Goal: Task Accomplishment & Management: Manage account settings

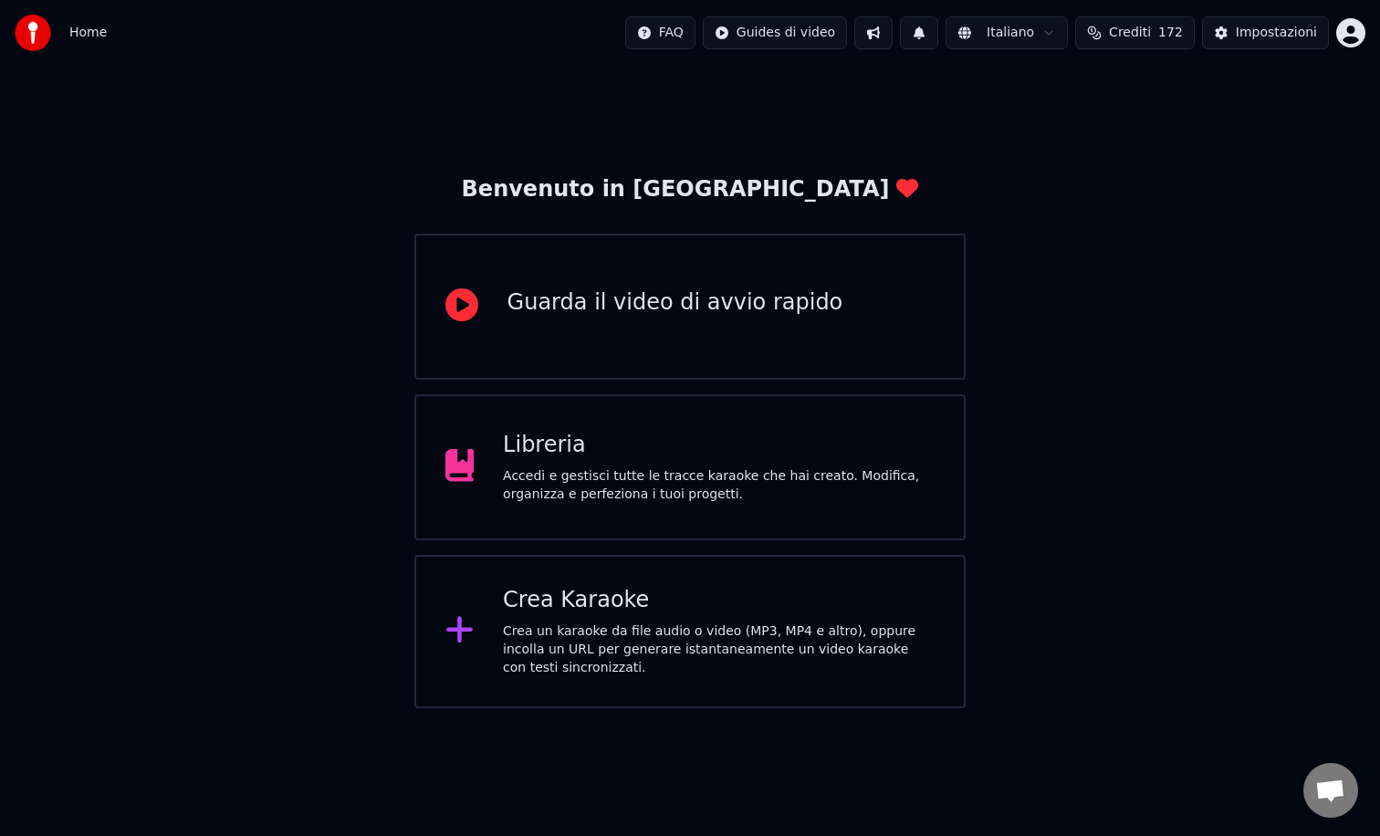
click at [728, 467] on div "Accedi e gestisci tutte le tracce karaoke che hai creato. Modifica, organizza e…" at bounding box center [719, 485] width 432 height 37
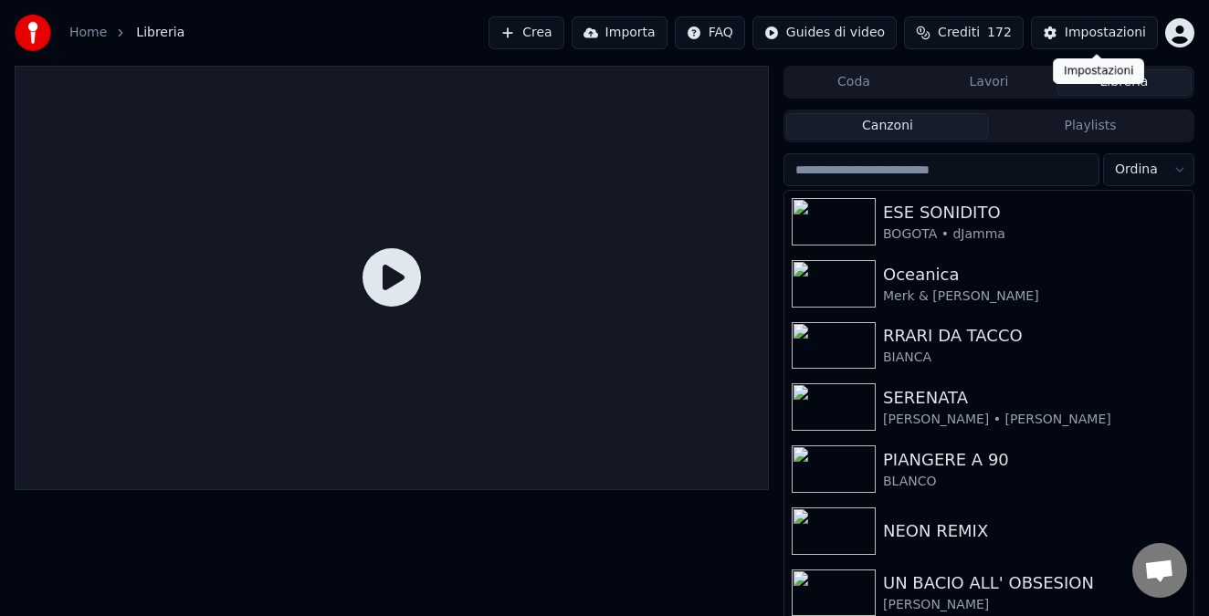
click at [1089, 35] on div "Impostazioni" at bounding box center [1104, 33] width 81 height 18
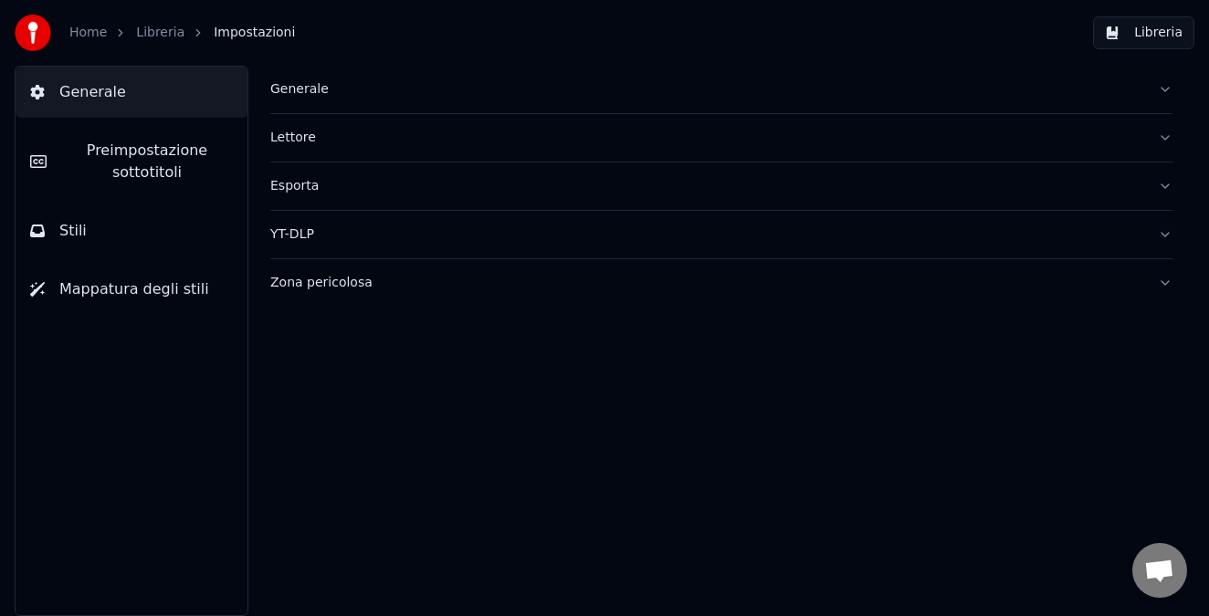
click at [88, 237] on button "Stili" at bounding box center [132, 230] width 232 height 51
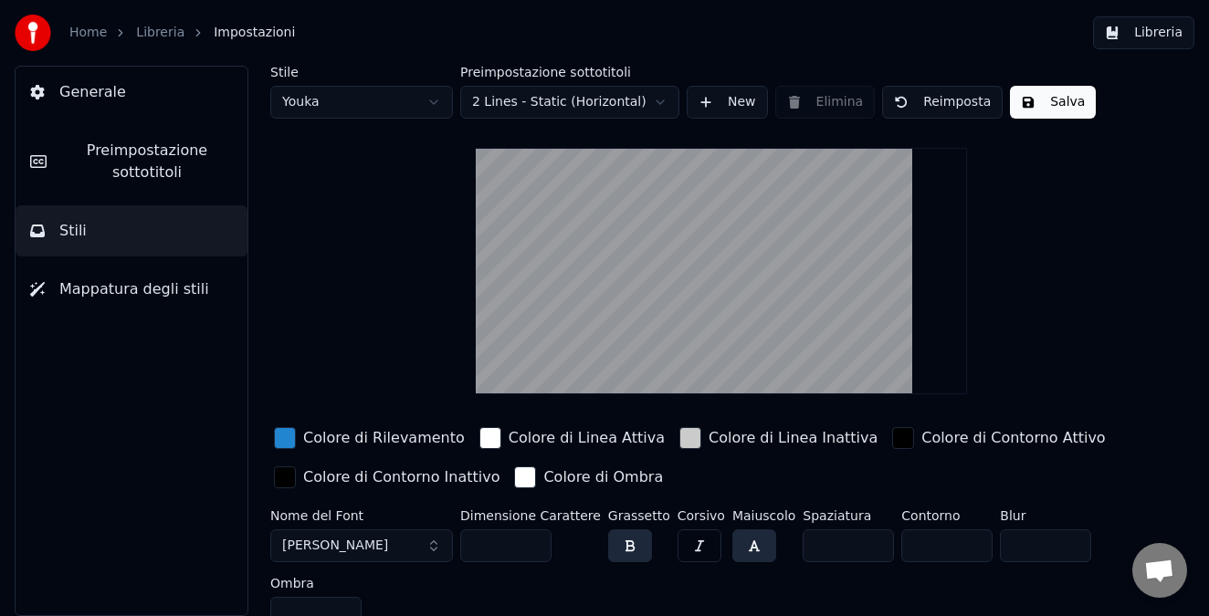
click at [413, 109] on html "Home Libreria Impostazioni Libreria Generale Preimpostazione sottotitoli Stili …" at bounding box center [604, 308] width 1209 height 616
type input "***"
type input "*"
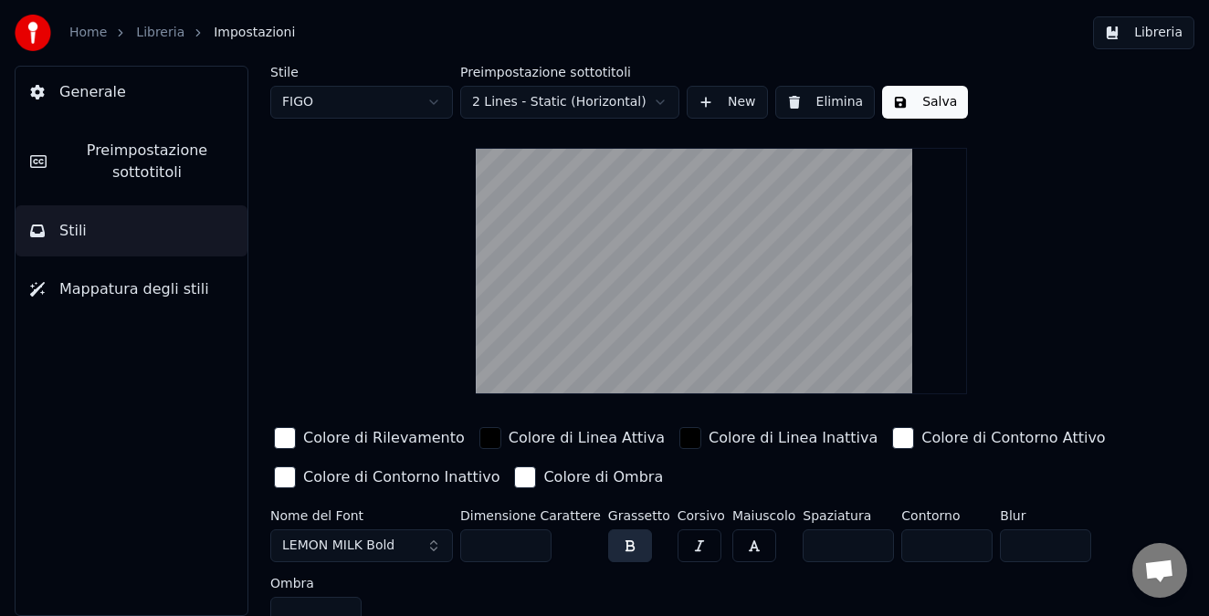
scroll to position [19, 0]
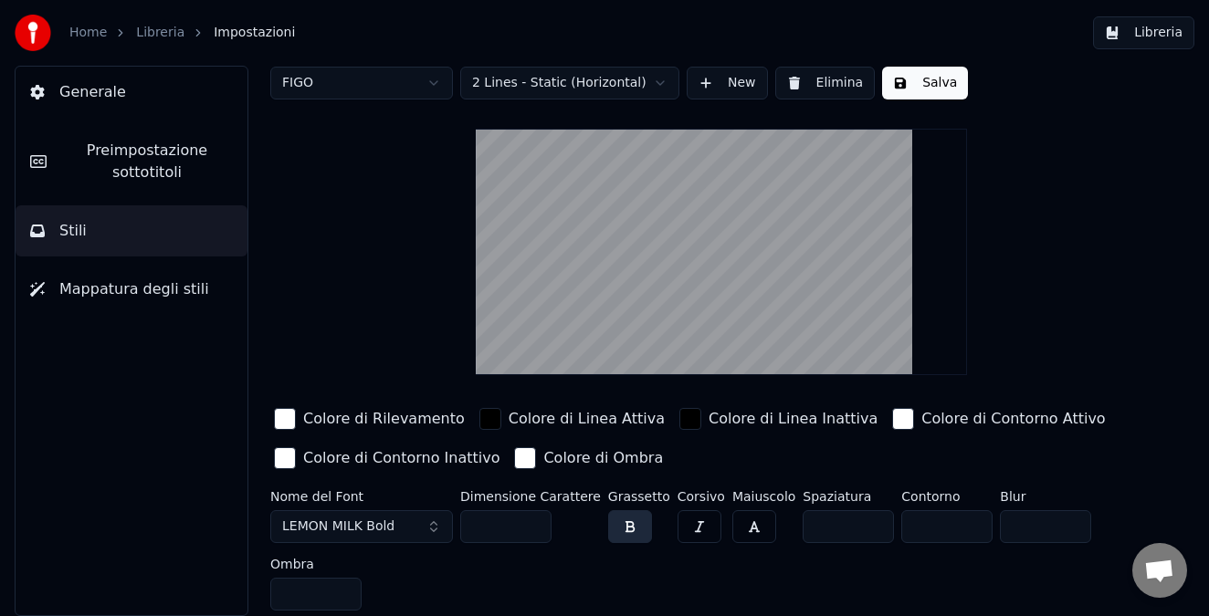
click at [429, 527] on button "LEMON MILK Bold" at bounding box center [361, 526] width 183 height 33
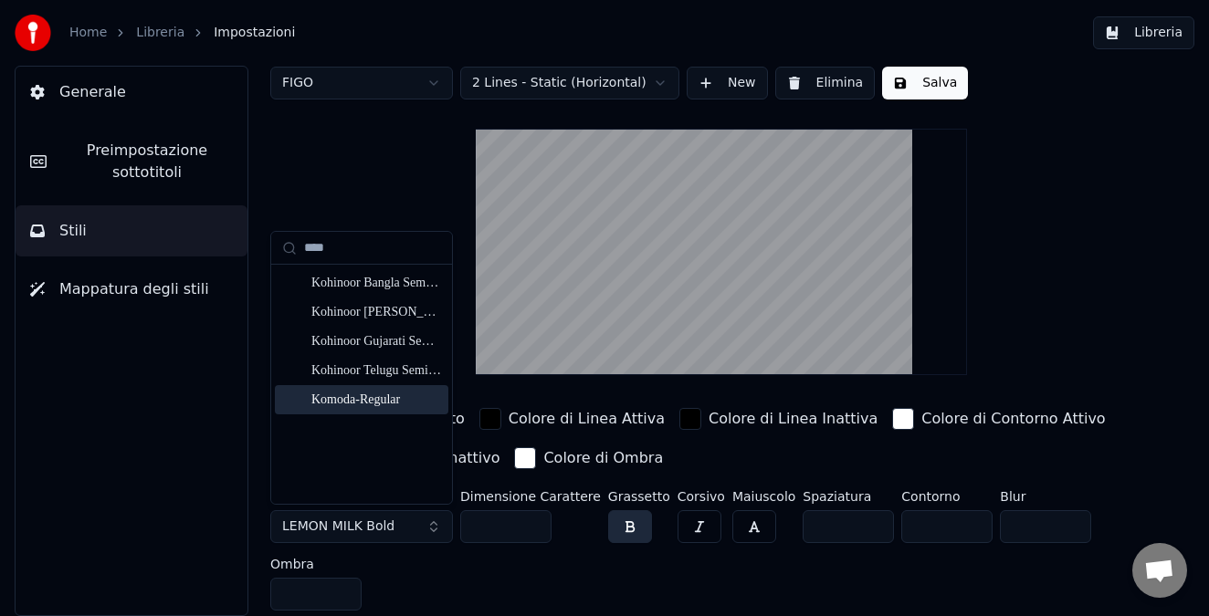
type input "****"
click at [329, 403] on div "Komoda-Regular" at bounding box center [376, 400] width 130 height 18
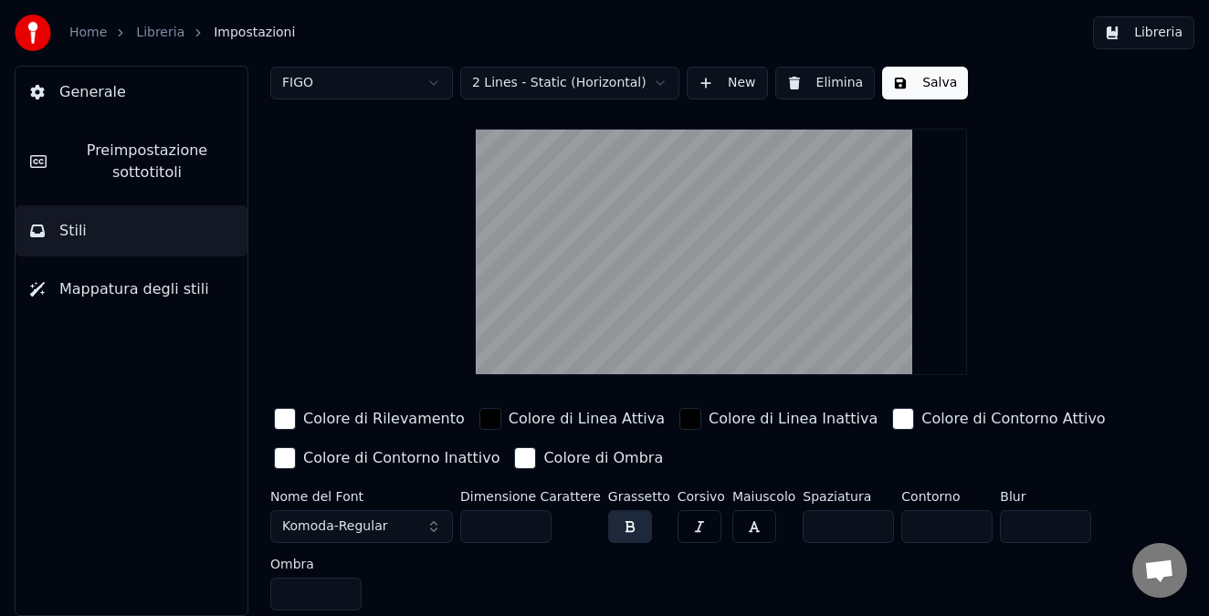
drag, startPoint x: 499, startPoint y: 525, endPoint x: 462, endPoint y: 523, distance: 37.5
click at [462, 523] on input "***" at bounding box center [505, 526] width 91 height 33
type input "***"
click at [1144, 30] on button "Libreria" at bounding box center [1143, 32] width 101 height 33
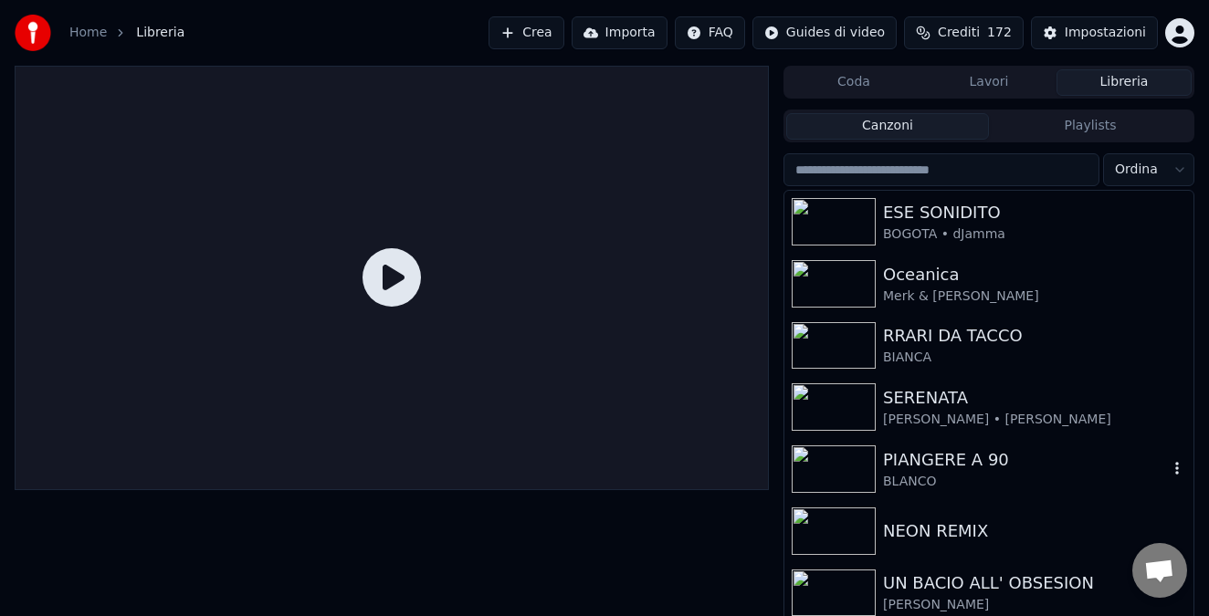
click at [835, 458] on img at bounding box center [833, 468] width 84 height 47
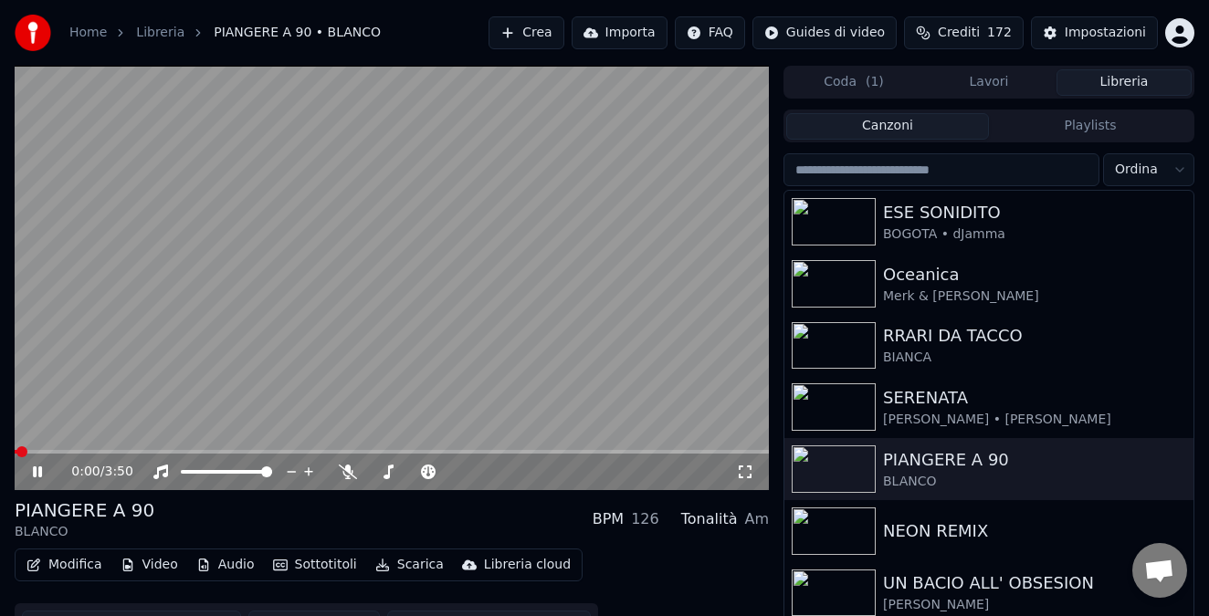
click at [323, 565] on button "Sottotitoli" at bounding box center [315, 565] width 99 height 26
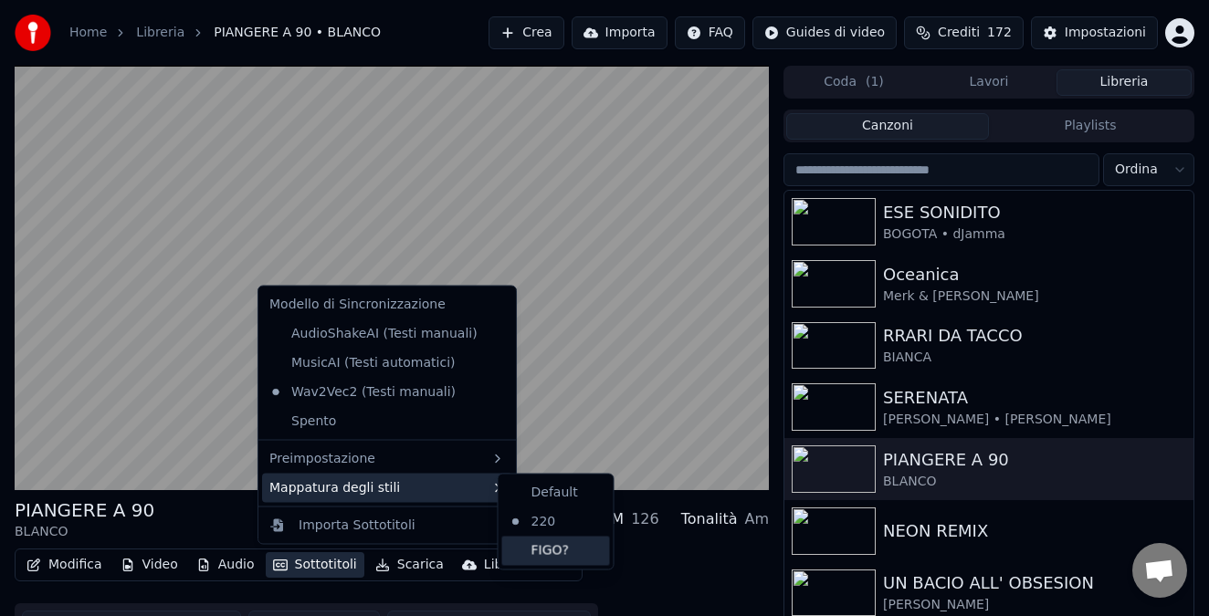
click at [562, 541] on div "FIGO?" at bounding box center [556, 550] width 108 height 29
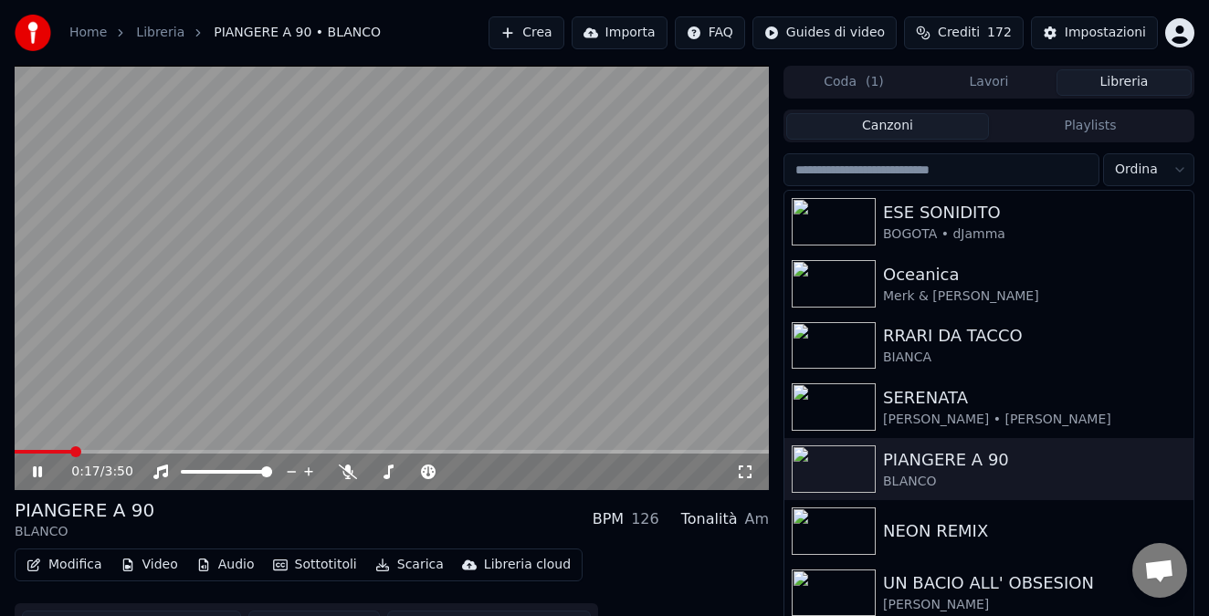
click at [141, 449] on video at bounding box center [392, 278] width 754 height 424
click at [148, 451] on span at bounding box center [392, 452] width 754 height 4
click at [37, 470] on icon at bounding box center [37, 472] width 11 height 13
click at [346, 477] on icon at bounding box center [348, 472] width 18 height 15
click at [320, 563] on button "Sottotitoli" at bounding box center [315, 565] width 99 height 26
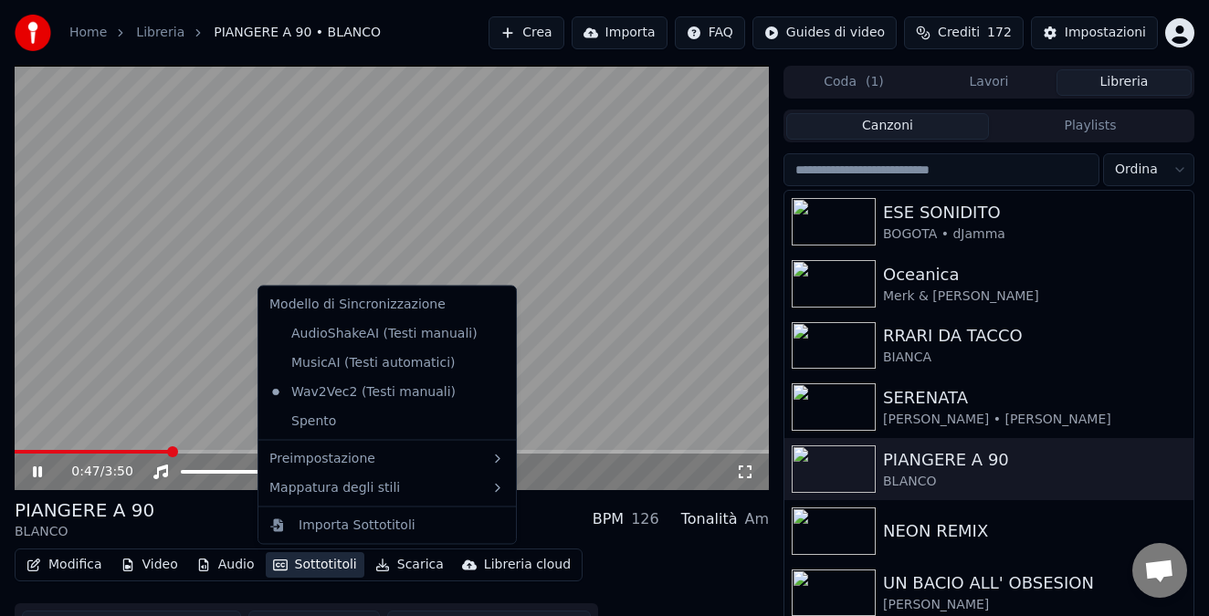
click at [41, 468] on icon at bounding box center [37, 471] width 9 height 11
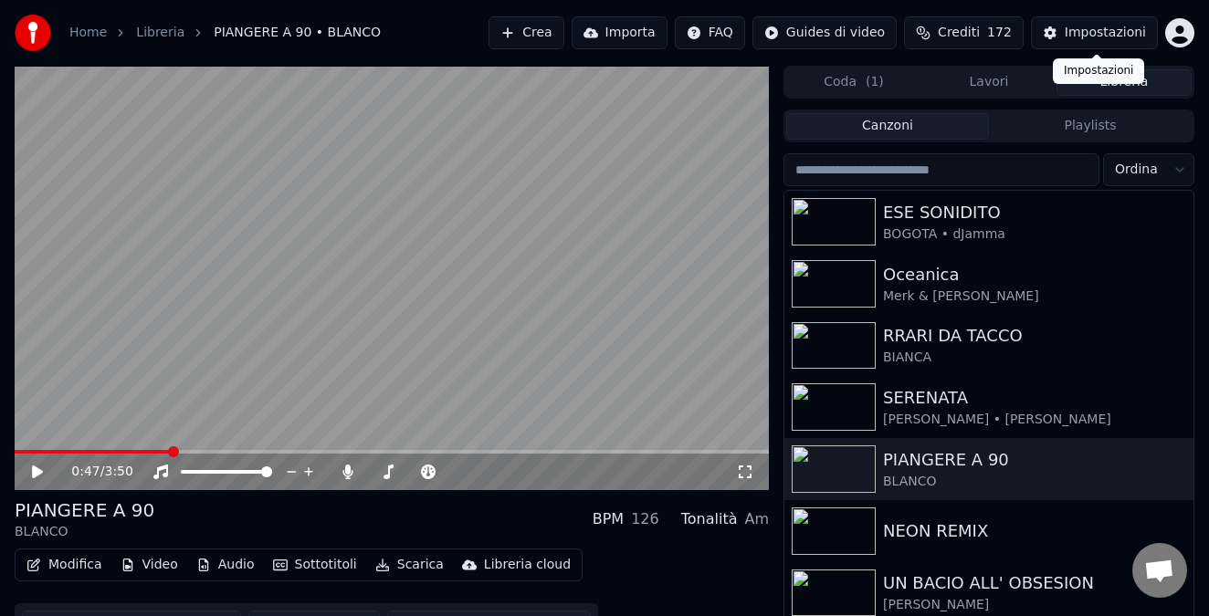
click at [1111, 40] on div "Impostazioni" at bounding box center [1104, 33] width 81 height 18
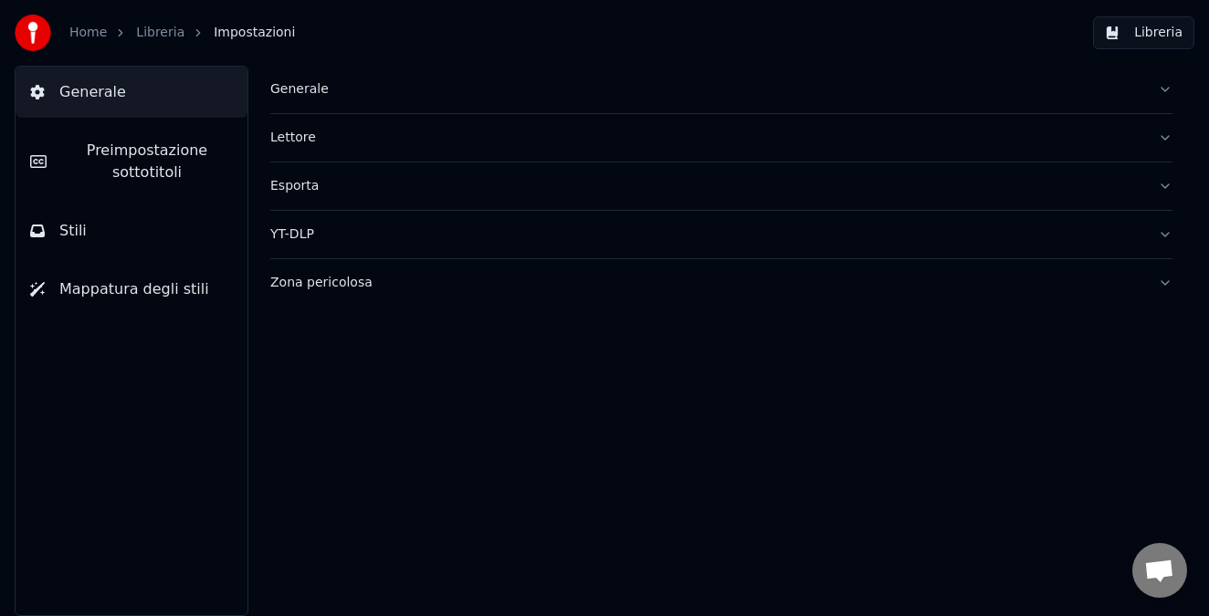
click at [126, 234] on button "Stili" at bounding box center [132, 230] width 232 height 51
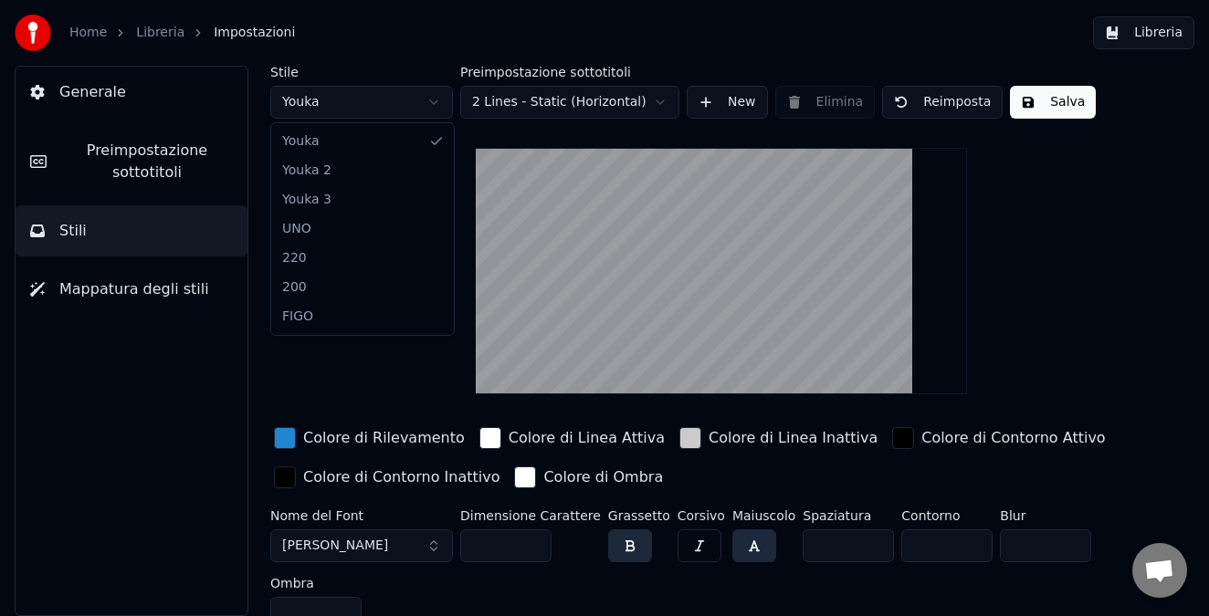
click at [413, 108] on html "Home Libreria Impostazioni Libreria Generale Preimpostazione sottotitoli Stili …" at bounding box center [604, 308] width 1209 height 616
type input "***"
type input "*"
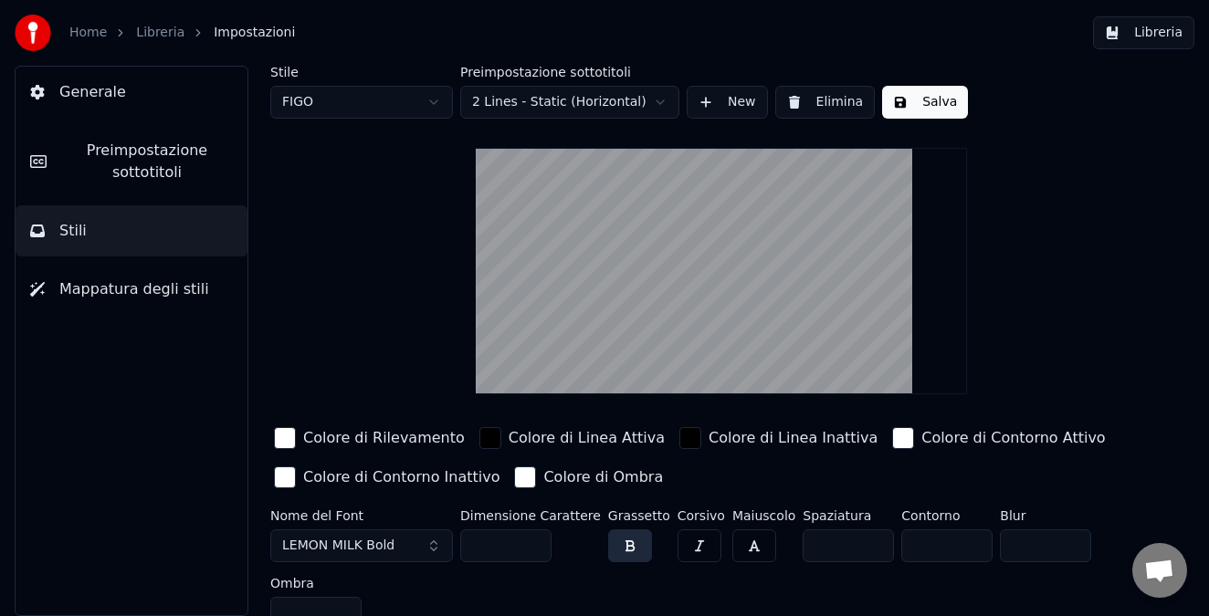
scroll to position [19, 0]
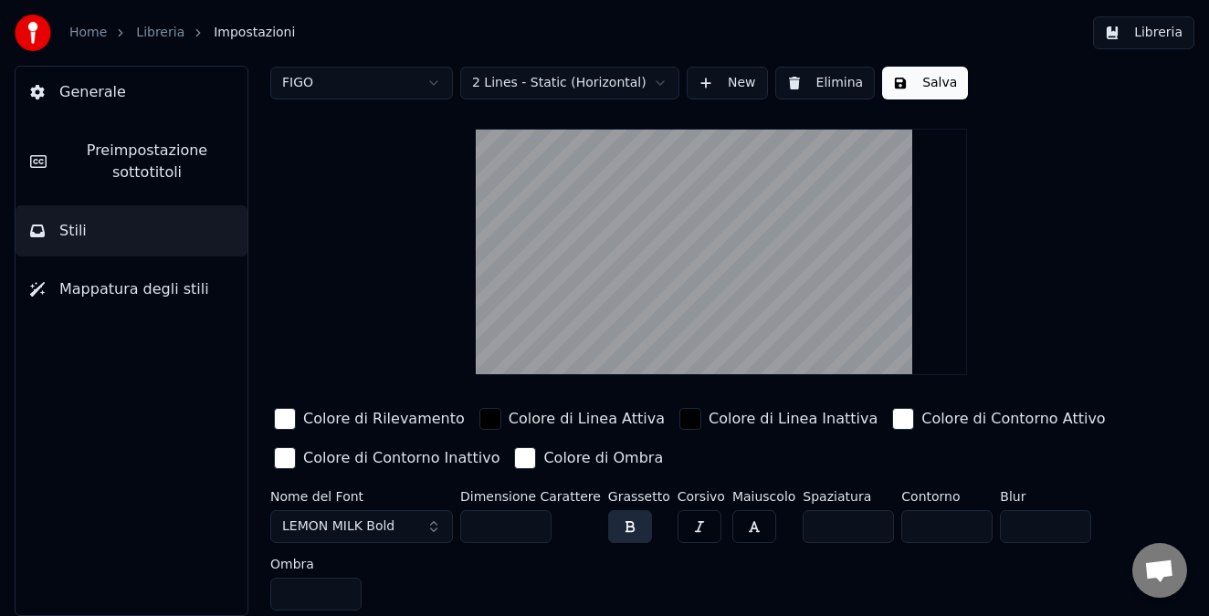
click at [401, 525] on button "LEMON MILK Bold" at bounding box center [361, 526] width 183 height 33
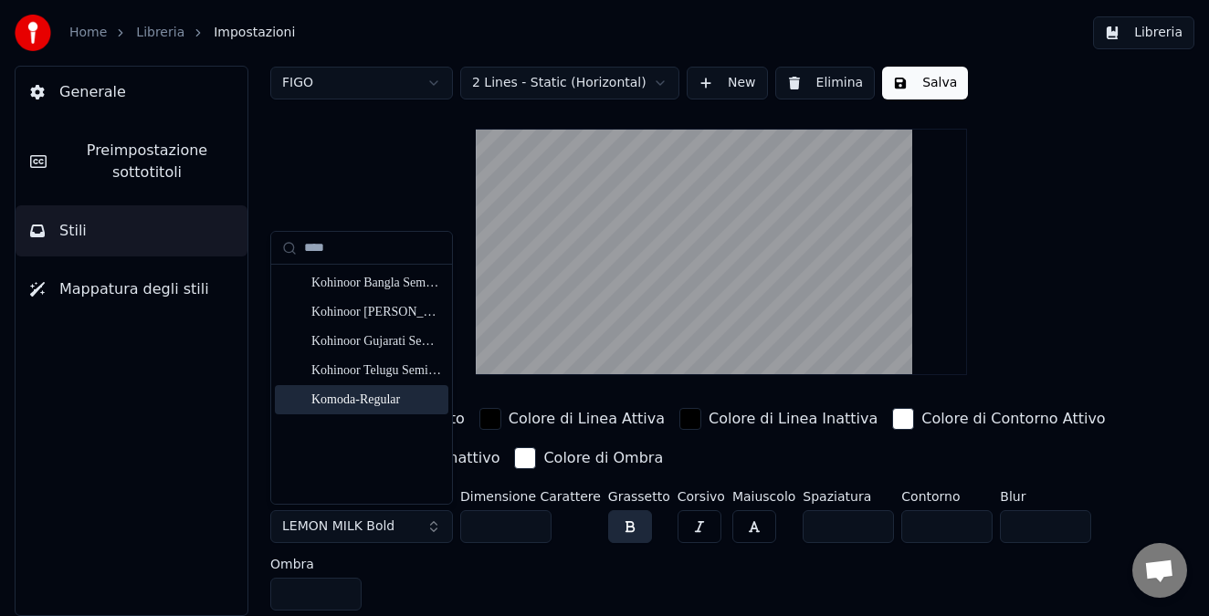
type input "****"
click at [322, 388] on div "Komoda-Regular" at bounding box center [361, 399] width 173 height 29
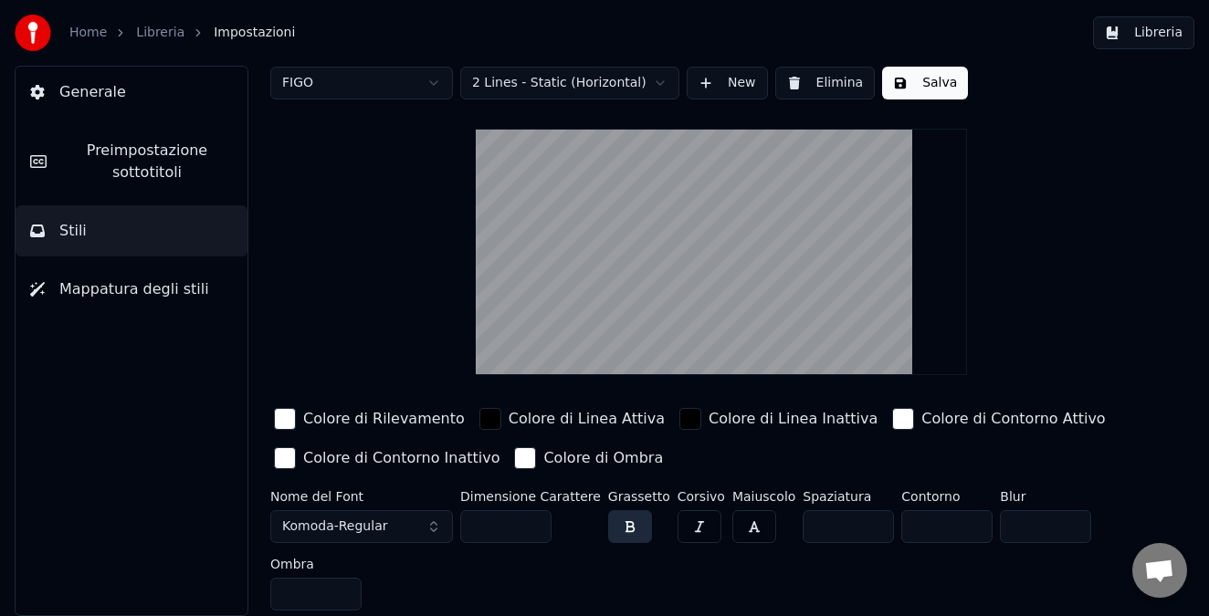
drag, startPoint x: 504, startPoint y: 520, endPoint x: 460, endPoint y: 517, distance: 44.0
click at [460, 517] on input "***" at bounding box center [505, 526] width 91 height 33
type input "***"
click at [926, 84] on button "Salva" at bounding box center [925, 83] width 86 height 33
click at [1135, 37] on button "Libreria" at bounding box center [1143, 32] width 101 height 33
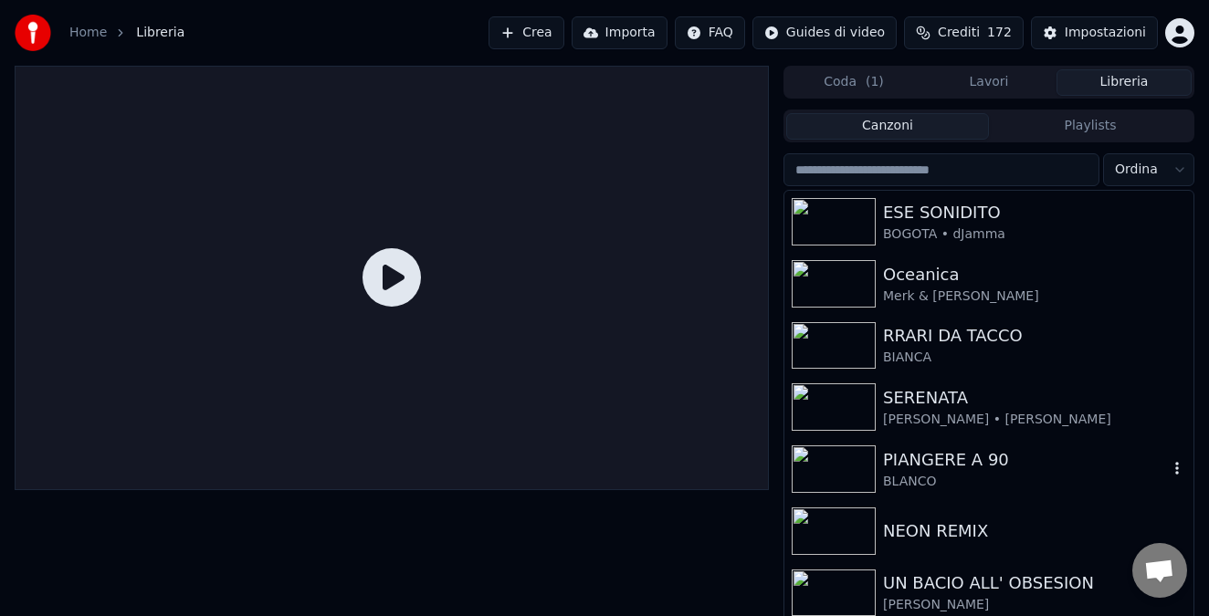
click at [850, 474] on img at bounding box center [833, 468] width 84 height 47
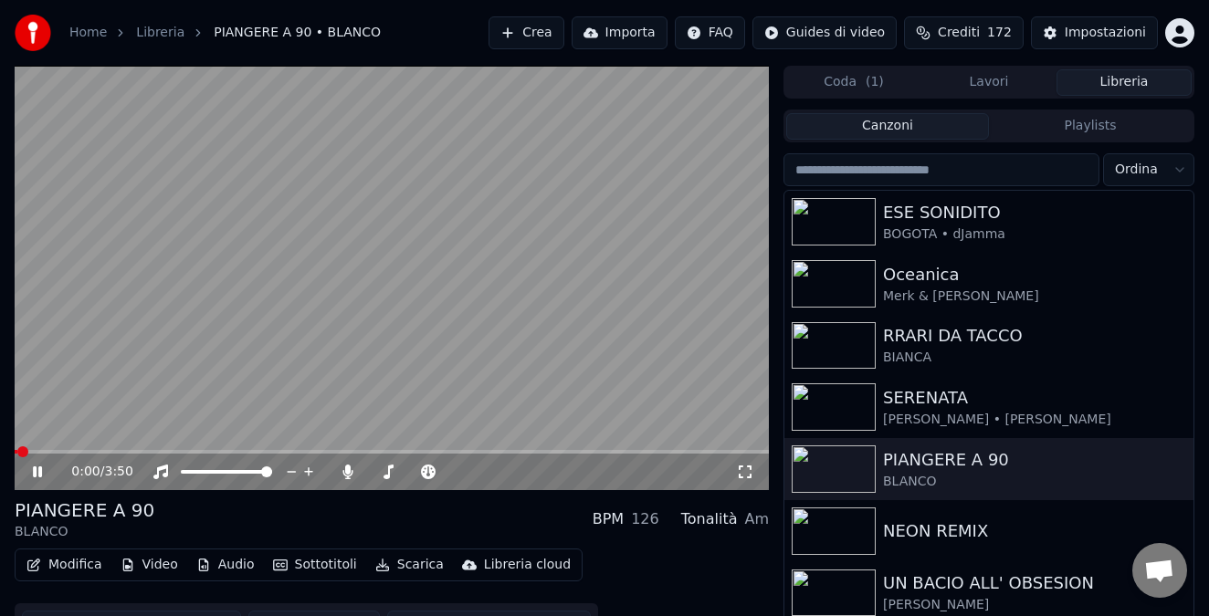
click at [99, 449] on video at bounding box center [392, 278] width 754 height 424
click at [103, 450] on span at bounding box center [392, 452] width 754 height 4
click at [43, 471] on icon at bounding box center [50, 472] width 42 height 15
click at [1063, 30] on button "Impostazioni" at bounding box center [1094, 32] width 127 height 33
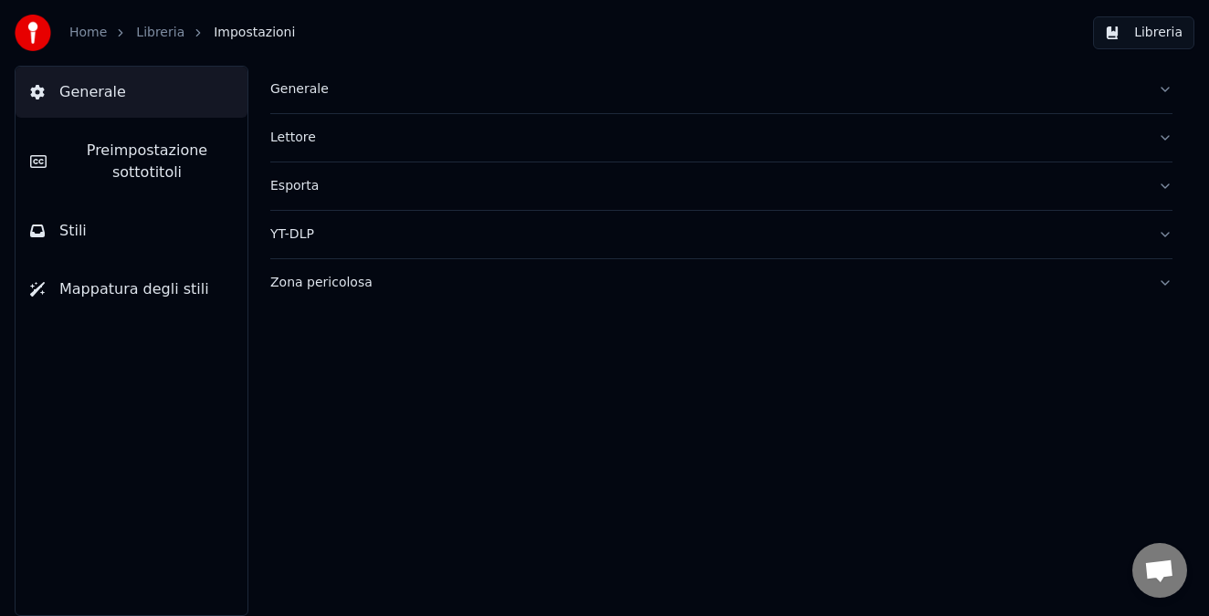
click at [123, 240] on button "Stili" at bounding box center [132, 230] width 232 height 51
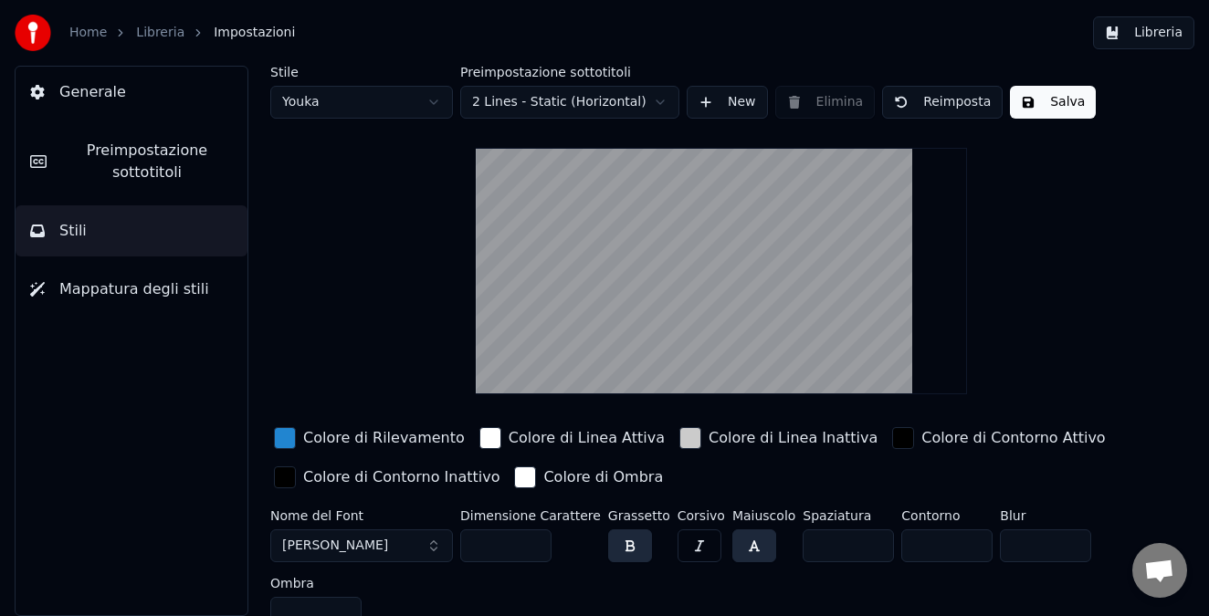
click at [406, 106] on html "Home Libreria Impostazioni Libreria Generale Preimpostazione sottotitoli Stili …" at bounding box center [604, 308] width 1209 height 616
type input "*"
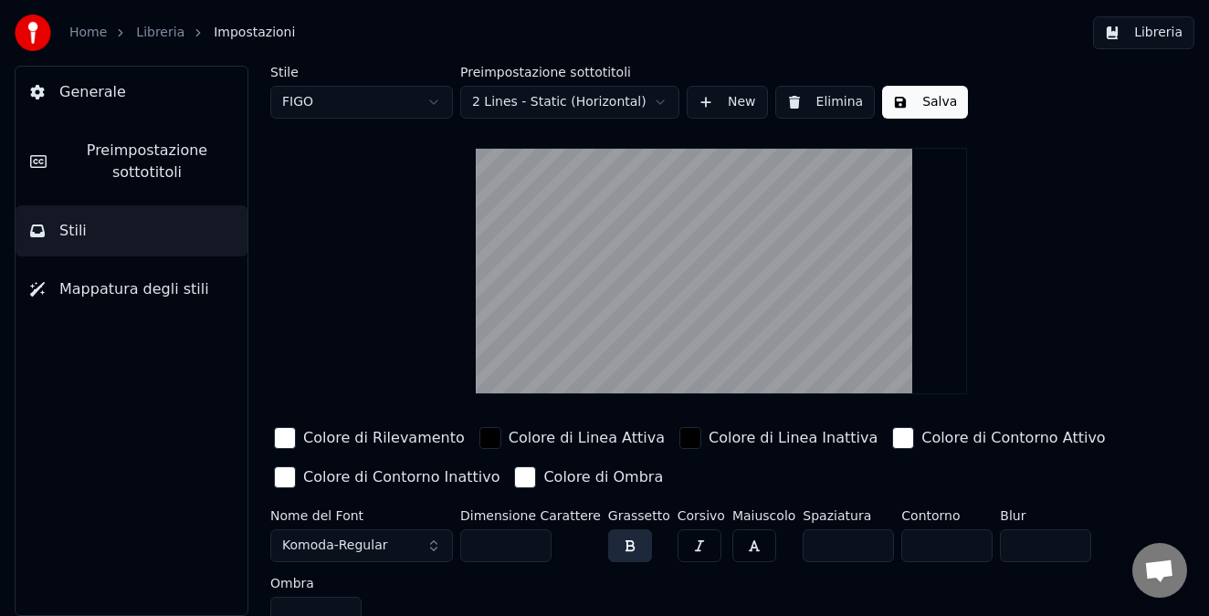
click at [333, 541] on span "Komoda-Regular" at bounding box center [334, 546] width 105 height 18
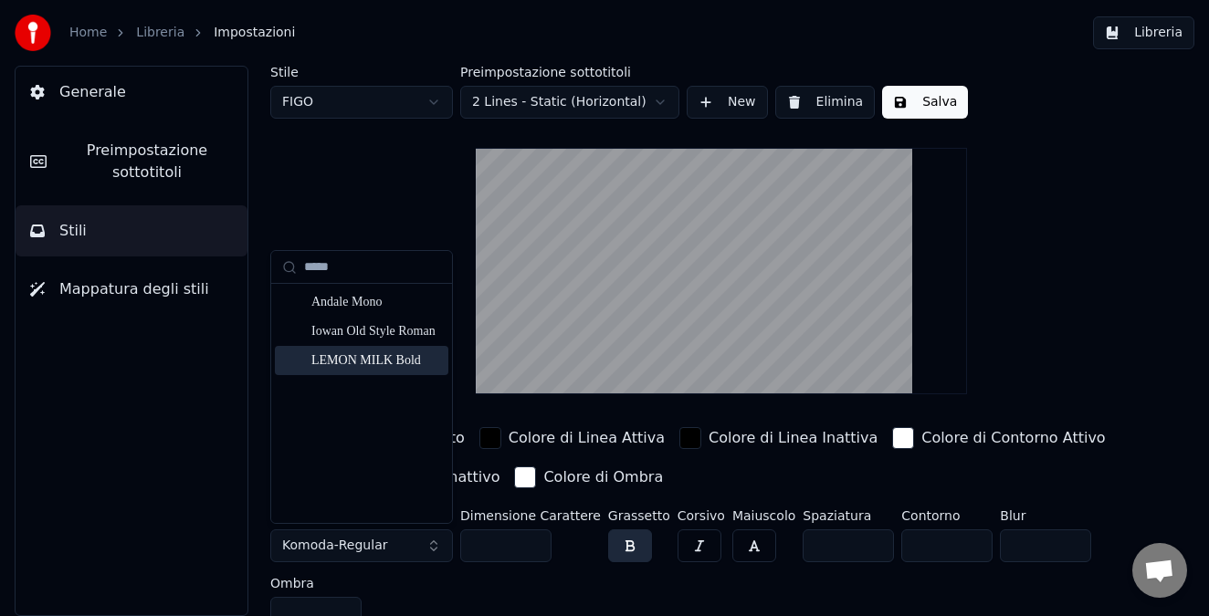
type input "*****"
click at [330, 370] on div "LEMON MILK Bold" at bounding box center [361, 360] width 173 height 29
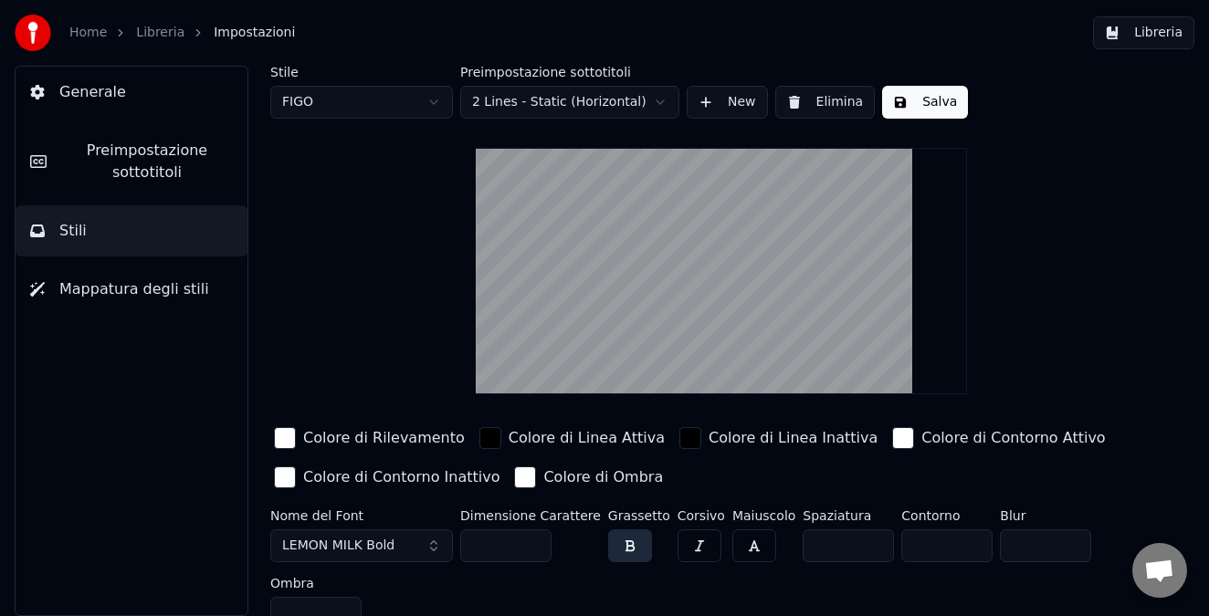
drag, startPoint x: 508, startPoint y: 541, endPoint x: 470, endPoint y: 539, distance: 37.5
click at [470, 539] on input "***" at bounding box center [505, 545] width 91 height 33
type input "***"
click at [920, 102] on button "Salva" at bounding box center [925, 102] width 86 height 33
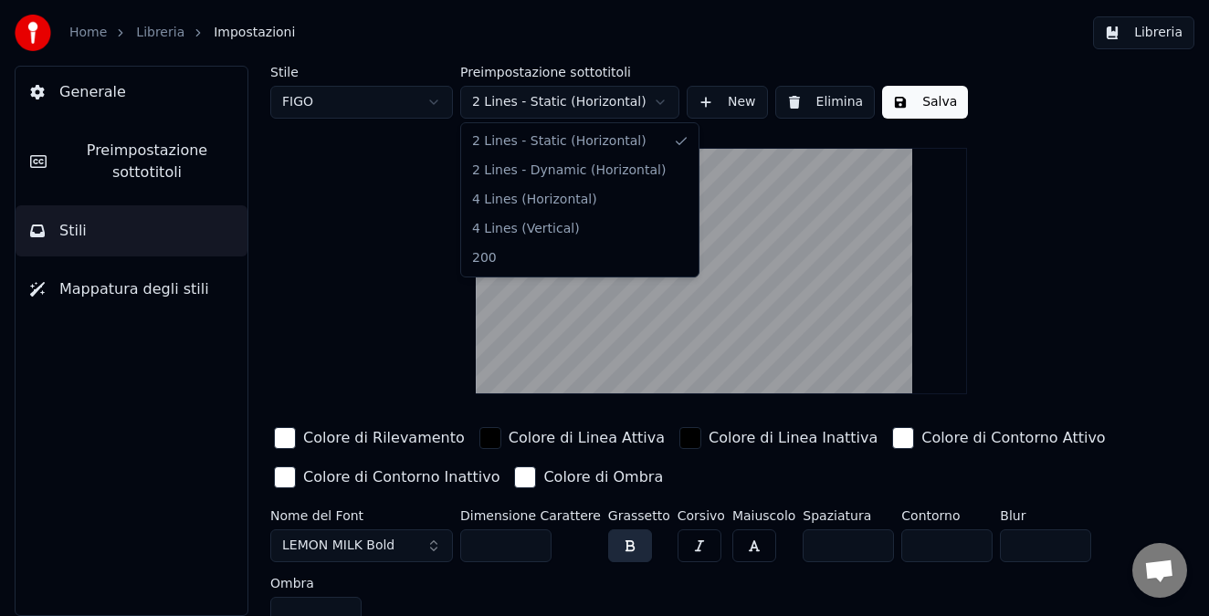
click at [643, 100] on html "Home Libreria Impostazioni Libreria Generale Preimpostazione sottotitoli Stili …" at bounding box center [604, 308] width 1209 height 616
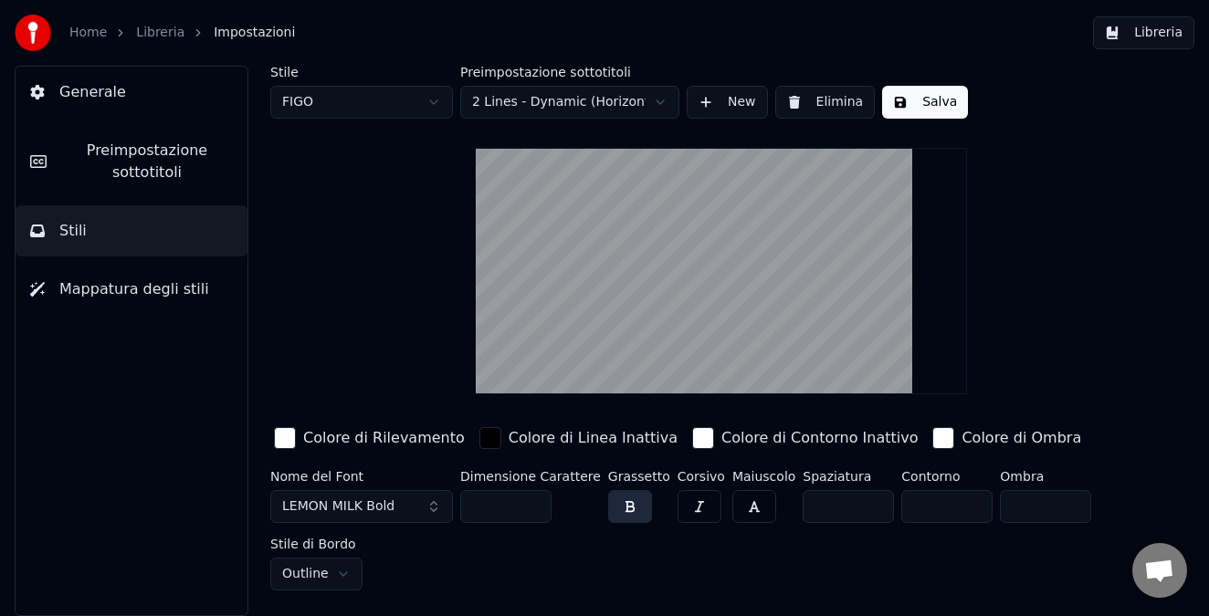
click at [924, 108] on button "Salva" at bounding box center [925, 102] width 86 height 33
click at [1148, 30] on button "Libreria" at bounding box center [1143, 32] width 101 height 33
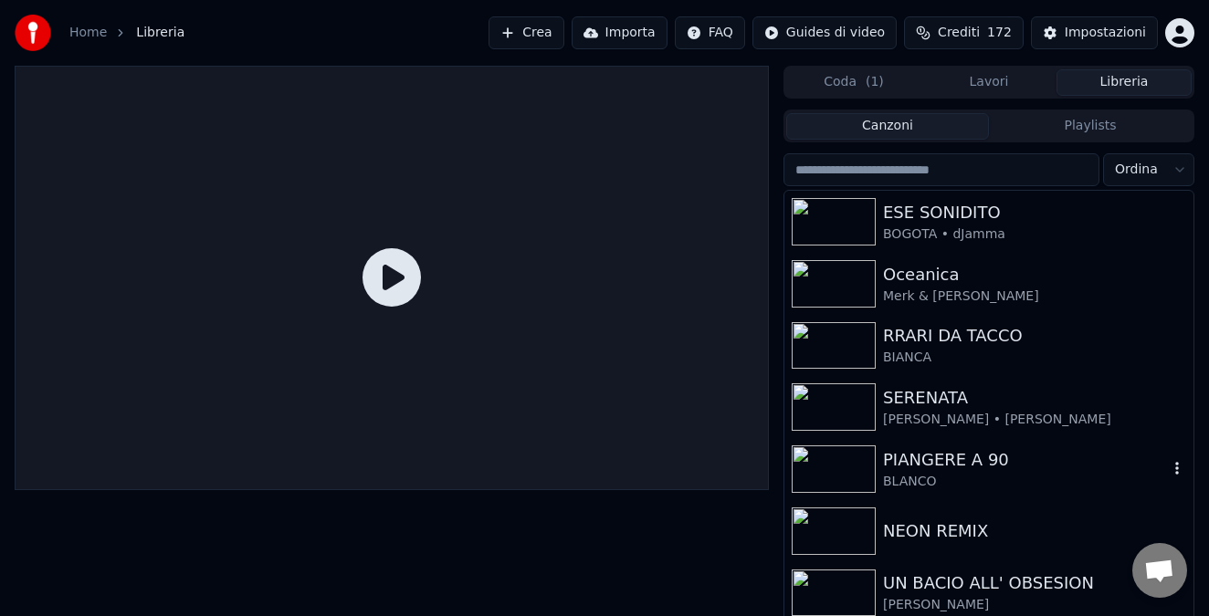
click at [838, 458] on img at bounding box center [833, 468] width 84 height 47
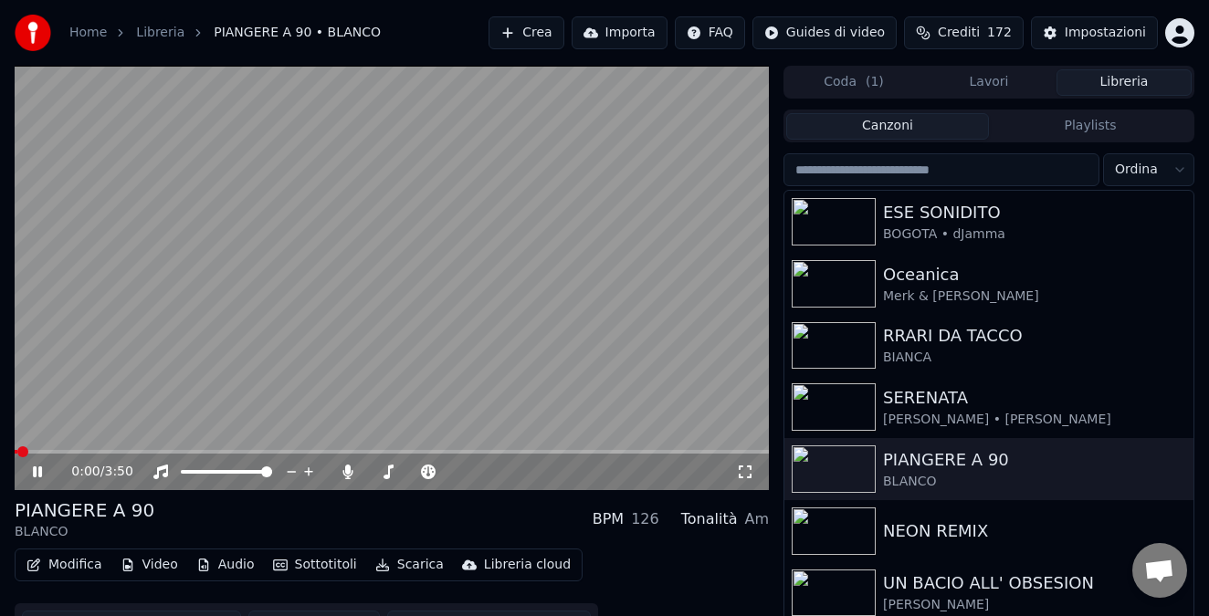
click at [96, 450] on span at bounding box center [392, 452] width 754 height 4
click at [37, 474] on icon at bounding box center [50, 472] width 42 height 15
click at [1088, 39] on div "Impostazioni" at bounding box center [1104, 33] width 81 height 18
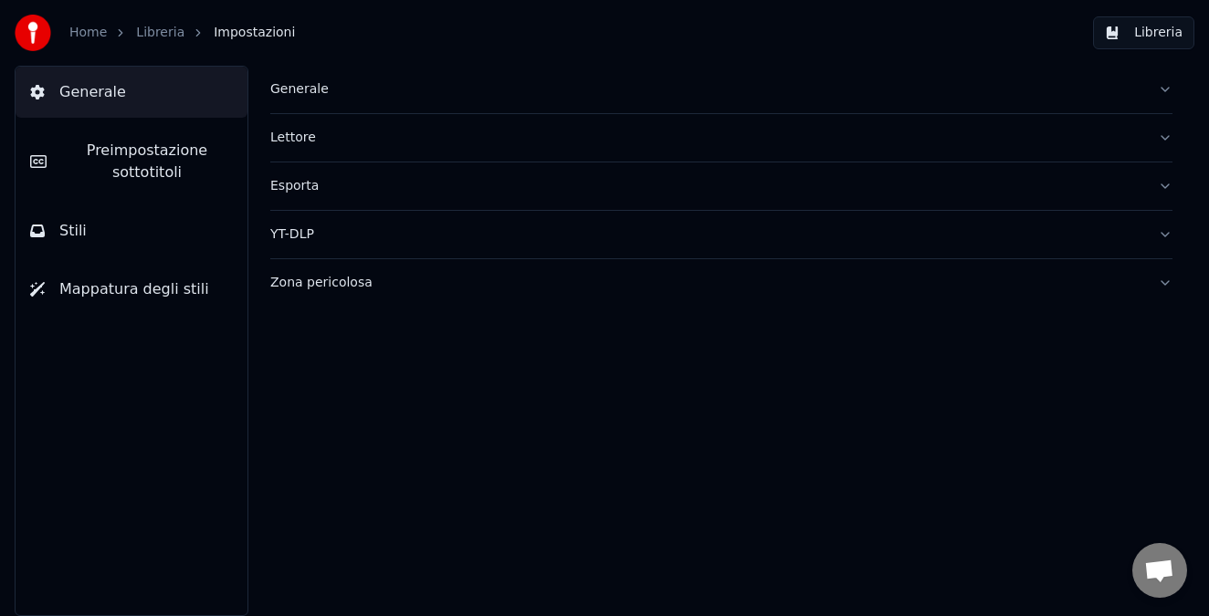
click at [35, 245] on button "Stili" at bounding box center [132, 230] width 232 height 51
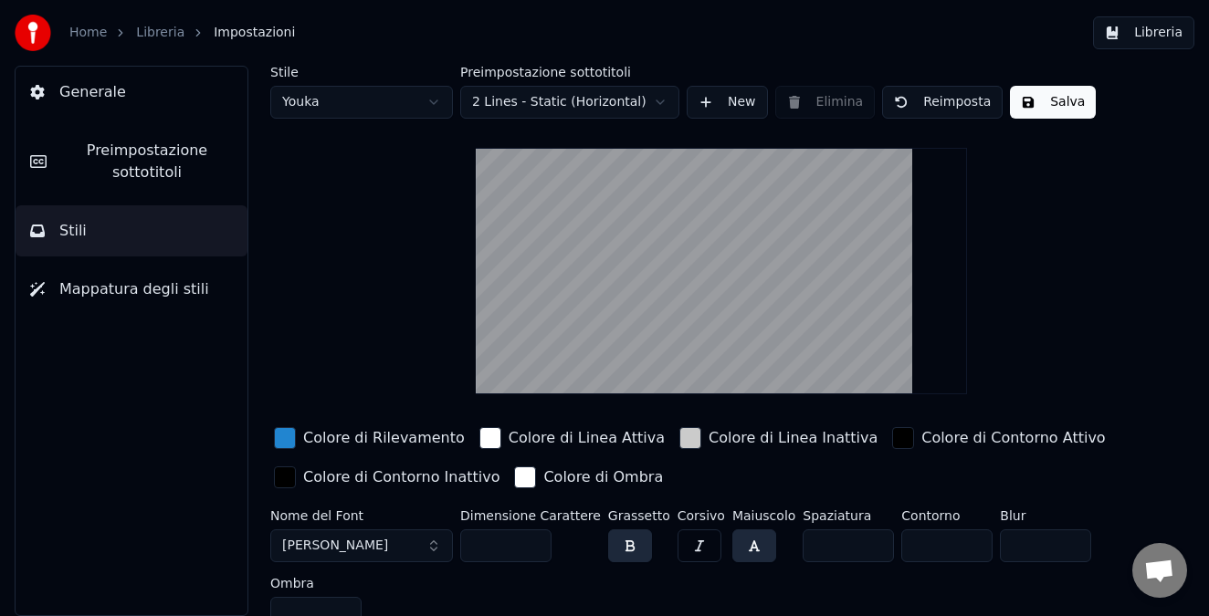
click at [391, 103] on html "Home Libreria Impostazioni Libreria Generale Preimpostazione sottotitoli Stili …" at bounding box center [604, 308] width 1209 height 616
type input "***"
type input "*"
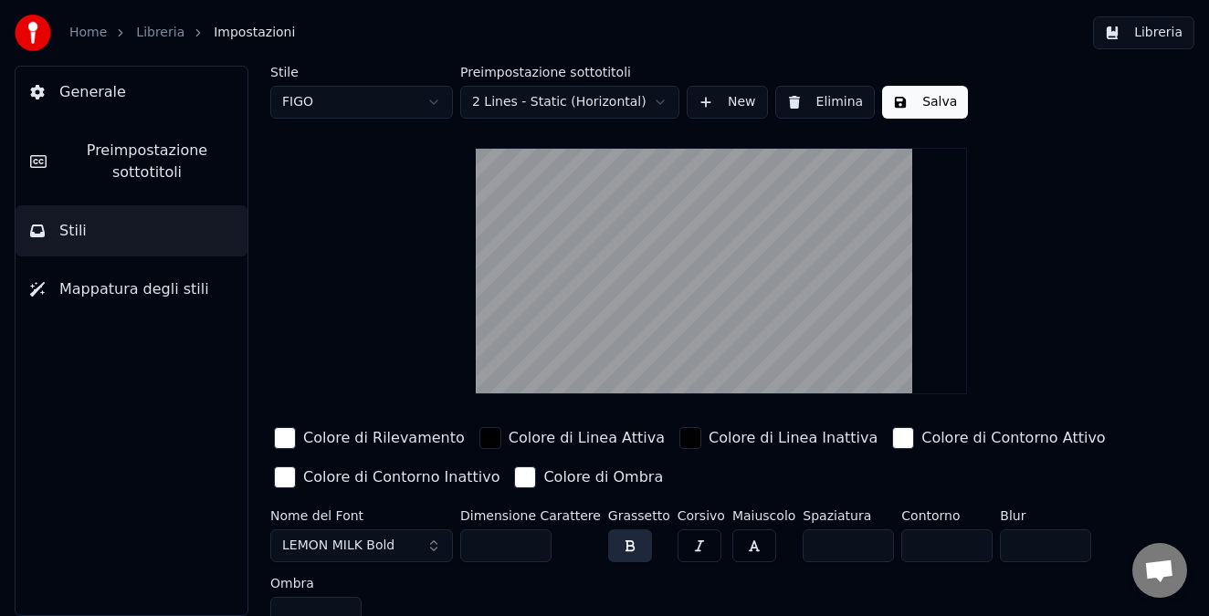
click at [602, 100] on html "Home Libreria Impostazioni Libreria Generale Preimpostazione sottotitoli Stili …" at bounding box center [604, 308] width 1209 height 616
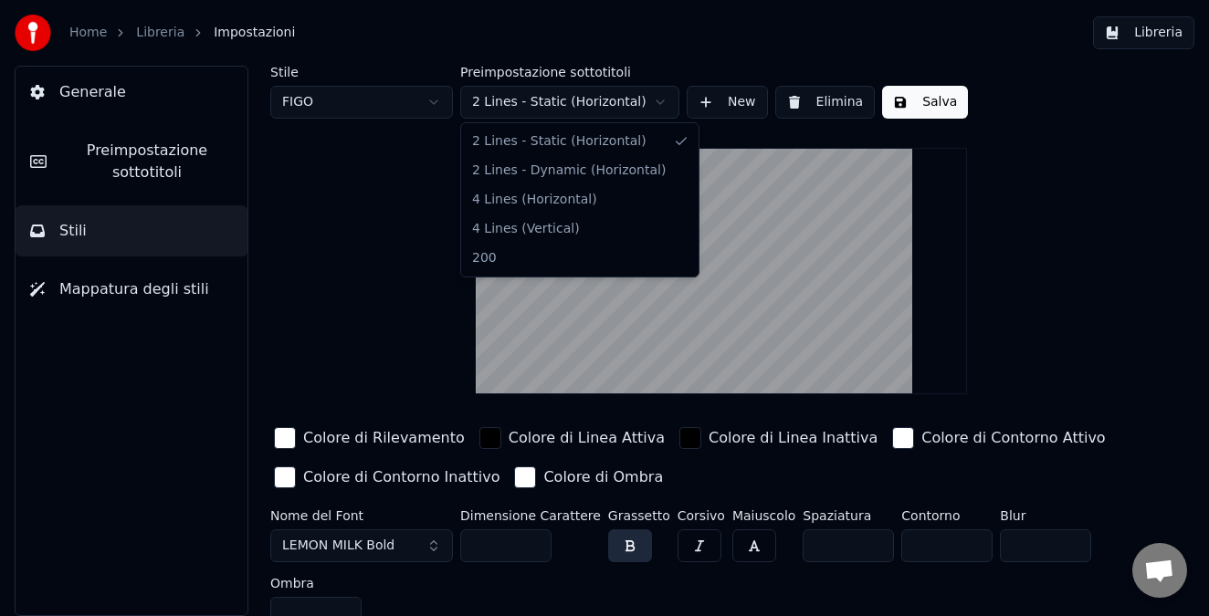
click at [598, 98] on html "Home Libreria Impostazioni Libreria Generale Preimpostazione sottotitoli Stili …" at bounding box center [604, 308] width 1209 height 616
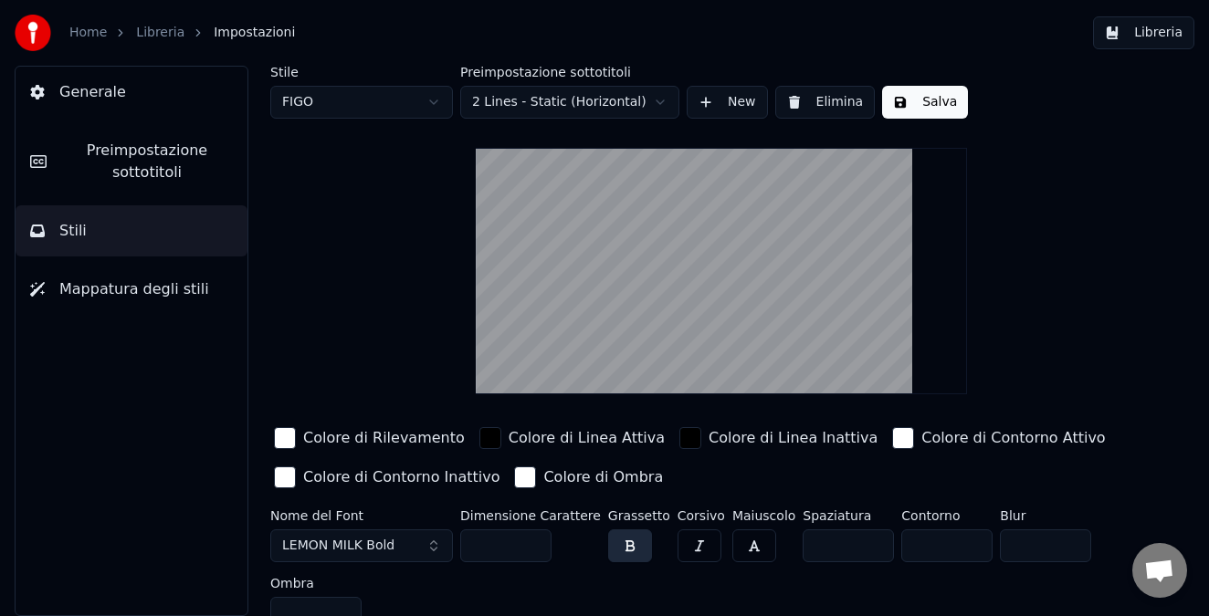
scroll to position [19, 0]
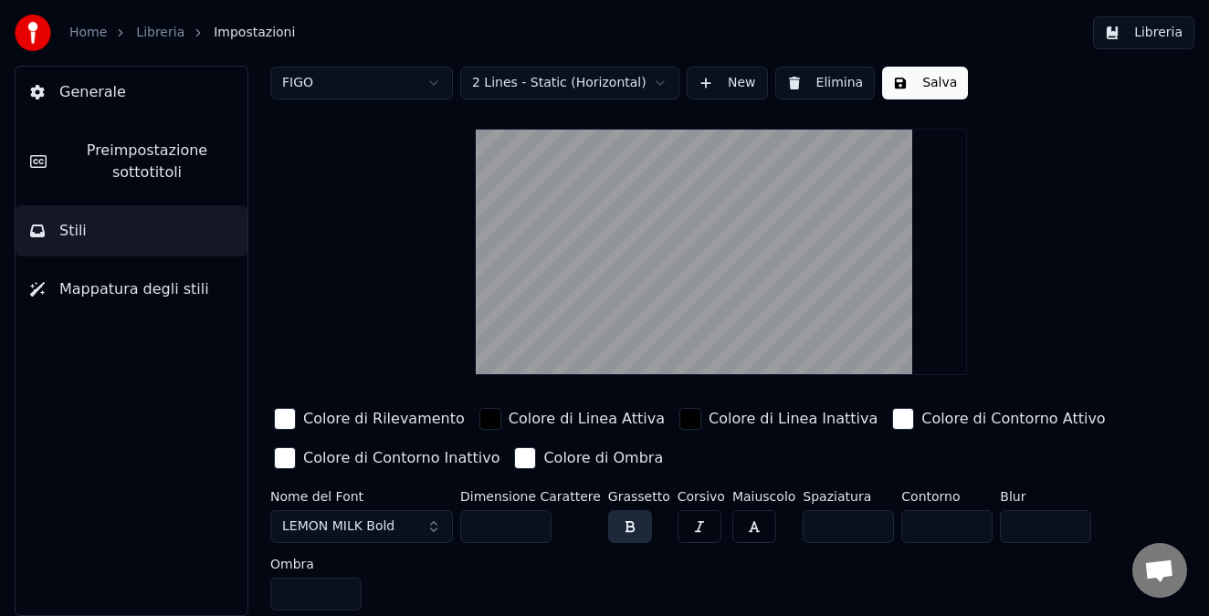
click at [154, 296] on span "Mappatura degli stili" at bounding box center [134, 289] width 150 height 22
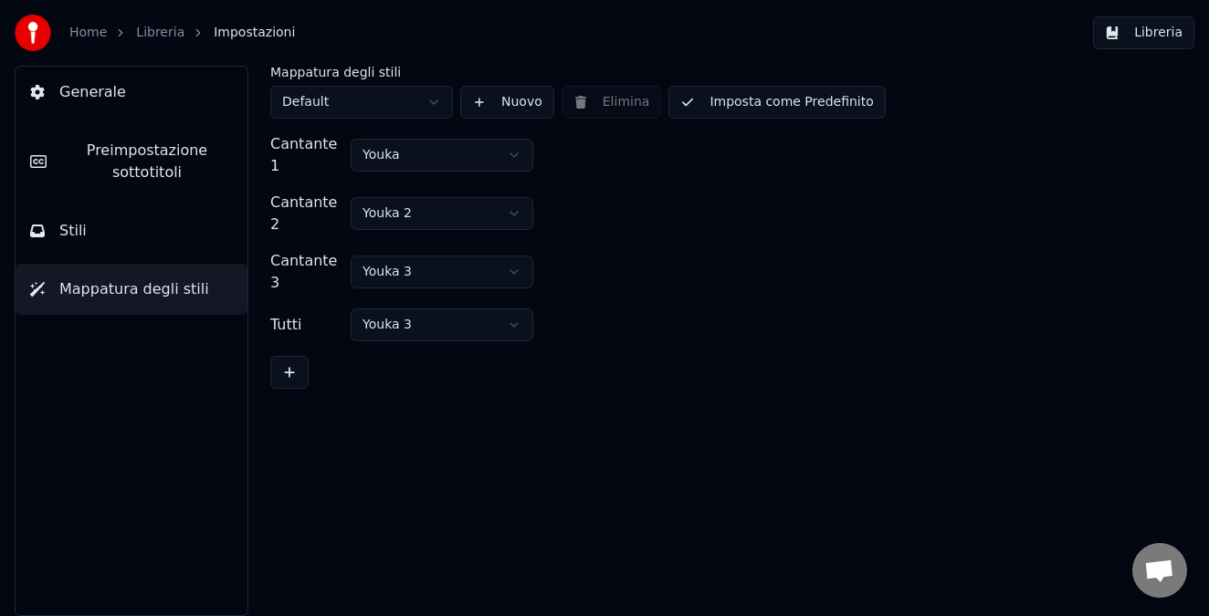
click at [429, 101] on html "Home Libreria Impostazioni Libreria Generale Preimpostazione sottotitoli Stili …" at bounding box center [604, 308] width 1209 height 616
click at [294, 356] on button at bounding box center [289, 372] width 38 height 33
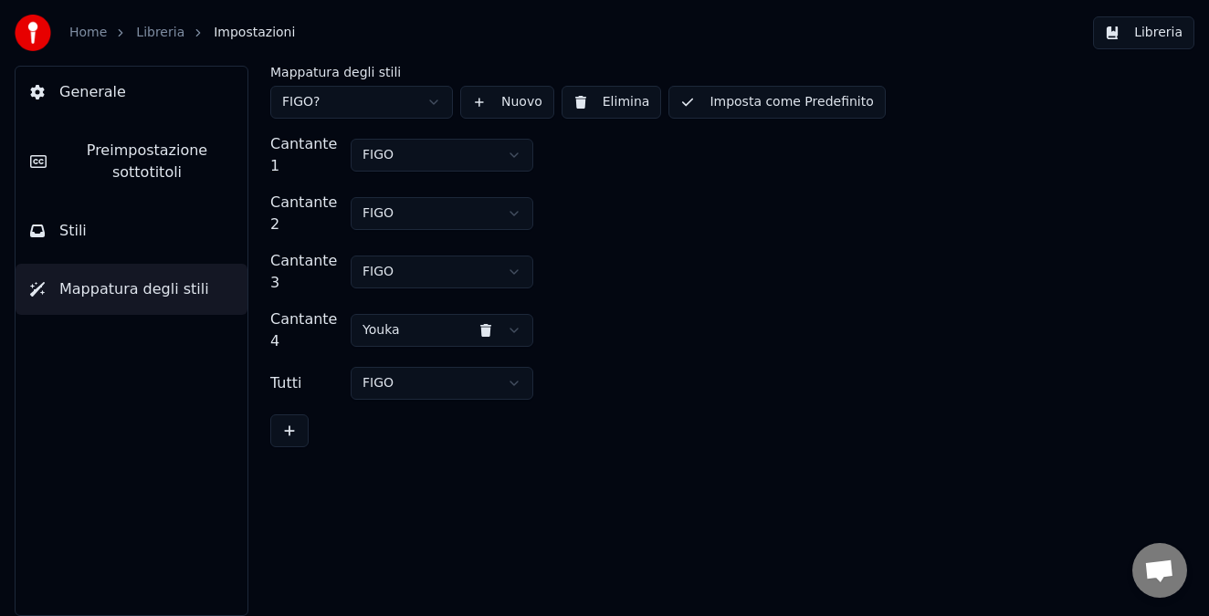
click at [484, 314] on button at bounding box center [485, 330] width 37 height 33
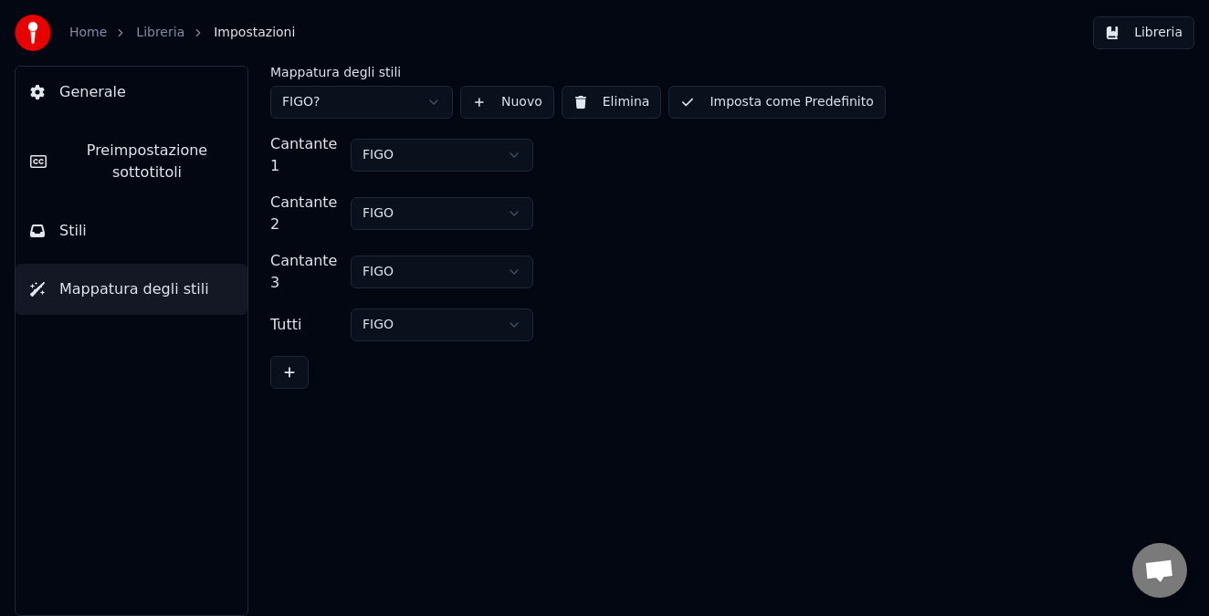
click at [141, 157] on span "Preimpostazione sottotitoli" at bounding box center [147, 162] width 172 height 44
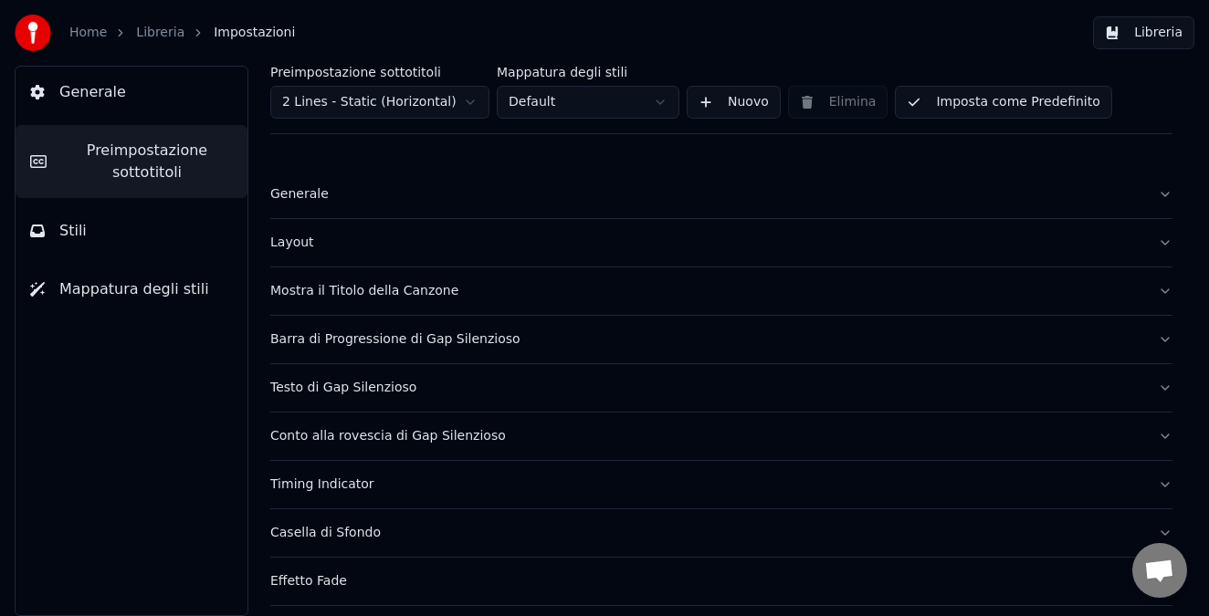
click at [305, 203] on div "Generale" at bounding box center [706, 194] width 873 height 18
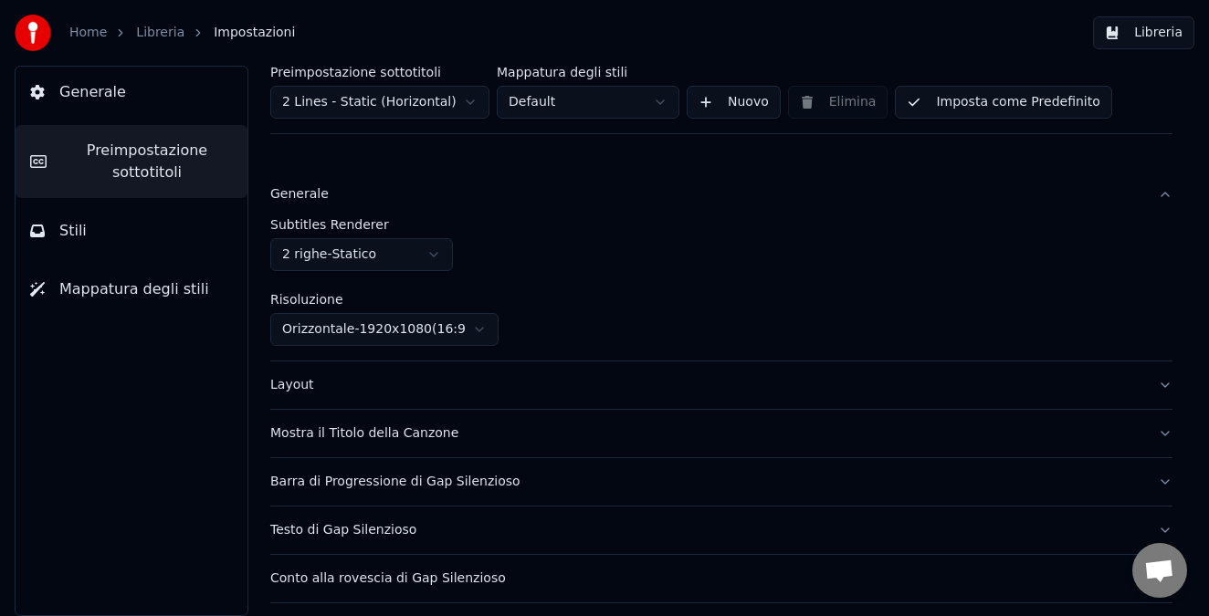
click at [445, 256] on html "Home Libreria Impostazioni Libreria Generale Preimpostazione sottotitoli Stili …" at bounding box center [604, 308] width 1209 height 616
click at [550, 261] on html "Home Libreria Impostazioni Libreria Generale Preimpostazione sottotitoli Stili …" at bounding box center [604, 308] width 1209 height 616
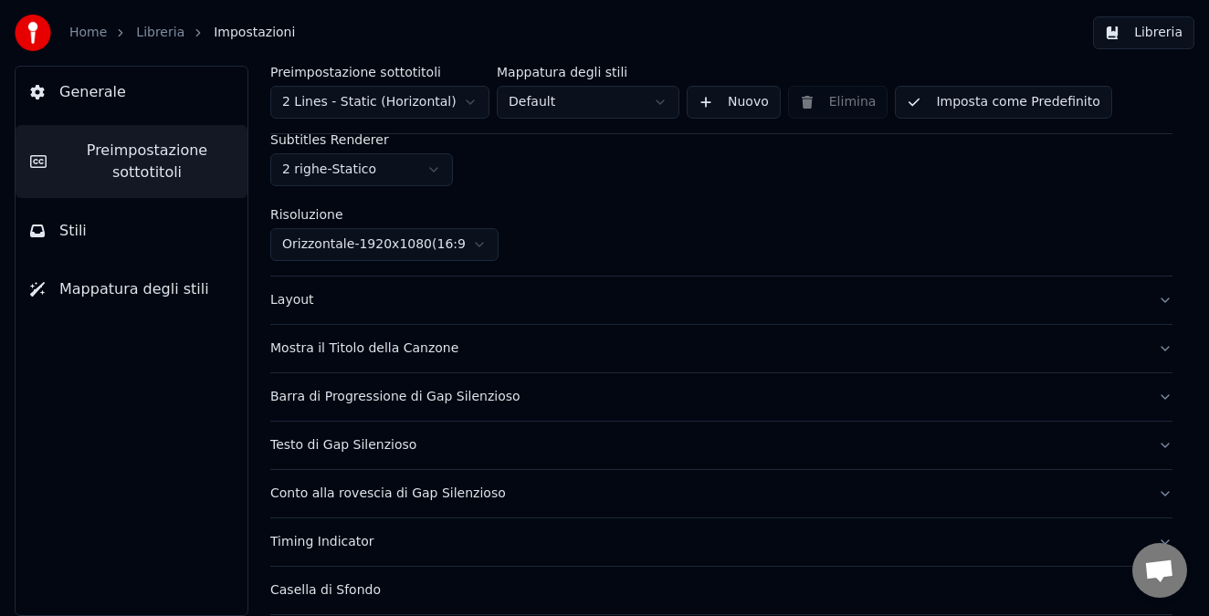
scroll to position [103, 0]
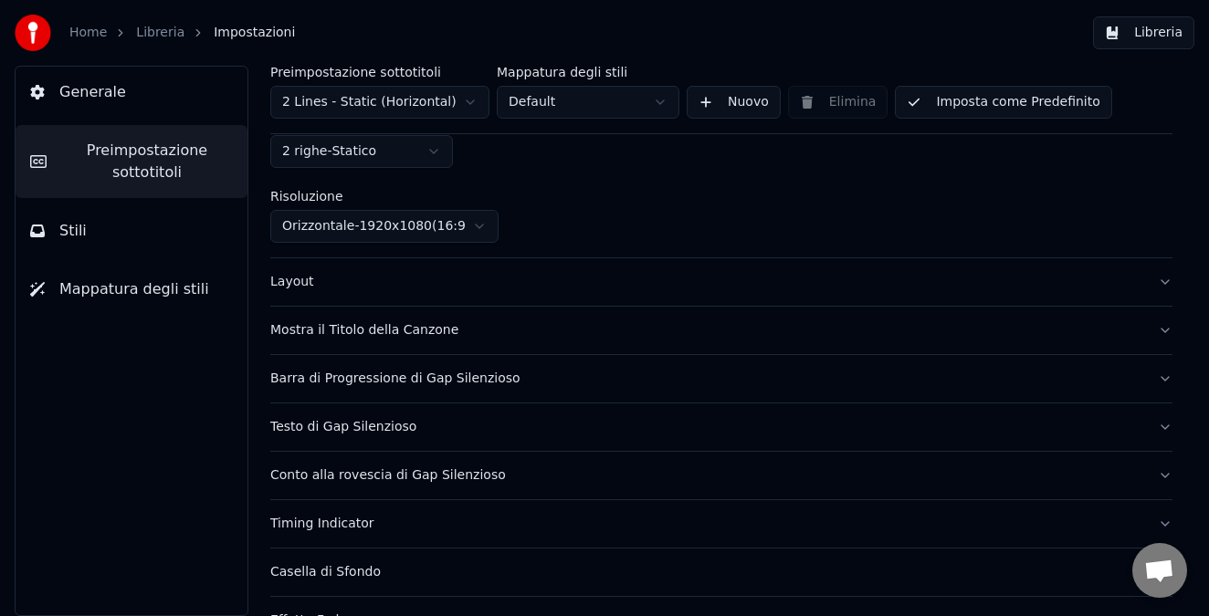
click at [305, 284] on div "Layout" at bounding box center [706, 282] width 873 height 18
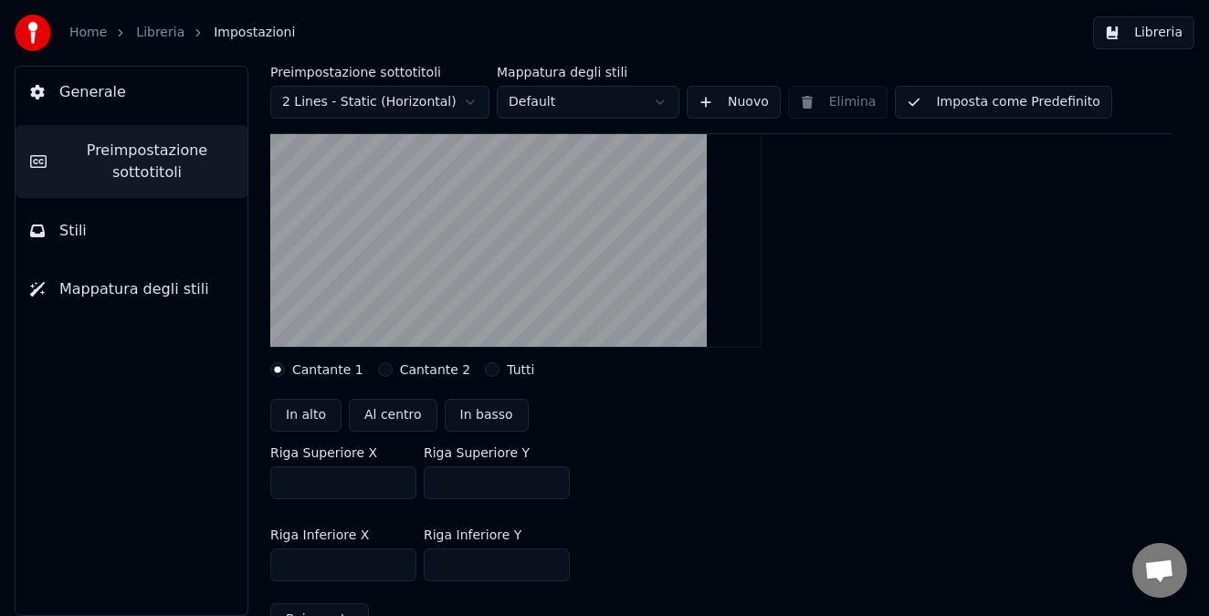
scroll to position [0, 0]
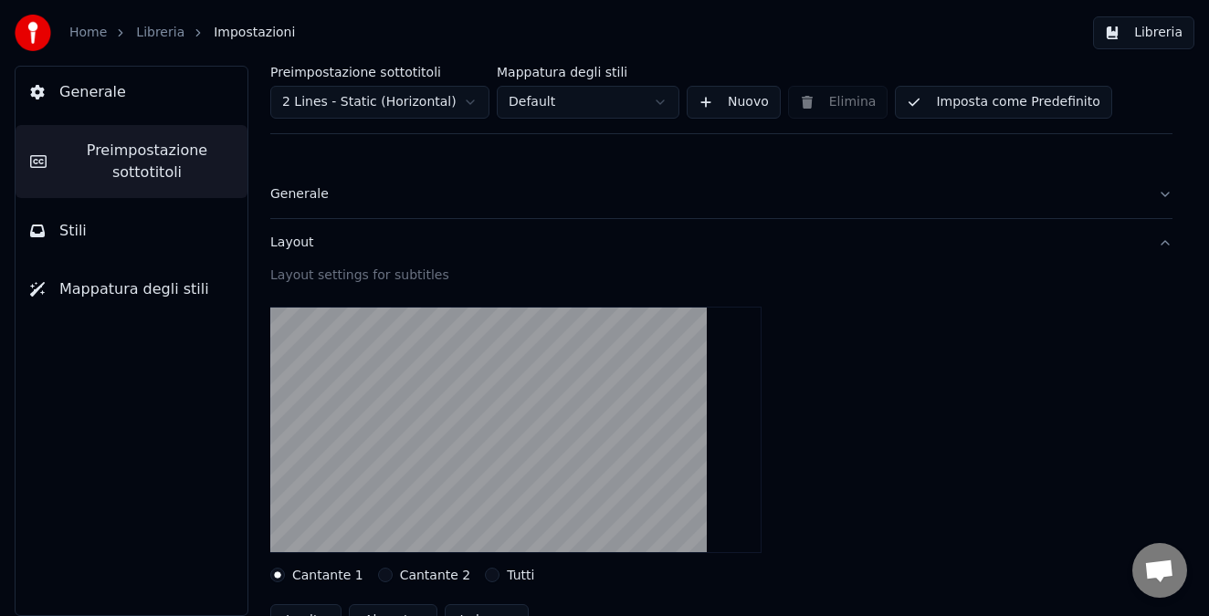
click at [79, 223] on span "Stili" at bounding box center [72, 231] width 27 height 22
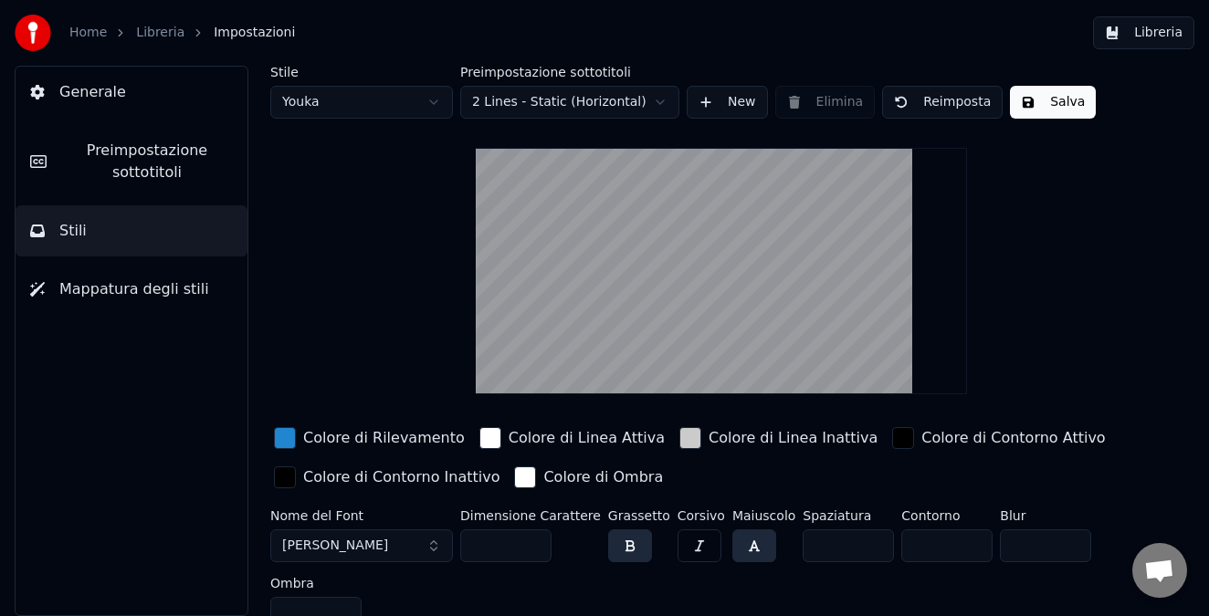
drag, startPoint x: 502, startPoint y: 546, endPoint x: 459, endPoint y: 543, distance: 43.0
click at [460, 543] on input "***" at bounding box center [505, 545] width 91 height 33
type input "*"
type input "***"
click at [287, 437] on div "button" at bounding box center [285, 438] width 22 height 22
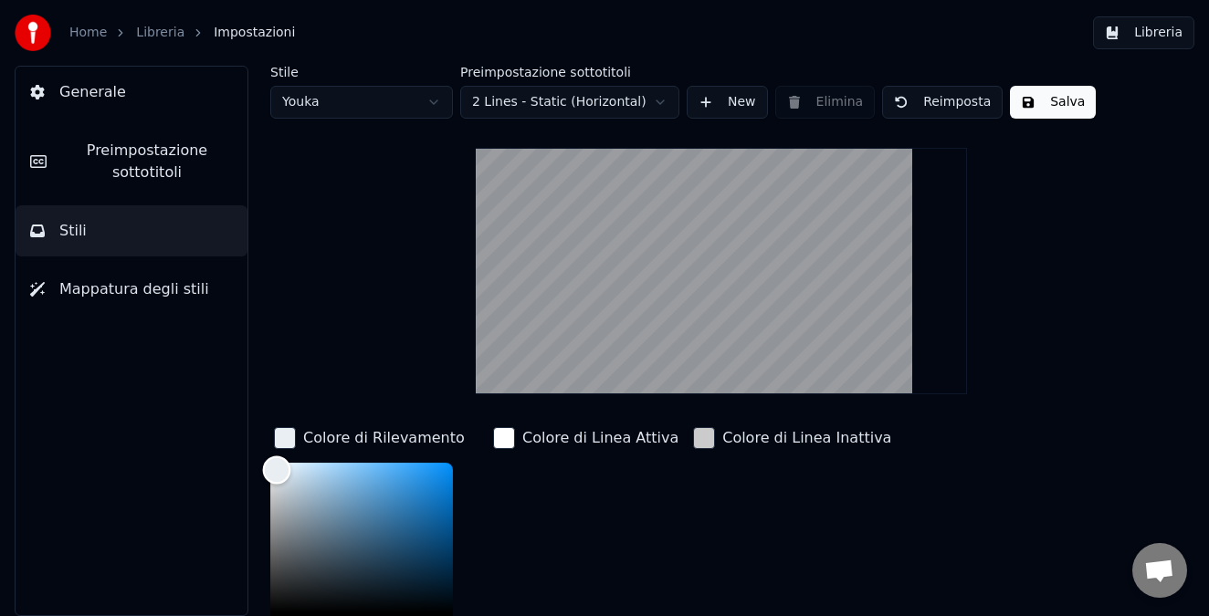
click at [277, 469] on div "Color" at bounding box center [361, 538] width 183 height 150
type input "*******"
drag, startPoint x: 277, startPoint y: 469, endPoint x: 268, endPoint y: 463, distance: 10.4
click at [268, 463] on div "Color" at bounding box center [271, 464] width 28 height 28
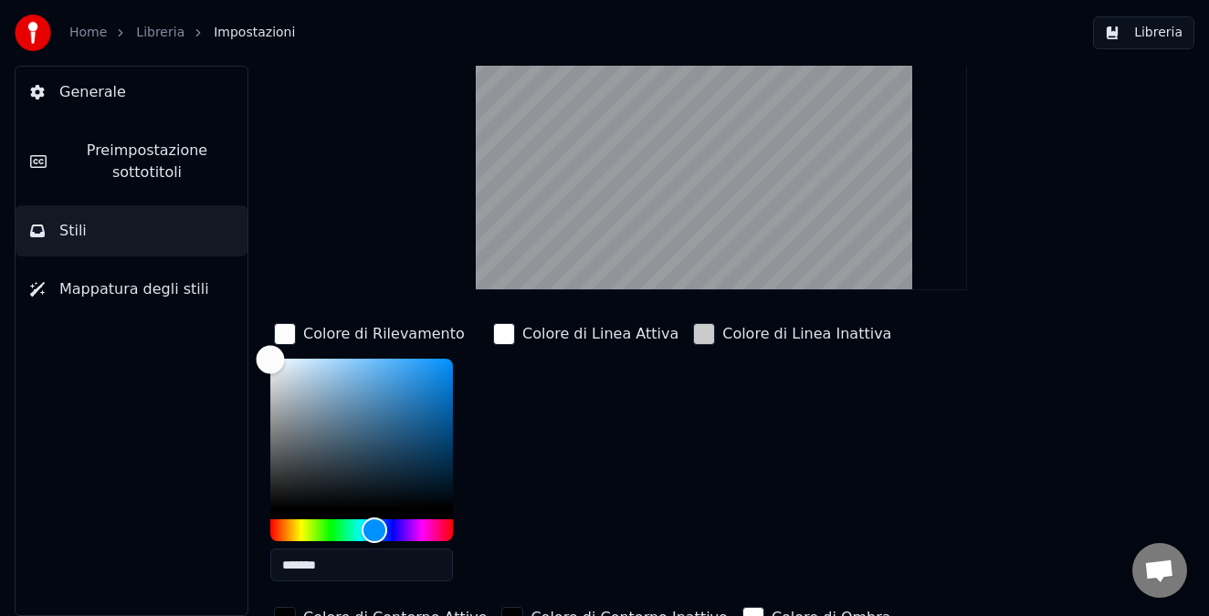
scroll to position [112, 0]
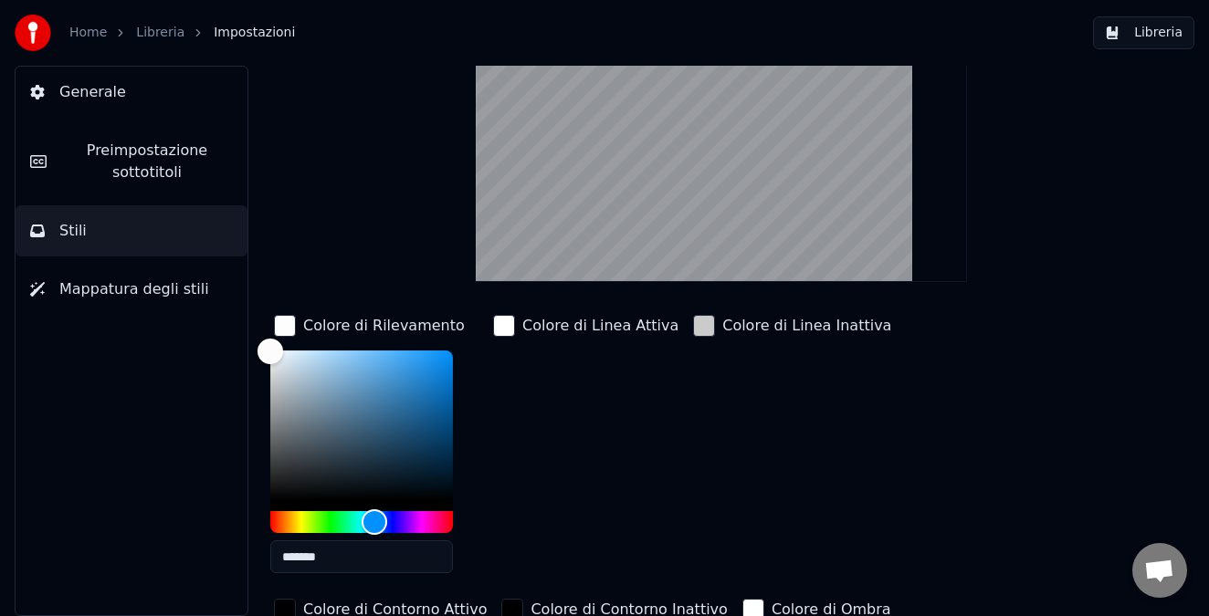
click at [502, 325] on div "button" at bounding box center [504, 326] width 22 height 22
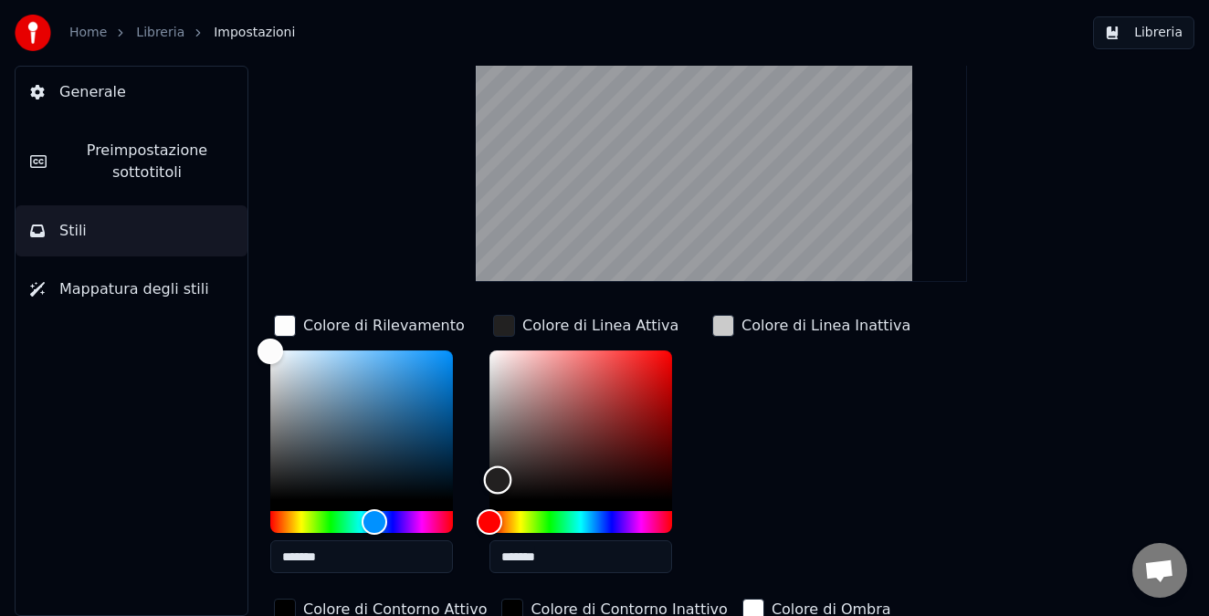
type input "*******"
drag, startPoint x: 498, startPoint y: 453, endPoint x: 498, endPoint y: 531, distance: 78.5
click at [498, 531] on div at bounding box center [580, 442] width 183 height 183
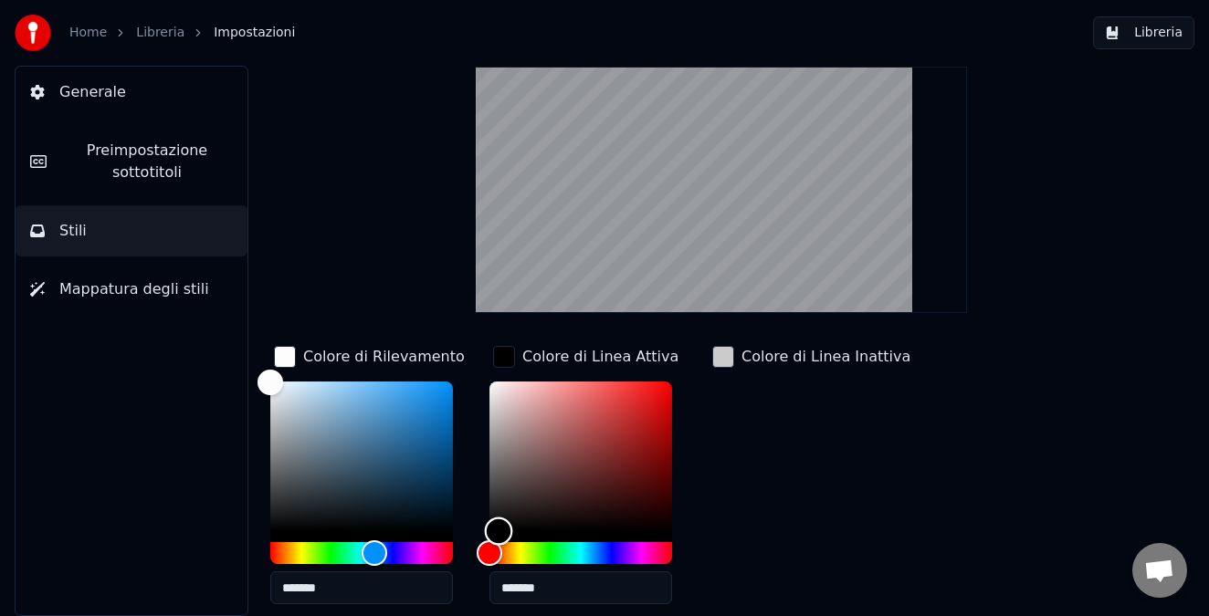
scroll to position [82, 0]
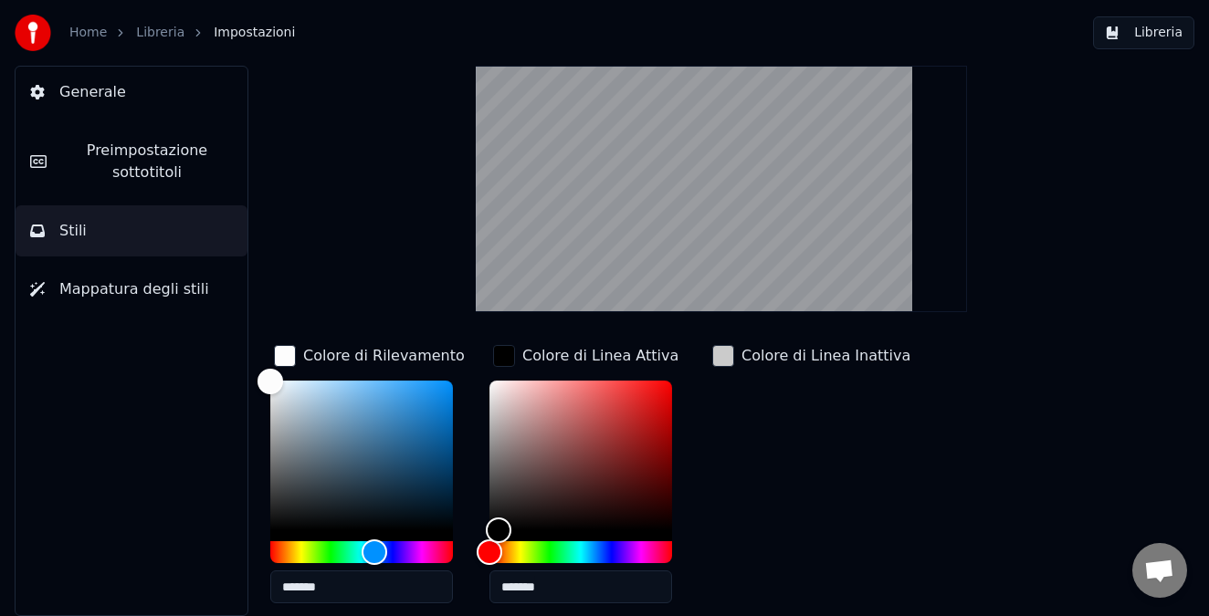
click at [715, 353] on div "button" at bounding box center [723, 356] width 22 height 22
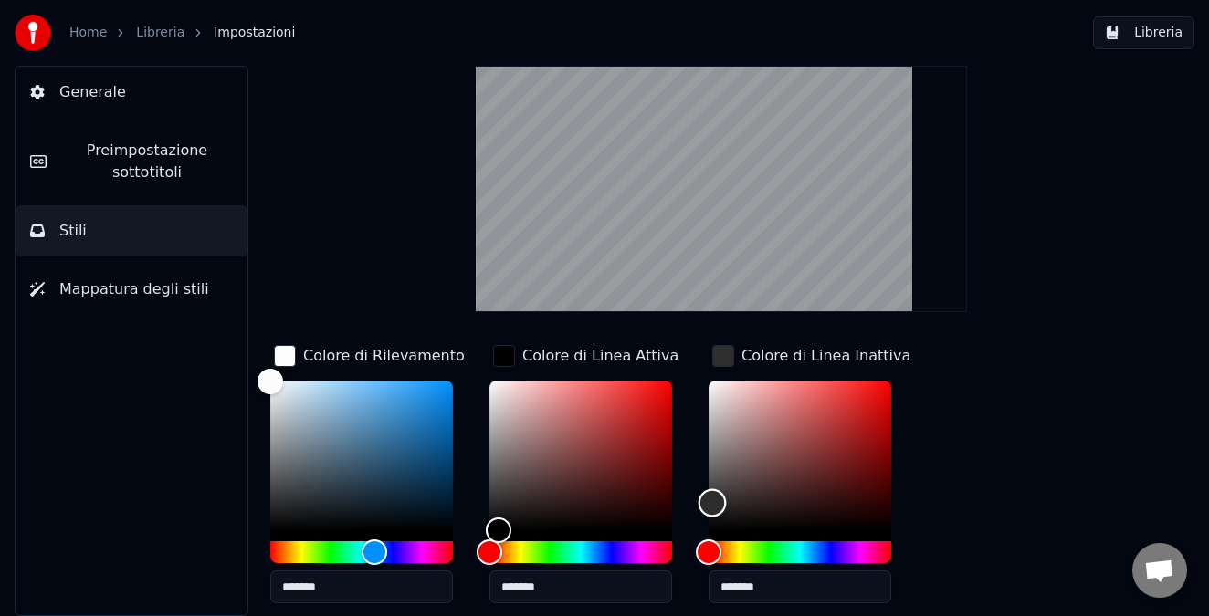
type input "*******"
drag, startPoint x: 712, startPoint y: 502, endPoint x: 710, endPoint y: 557, distance: 54.8
click at [710, 557] on div at bounding box center [799, 472] width 183 height 183
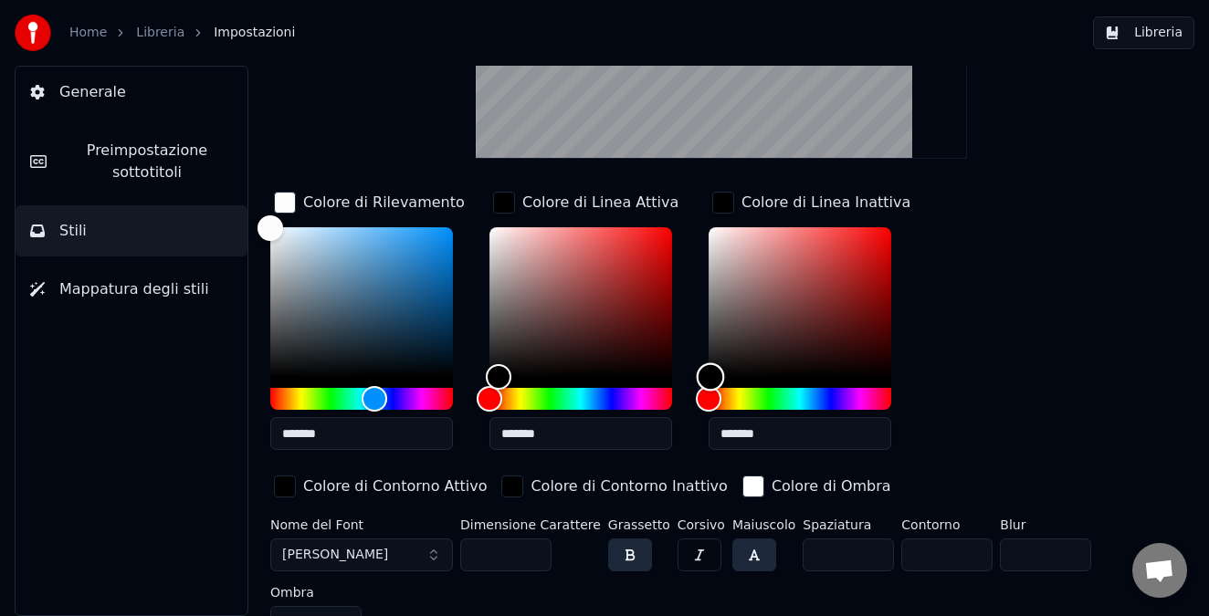
scroll to position [259, 0]
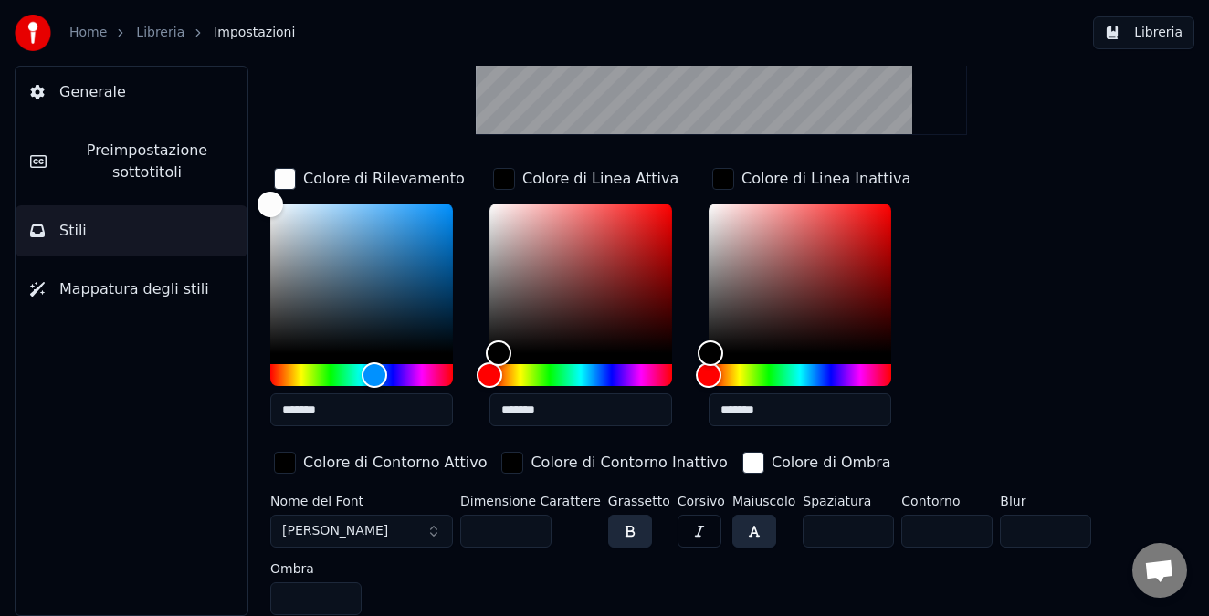
click at [288, 464] on div "button" at bounding box center [285, 463] width 22 height 22
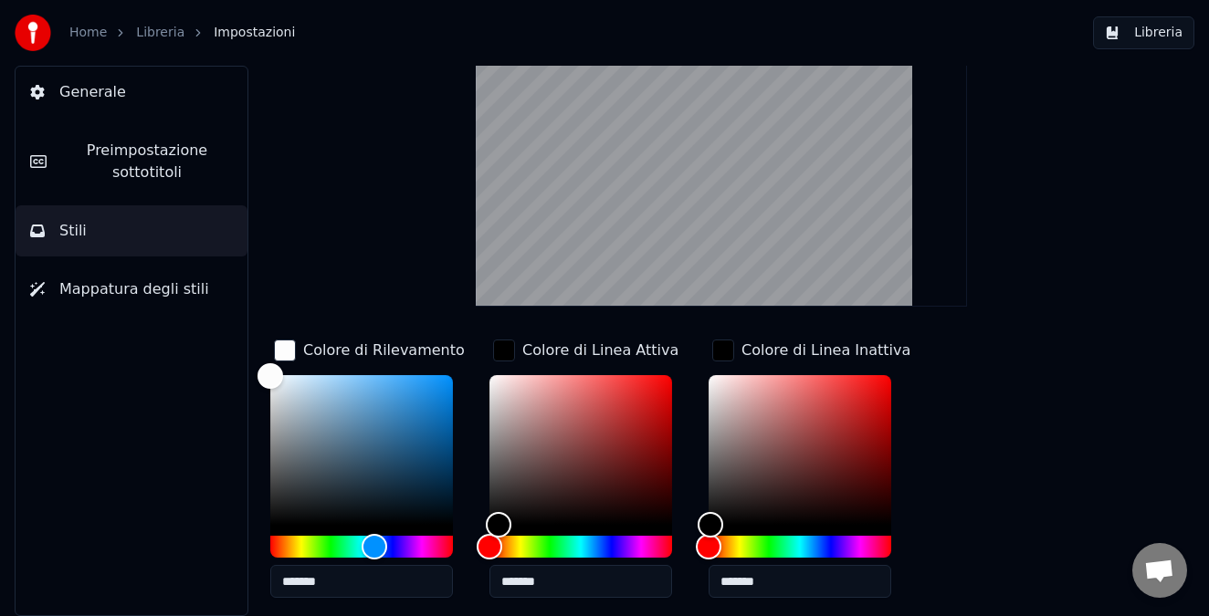
scroll to position [87, 0]
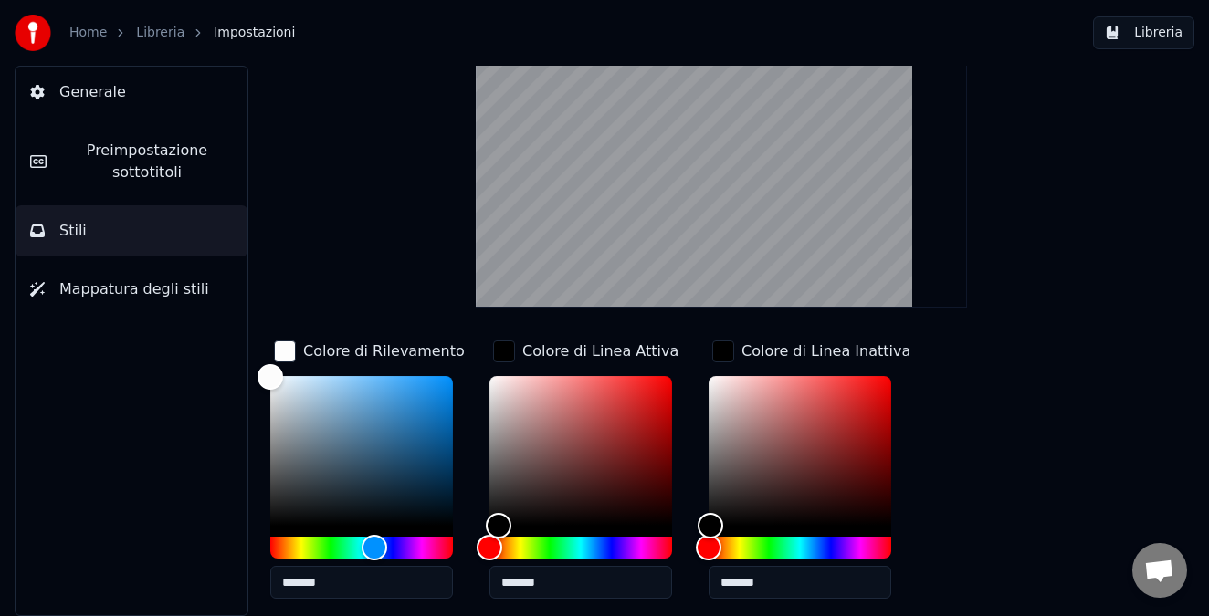
click at [501, 350] on div "button" at bounding box center [504, 351] width 22 height 22
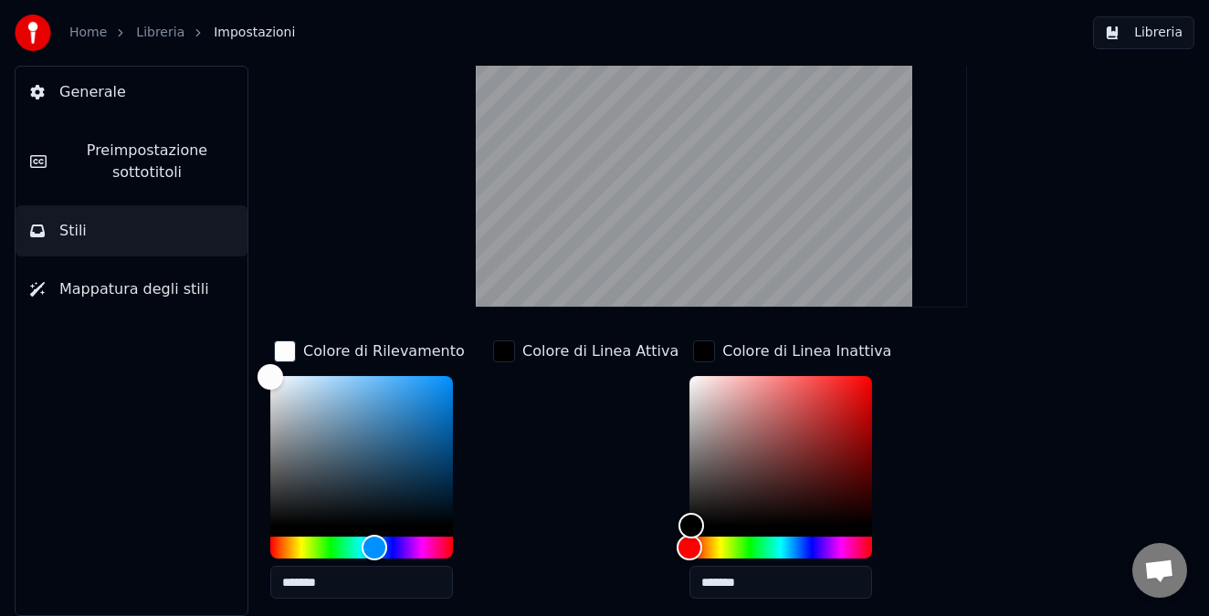
click at [513, 384] on div "Colore di Linea Attiva" at bounding box center [585, 475] width 193 height 277
click at [504, 358] on div "button" at bounding box center [504, 351] width 22 height 22
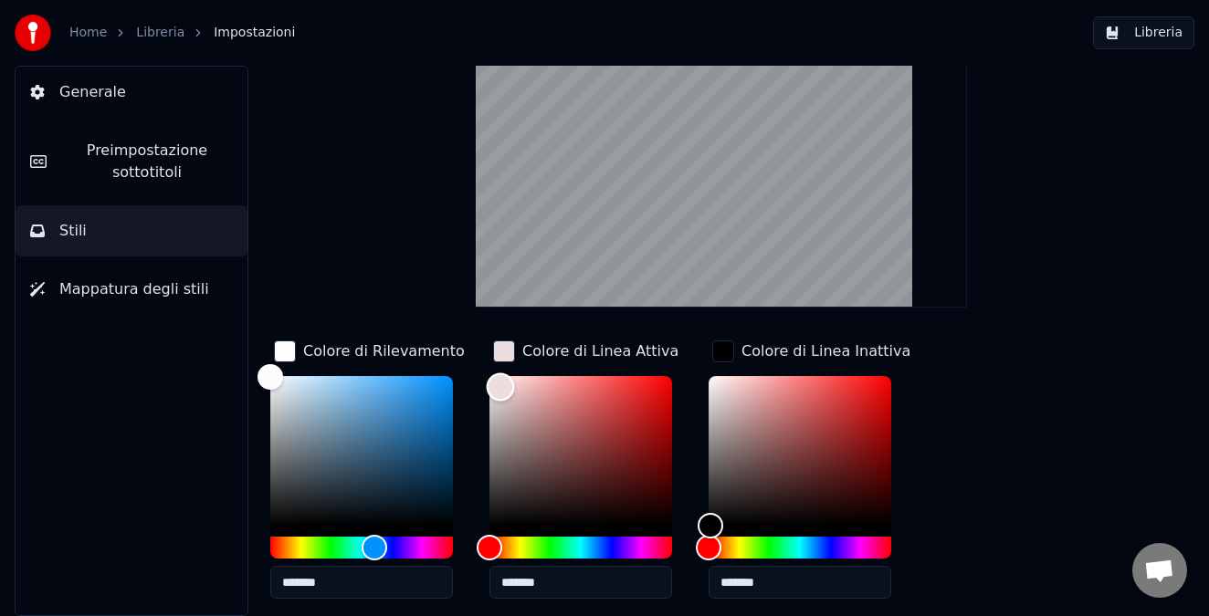
type input "*******"
drag, startPoint x: 500, startPoint y: 386, endPoint x: 487, endPoint y: 370, distance: 21.4
click at [489, 376] on div "Color" at bounding box center [580, 451] width 183 height 150
drag, startPoint x: 271, startPoint y: 381, endPoint x: 288, endPoint y: 593, distance: 213.4
click at [288, 593] on div "*******" at bounding box center [361, 491] width 183 height 230
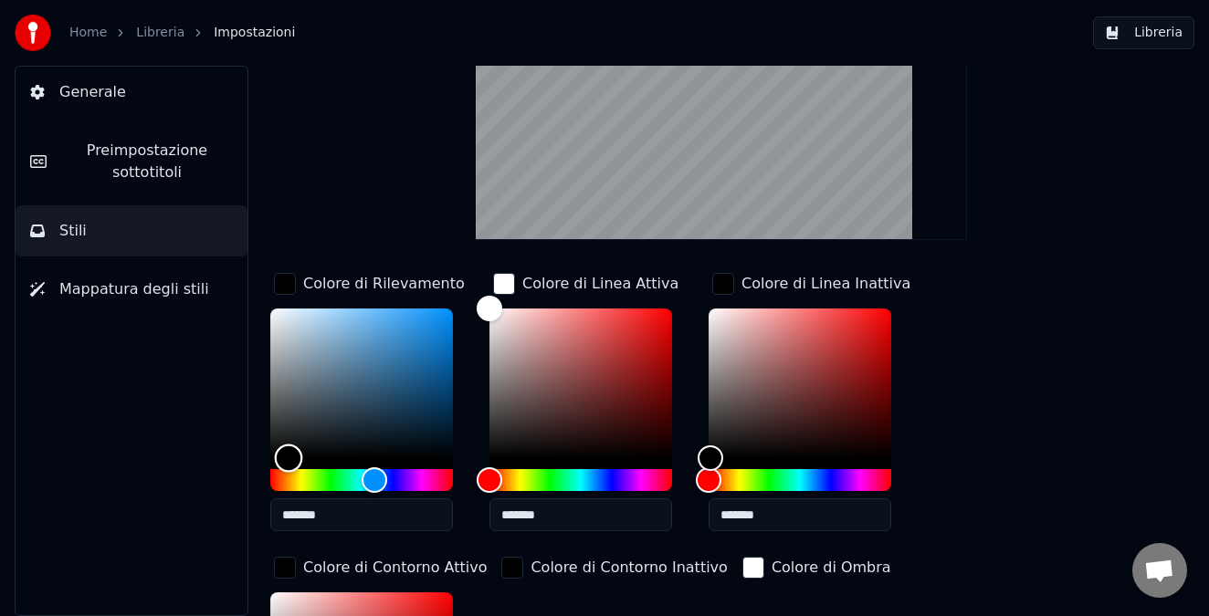
scroll to position [153, 0]
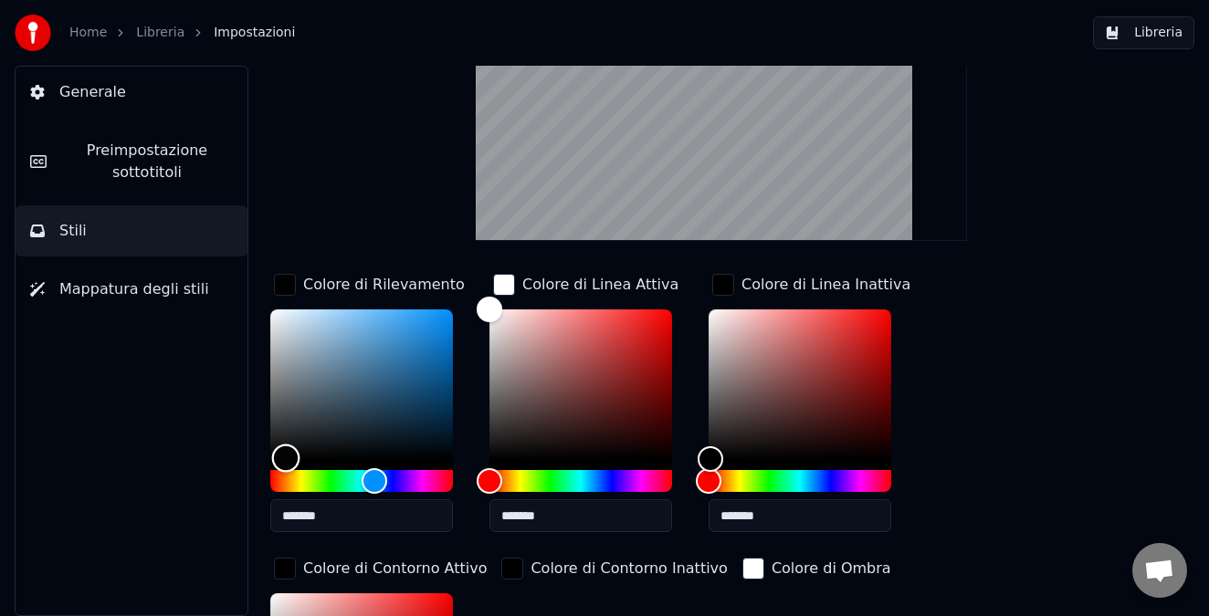
type input "*******"
drag, startPoint x: 286, startPoint y: 457, endPoint x: 249, endPoint y: 277, distance: 184.4
click at [249, 277] on div "Stile Youka Preimpostazione sottotitoli 2 Lines - Static (Horizontal) New Elimi…" at bounding box center [721, 341] width 975 height 550
type input "*******"
drag, startPoint x: 706, startPoint y: 455, endPoint x: 694, endPoint y: 269, distance: 185.7
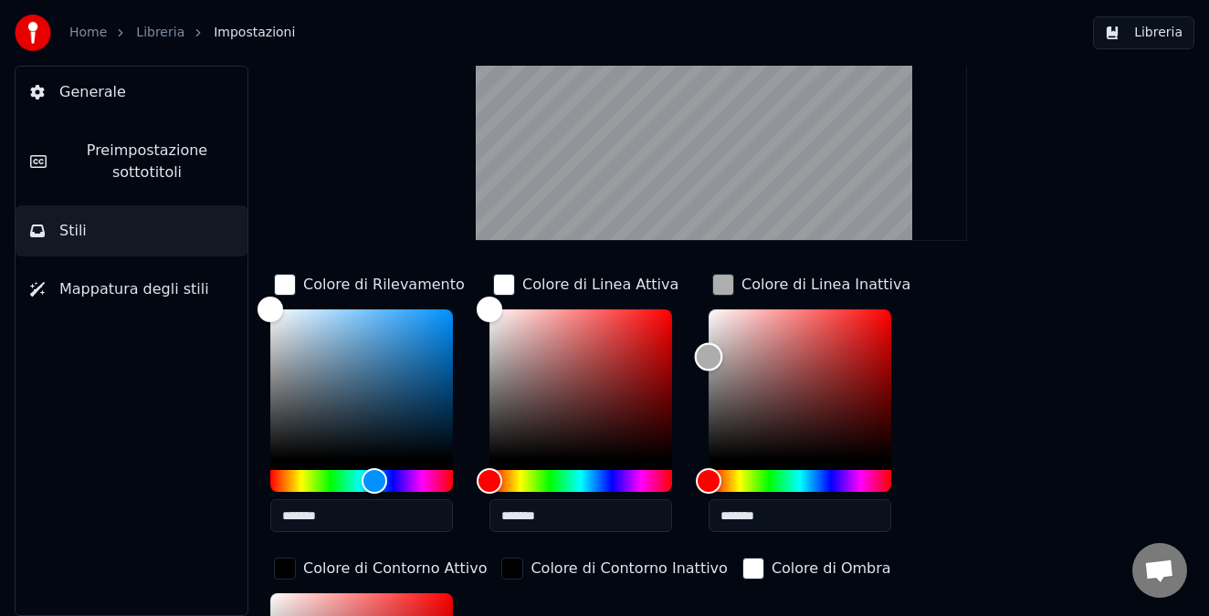
click at [694, 270] on div "Colore di Rilevamento ******* Colore di Linea Attiva ******* Colore di Linea In…" at bounding box center [693, 550] width 846 height 560
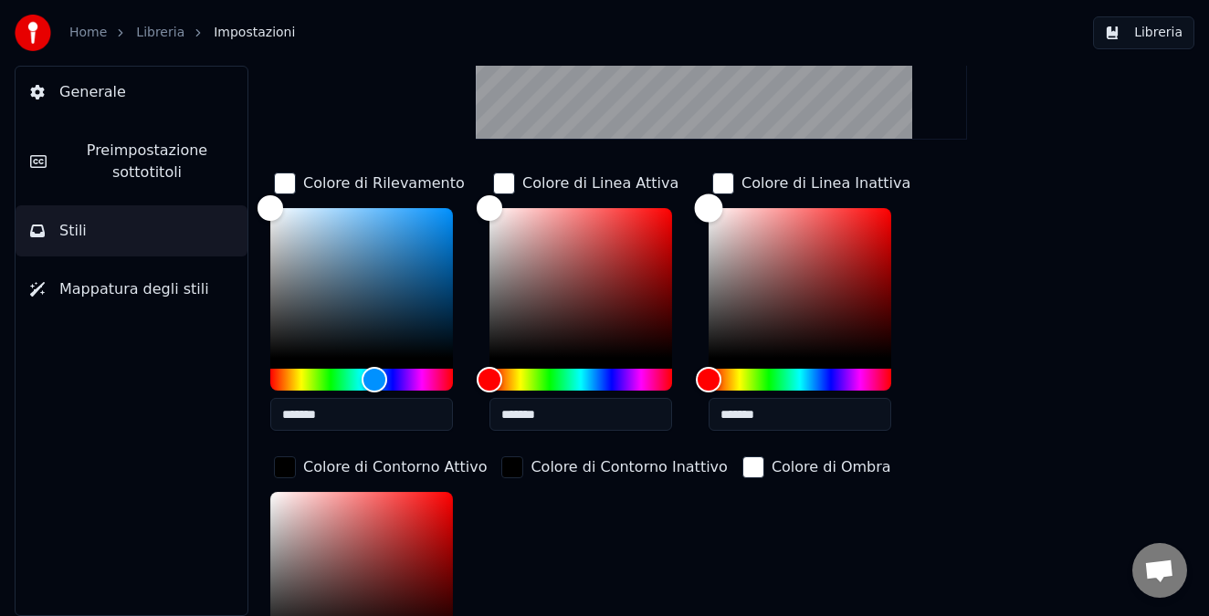
scroll to position [256, 0]
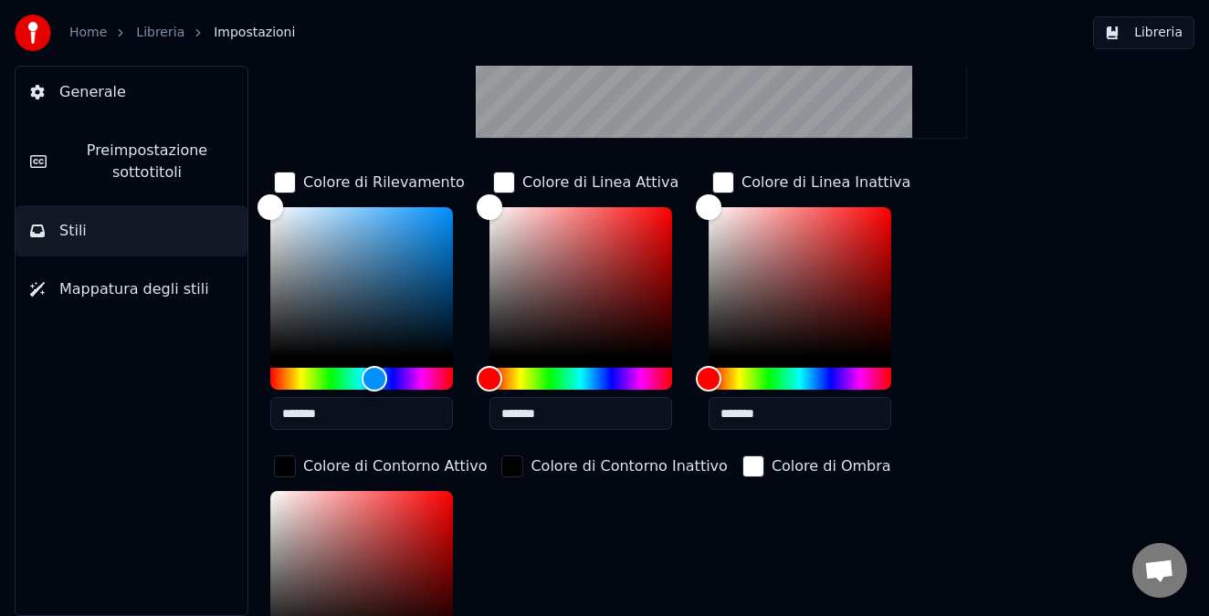
click at [286, 464] on div "button" at bounding box center [285, 467] width 22 height 22
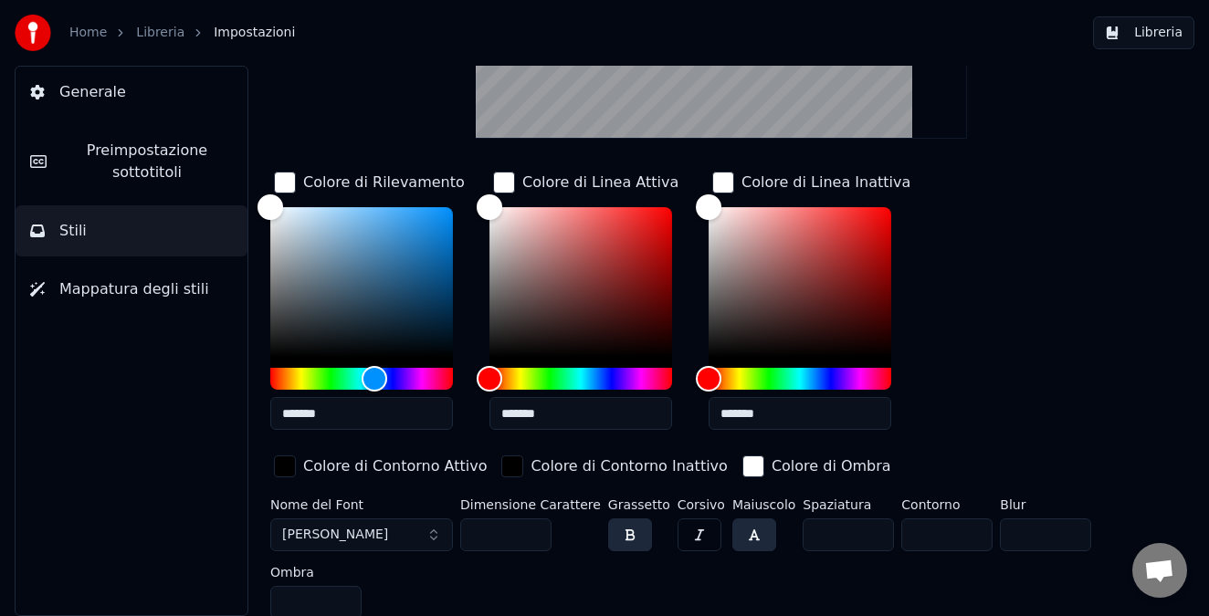
click at [286, 464] on div "button" at bounding box center [285, 467] width 22 height 22
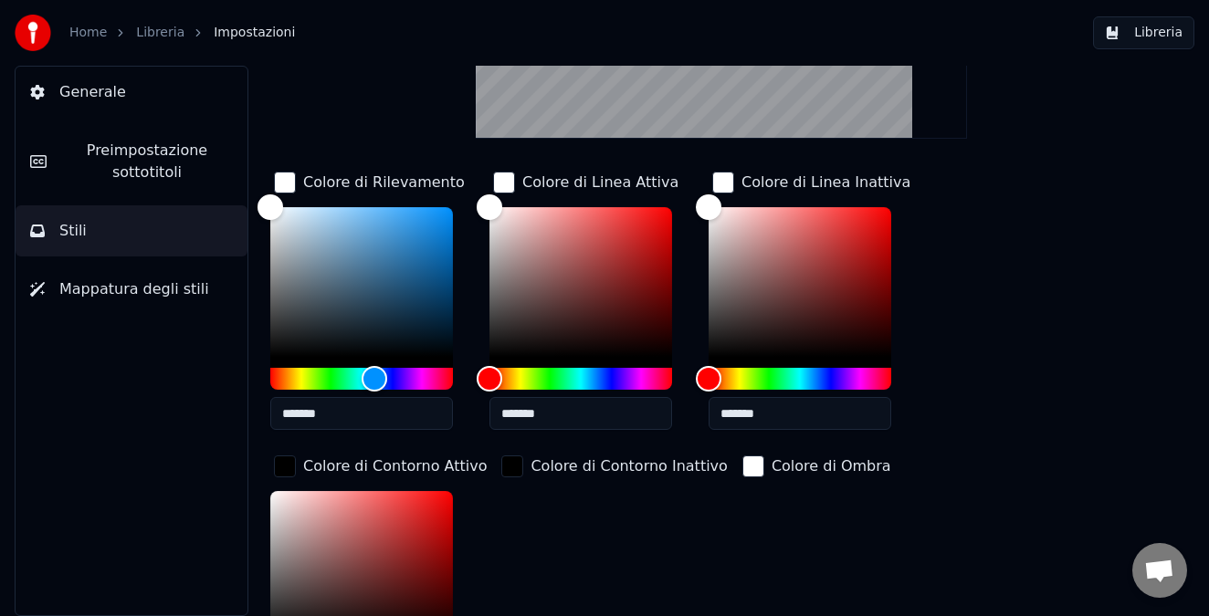
scroll to position [278, 0]
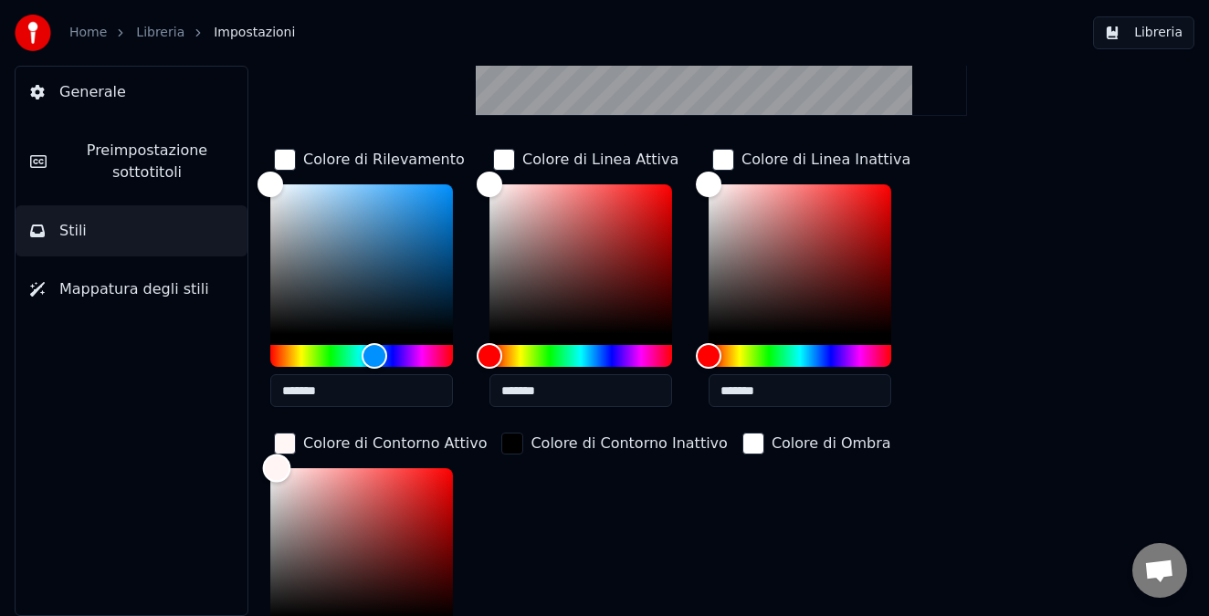
type input "*******"
drag, startPoint x: 278, startPoint y: 495, endPoint x: 276, endPoint y: 459, distance: 35.7
click at [276, 468] on div "Color" at bounding box center [361, 543] width 183 height 150
click at [506, 440] on div "button" at bounding box center [512, 444] width 22 height 22
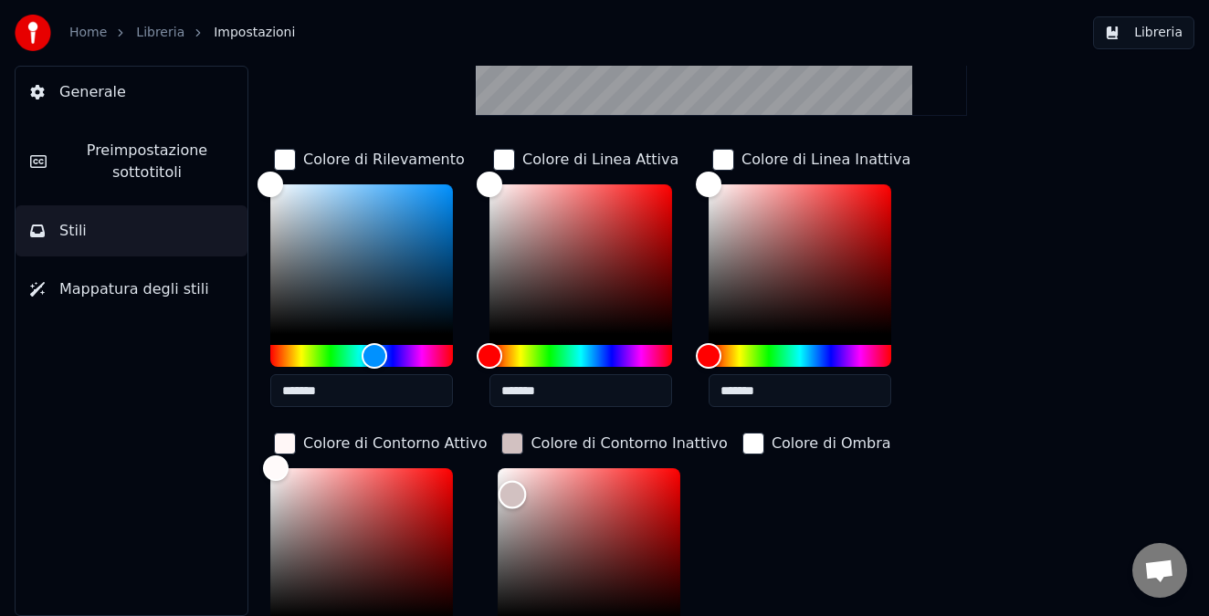
type input "*******"
drag, startPoint x: 504, startPoint y: 495, endPoint x: 485, endPoint y: 456, distance: 43.7
click at [498, 468] on div "Color" at bounding box center [589, 543] width 183 height 150
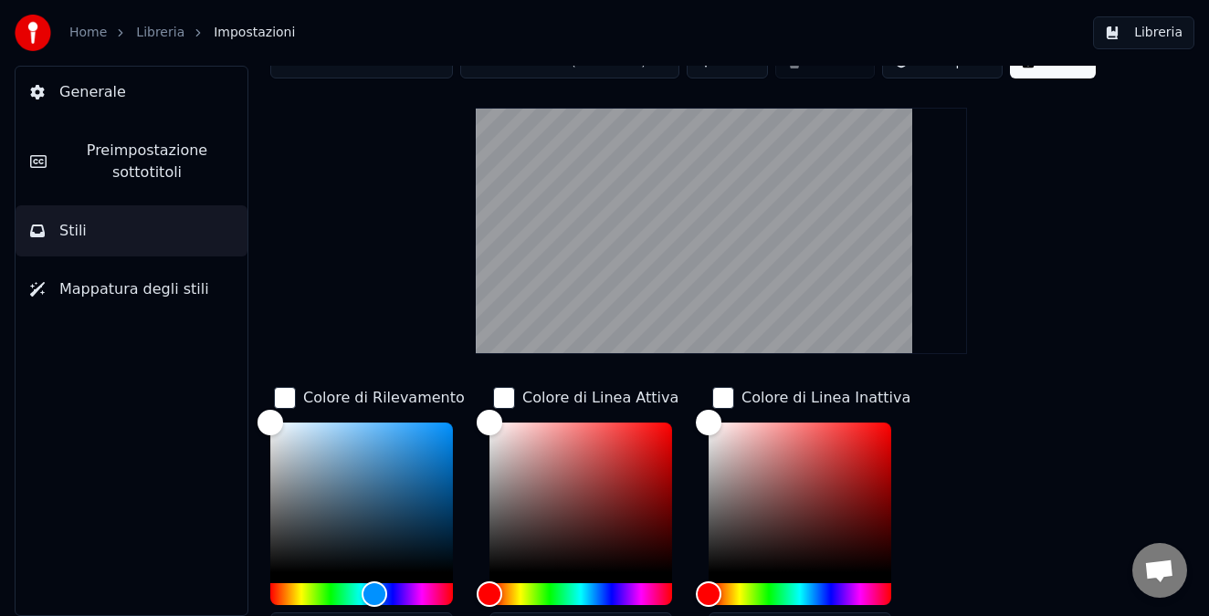
scroll to position [58, 0]
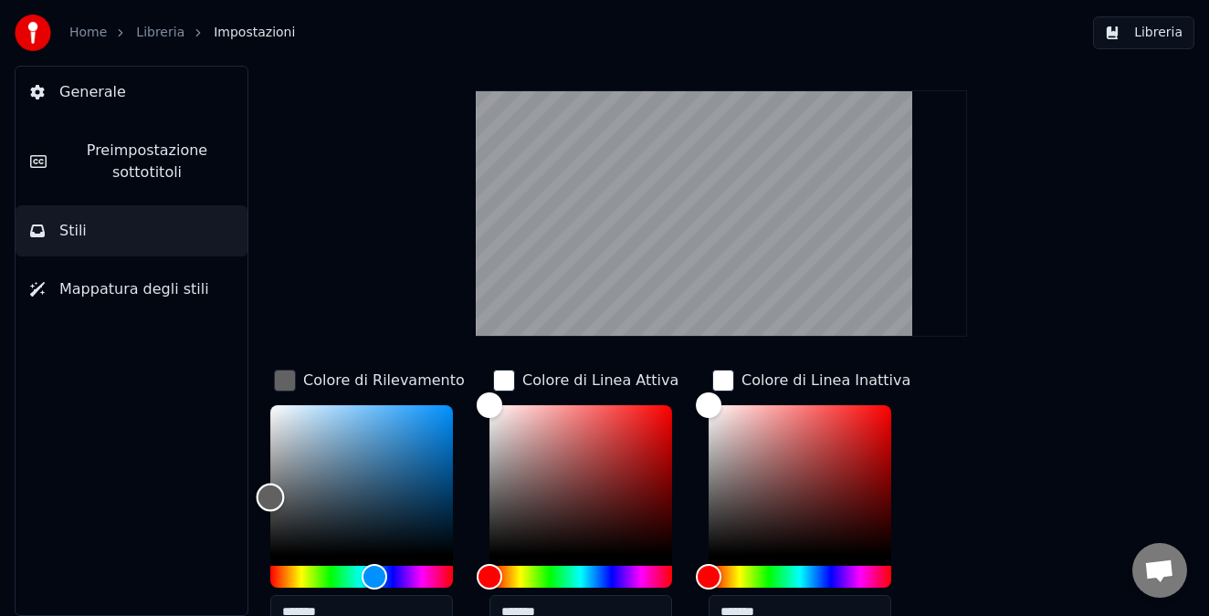
drag, startPoint x: 269, startPoint y: 411, endPoint x: 270, endPoint y: 497, distance: 85.8
click at [270, 497] on div "Color" at bounding box center [271, 498] width 28 height 28
type input "*******"
drag, startPoint x: 270, startPoint y: 497, endPoint x: 273, endPoint y: 588, distance: 91.3
click at [273, 588] on div "*******" at bounding box center [361, 520] width 183 height 230
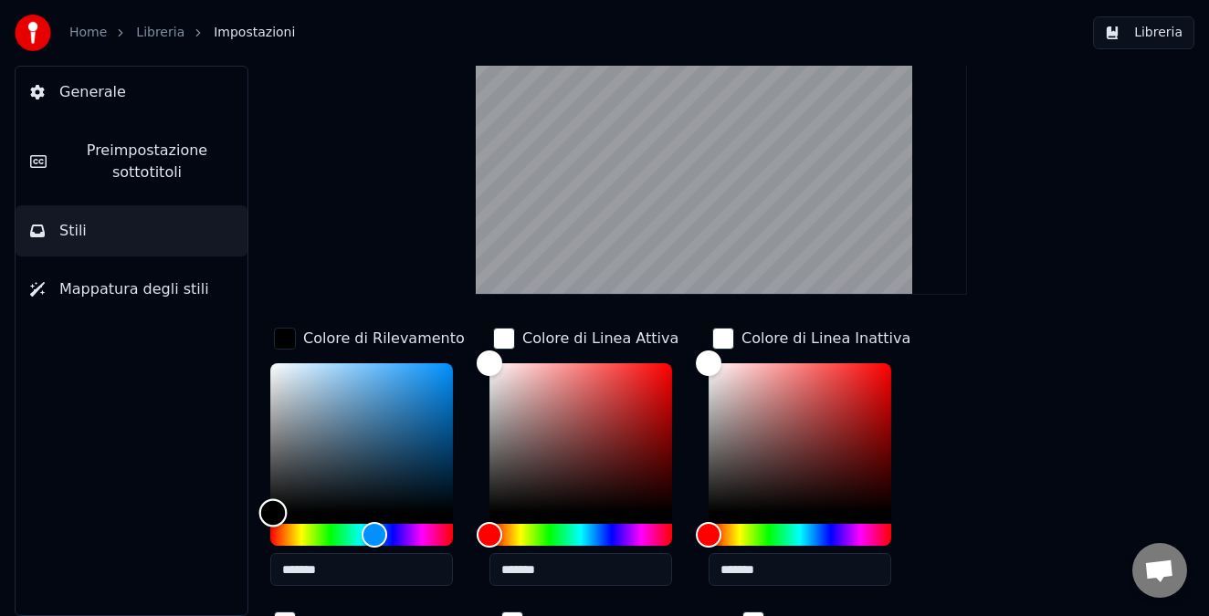
scroll to position [98, 0]
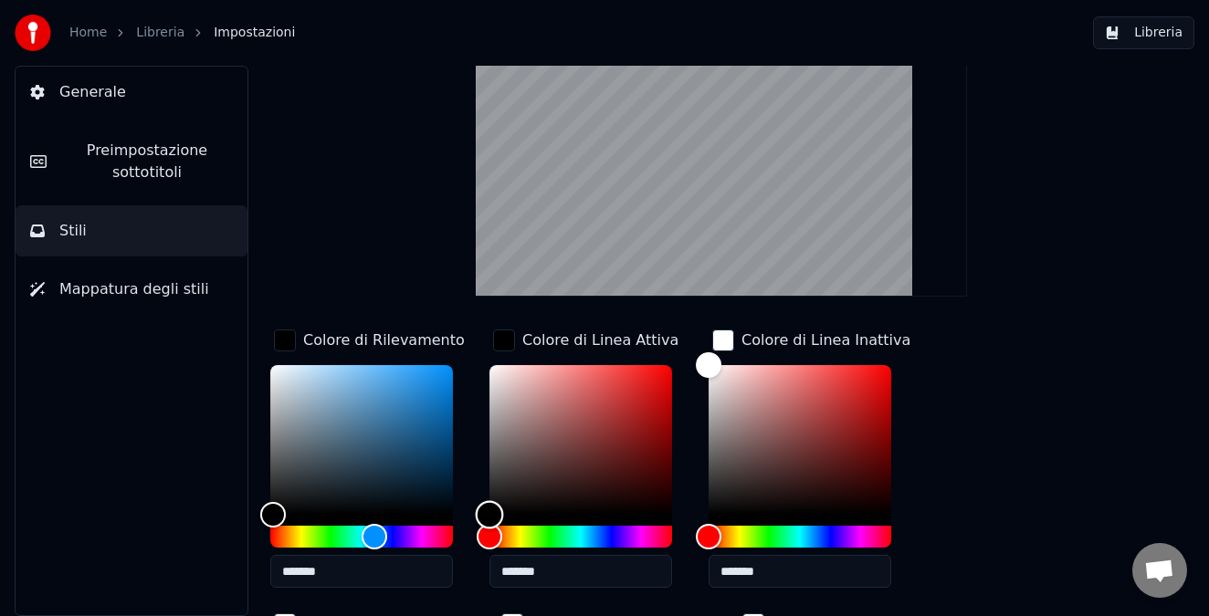
drag, startPoint x: 484, startPoint y: 363, endPoint x: 485, endPoint y: 523, distance: 159.8
click at [485, 523] on div "Color" at bounding box center [490, 515] width 28 height 28
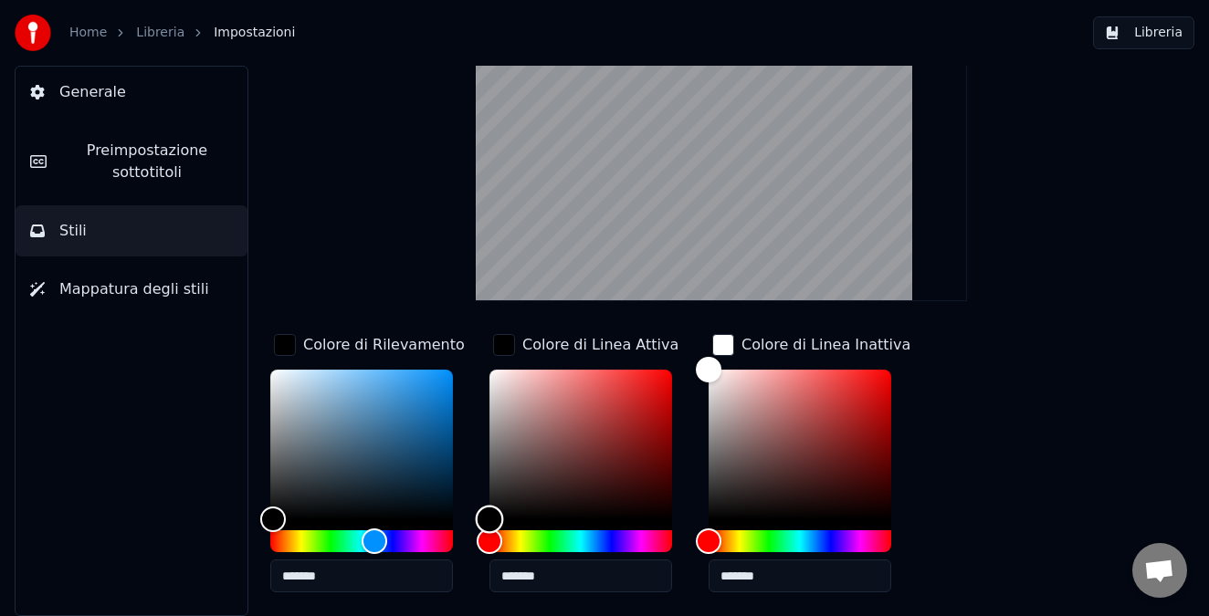
scroll to position [86, 0]
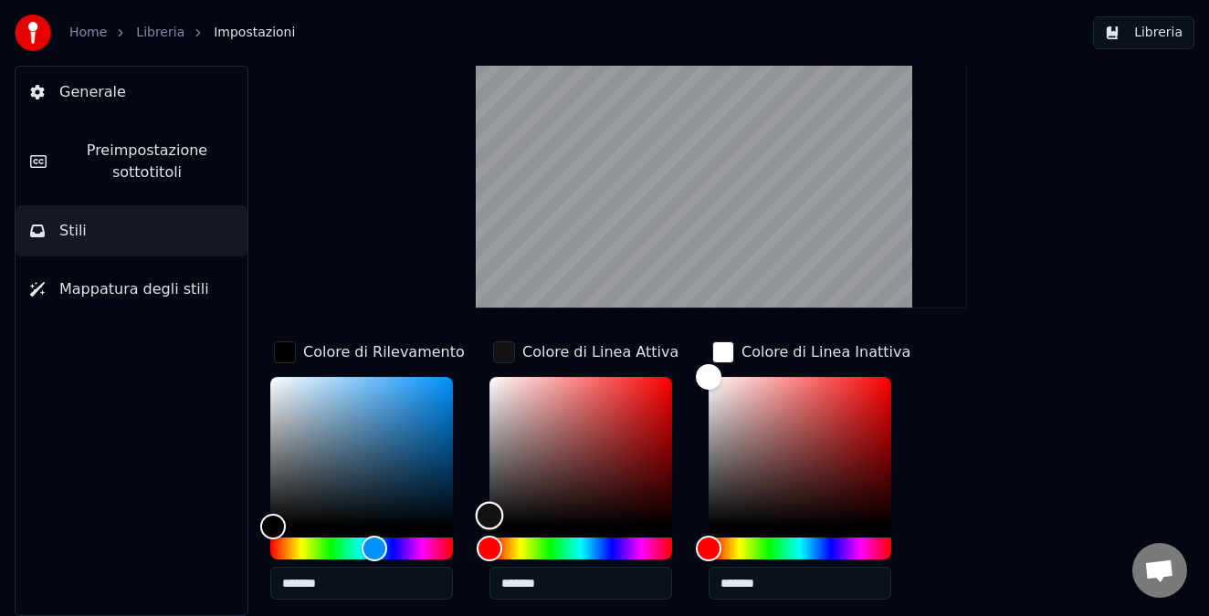
type input "*******"
drag, startPoint x: 487, startPoint y: 520, endPoint x: 471, endPoint y: 352, distance: 168.7
click at [471, 352] on div "Colore di Rilevamento ******* Colore di Linea Attiva ******* Colore di Linea In…" at bounding box center [693, 618] width 846 height 560
type input "*******"
drag, startPoint x: 708, startPoint y: 376, endPoint x: 716, endPoint y: 552, distance: 176.3
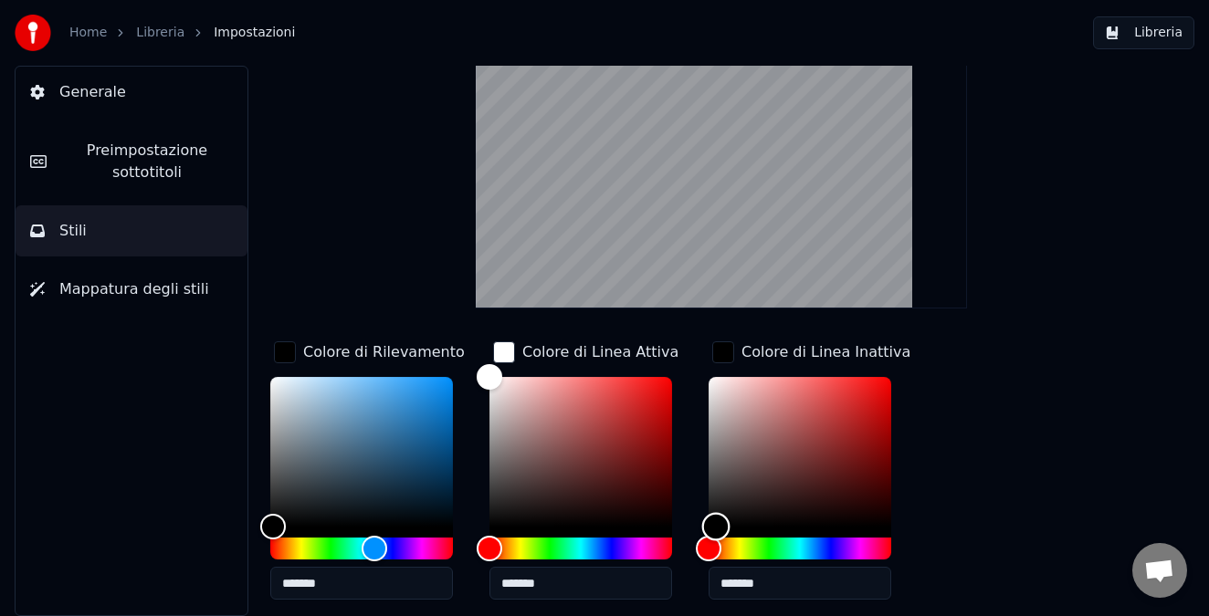
click at [716, 552] on div at bounding box center [799, 468] width 183 height 183
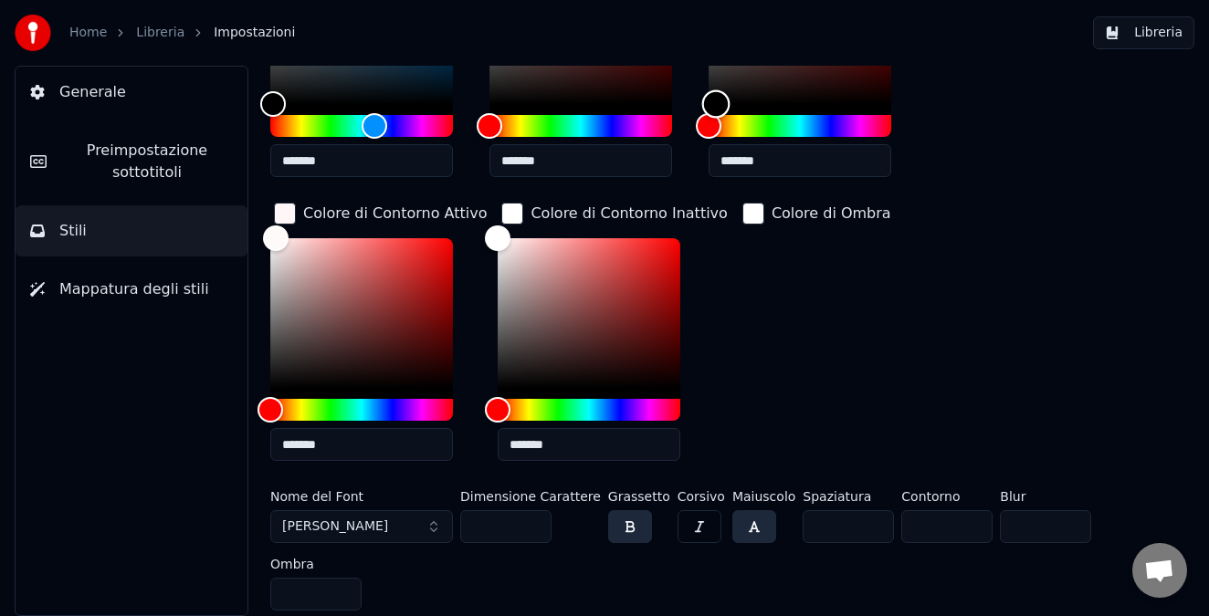
scroll to position [507, 0]
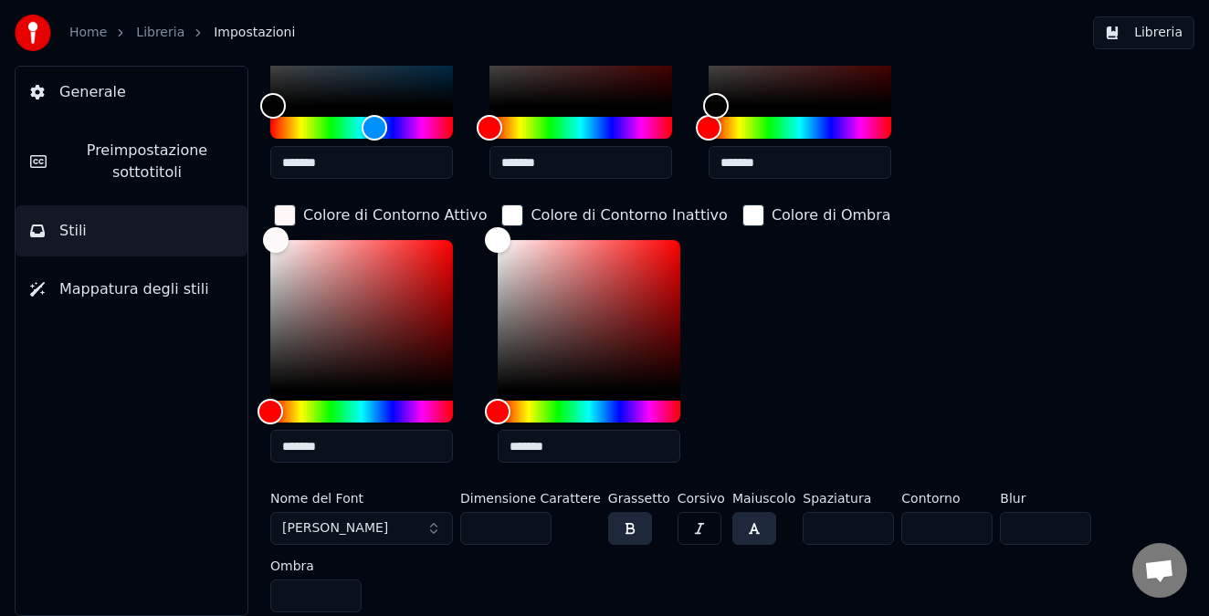
click at [958, 534] on input "**" at bounding box center [946, 528] width 91 height 33
click at [958, 530] on input "*" at bounding box center [946, 528] width 91 height 33
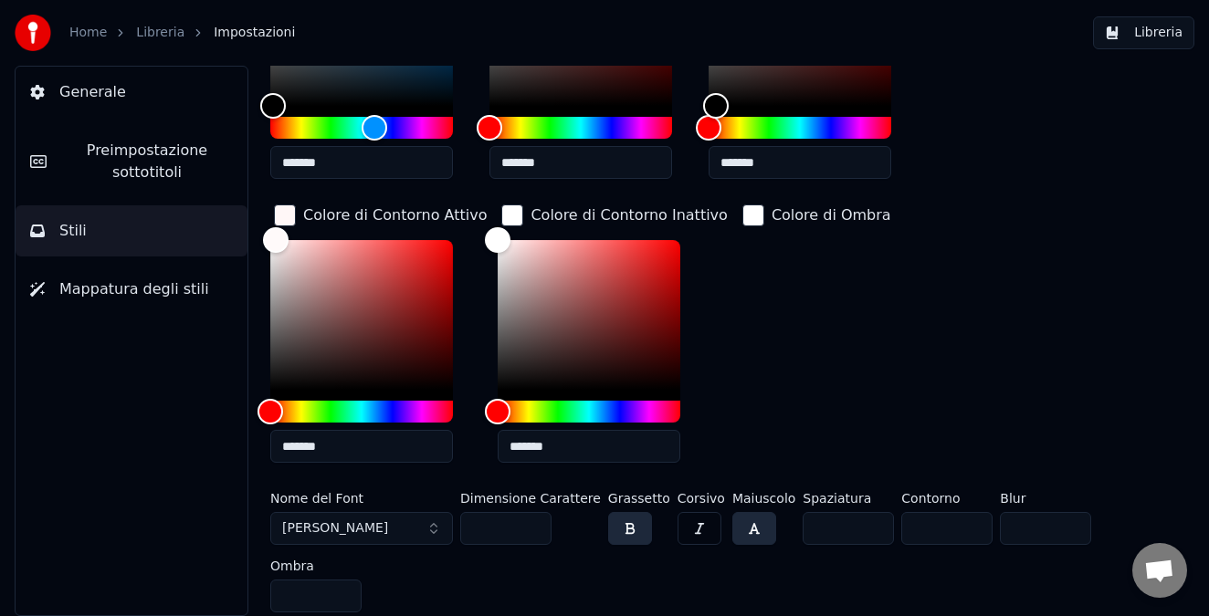
click at [958, 530] on input "*" at bounding box center [946, 528] width 91 height 33
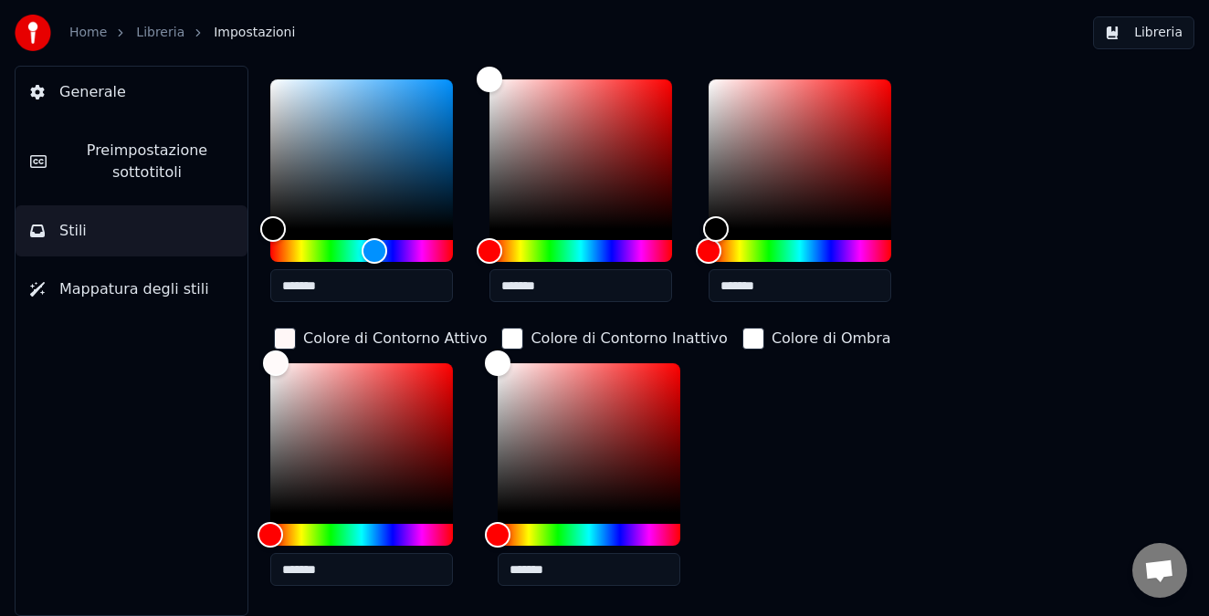
scroll to position [508, 0]
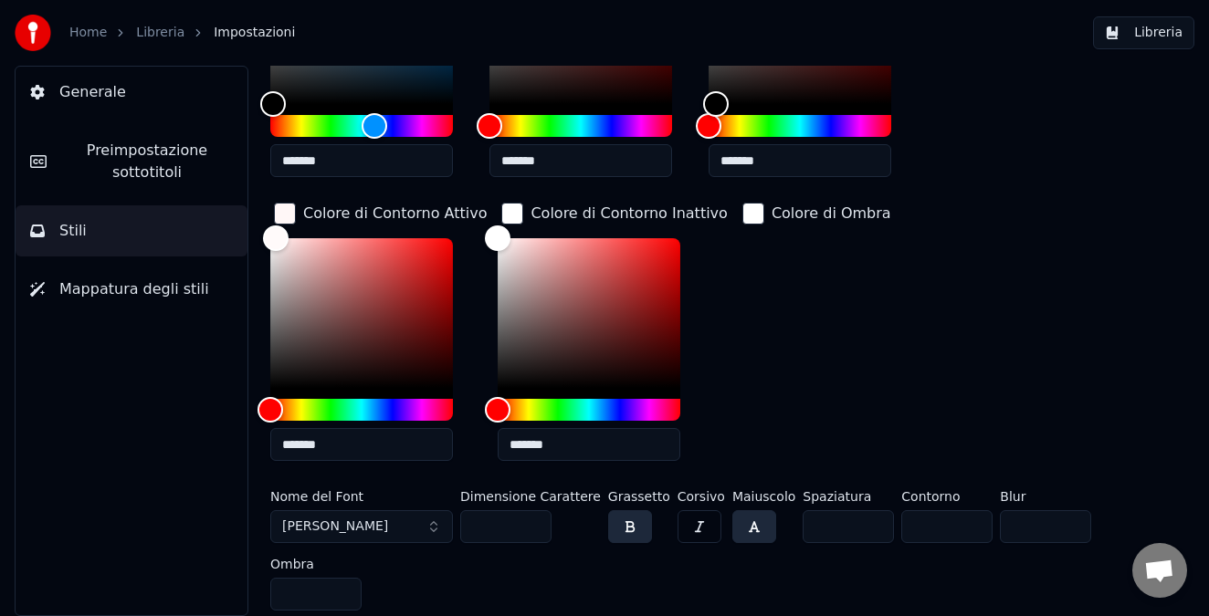
click at [957, 526] on input "*" at bounding box center [946, 526] width 91 height 33
type input "*"
click at [957, 526] on input "*" at bounding box center [946, 526] width 91 height 33
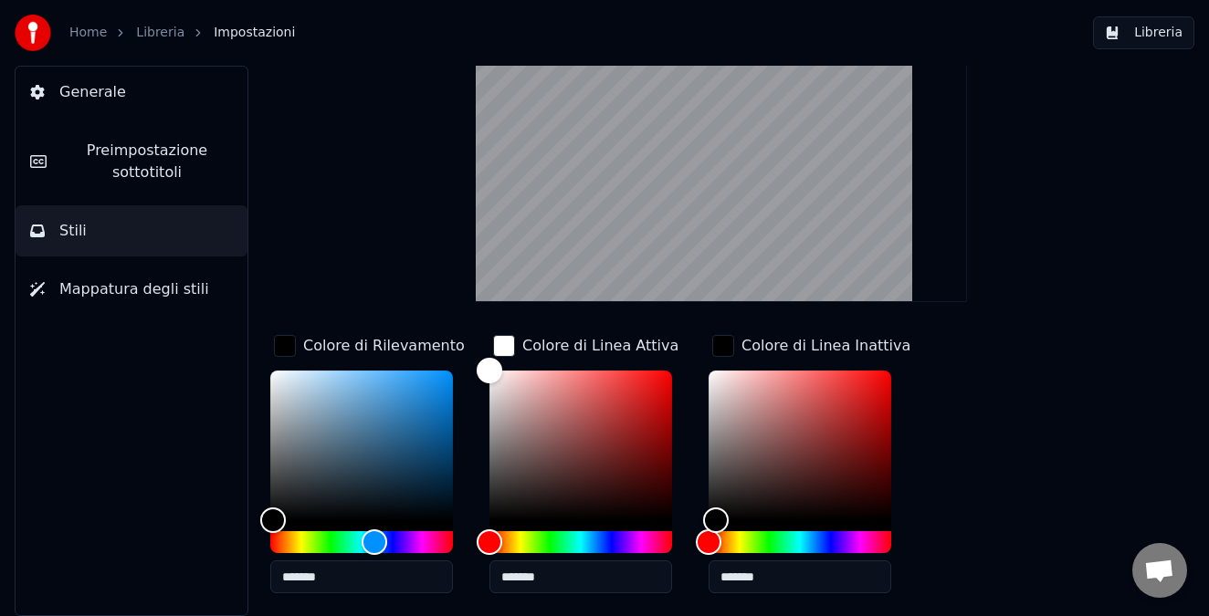
scroll to position [89, 0]
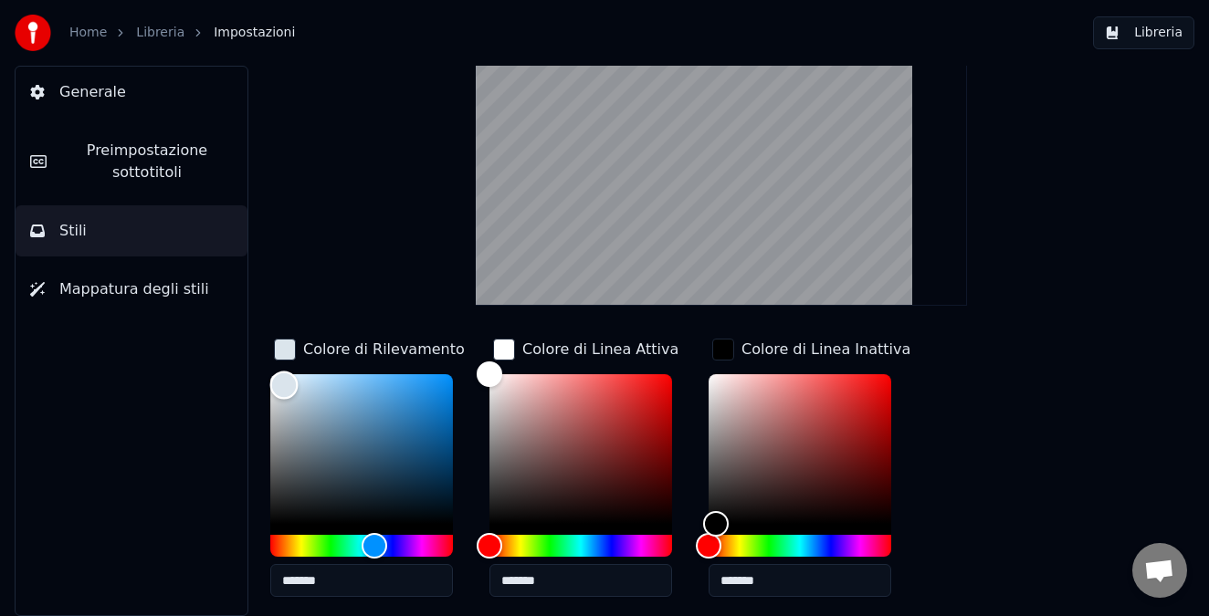
type input "*******"
drag, startPoint x: 284, startPoint y: 384, endPoint x: 266, endPoint y: 367, distance: 25.2
click at [270, 374] on div "Color" at bounding box center [361, 449] width 183 height 150
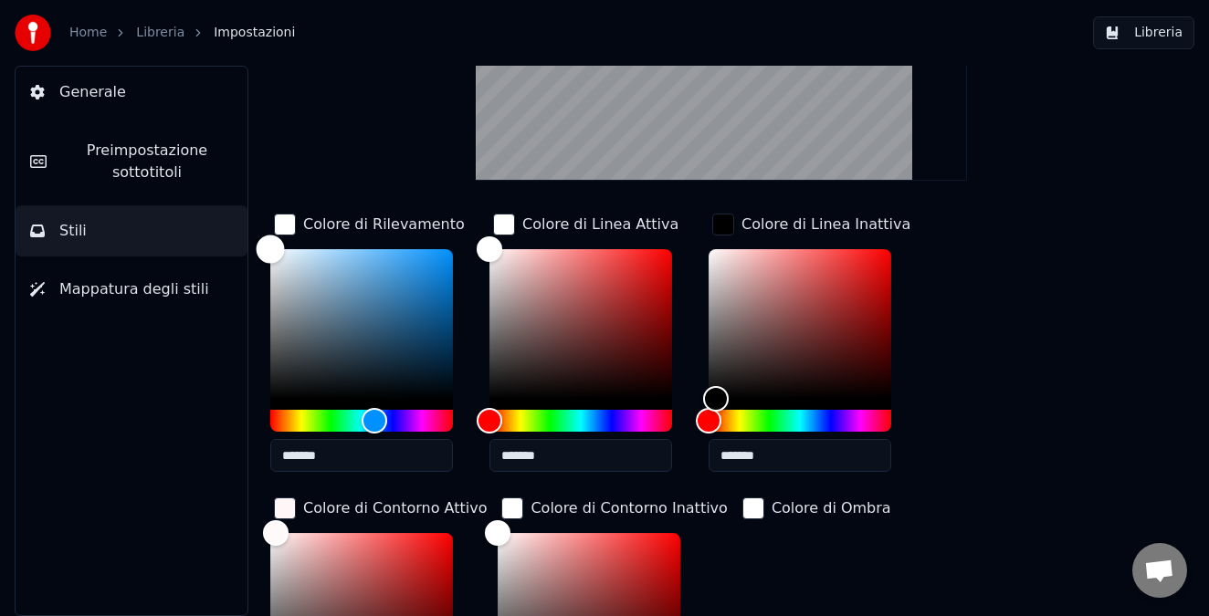
scroll to position [236, 0]
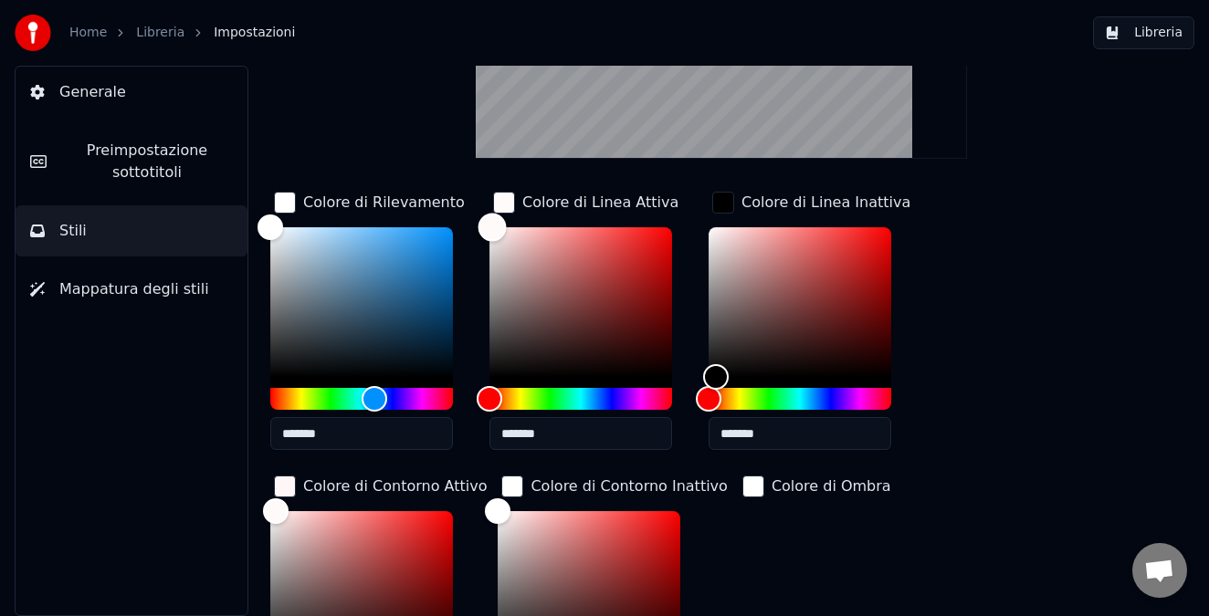
type input "*******"
drag, startPoint x: 492, startPoint y: 225, endPoint x: 495, endPoint y: 405, distance: 180.8
click at [495, 408] on div at bounding box center [580, 318] width 183 height 183
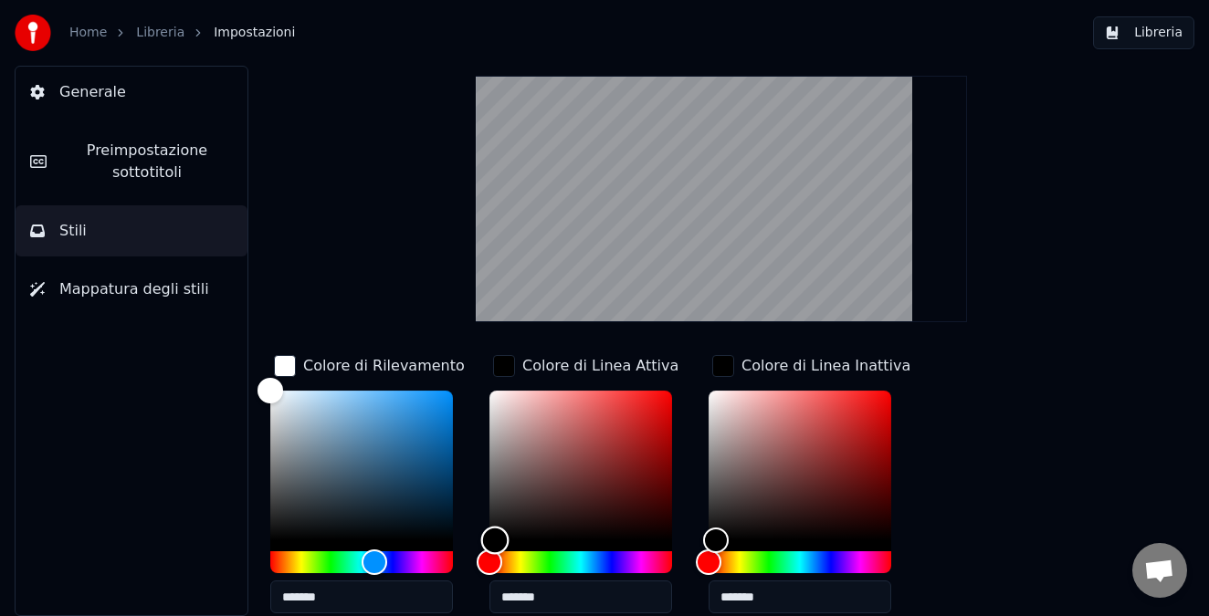
scroll to position [0, 0]
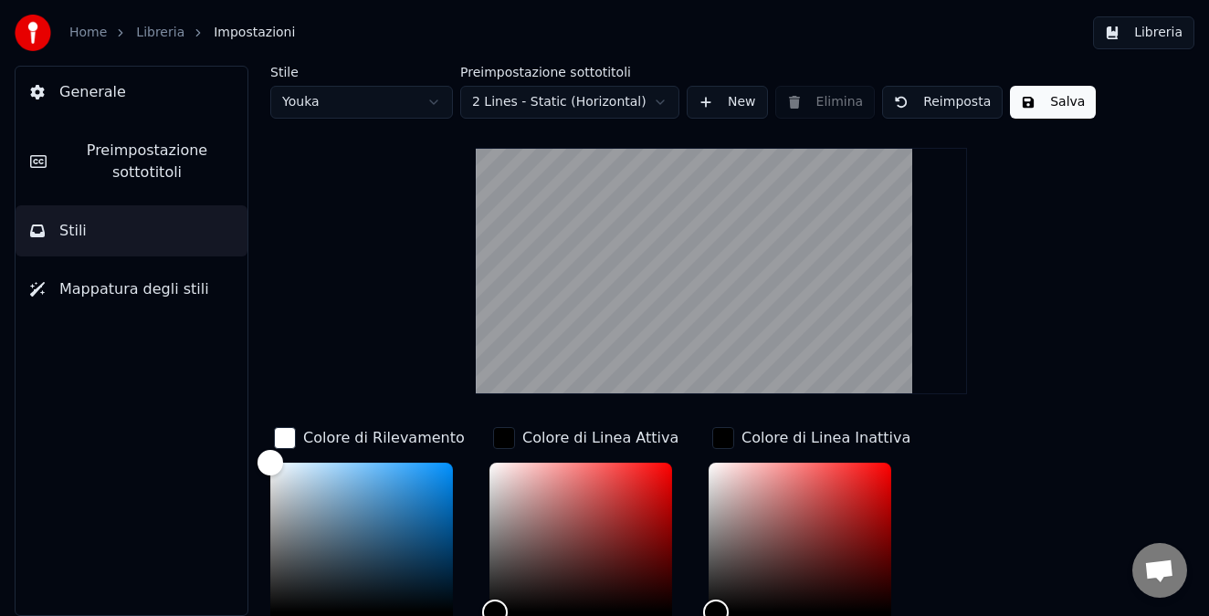
click at [1050, 103] on button "Salva" at bounding box center [1053, 102] width 86 height 33
click at [148, 176] on span "Preimpostazione sottotitoli" at bounding box center [147, 162] width 172 height 44
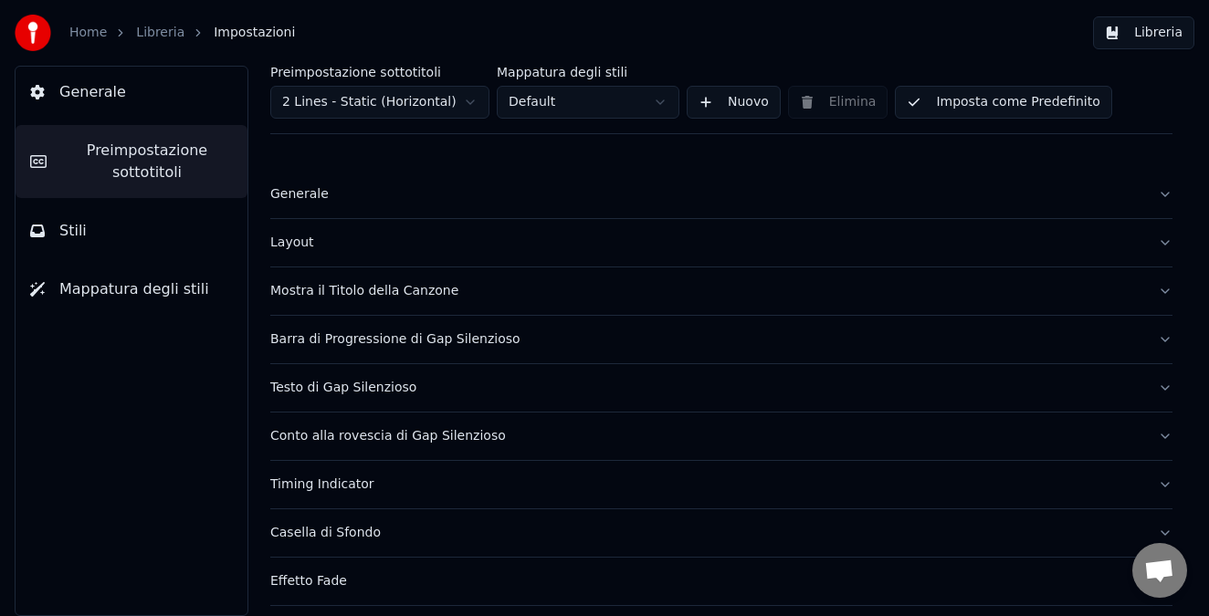
click at [111, 296] on span "Mappatura degli stili" at bounding box center [134, 289] width 150 height 22
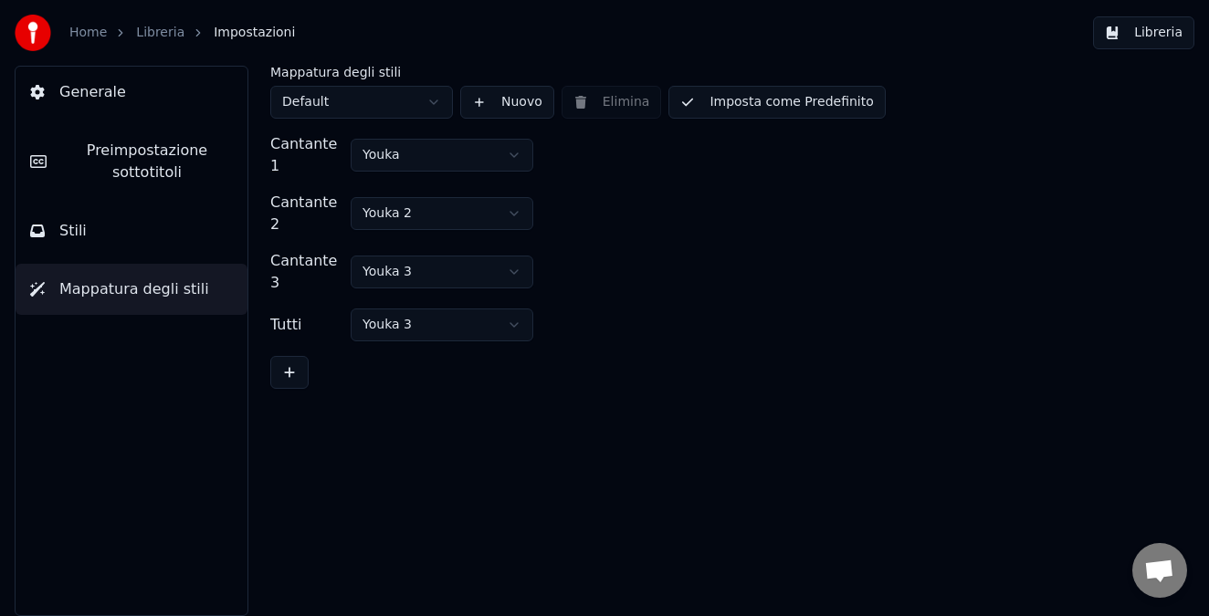
click at [499, 99] on button "Nuovo" at bounding box center [507, 102] width 94 height 33
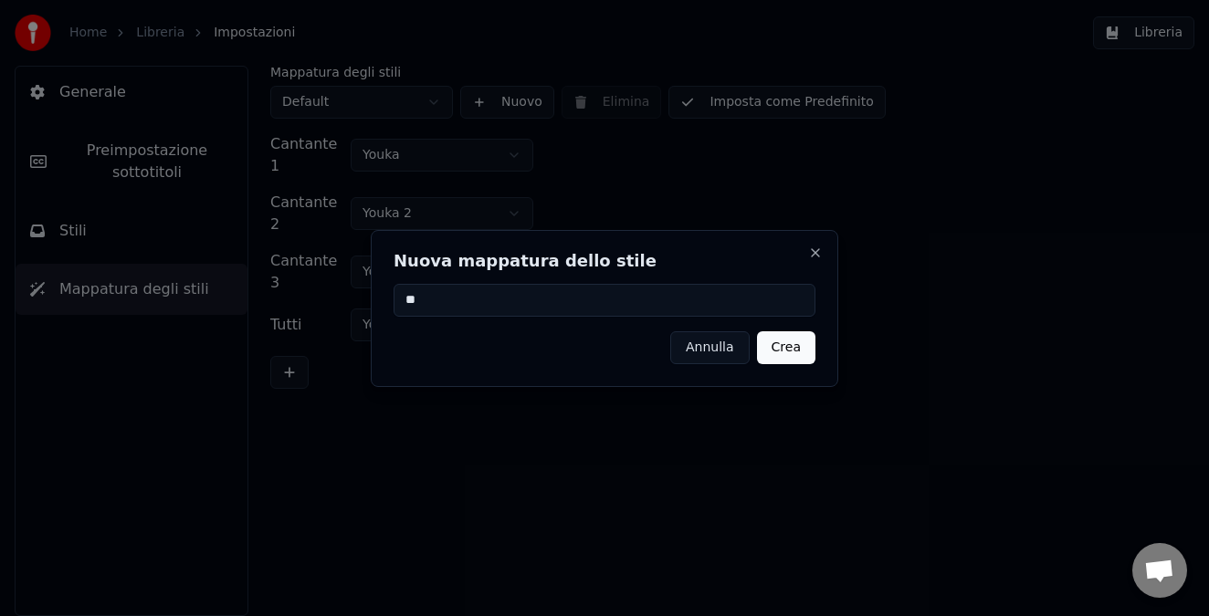
type input "**"
click at [781, 347] on button "Crea" at bounding box center [786, 347] width 58 height 33
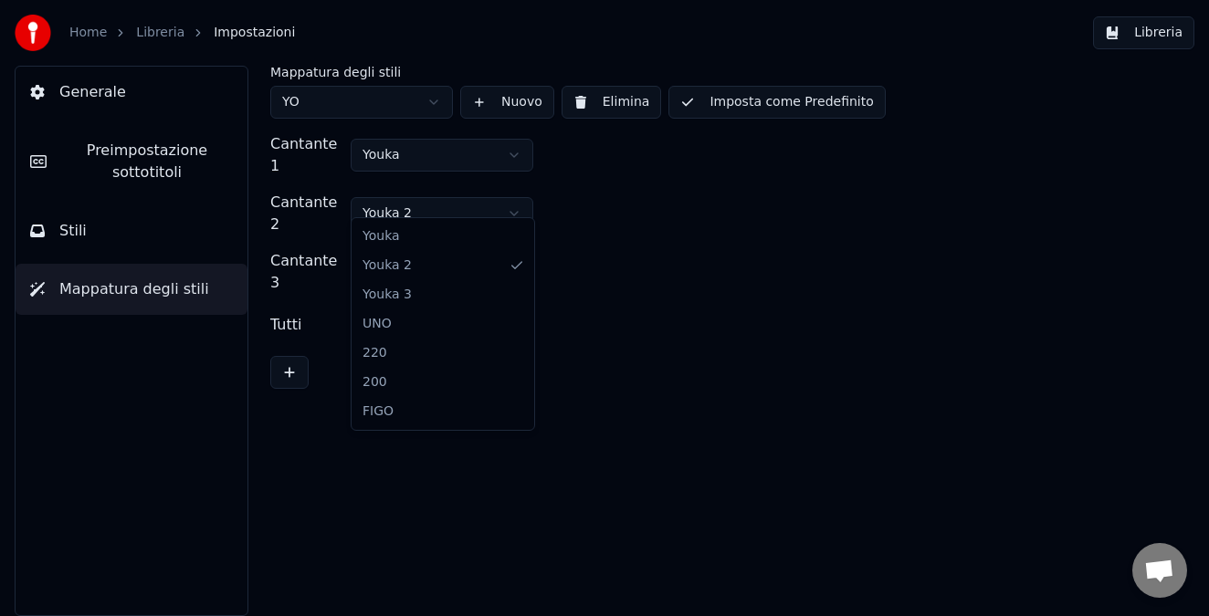
click at [464, 196] on html "Home Libreria Impostazioni Libreria Generale Preimpostazione sottotitoli Stili …" at bounding box center [604, 308] width 1209 height 616
click at [422, 256] on html "Home Libreria Impostazioni Libreria Generale Preimpostazione sottotitoli Stili …" at bounding box center [604, 308] width 1209 height 616
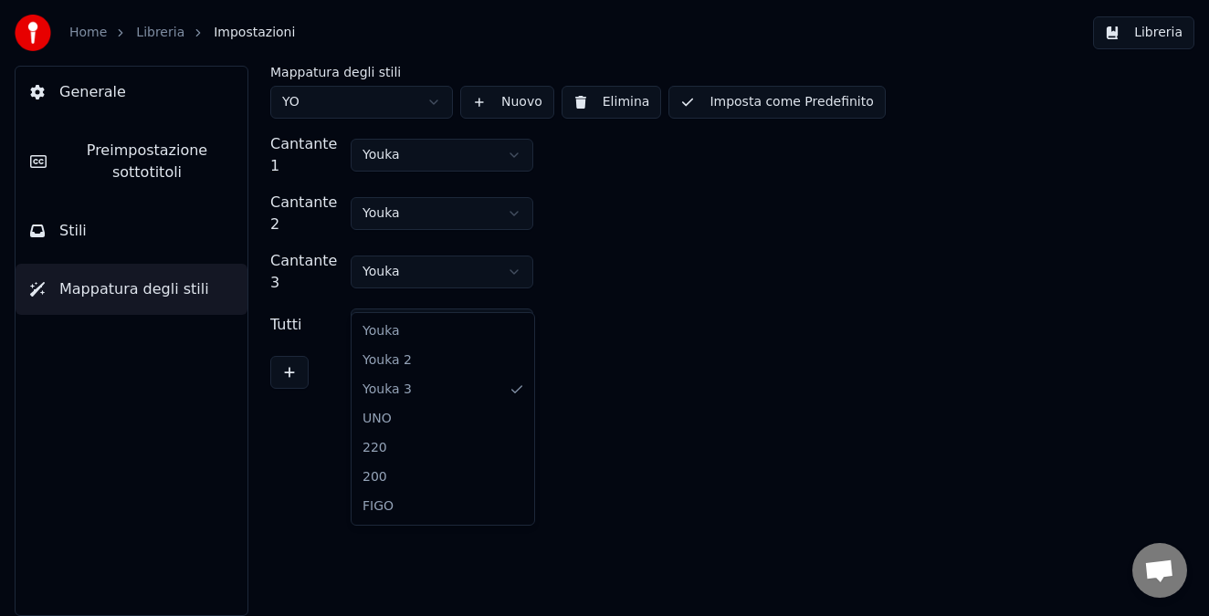
click at [407, 288] on html "Home Libreria Impostazioni Libreria Generale Preimpostazione sottotitoli Stili …" at bounding box center [604, 308] width 1209 height 616
click at [1127, 31] on button "Libreria" at bounding box center [1143, 32] width 101 height 33
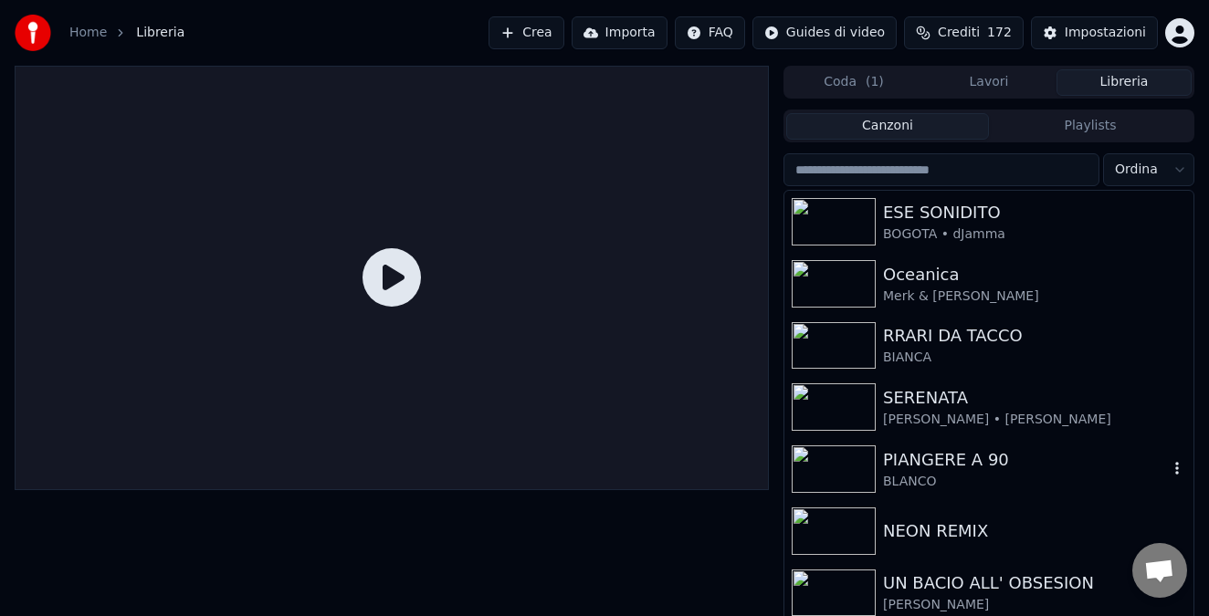
click at [837, 468] on img at bounding box center [833, 468] width 84 height 47
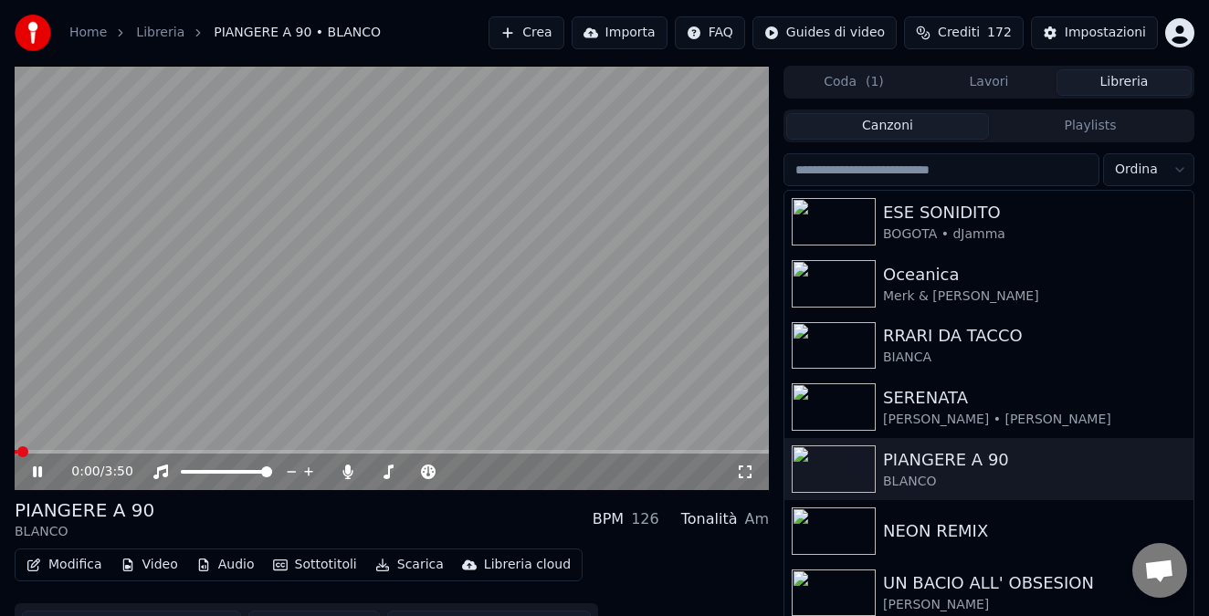
click at [306, 565] on button "Sottotitoli" at bounding box center [315, 565] width 99 height 26
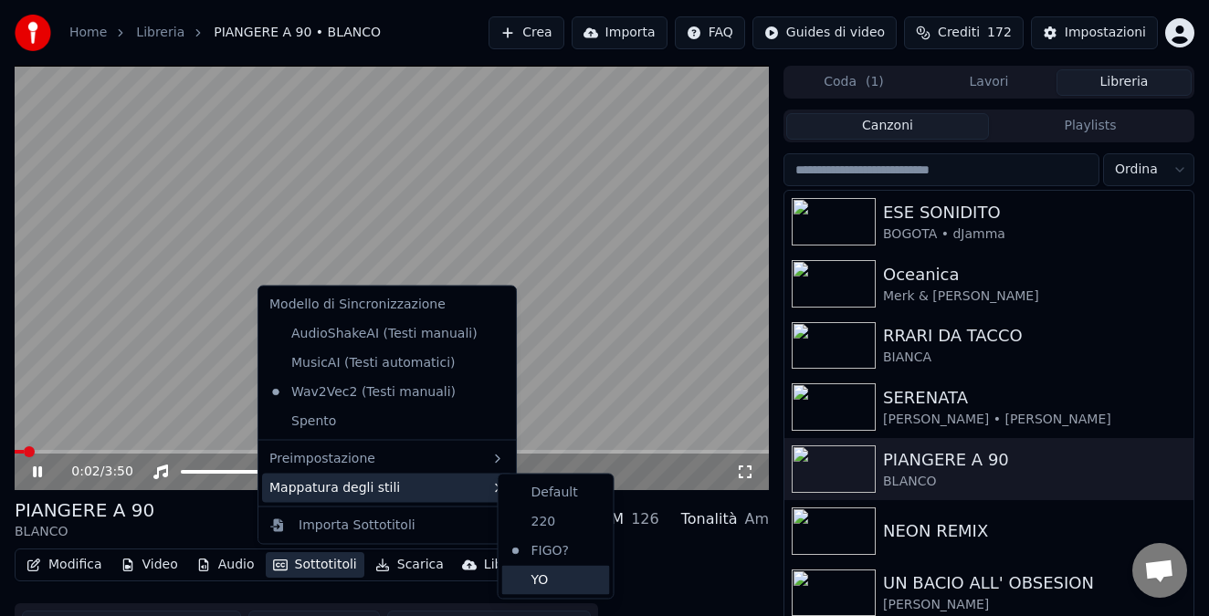
click at [546, 576] on div "YO" at bounding box center [556, 579] width 108 height 29
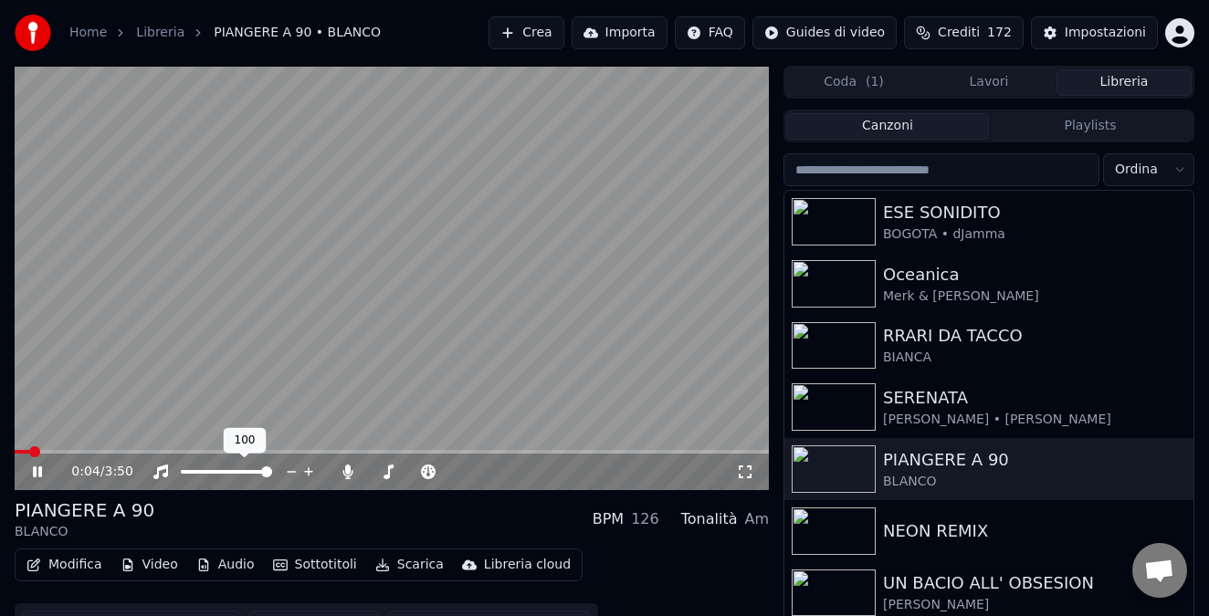
click at [171, 449] on video at bounding box center [392, 278] width 754 height 424
click at [169, 451] on span at bounding box center [392, 452] width 754 height 4
click at [38, 471] on icon at bounding box center [37, 472] width 11 height 13
click at [80, 452] on span at bounding box center [99, 452] width 168 height 4
click at [101, 451] on span at bounding box center [108, 452] width 187 height 4
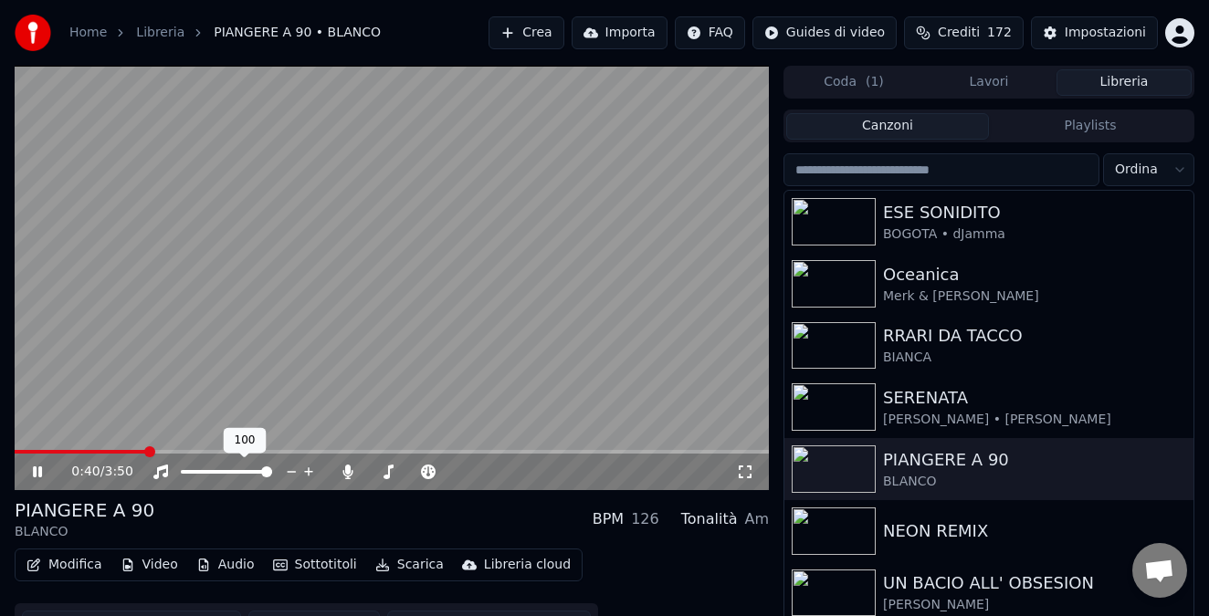
click at [38, 468] on icon at bounding box center [37, 471] width 9 height 11
click at [75, 562] on button "Modifica" at bounding box center [64, 565] width 90 height 26
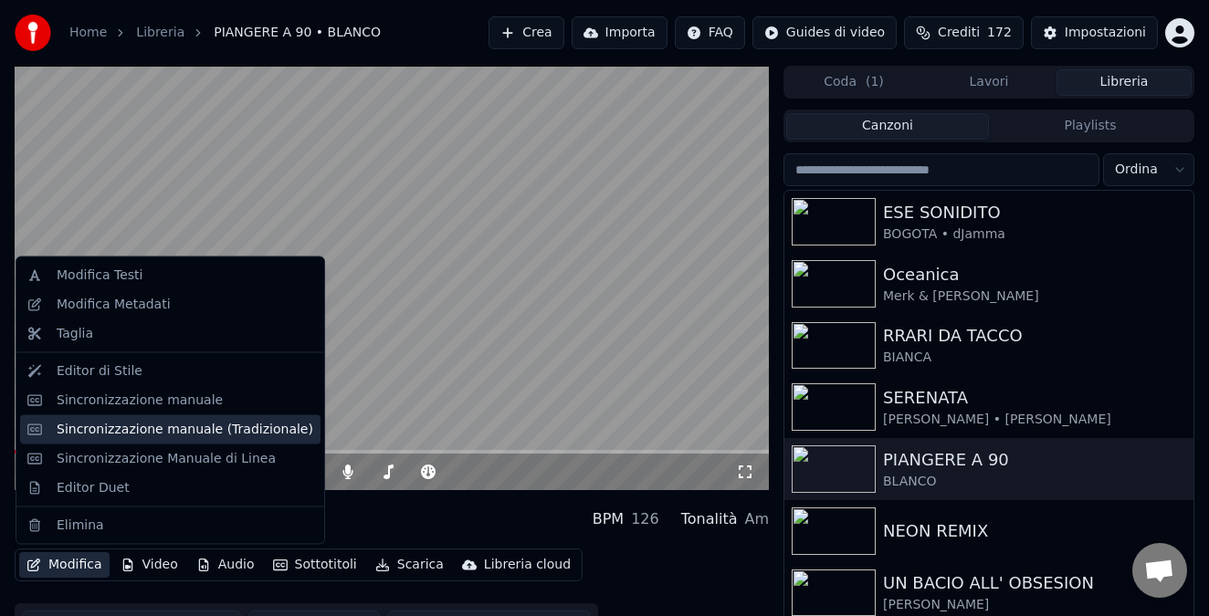
click at [66, 427] on div "Sincronizzazione manuale (Tradizionale)" at bounding box center [185, 429] width 257 height 18
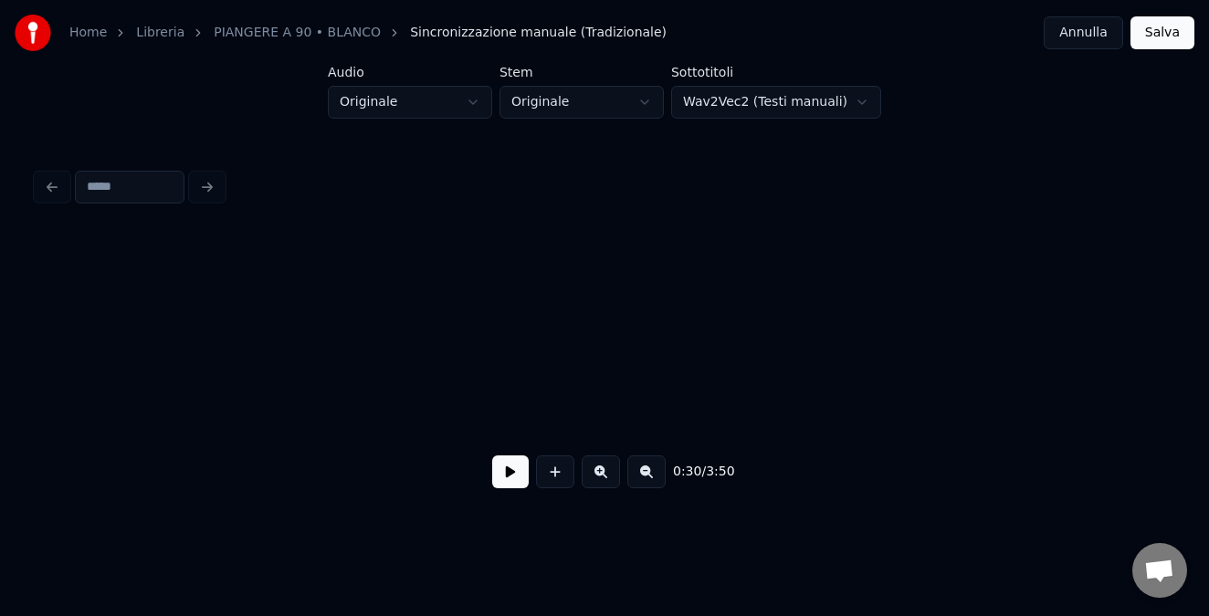
scroll to position [0, 5495]
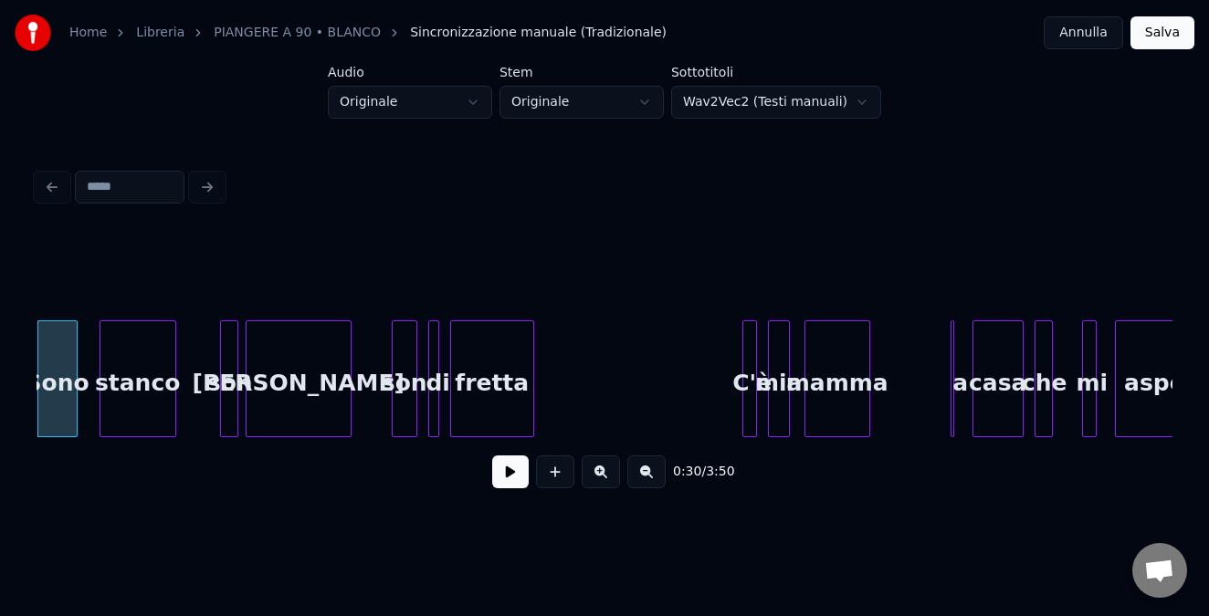
click at [206, 189] on div at bounding box center [604, 187] width 1150 height 40
click at [509, 472] on button at bounding box center [510, 472] width 37 height 33
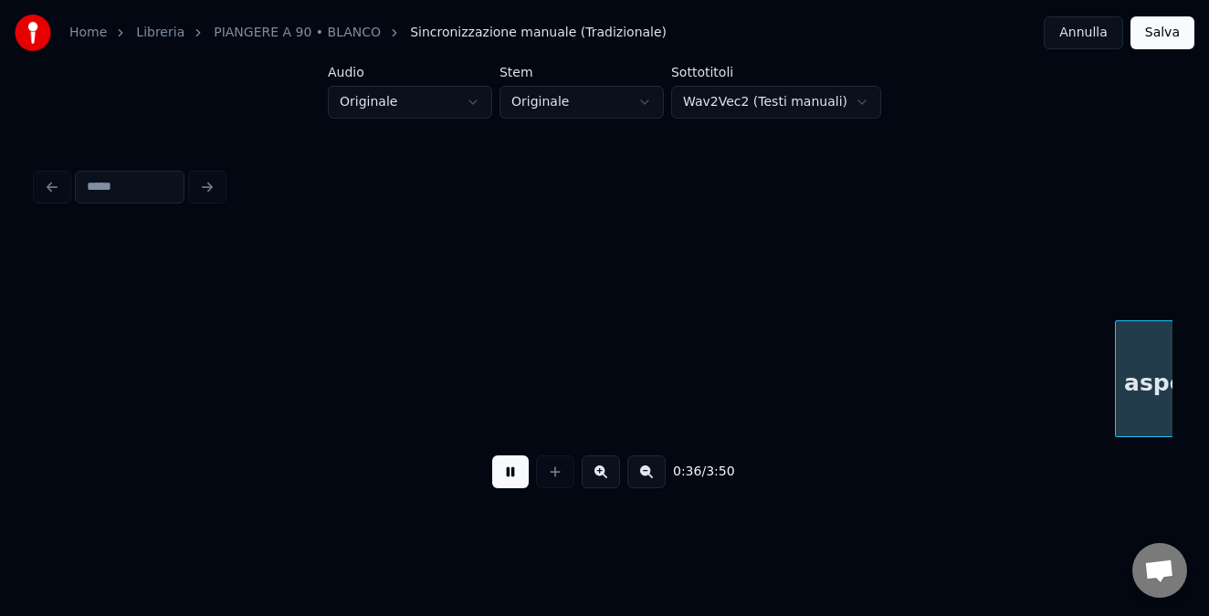
scroll to position [0, 6632]
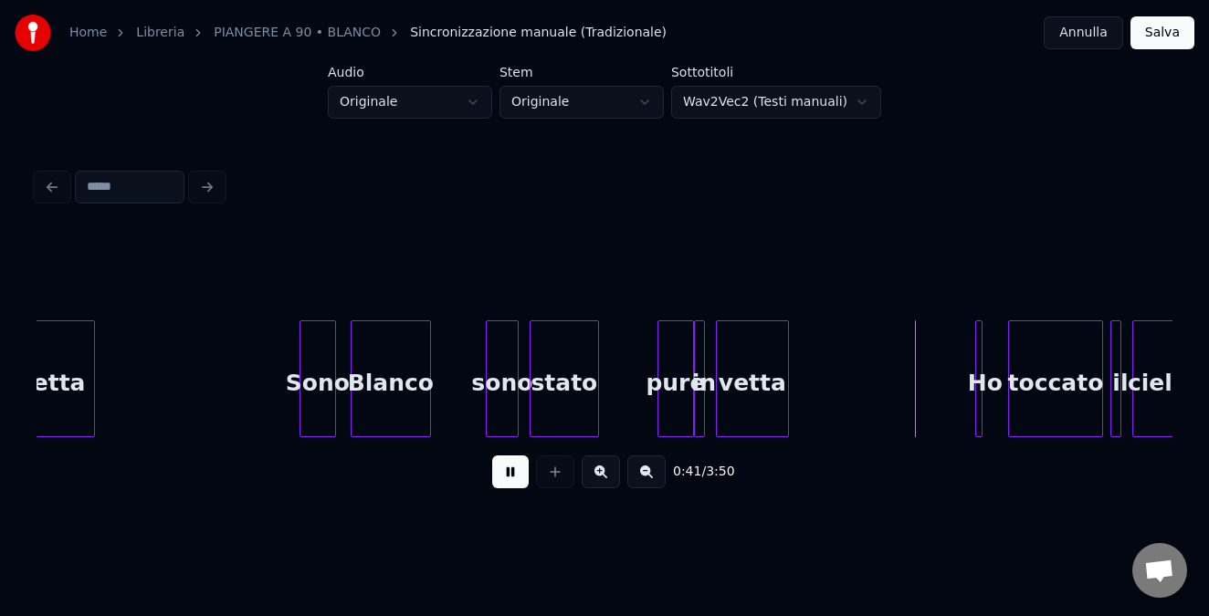
click at [509, 472] on button at bounding box center [510, 472] width 37 height 33
click at [630, 98] on html "Home Libreria PIANGERE A 90 • BLANCO Sincronizzazione manuale (Tradizionale) An…" at bounding box center [604, 273] width 1209 height 547
click at [445, 101] on html "Home Libreria PIANGERE A 90 • BLANCO Sincronizzazione manuale (Tradizionale) An…" at bounding box center [604, 273] width 1209 height 547
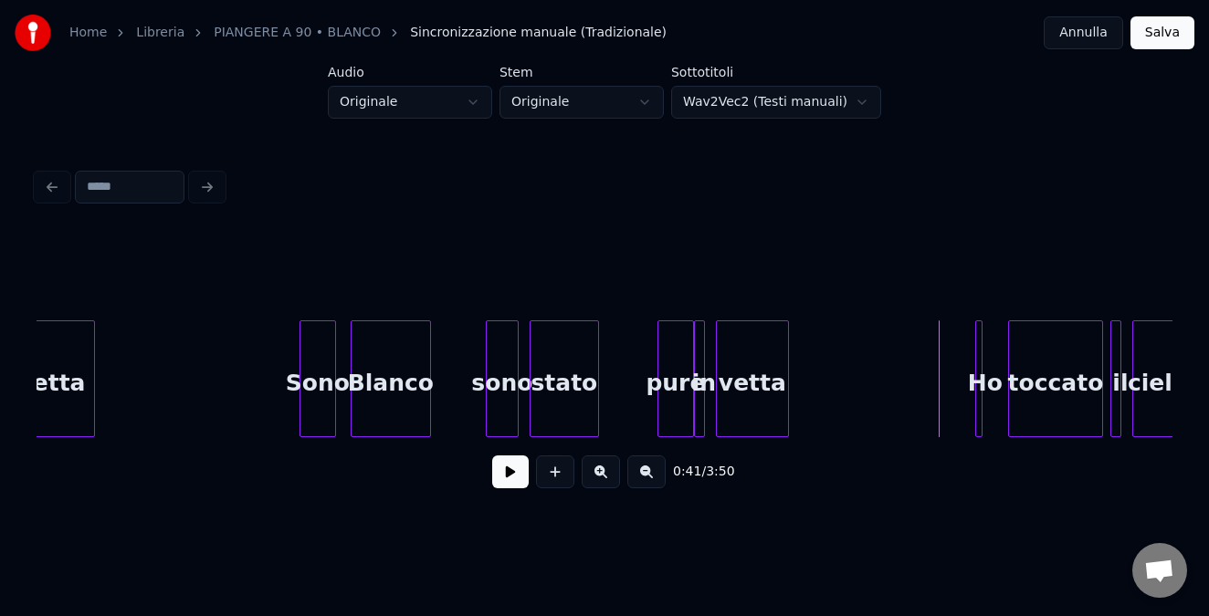
click at [842, 94] on html "Home Libreria PIANGERE A 90 • BLANCO Sincronizzazione manuale (Tradizionale) An…" at bounding box center [604, 273] width 1209 height 547
click at [1092, 26] on html "Home Libreria PIANGERE A 90 • BLANCO Sincronizzazione manuale (Tradizionale) An…" at bounding box center [604, 273] width 1209 height 547
click at [1092, 26] on button "Annulla" at bounding box center [1082, 32] width 79 height 33
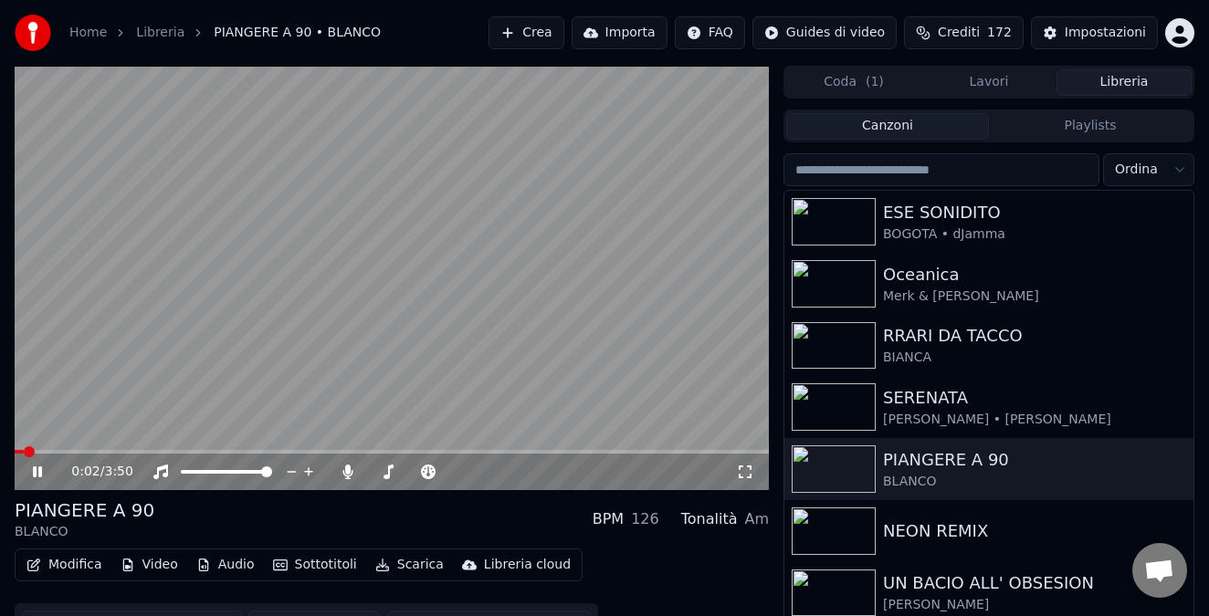
click at [146, 448] on video at bounding box center [392, 278] width 754 height 424
click at [163, 451] on span at bounding box center [392, 452] width 754 height 4
click at [31, 477] on icon at bounding box center [50, 472] width 42 height 15
click at [134, 450] on span at bounding box center [75, 452] width 121 height 4
click at [38, 467] on icon at bounding box center [37, 471] width 9 height 11
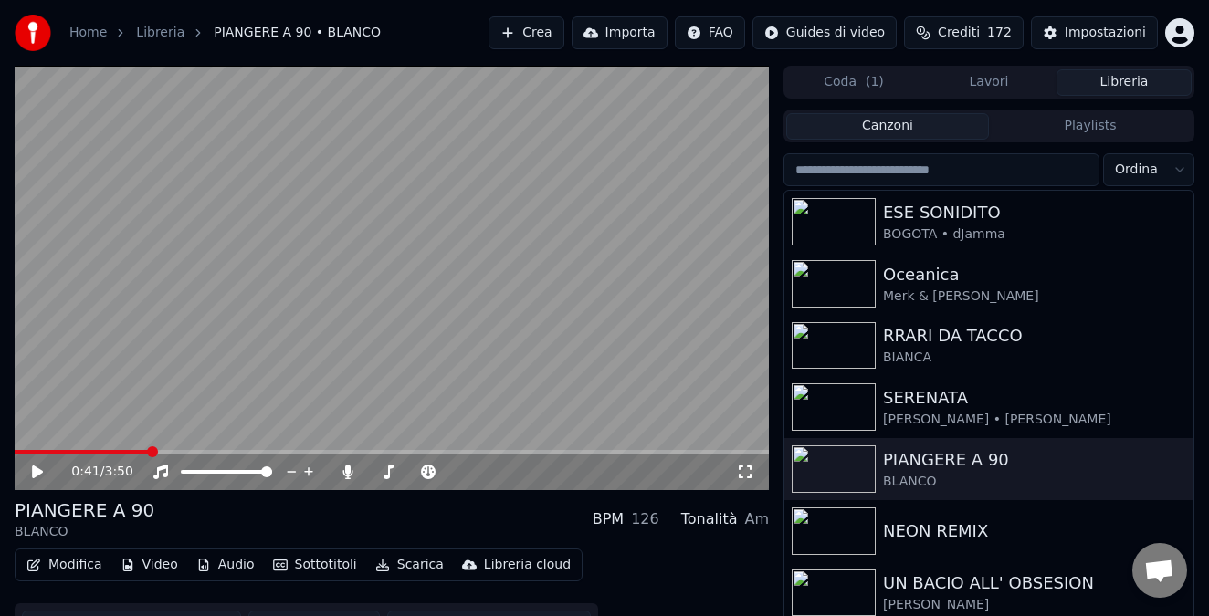
click at [57, 566] on button "Modifica" at bounding box center [64, 565] width 90 height 26
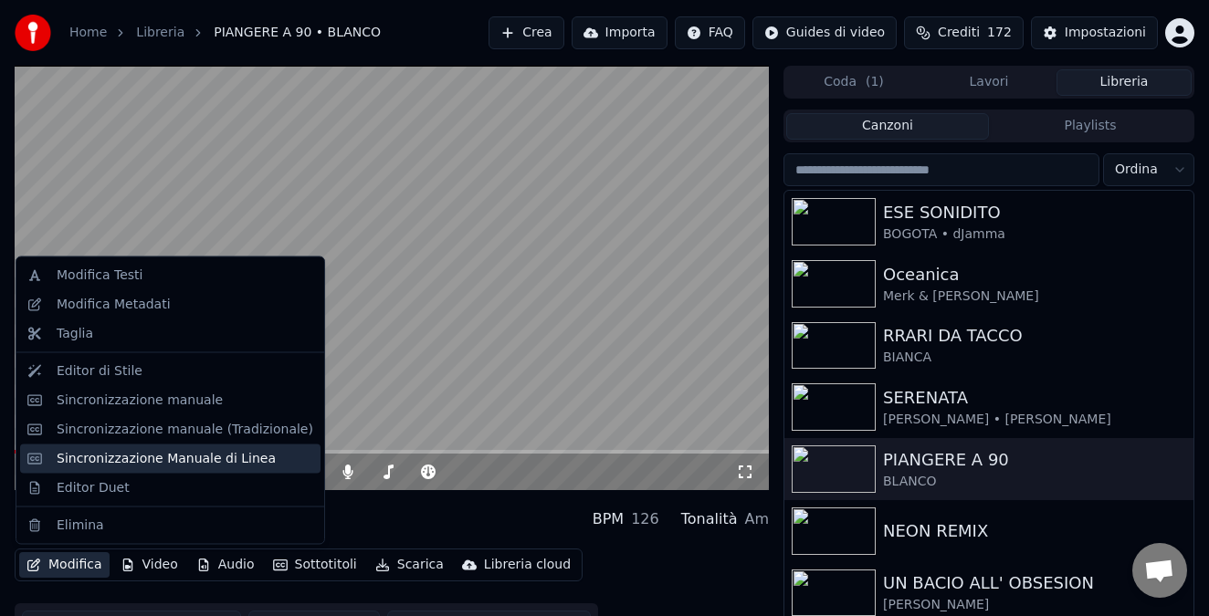
click at [87, 458] on div "Sincronizzazione Manuale di Linea" at bounding box center [166, 458] width 219 height 18
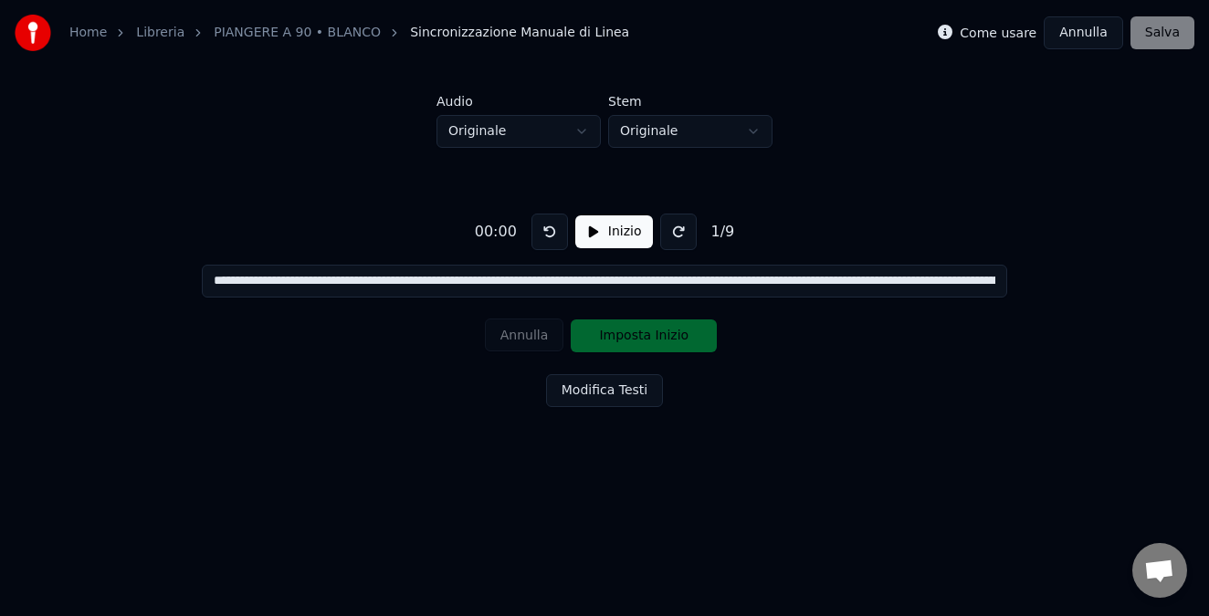
click at [590, 227] on button "Inizio" at bounding box center [614, 231] width 78 height 33
click at [616, 386] on button "Modifica Testi" at bounding box center [604, 390] width 117 height 33
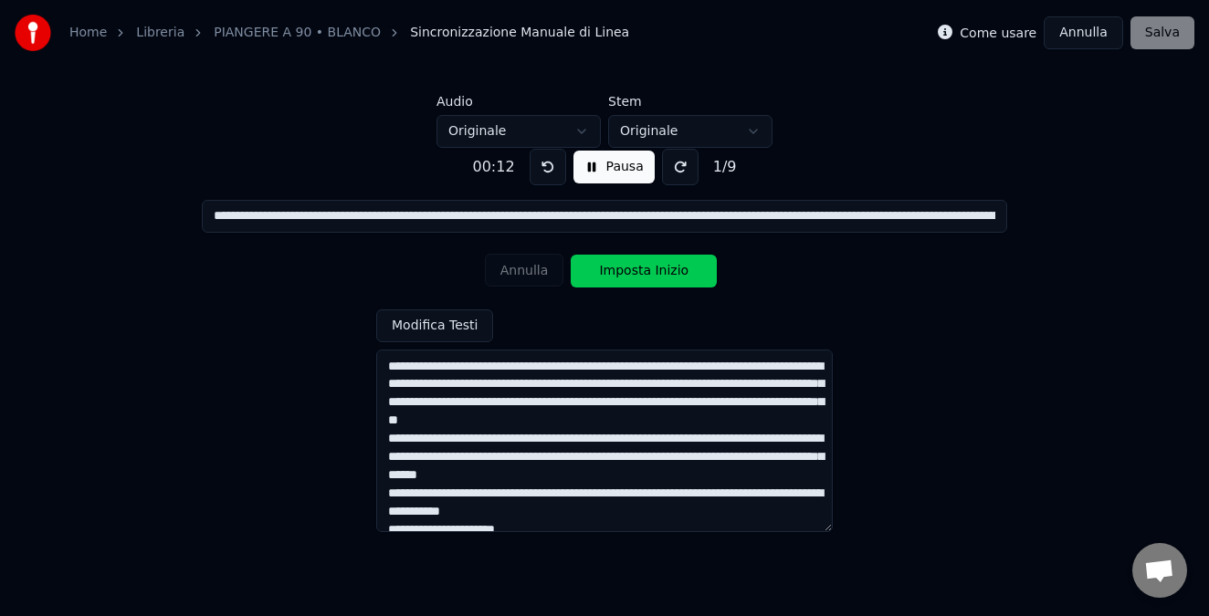
click at [472, 319] on button "Modifica Testi" at bounding box center [434, 325] width 117 height 33
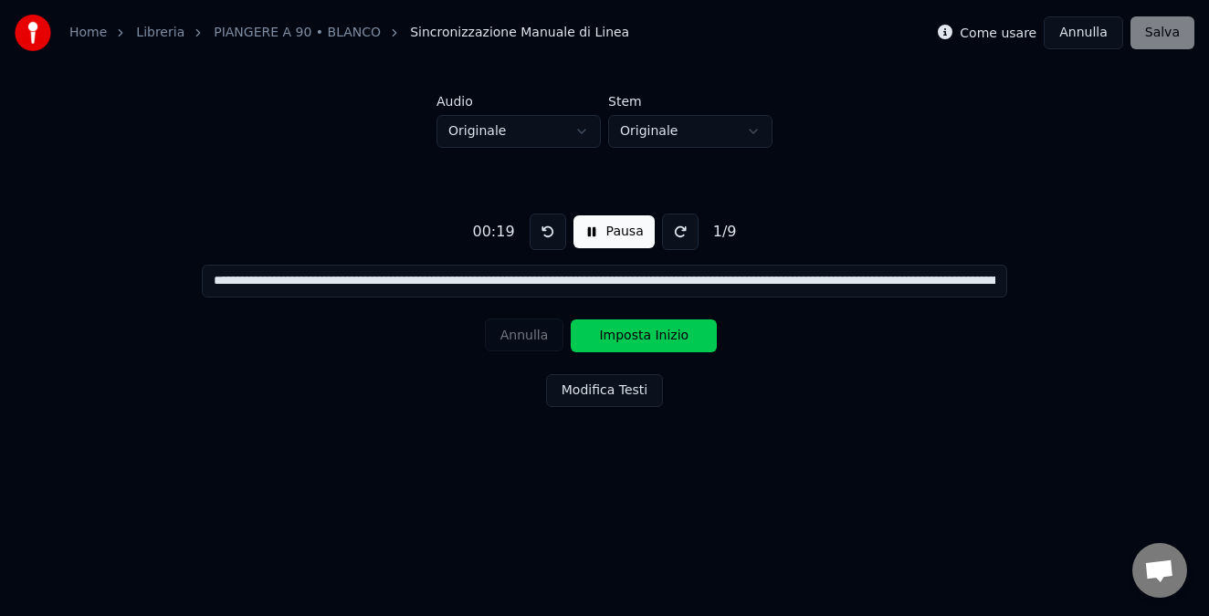
click at [693, 129] on html "**********" at bounding box center [604, 247] width 1209 height 494
click at [718, 89] on html "**********" at bounding box center [604, 247] width 1209 height 494
click at [617, 231] on button "Pausa" at bounding box center [613, 231] width 81 height 33
click at [634, 393] on button "Modifica Testi" at bounding box center [604, 390] width 117 height 33
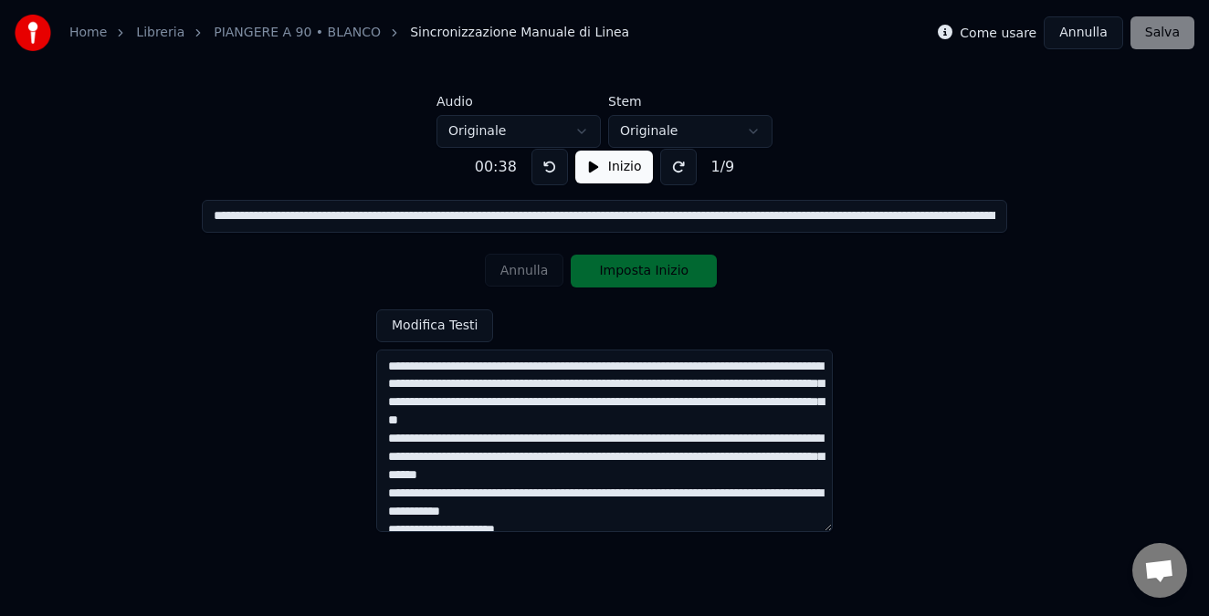
click at [438, 388] on textarea at bounding box center [604, 441] width 456 height 183
type input "**********"
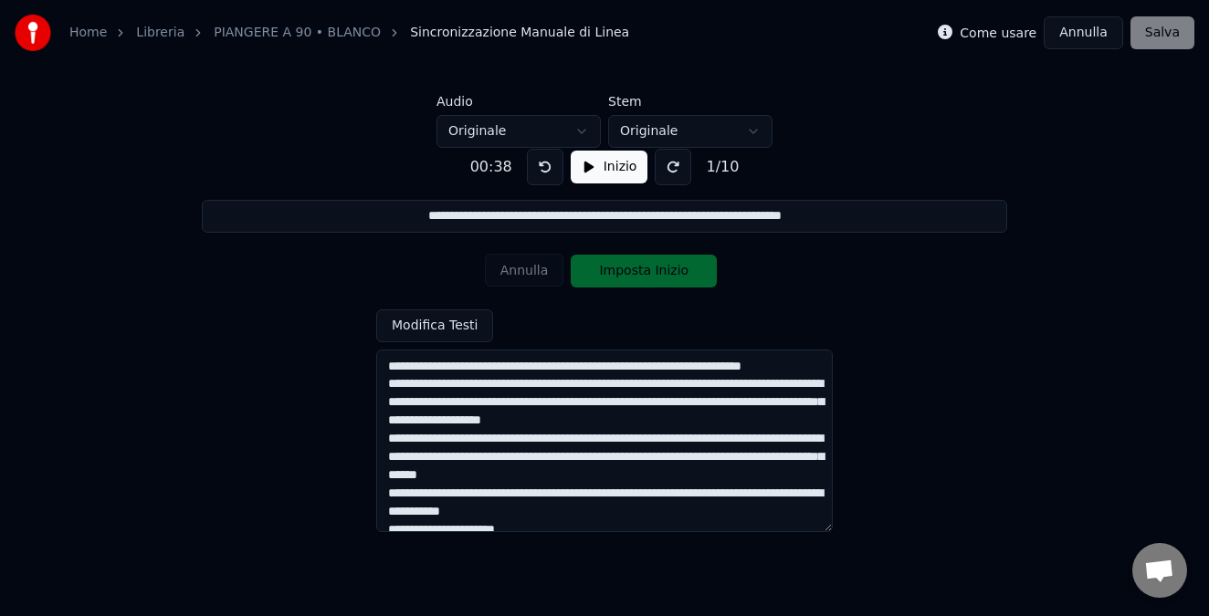
click at [532, 404] on textarea at bounding box center [604, 441] width 456 height 183
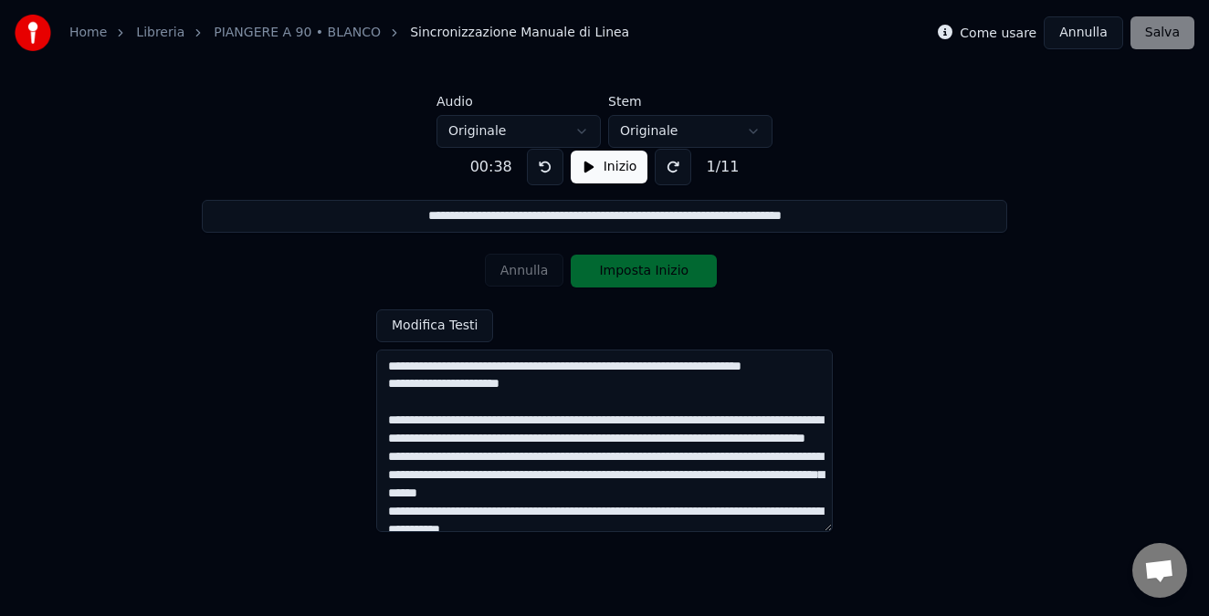
click at [463, 438] on textarea at bounding box center [604, 441] width 456 height 183
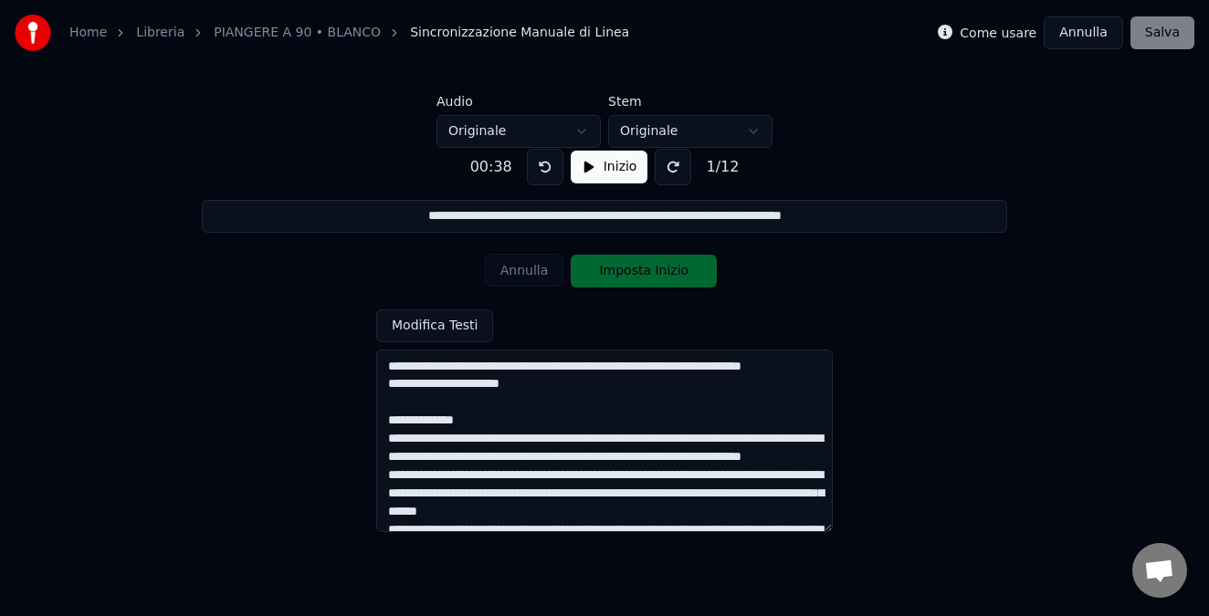
click at [406, 419] on textarea at bounding box center [604, 441] width 456 height 183
type textarea "**********"
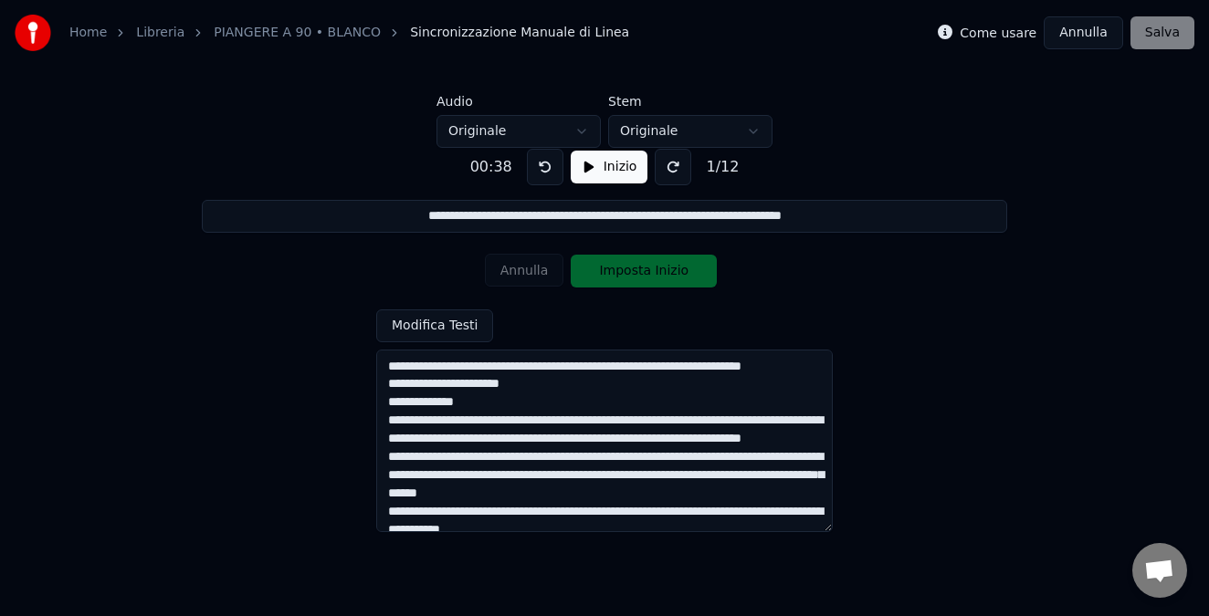
click at [628, 361] on textarea at bounding box center [604, 441] width 456 height 183
type input "**********"
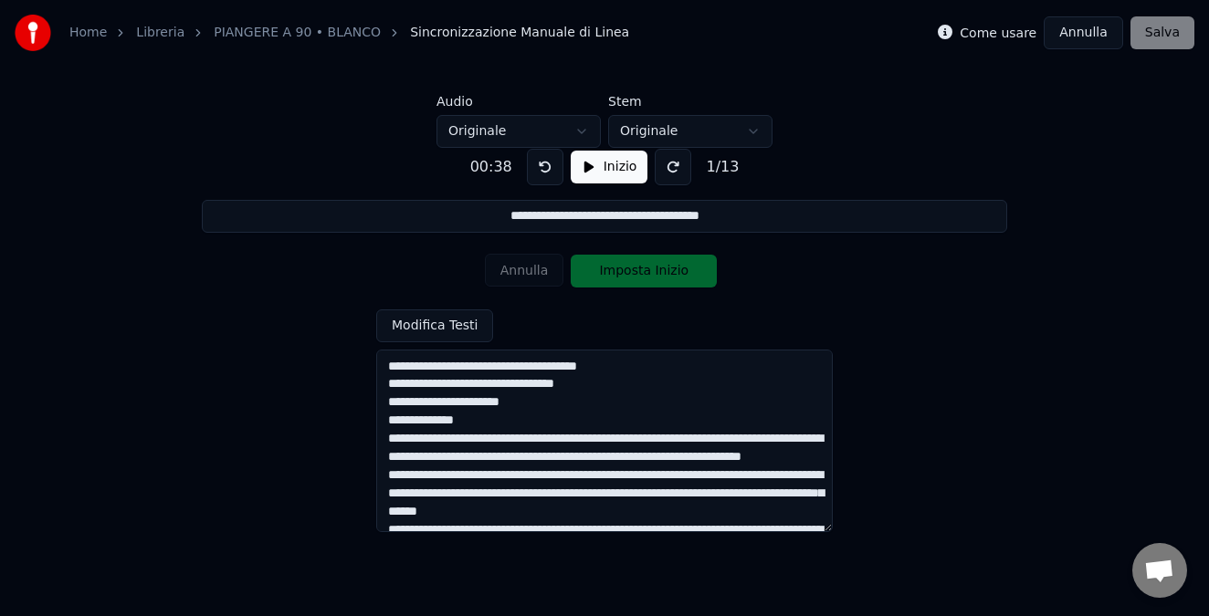
click at [498, 442] on textarea at bounding box center [604, 441] width 456 height 183
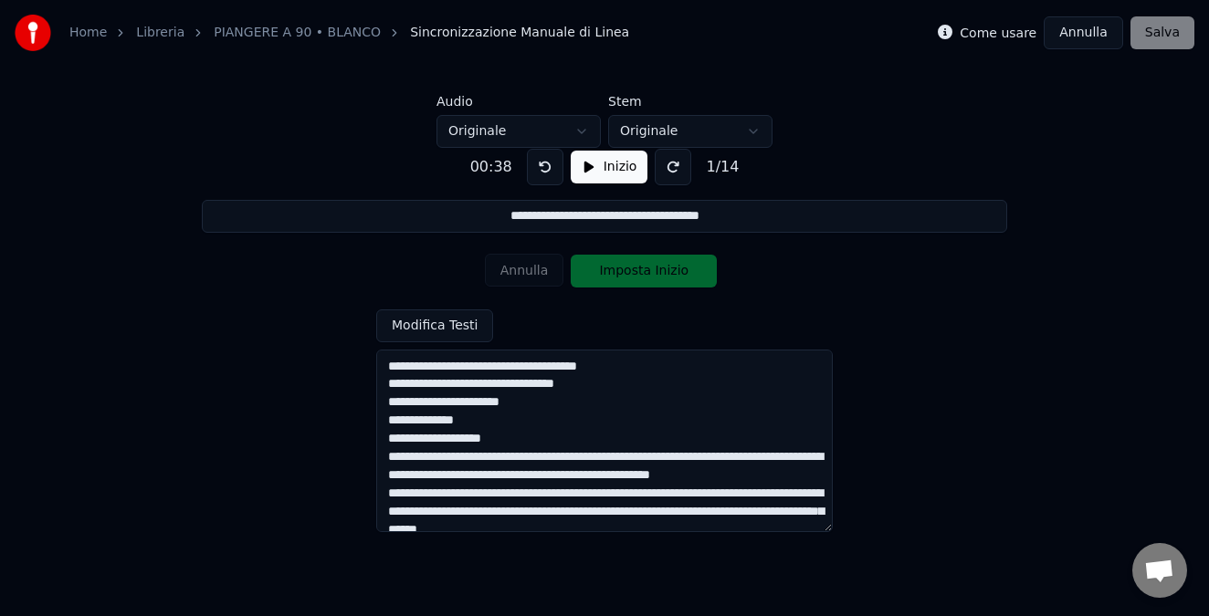
type textarea "**********"
click at [1164, 32] on div "Come usare Annulla Salva" at bounding box center [1066, 32] width 257 height 33
click at [1001, 35] on label "Come usare" at bounding box center [997, 32] width 77 height 13
click at [607, 164] on button "Inizio" at bounding box center [610, 167] width 78 height 33
click at [540, 169] on button at bounding box center [543, 167] width 37 height 37
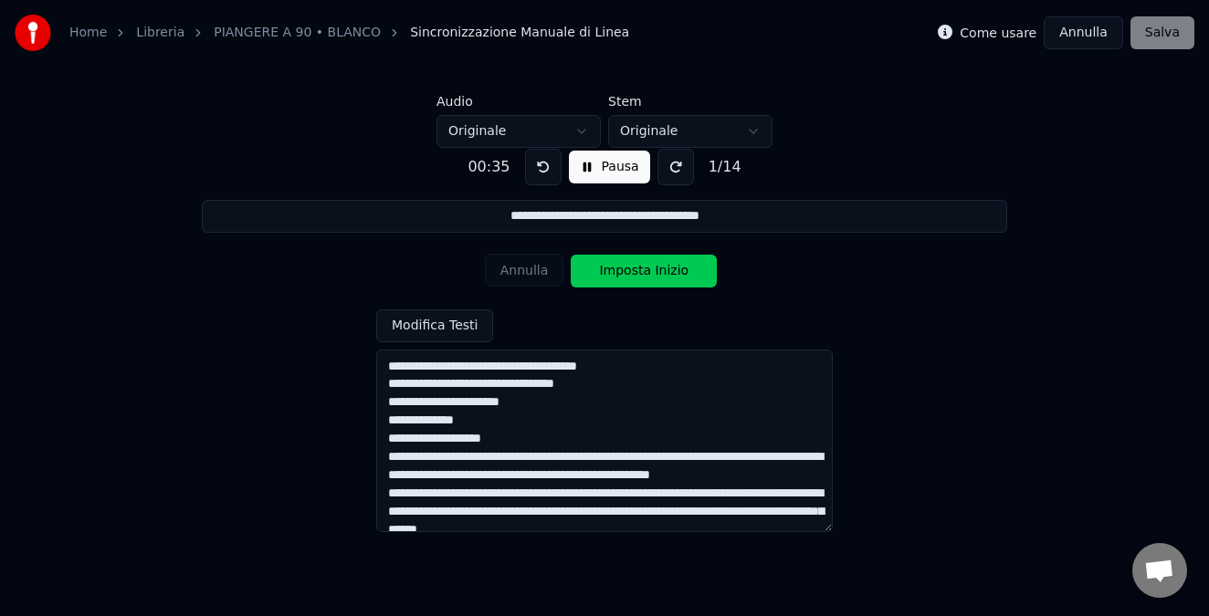
click at [540, 169] on button at bounding box center [543, 167] width 37 height 37
click at [628, 269] on button "Imposta Inizio" at bounding box center [644, 271] width 146 height 33
click at [628, 269] on button "Imposta Fine" at bounding box center [644, 271] width 146 height 33
click at [628, 269] on button "Imposta Inizio" at bounding box center [644, 271] width 146 height 33
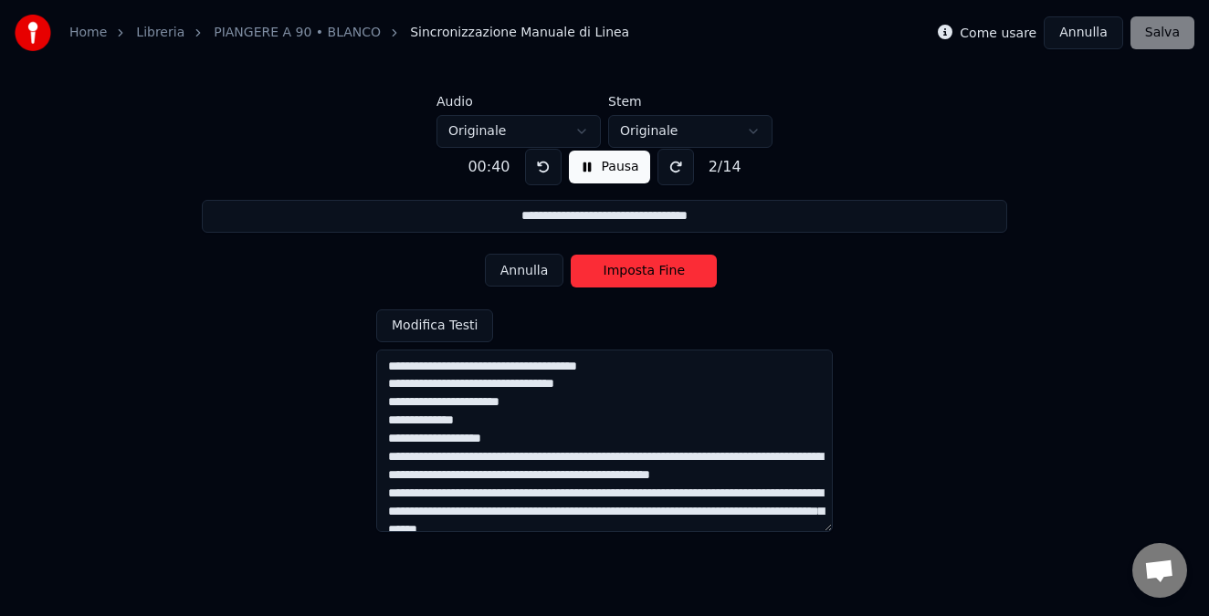
click at [628, 269] on button "Imposta Fine" at bounding box center [644, 271] width 146 height 33
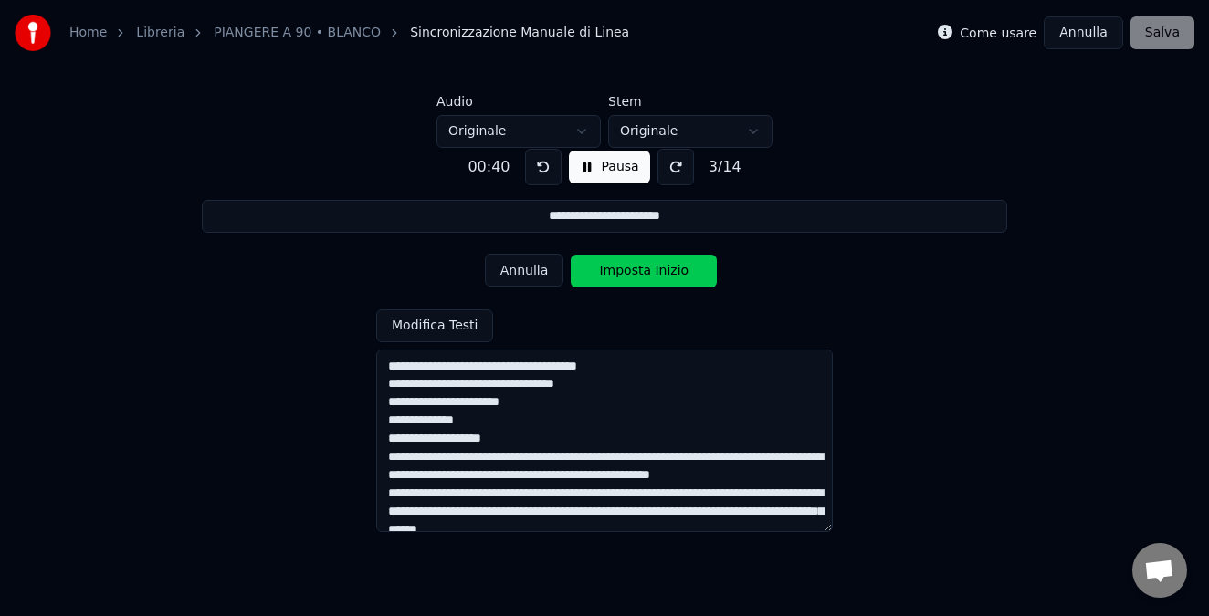
click at [628, 269] on button "Imposta Inizio" at bounding box center [644, 271] width 146 height 33
click at [628, 269] on button "Imposta Fine" at bounding box center [644, 271] width 146 height 33
click at [628, 269] on button "Imposta Inizio" at bounding box center [644, 271] width 146 height 33
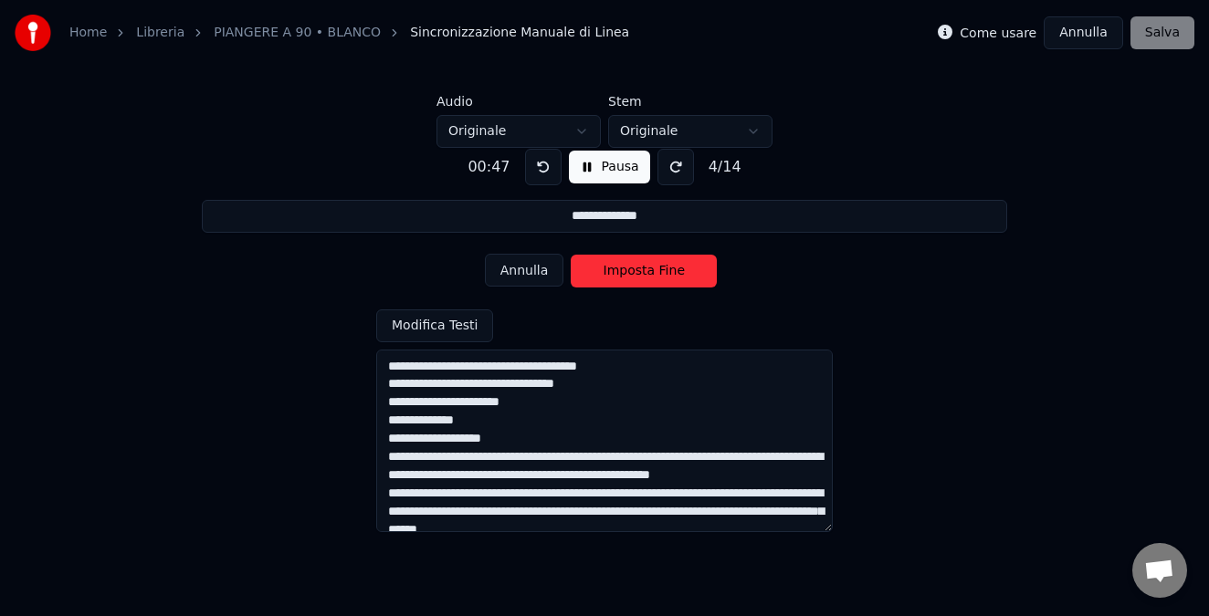
click at [628, 269] on button "Imposta Fine" at bounding box center [644, 271] width 146 height 33
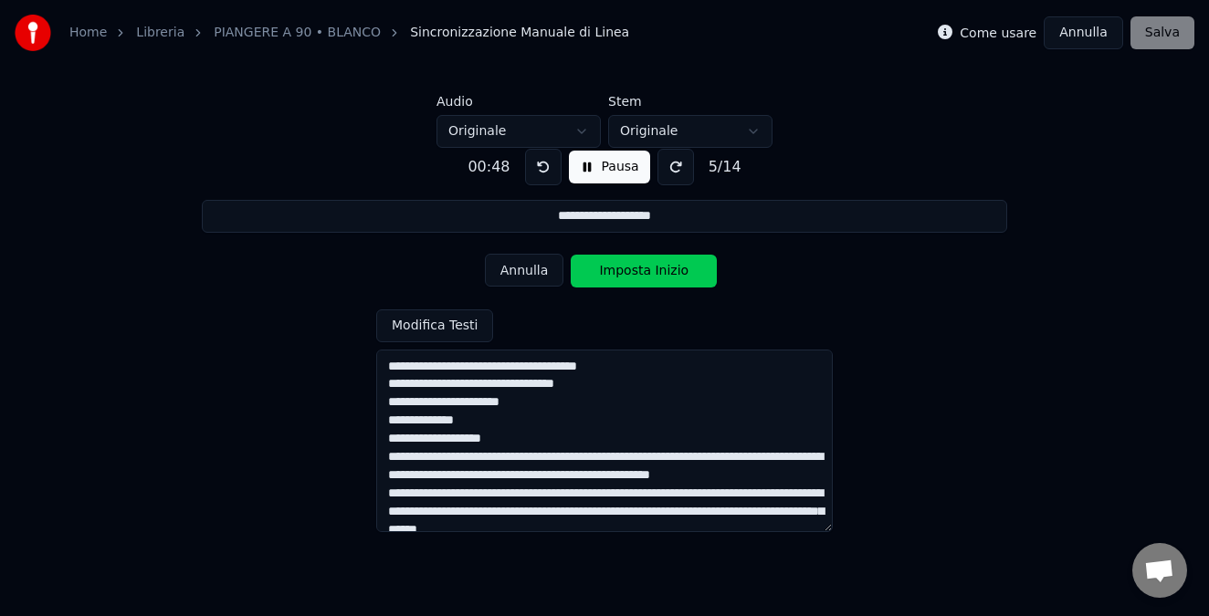
click at [628, 269] on button "Imposta Inizio" at bounding box center [644, 271] width 146 height 33
click at [628, 269] on button "Imposta Fine" at bounding box center [644, 271] width 146 height 33
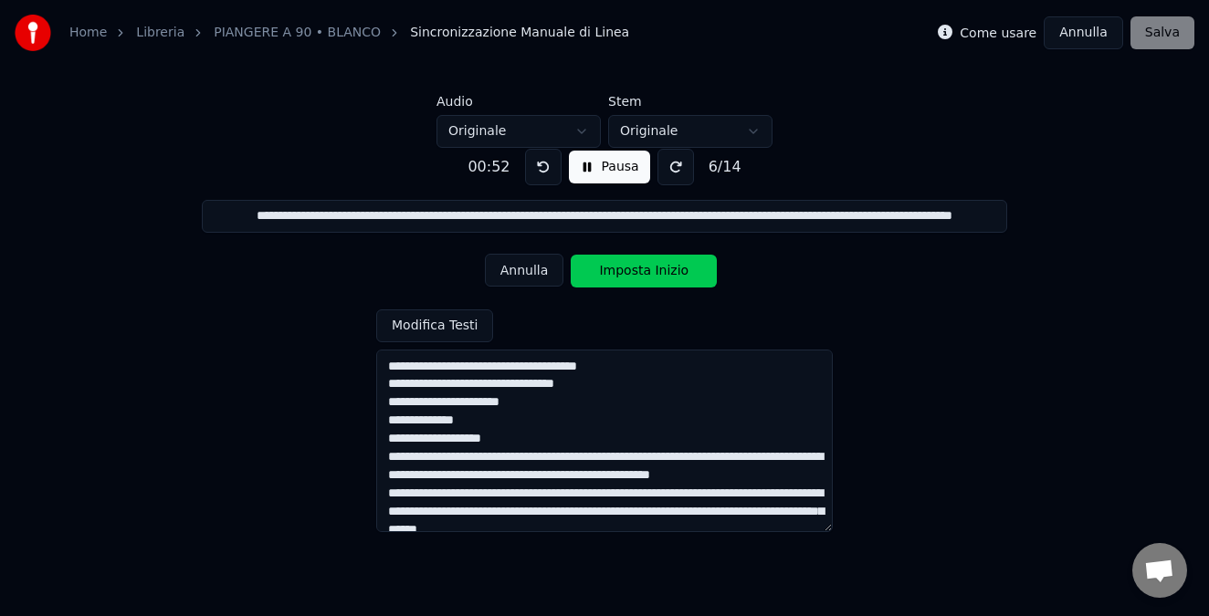
click at [628, 269] on button "Imposta Inizio" at bounding box center [644, 271] width 146 height 33
click at [628, 269] on button "Imposta Fine" at bounding box center [644, 271] width 146 height 33
type input "**********"
click at [592, 171] on button "Pausa" at bounding box center [609, 167] width 81 height 33
click at [1160, 35] on div "Come usare Annulla Salva" at bounding box center [1066, 32] width 257 height 33
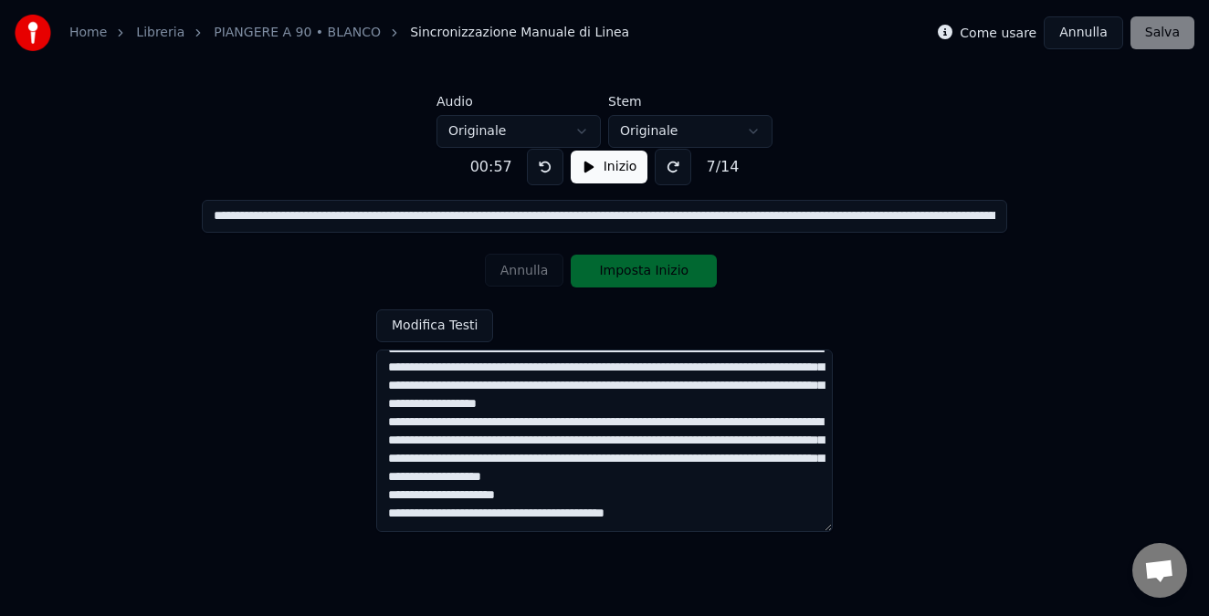
scroll to position [309, 0]
click at [1081, 35] on button "Annulla" at bounding box center [1082, 32] width 79 height 33
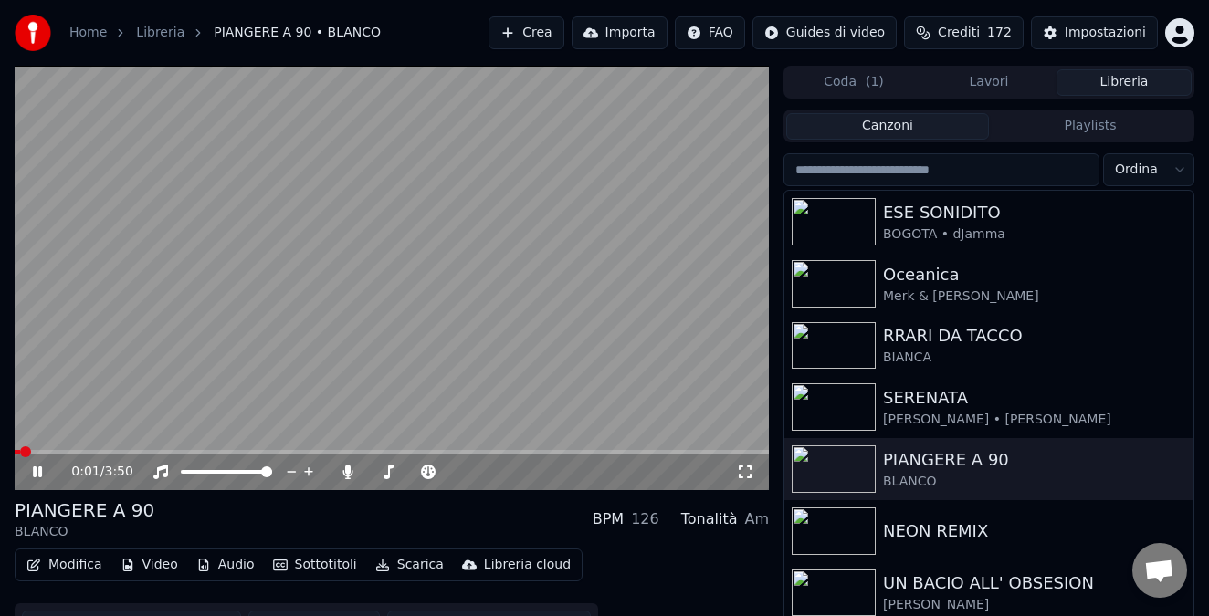
click at [119, 448] on video at bounding box center [392, 278] width 754 height 424
click at [115, 450] on span at bounding box center [392, 452] width 754 height 4
click at [43, 475] on icon at bounding box center [50, 472] width 42 height 15
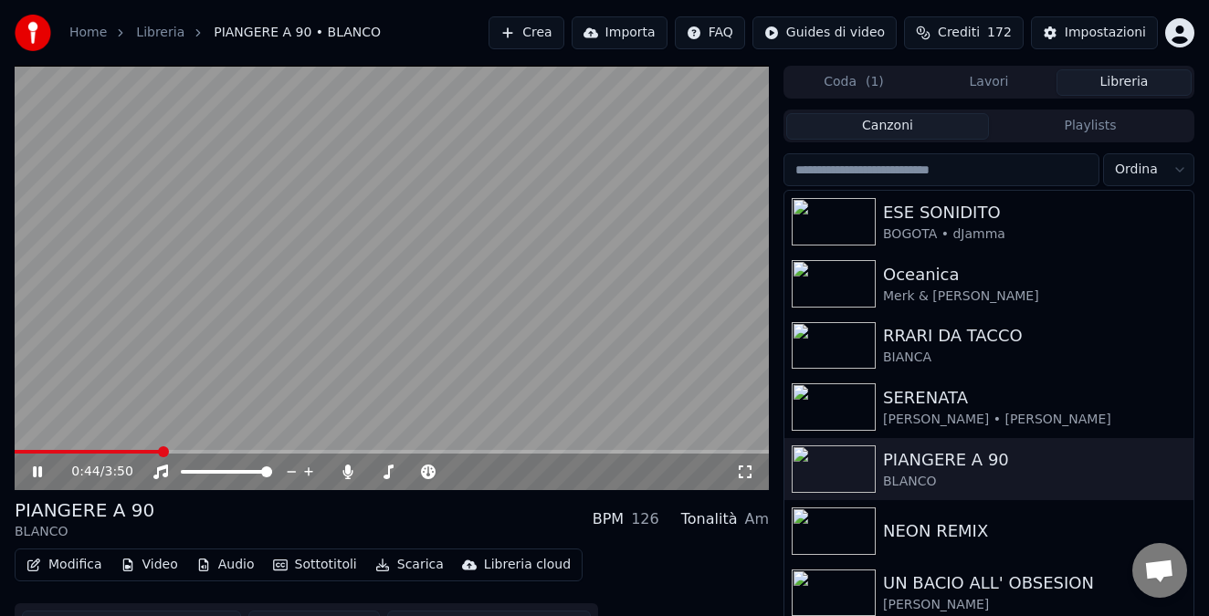
click at [41, 469] on icon at bounding box center [37, 471] width 9 height 11
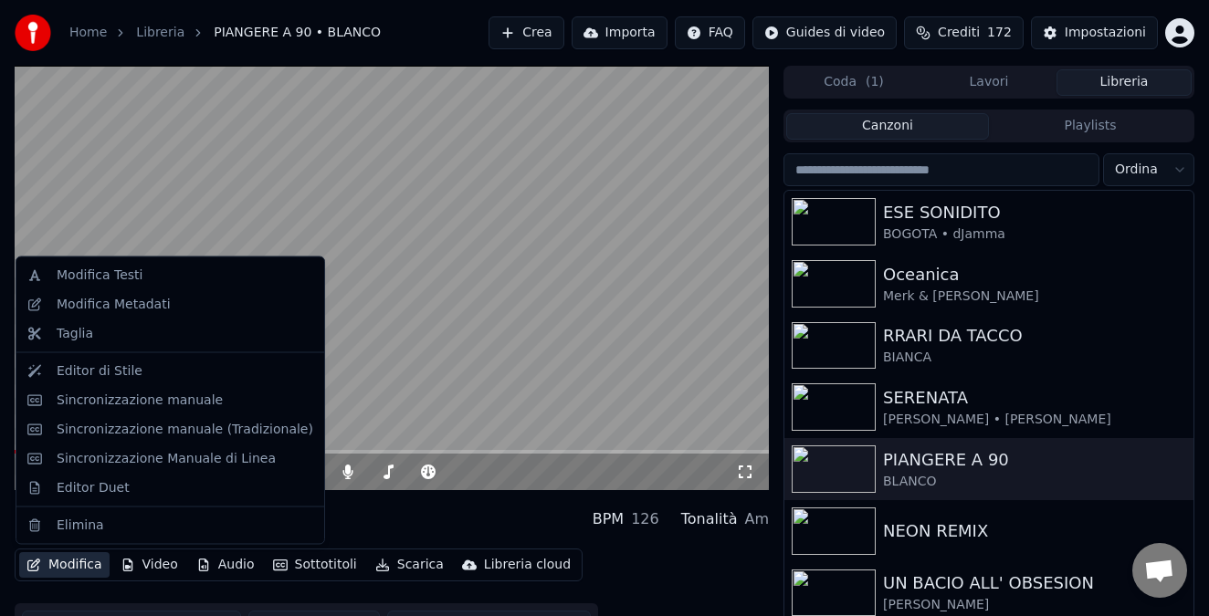
click at [66, 564] on button "Modifica" at bounding box center [64, 565] width 90 height 26
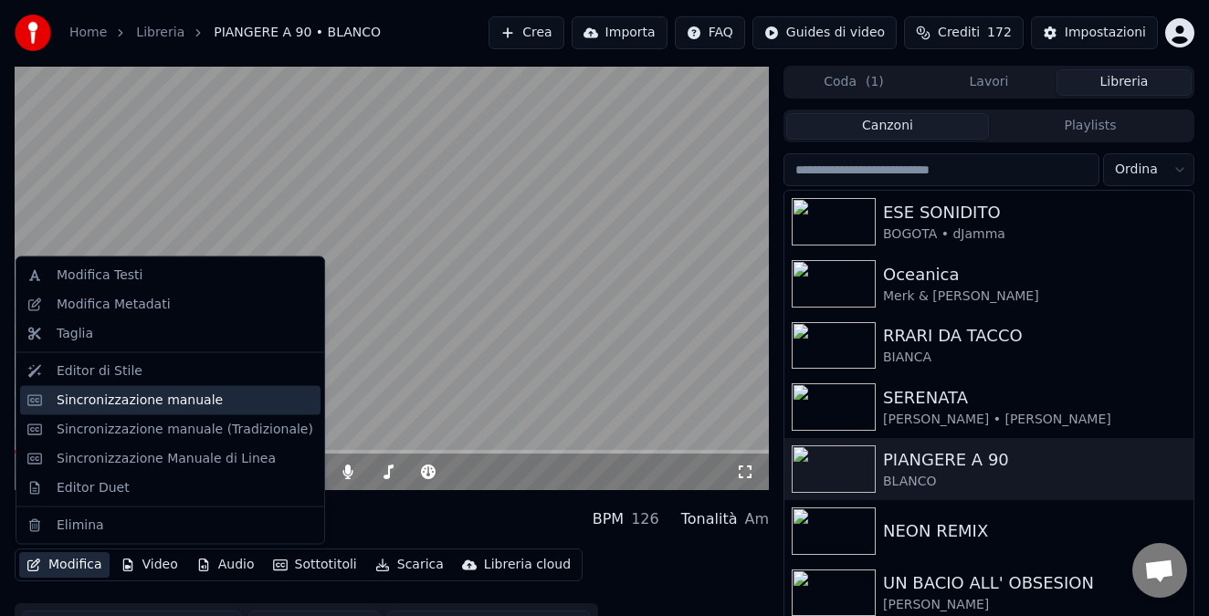
click at [124, 410] on div "Sincronizzazione manuale" at bounding box center [170, 399] width 300 height 29
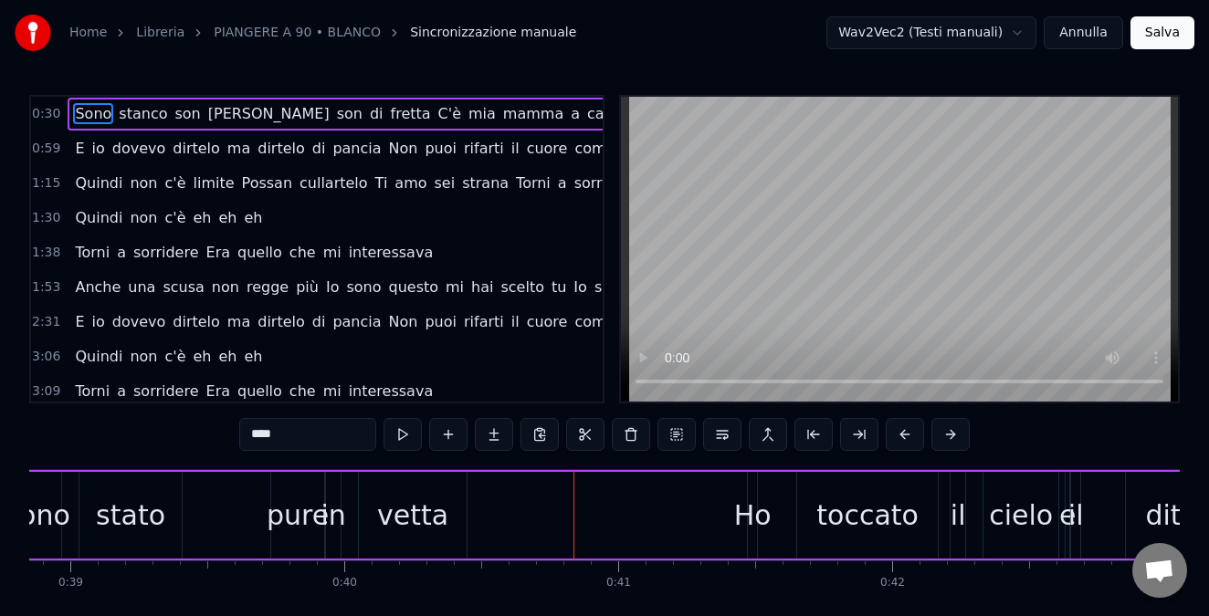
scroll to position [0, 10640]
click at [749, 521] on div "Ho" at bounding box center [751, 515] width 37 height 41
type input "**"
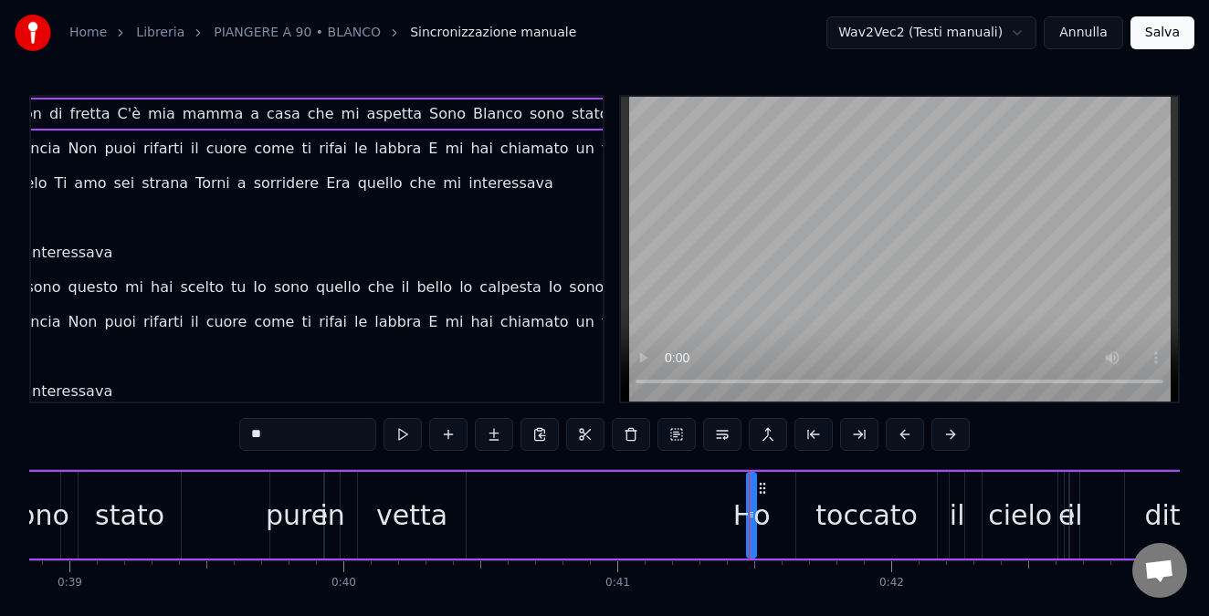
scroll to position [0, 331]
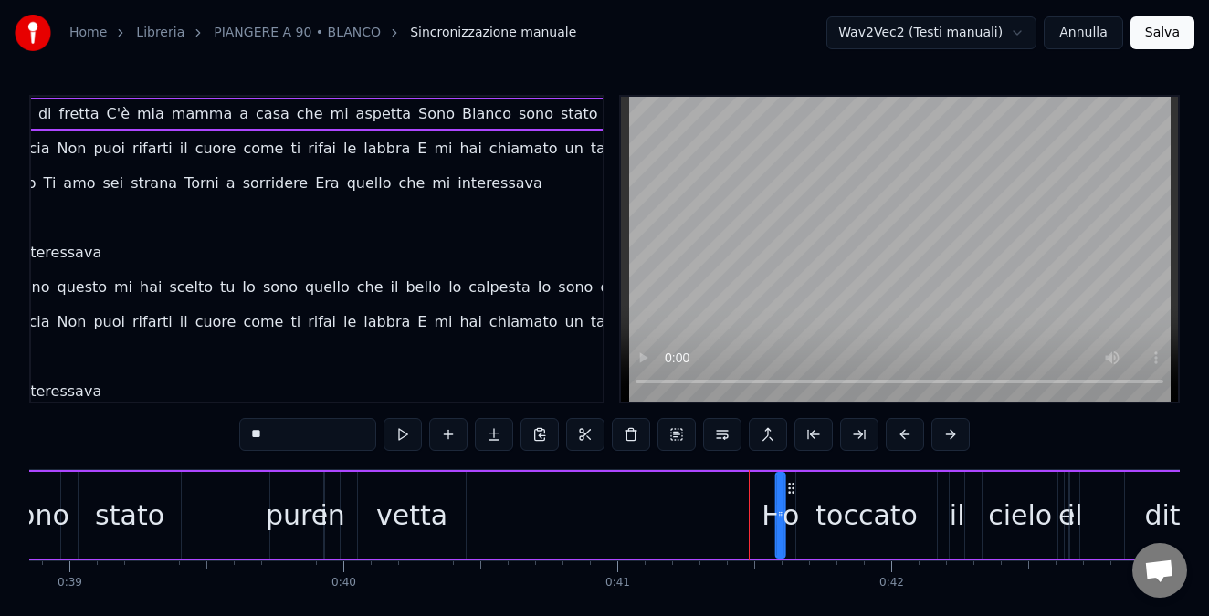
drag, startPoint x: 759, startPoint y: 489, endPoint x: 789, endPoint y: 488, distance: 29.2
click at [789, 488] on icon at bounding box center [791, 488] width 15 height 15
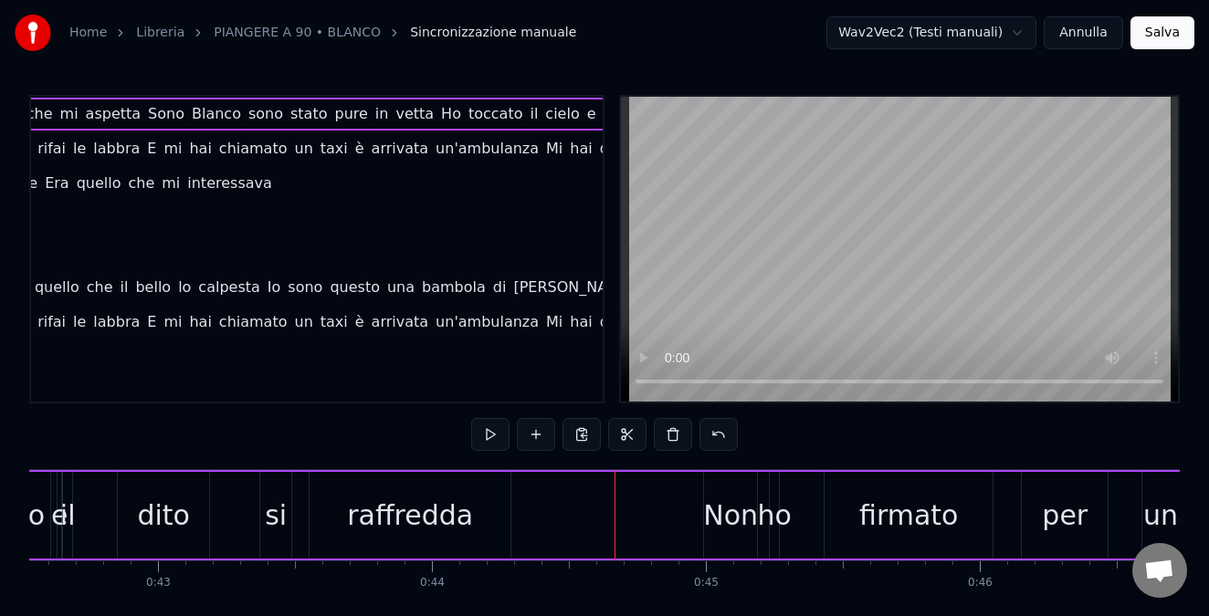
scroll to position [0, 603]
click at [392, 113] on span "vetta" at bounding box center [413, 113] width 42 height 21
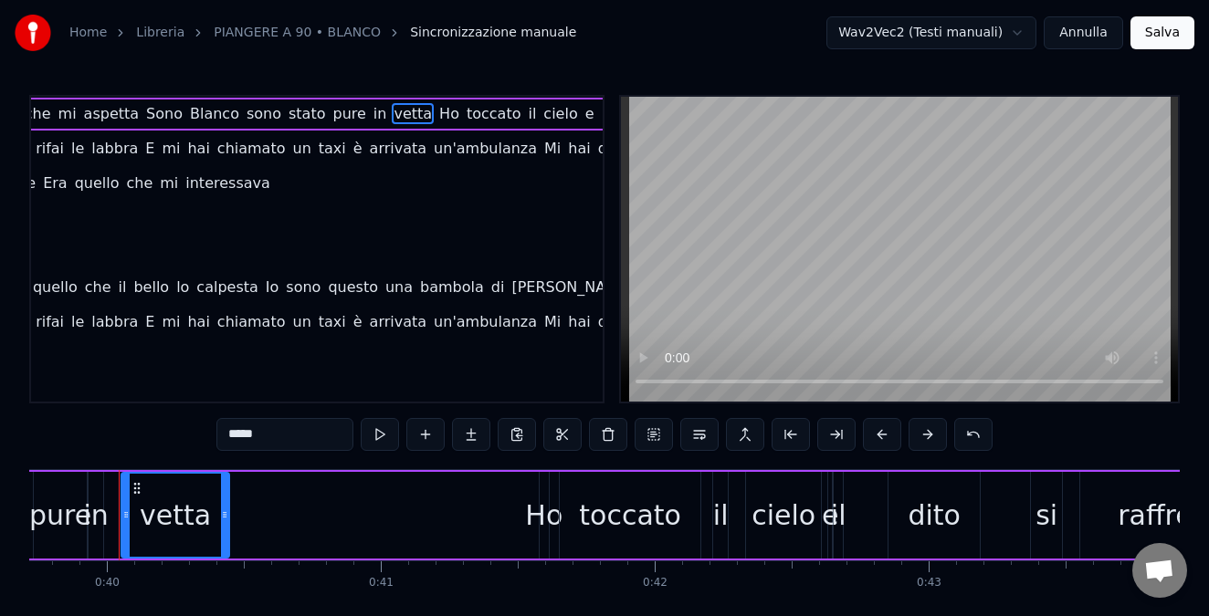
scroll to position [0, 10875]
click at [188, 110] on span "Blanco" at bounding box center [214, 113] width 53 height 21
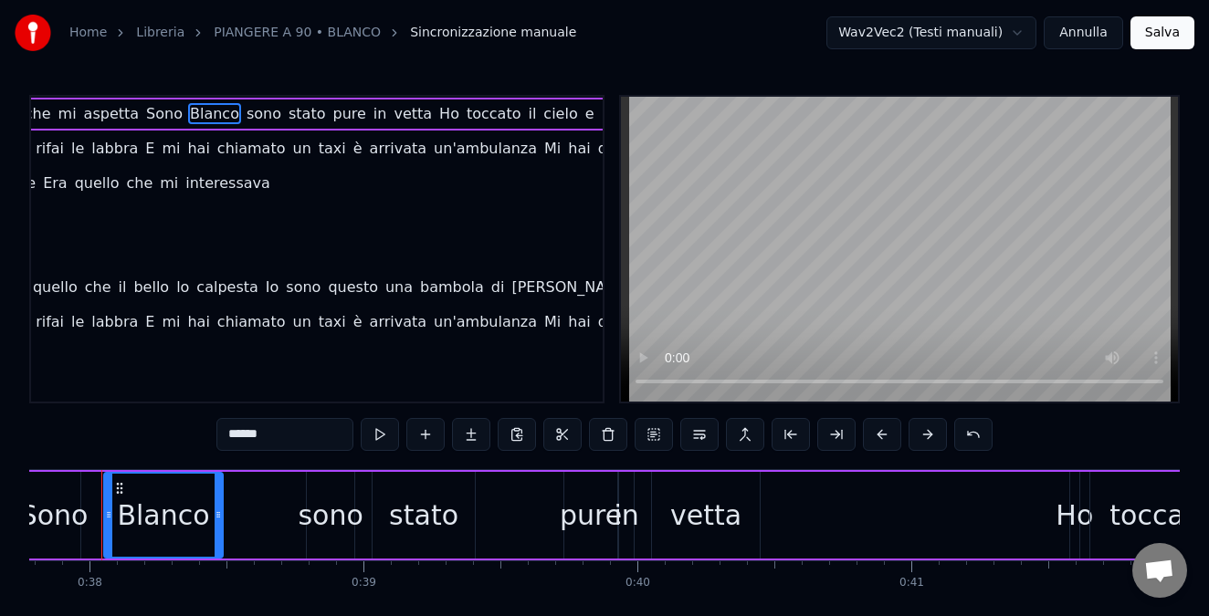
scroll to position [0, 10327]
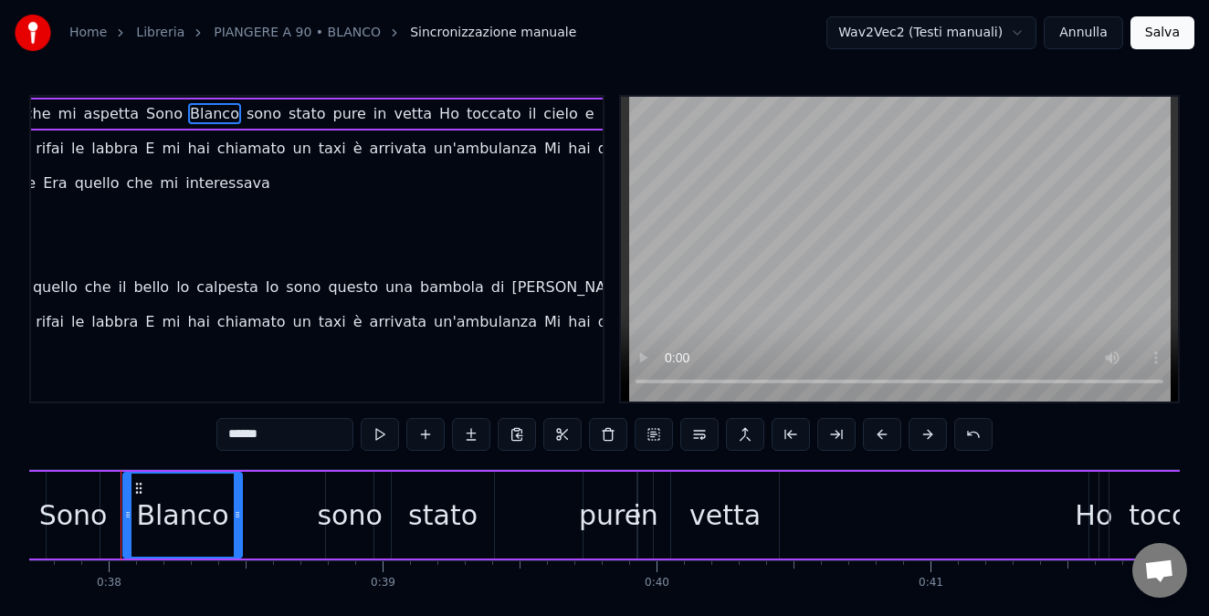
click at [287, 116] on span "stato" at bounding box center [307, 113] width 40 height 21
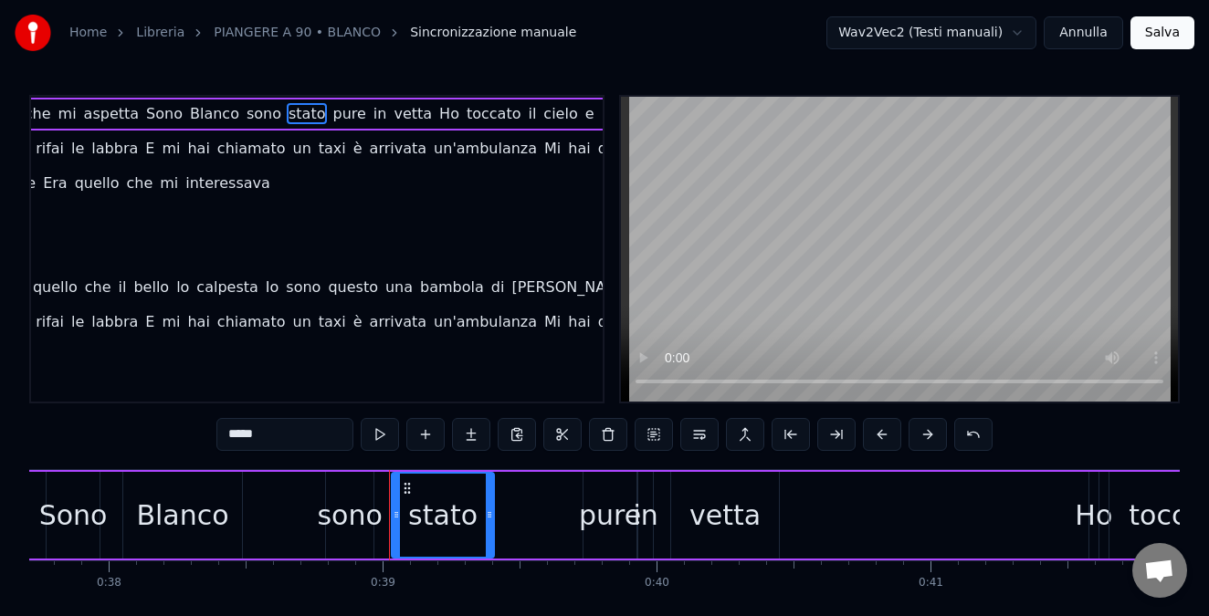
click at [392, 113] on span "vetta" at bounding box center [413, 113] width 42 height 21
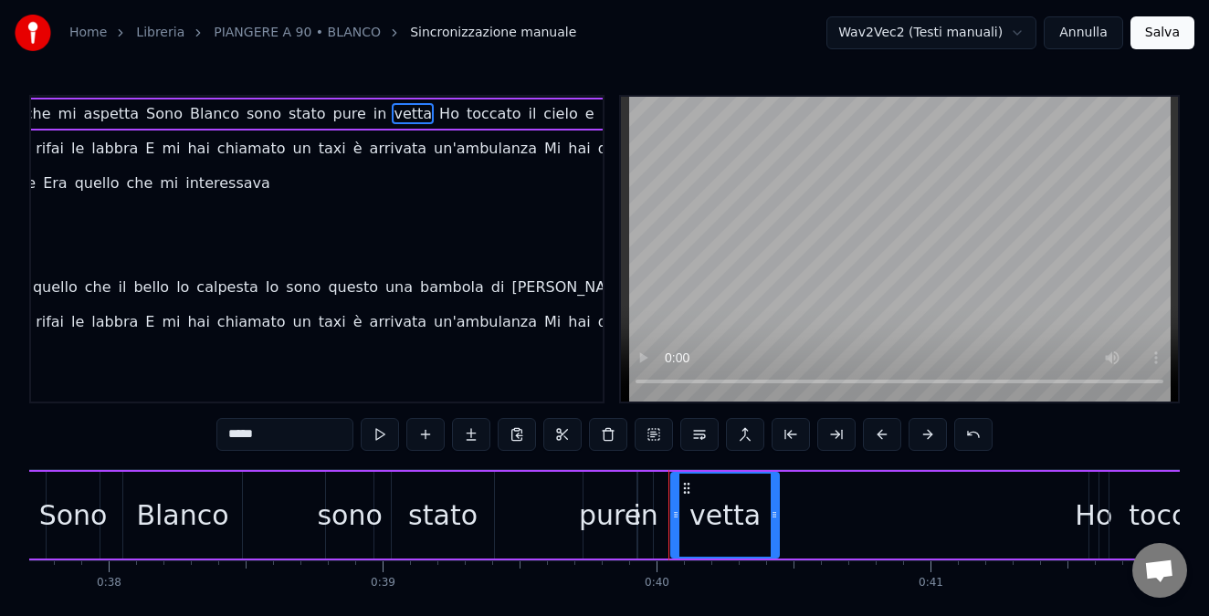
click at [437, 113] on span "Ho" at bounding box center [449, 113] width 24 height 21
type input "**"
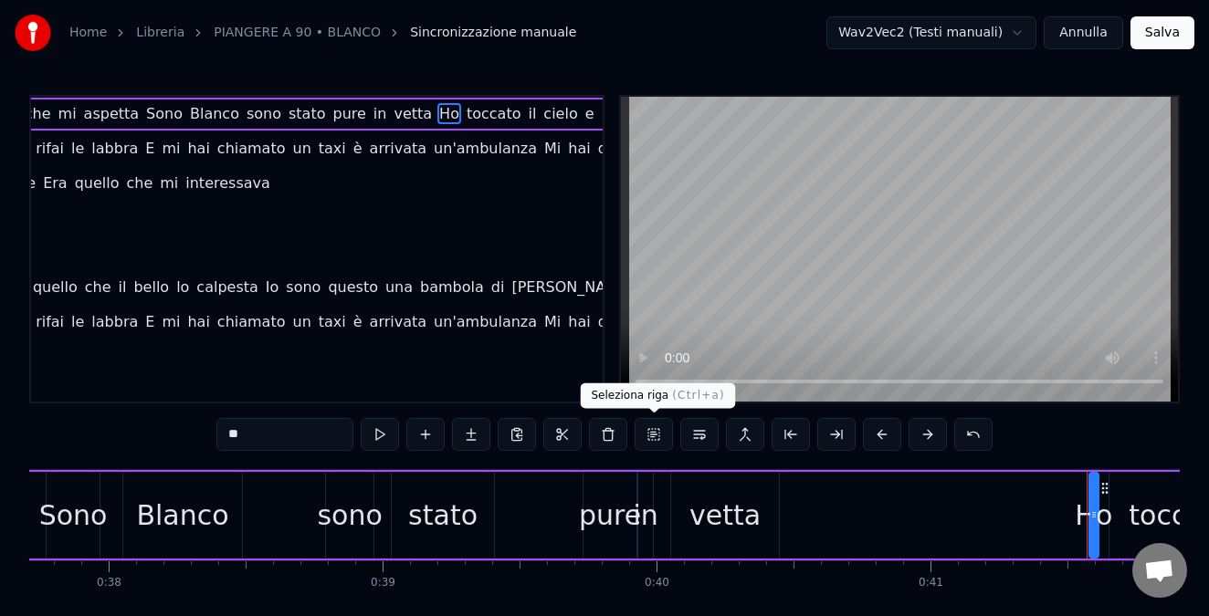
click at [651, 434] on button at bounding box center [653, 434] width 38 height 33
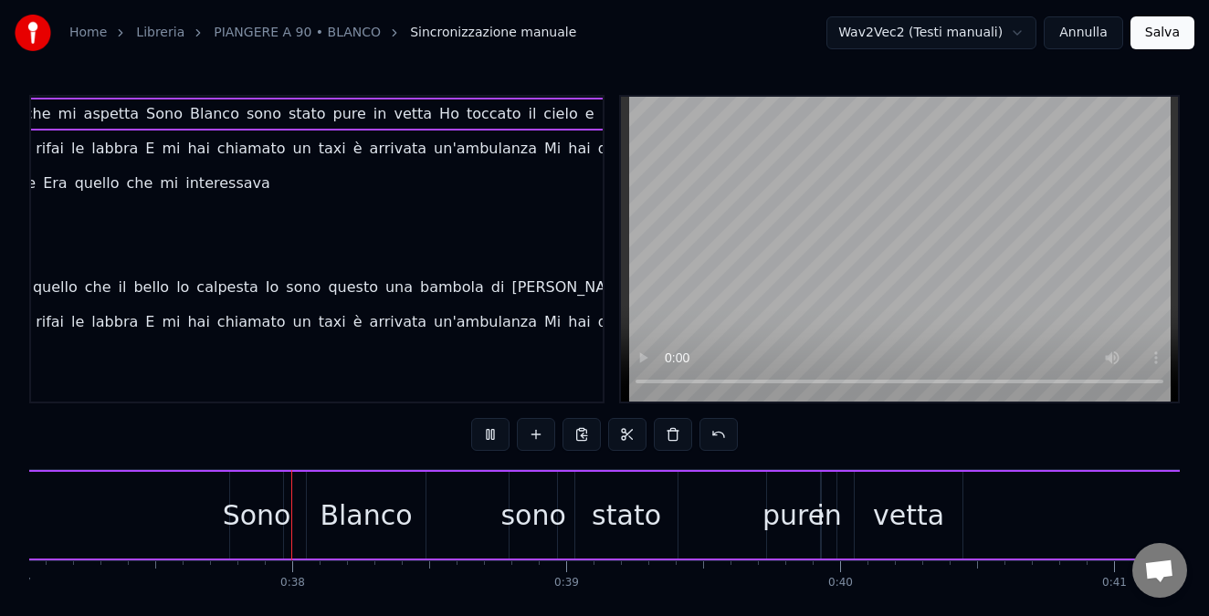
scroll to position [0, 10162]
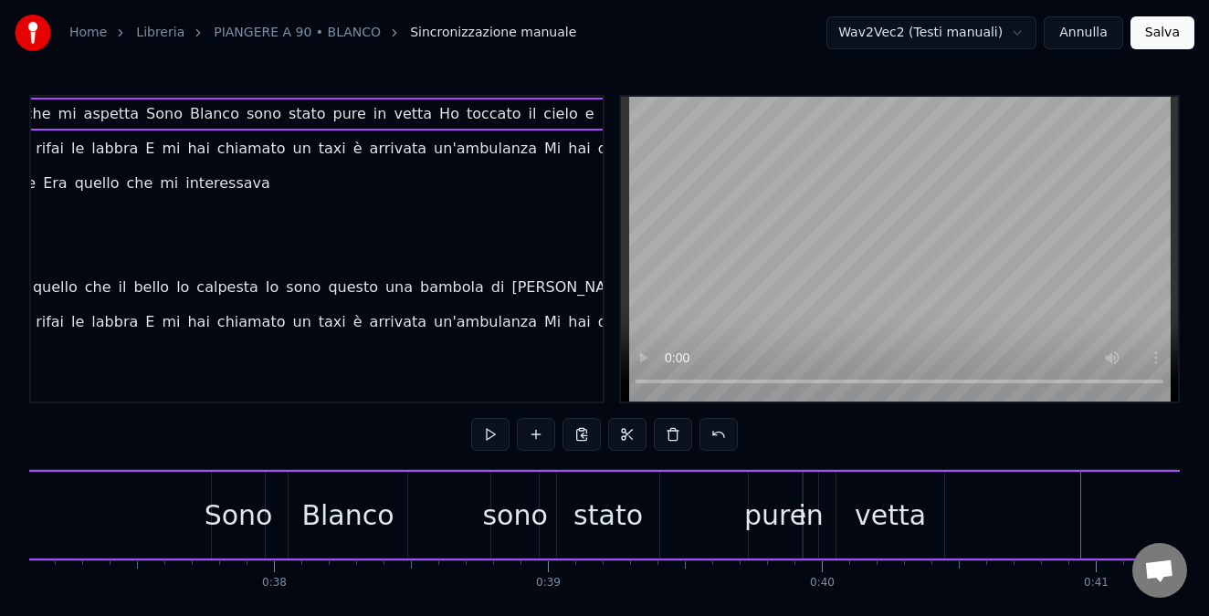
click at [541, 108] on span "cielo" at bounding box center [559, 113] width 37 height 21
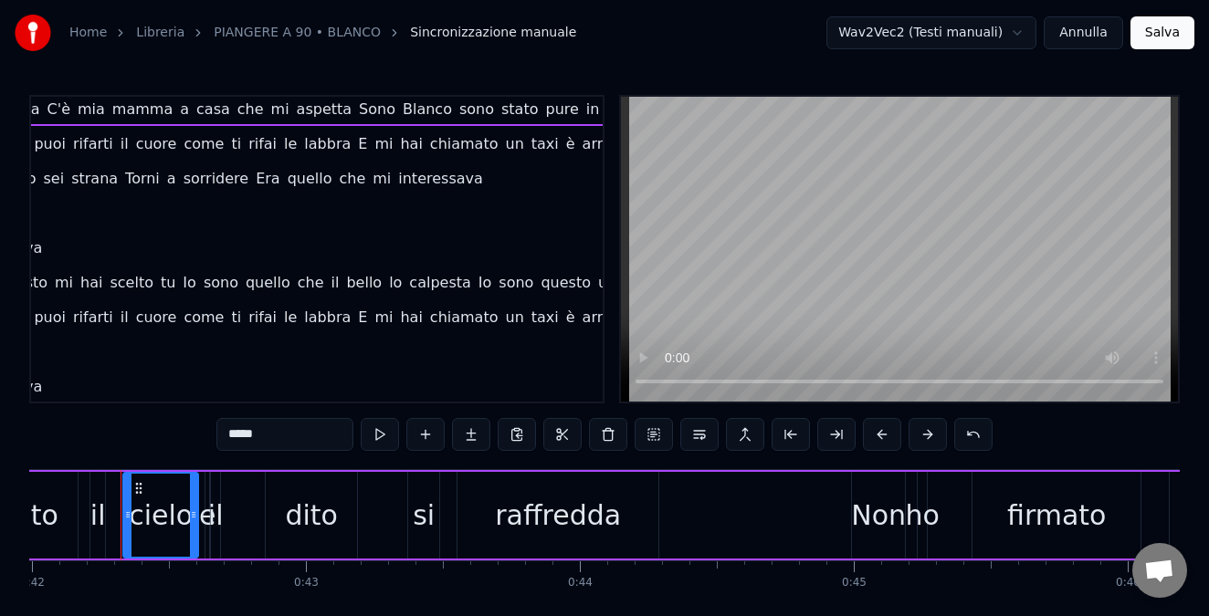
scroll to position [5, 401]
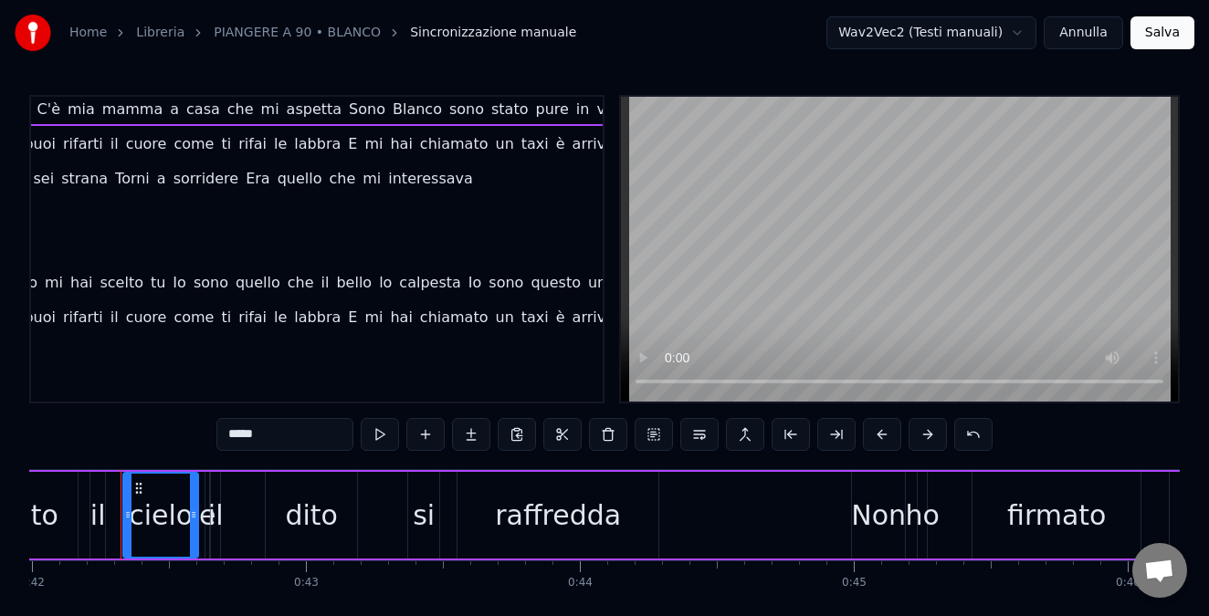
click at [594, 120] on span "vetta" at bounding box center [615, 109] width 42 height 21
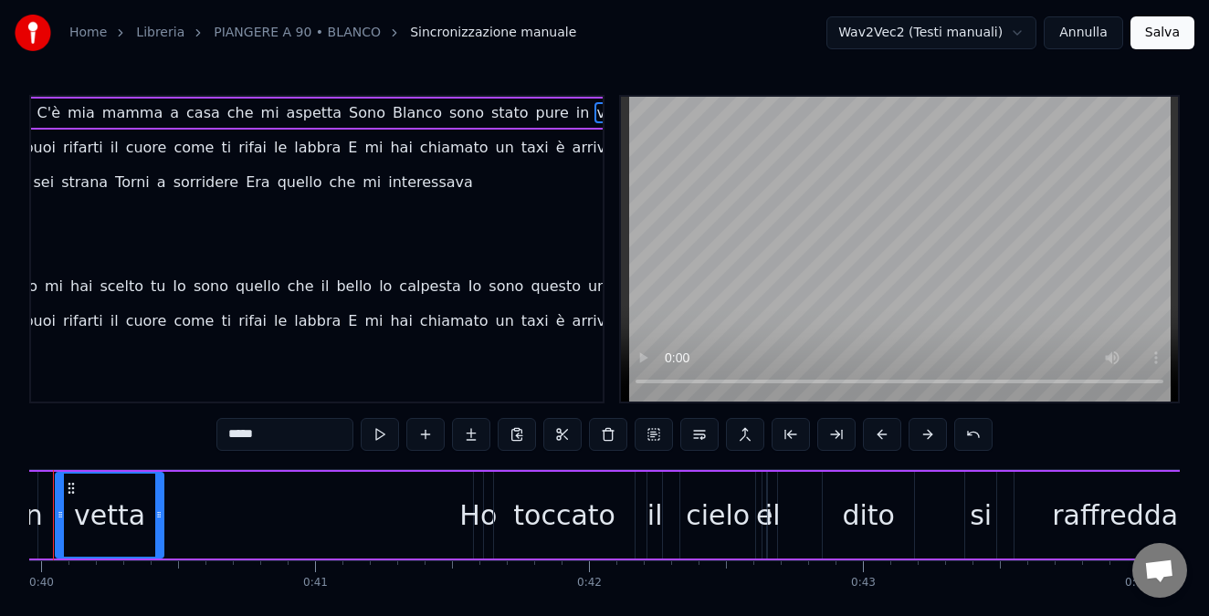
scroll to position [0, 10875]
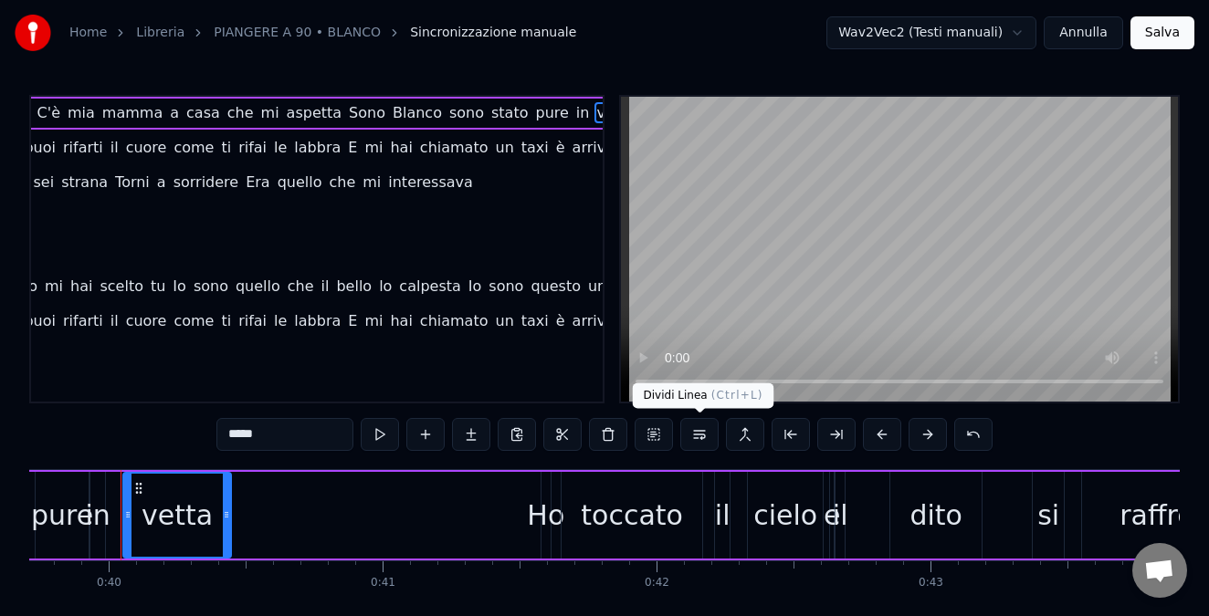
click at [700, 433] on button at bounding box center [699, 434] width 38 height 33
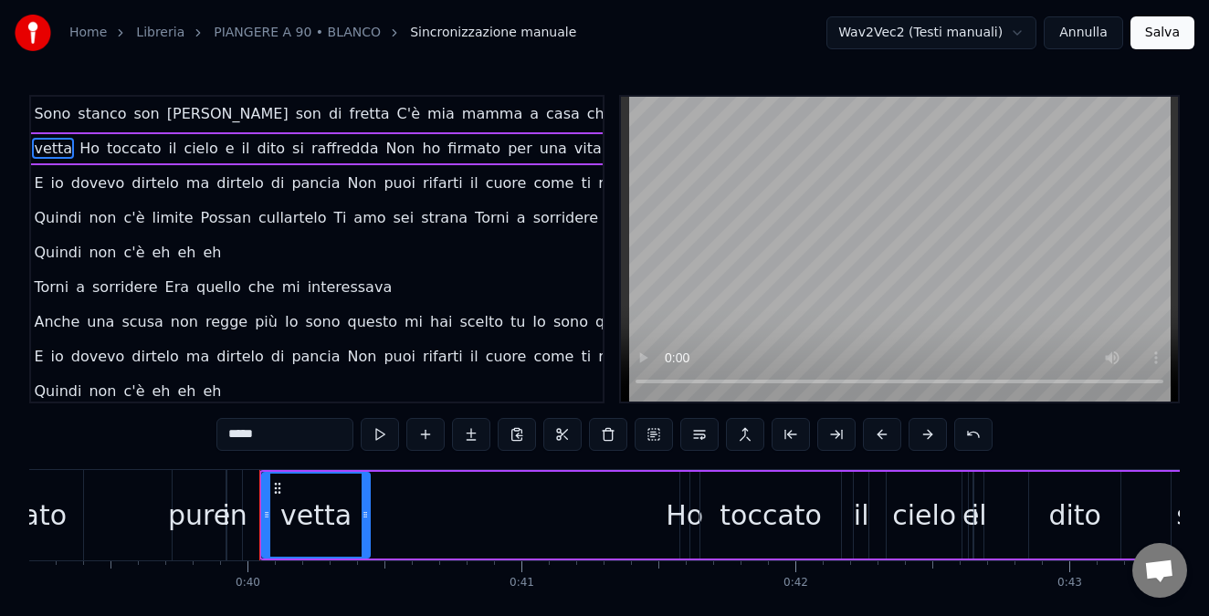
scroll to position [0, 10690]
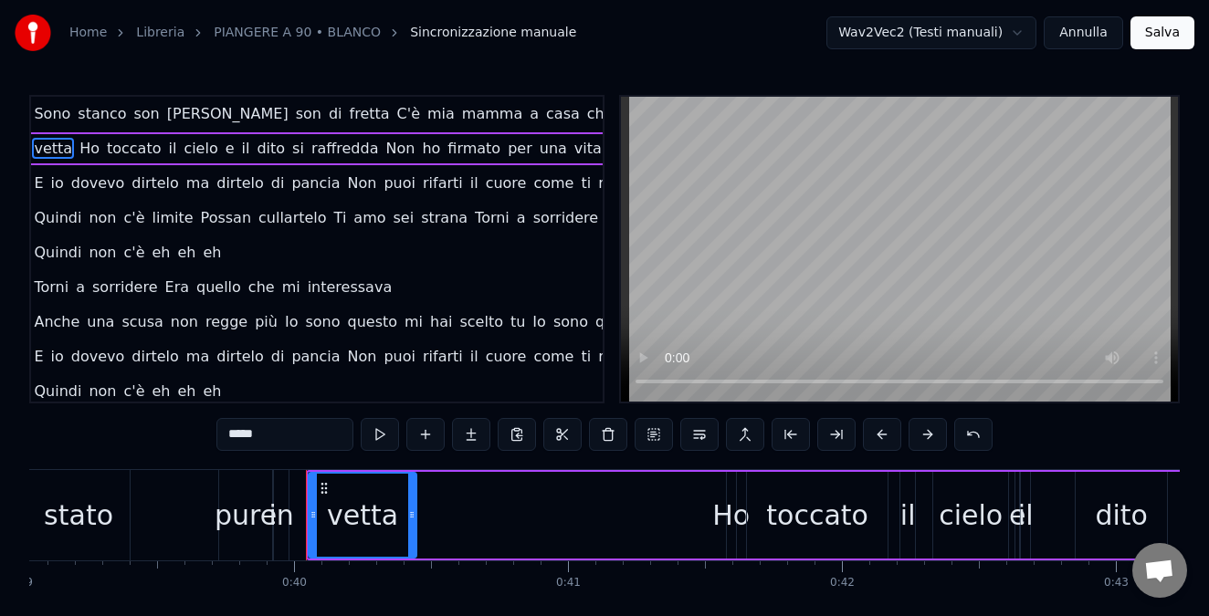
click at [62, 522] on div "stato" at bounding box center [78, 515] width 69 height 41
type input "*****"
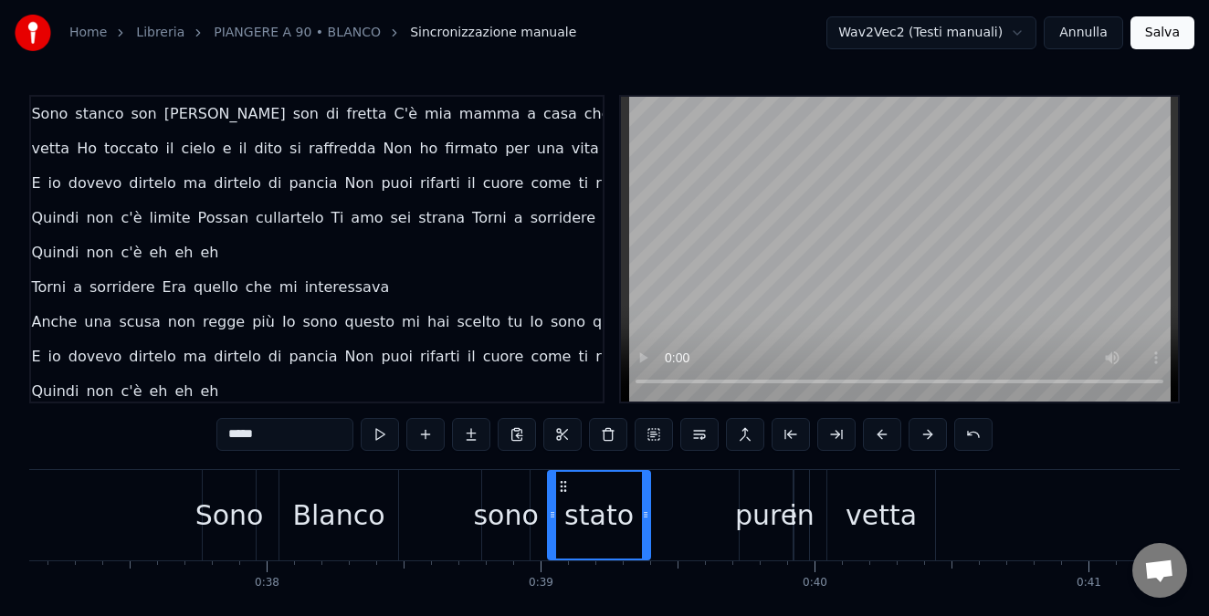
scroll to position [0, 10065]
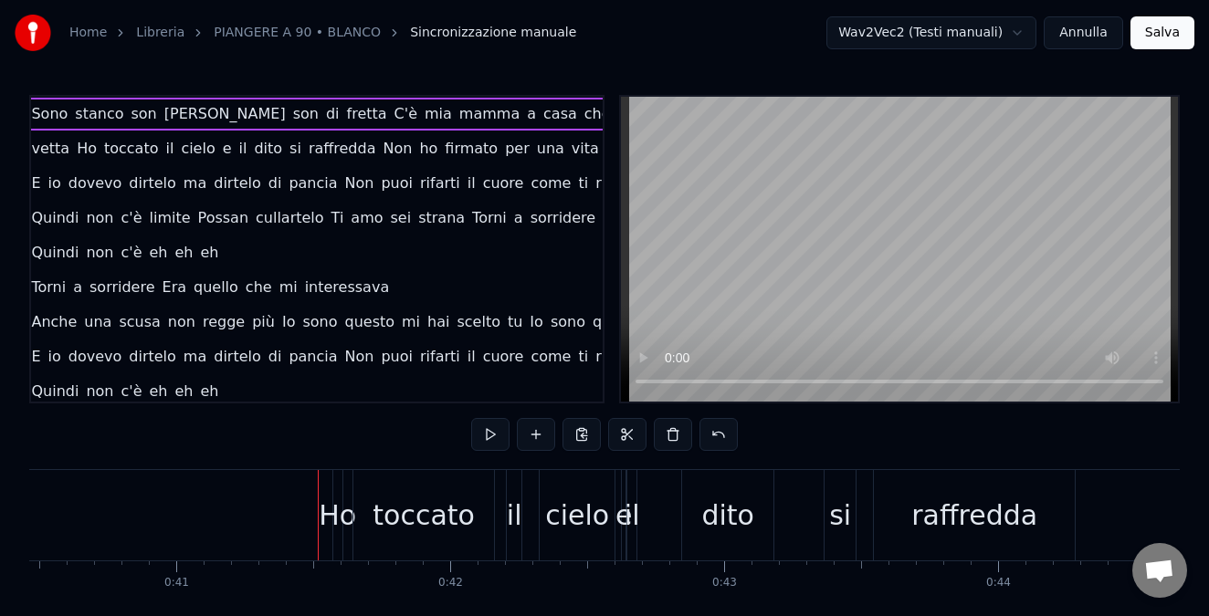
scroll to position [0, 11088]
click at [75, 149] on span "Ho" at bounding box center [87, 148] width 24 height 21
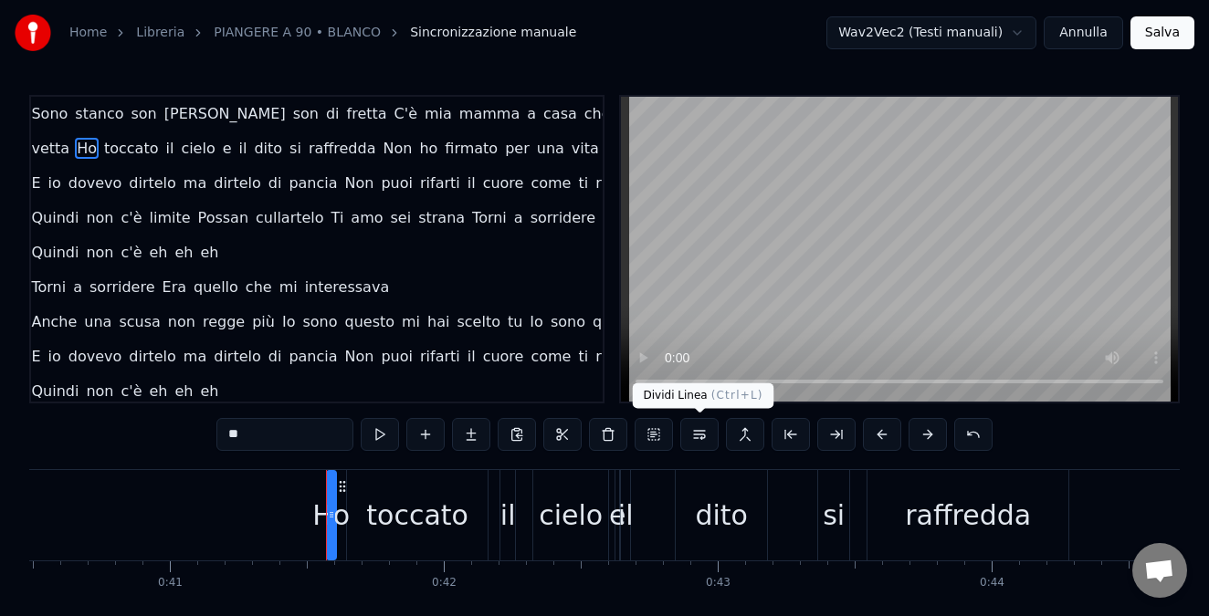
click at [694, 429] on button at bounding box center [699, 434] width 38 height 33
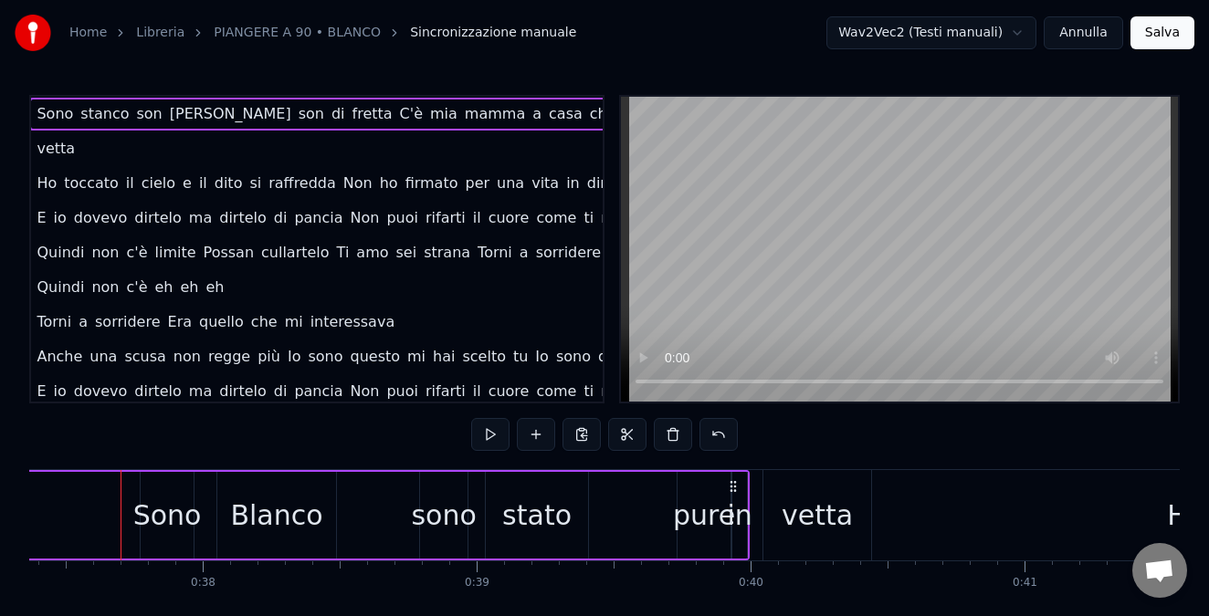
scroll to position [0, 10232]
click at [38, 188] on span "Ho" at bounding box center [47, 183] width 24 height 21
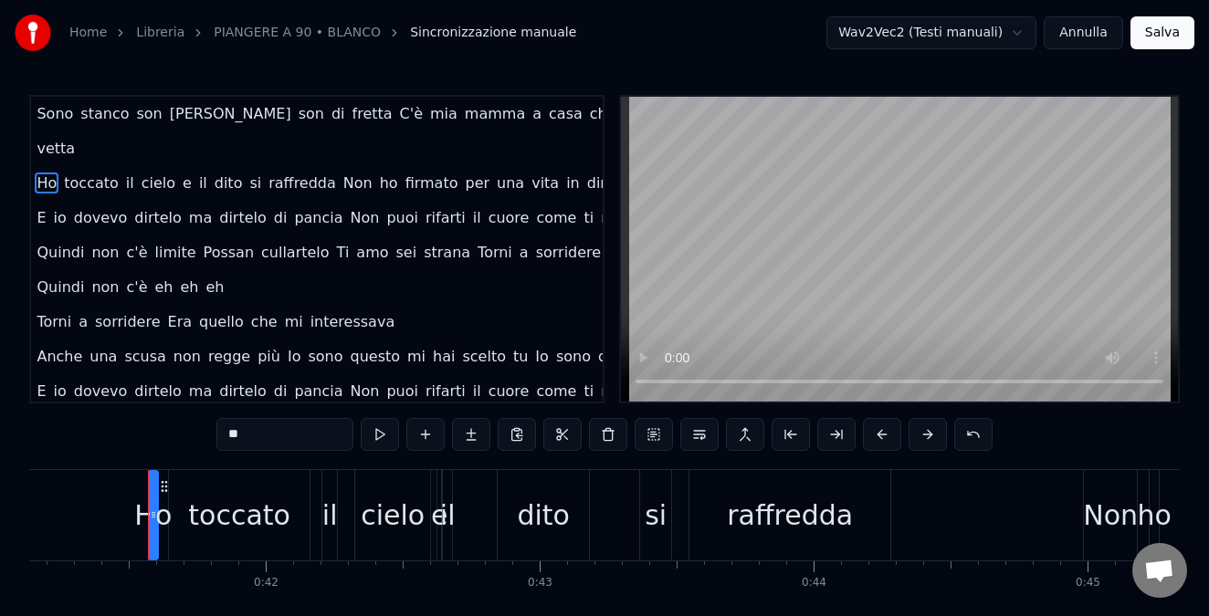
scroll to position [0, 11293]
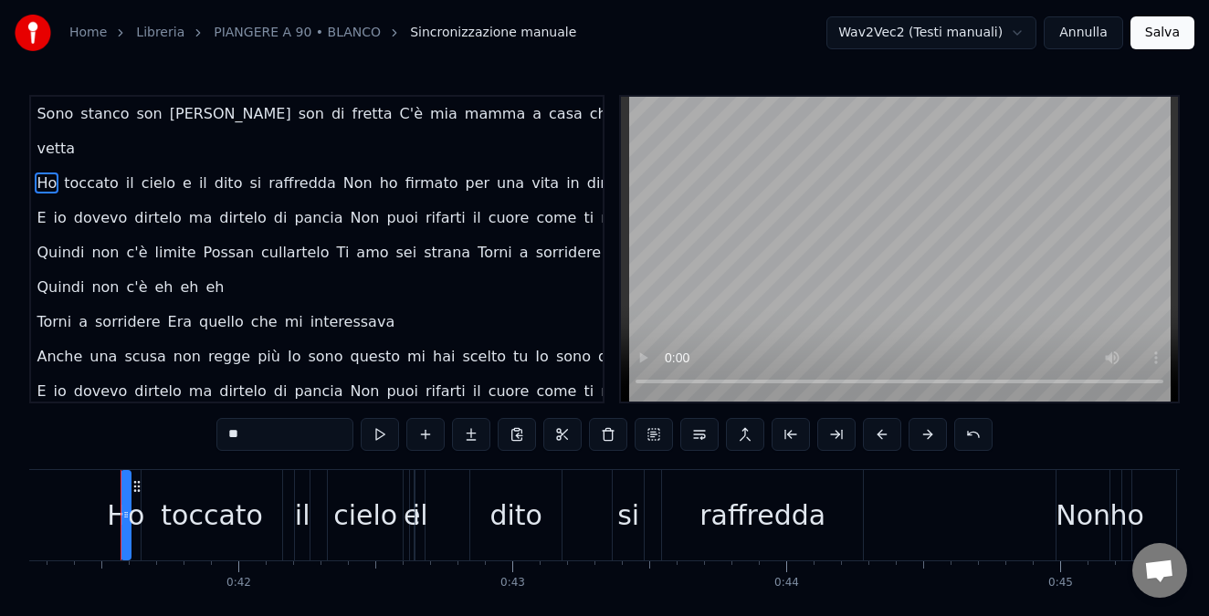
click at [51, 184] on span "Ho" at bounding box center [47, 183] width 24 height 21
click at [917, 424] on button at bounding box center [927, 434] width 38 height 33
click at [928, 435] on button at bounding box center [927, 434] width 38 height 33
click at [928, 436] on button at bounding box center [927, 434] width 38 height 33
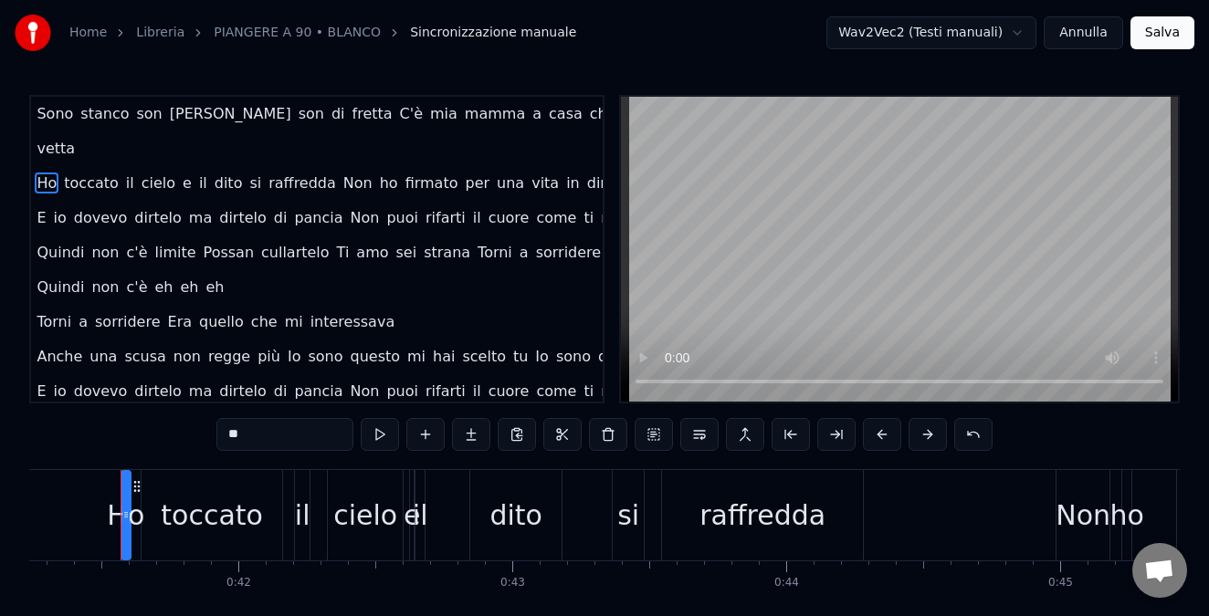
scroll to position [0, 0]
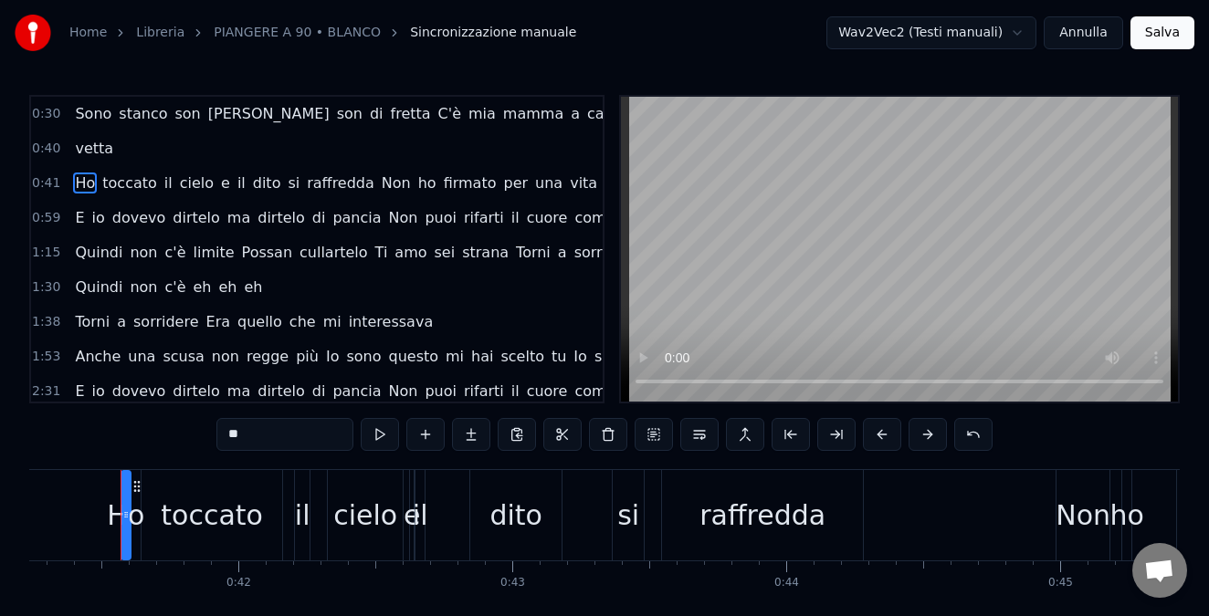
click at [40, 184] on span "0:41" at bounding box center [46, 183] width 28 height 18
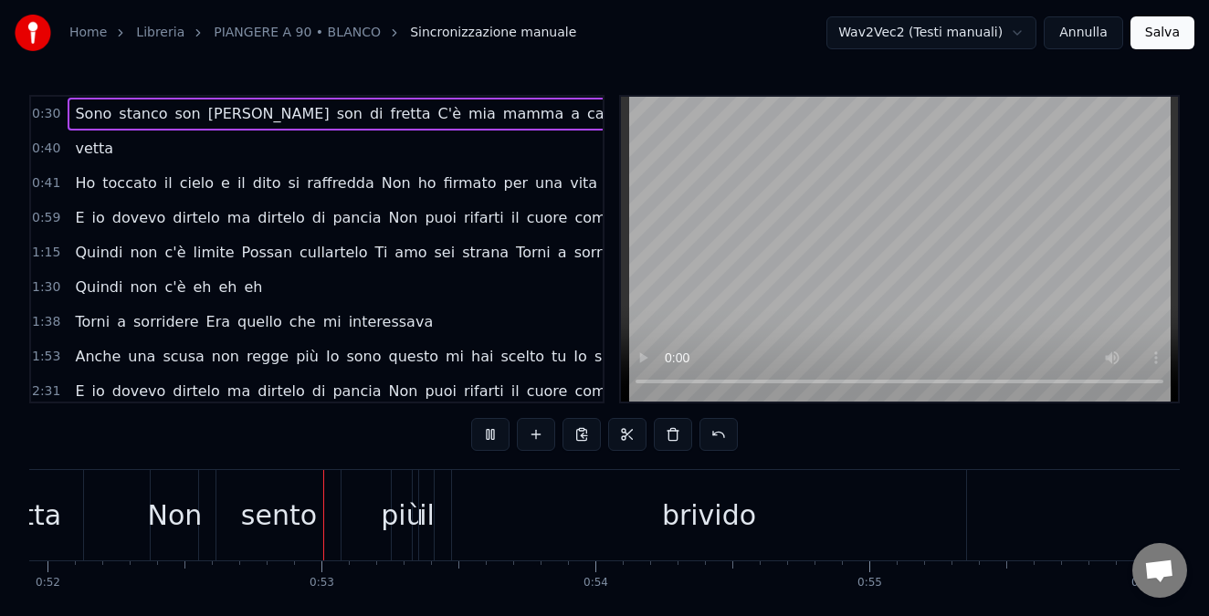
scroll to position [0, 14232]
click at [487, 432] on button at bounding box center [490, 434] width 38 height 33
click at [1007, 36] on html "Home Libreria PIANGERE A 90 • BLANCO Sincronizzazione manuale Wav2Vec2 (Testi m…" at bounding box center [604, 341] width 1209 height 683
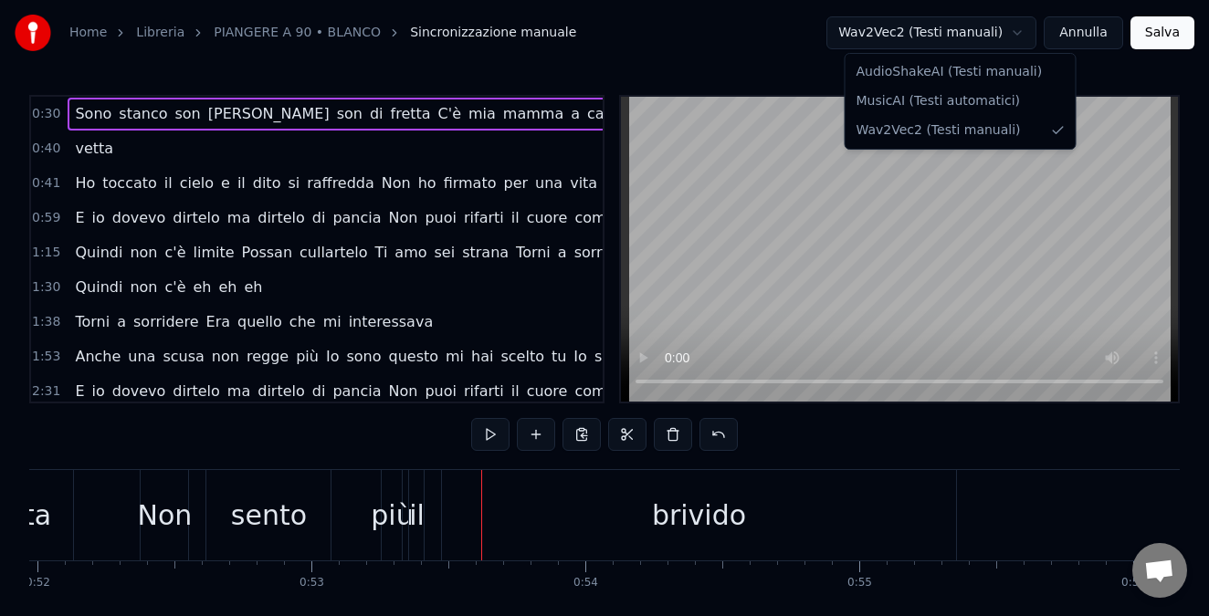
click at [1082, 36] on html "Home Libreria PIANGERE A 90 • BLANCO Sincronizzazione manuale Wav2Vec2 (Testi m…" at bounding box center [604, 341] width 1209 height 683
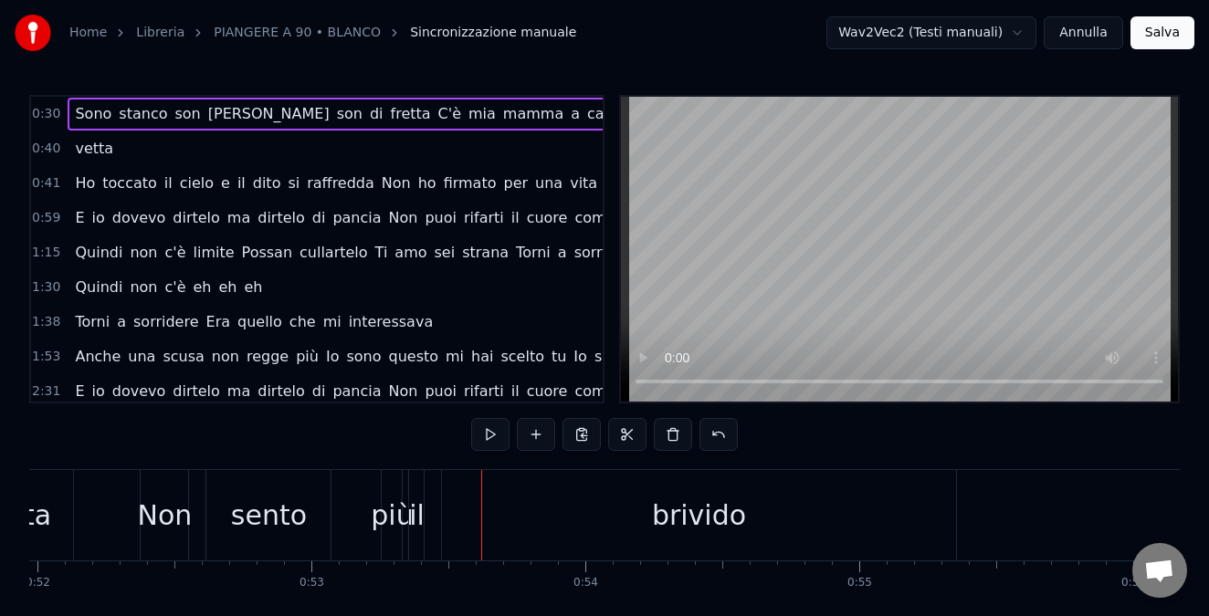
click at [1082, 36] on button "Annulla" at bounding box center [1082, 32] width 79 height 33
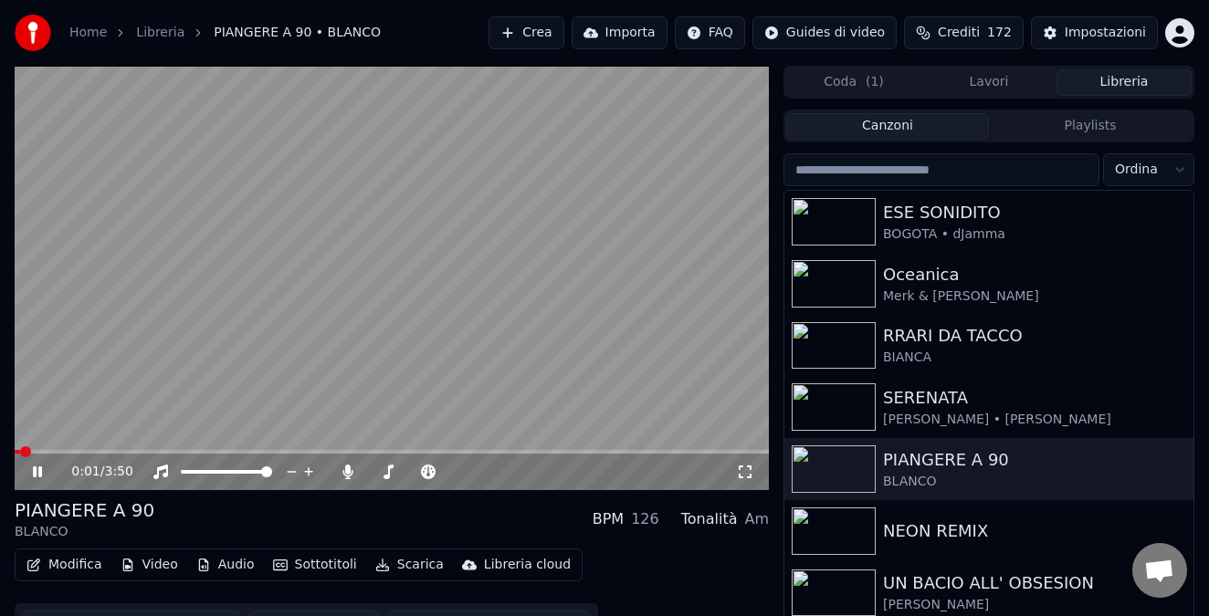
click at [38, 467] on icon at bounding box center [37, 471] width 9 height 11
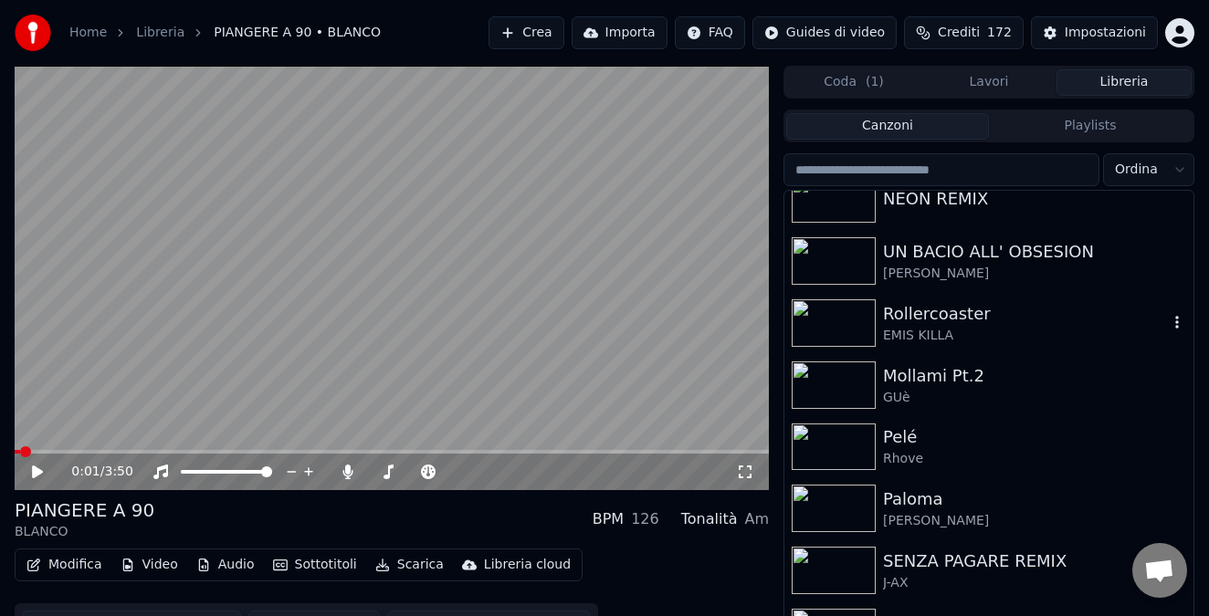
scroll to position [335, 0]
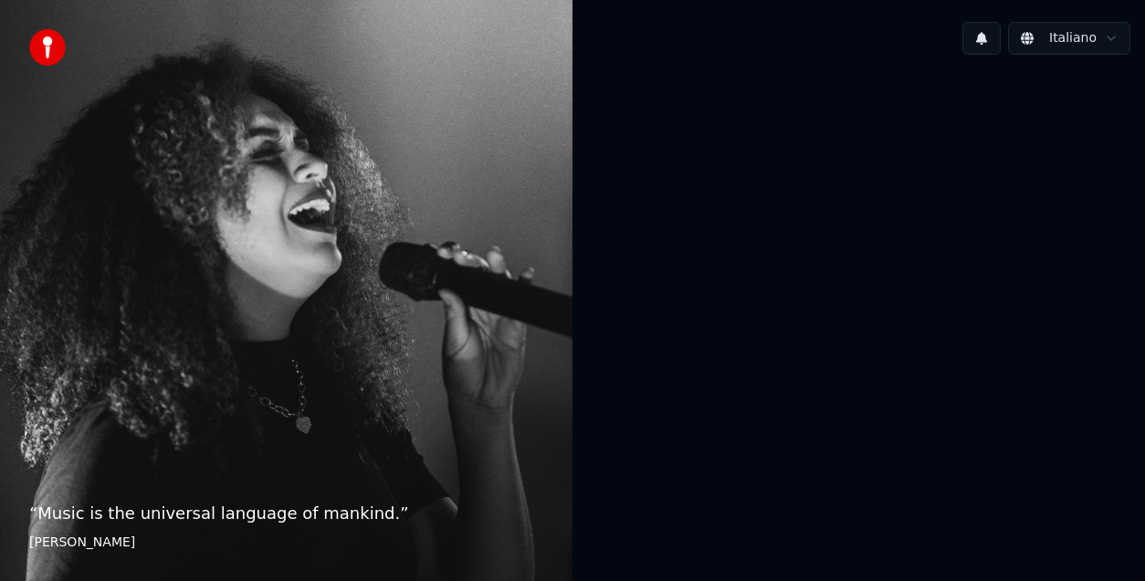
click at [807, 240] on div at bounding box center [858, 288] width 572 height 439
click at [770, 186] on div at bounding box center [858, 288] width 572 height 439
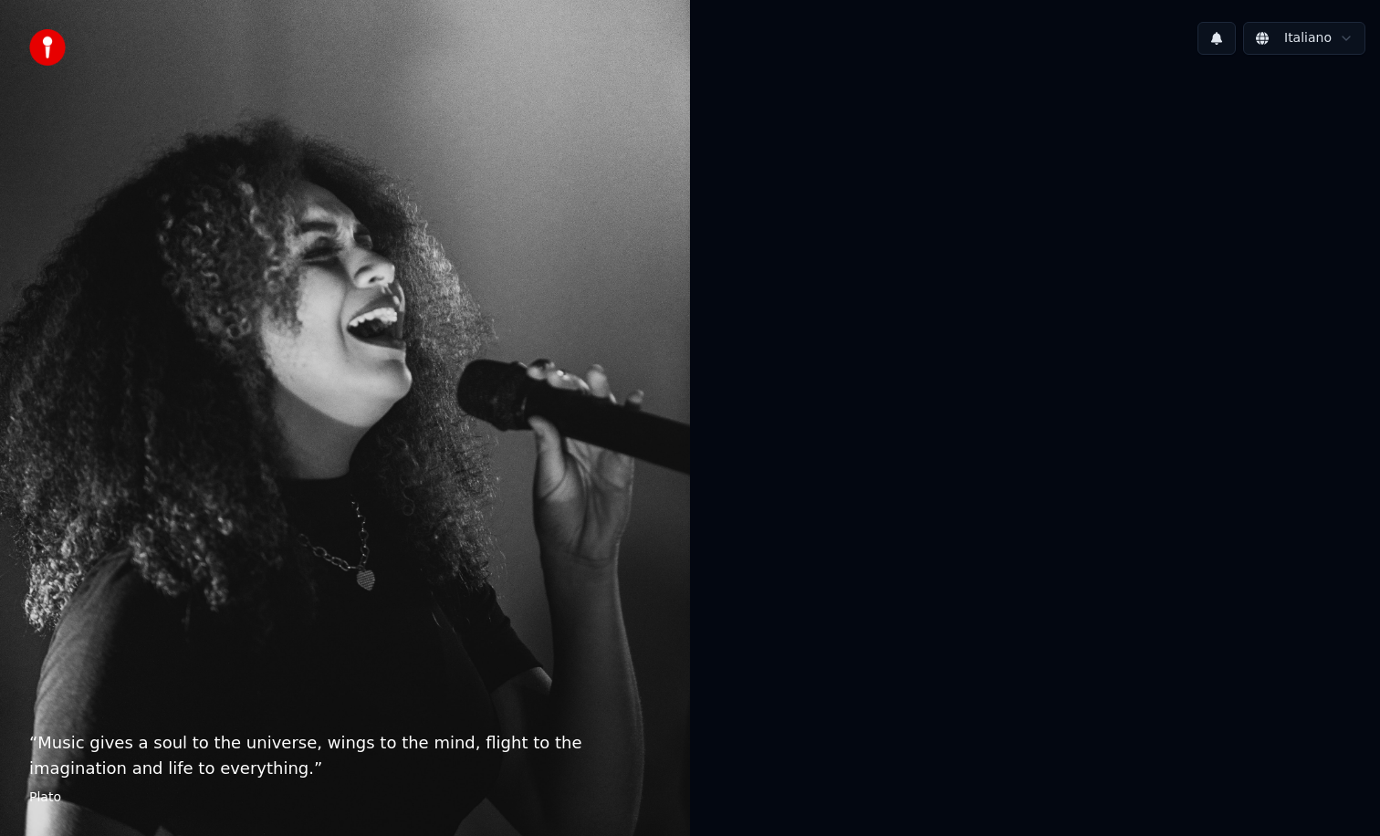
click at [1224, 33] on button at bounding box center [1217, 38] width 38 height 33
click at [52, 46] on img at bounding box center [47, 47] width 37 height 37
click at [1221, 34] on button at bounding box center [1217, 38] width 38 height 33
click at [1191, 81] on div "Nessuna nuova notifica" at bounding box center [1196, 78] width 351 height 22
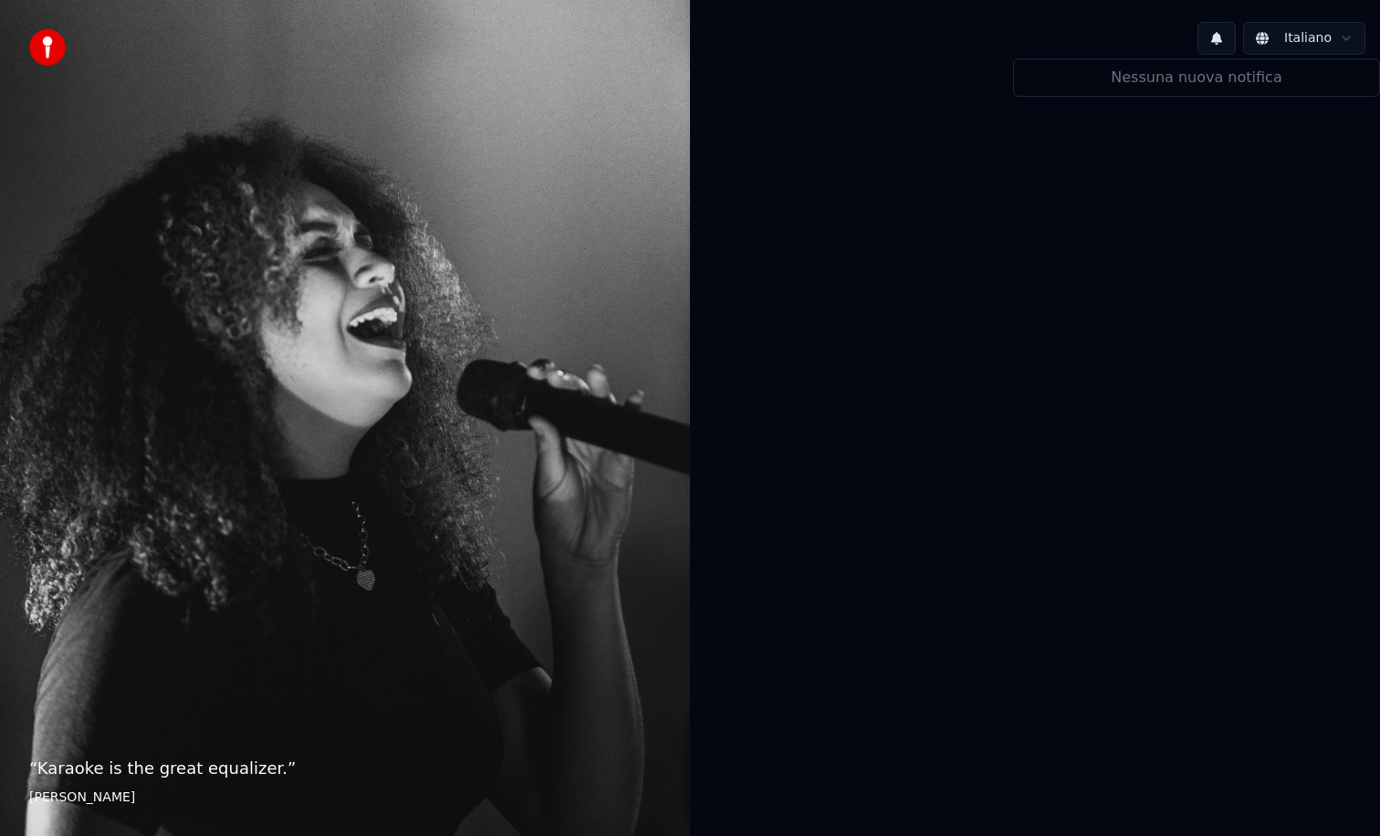
click at [1053, 232] on div at bounding box center [1035, 416] width 690 height 694
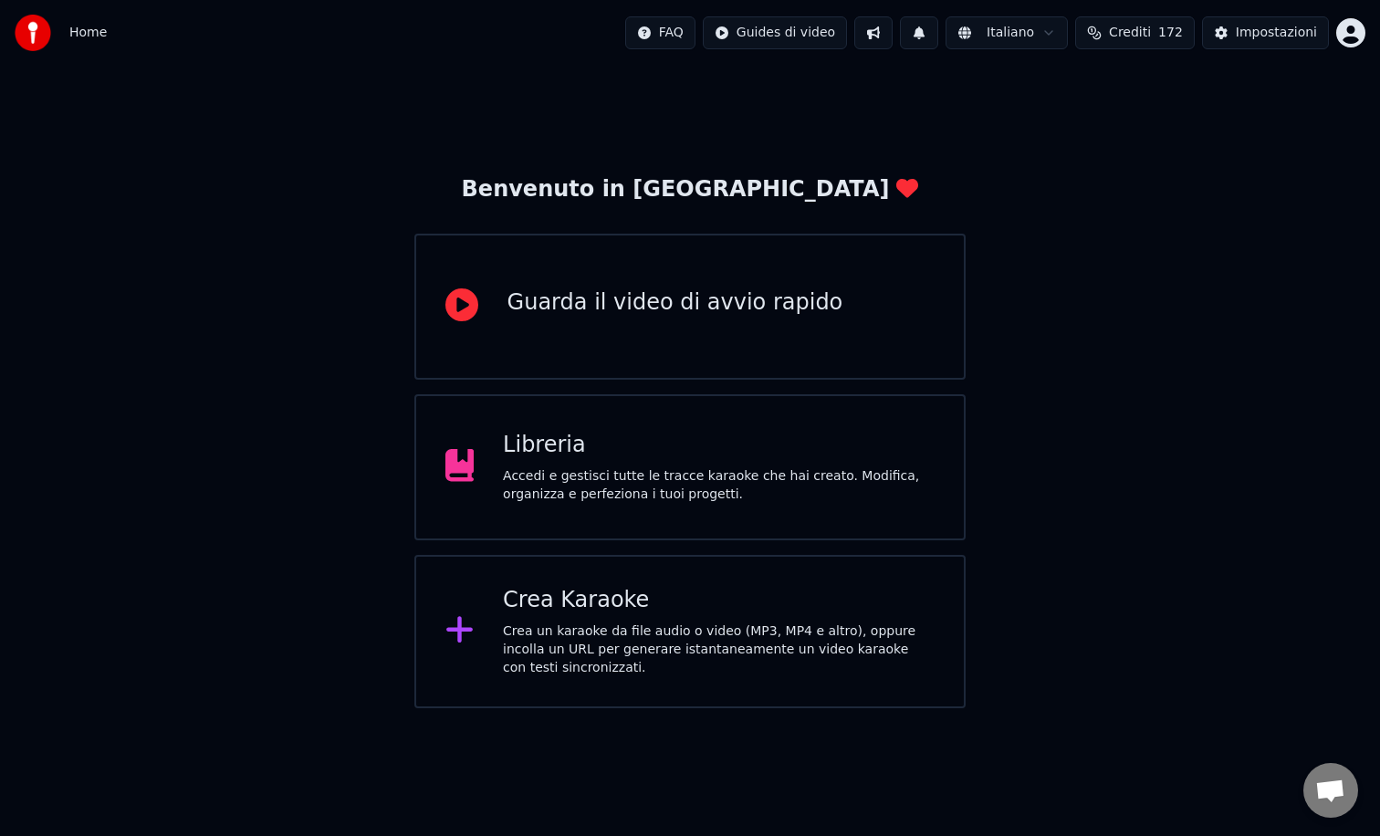
click at [571, 487] on div "Accedi e gestisci tutte le tracce karaoke che hai creato. Modifica, organizza e…" at bounding box center [719, 485] width 432 height 37
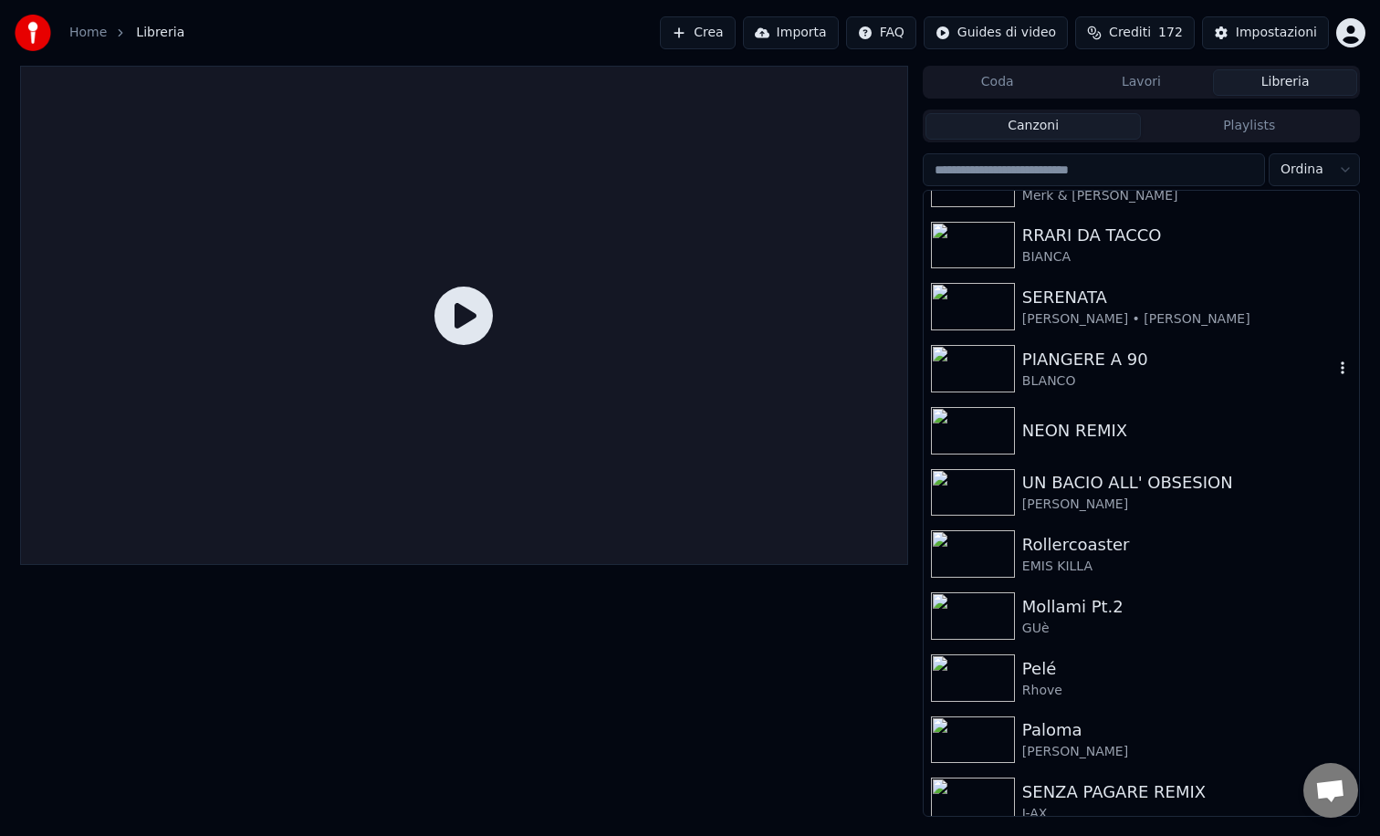
scroll to position [113, 0]
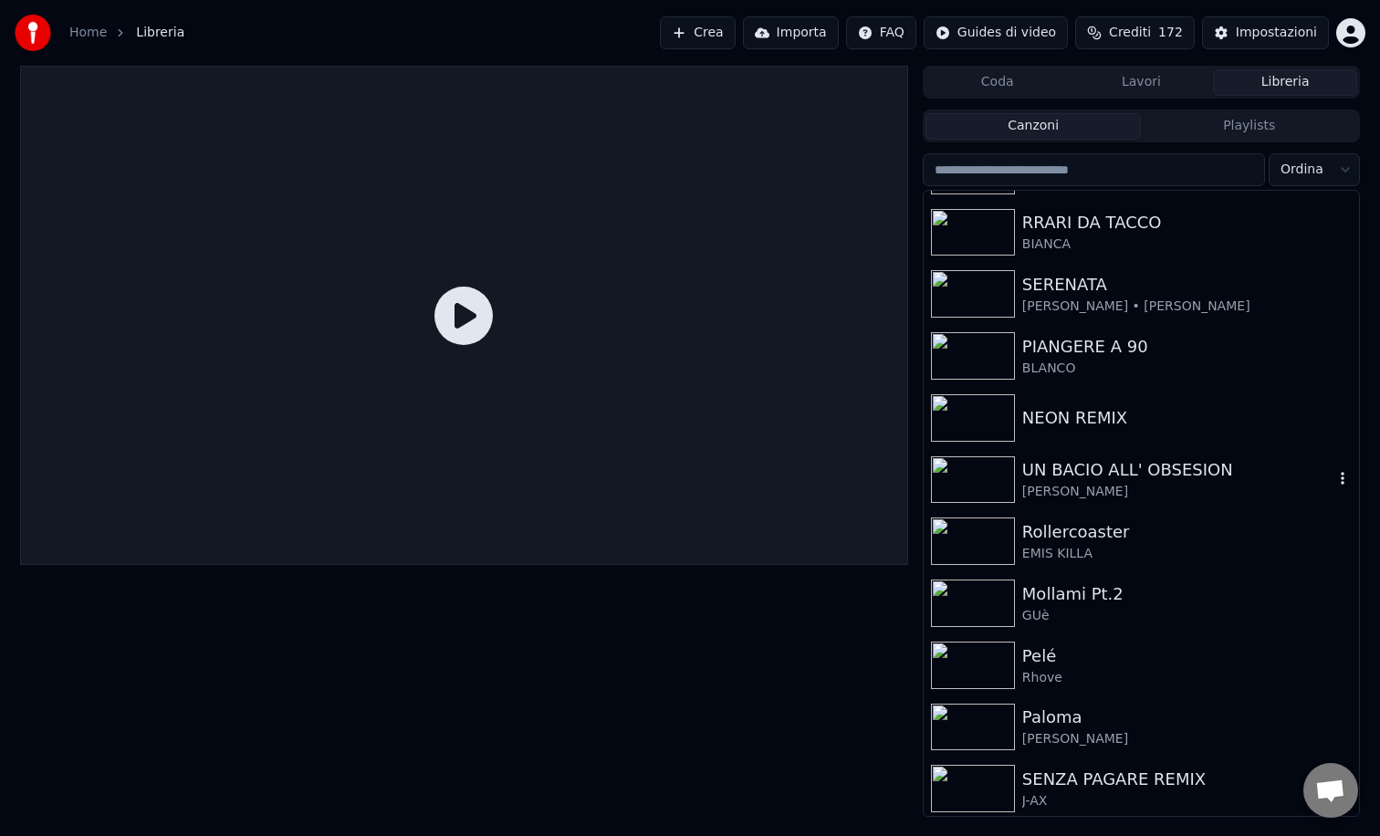
click at [977, 471] on img at bounding box center [973, 479] width 84 height 47
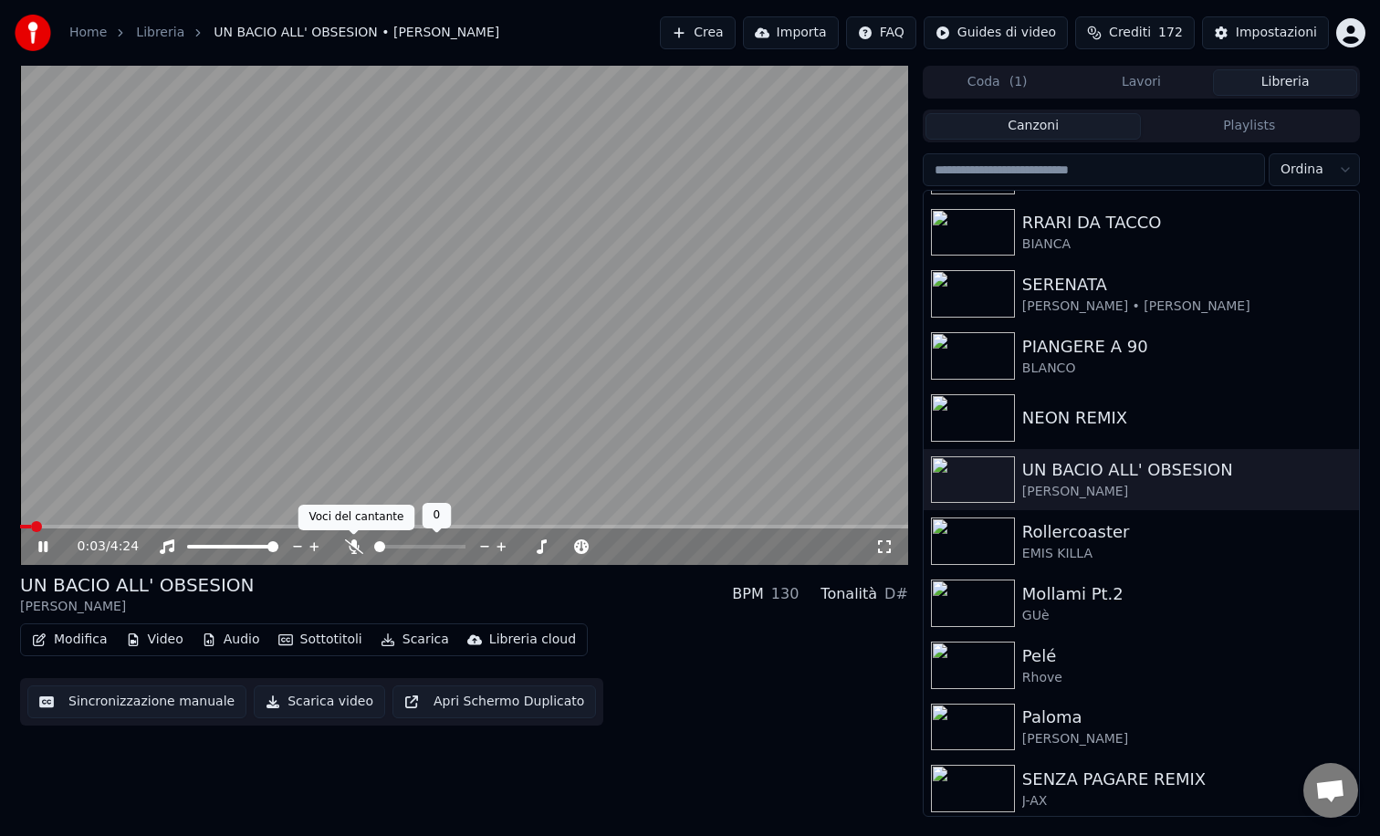
click at [354, 546] on icon at bounding box center [354, 546] width 18 height 15
click at [327, 644] on button "Sottotitoli" at bounding box center [320, 640] width 99 height 26
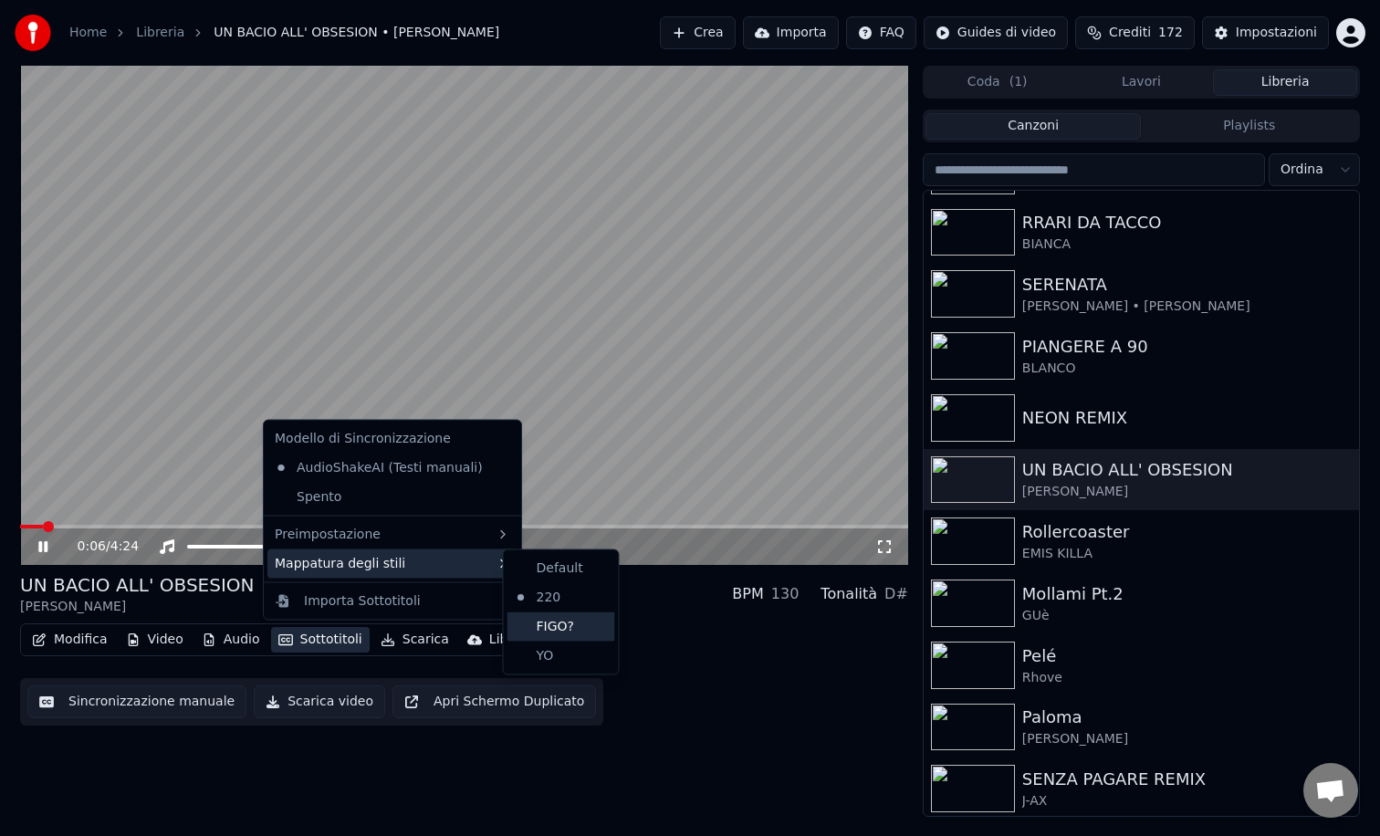
click at [551, 636] on div "FIGO?" at bounding box center [562, 626] width 108 height 29
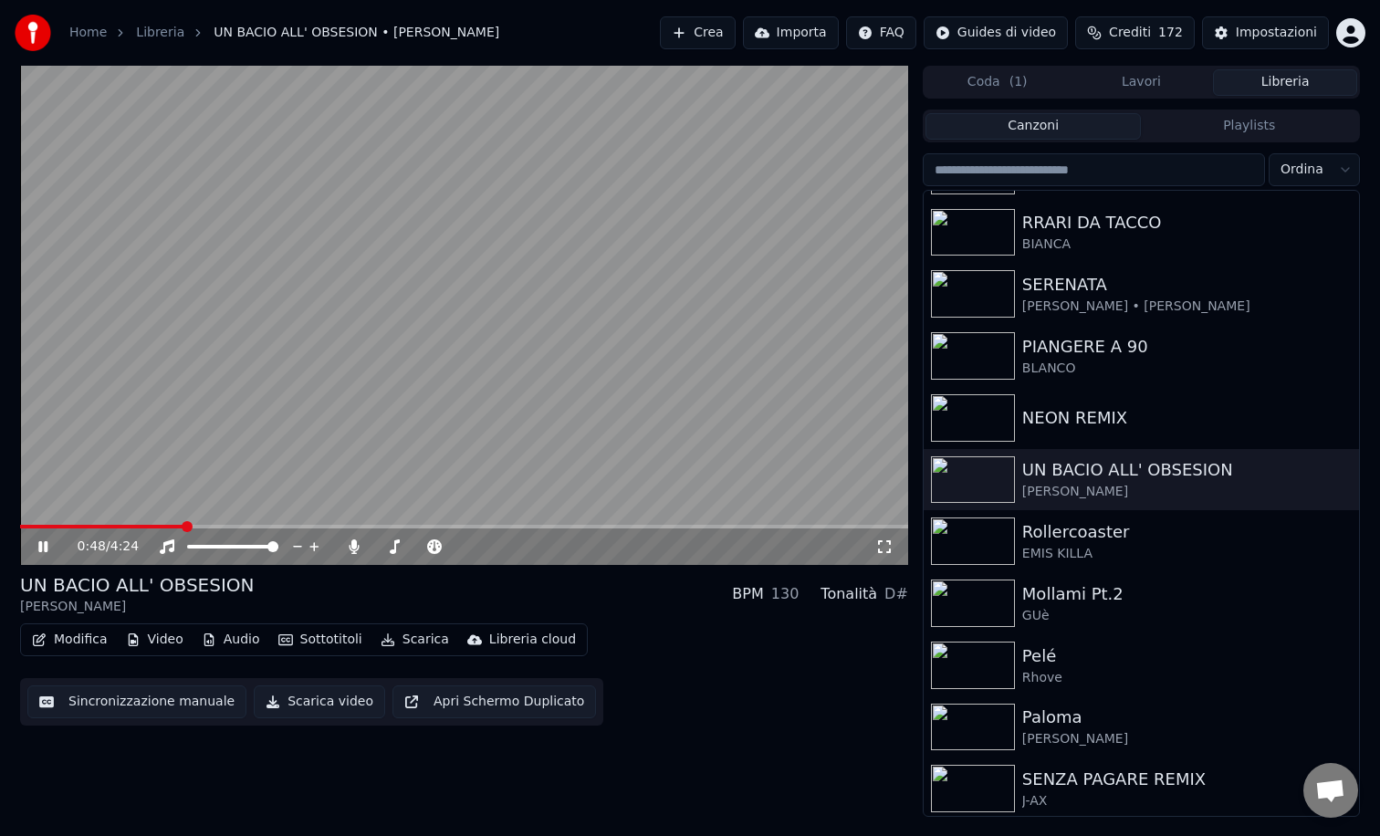
click at [41, 540] on icon at bounding box center [56, 546] width 43 height 15
click at [1274, 27] on div "Impostazioni" at bounding box center [1276, 33] width 81 height 18
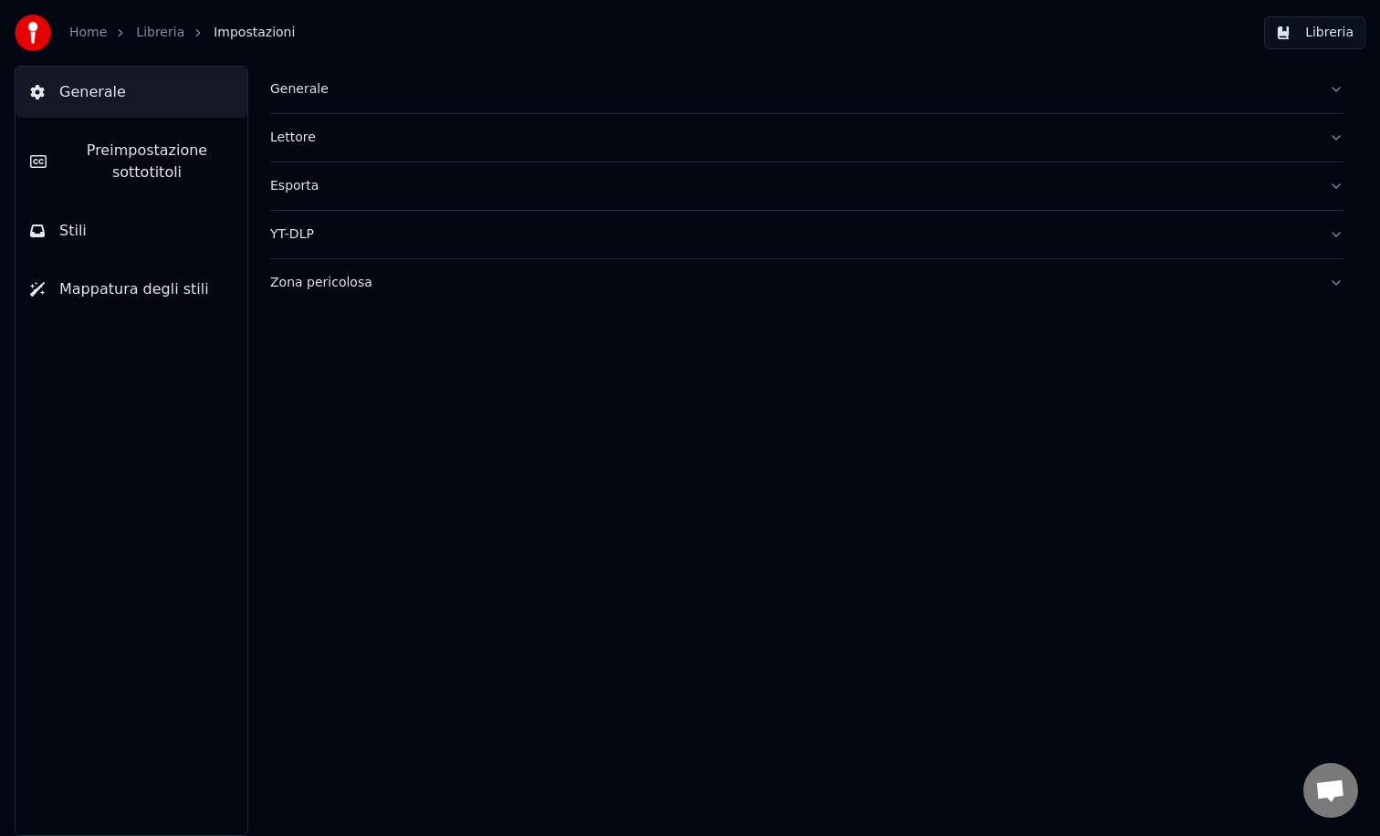
click at [118, 155] on span "Preimpostazione sottotitoli" at bounding box center [147, 162] width 172 height 44
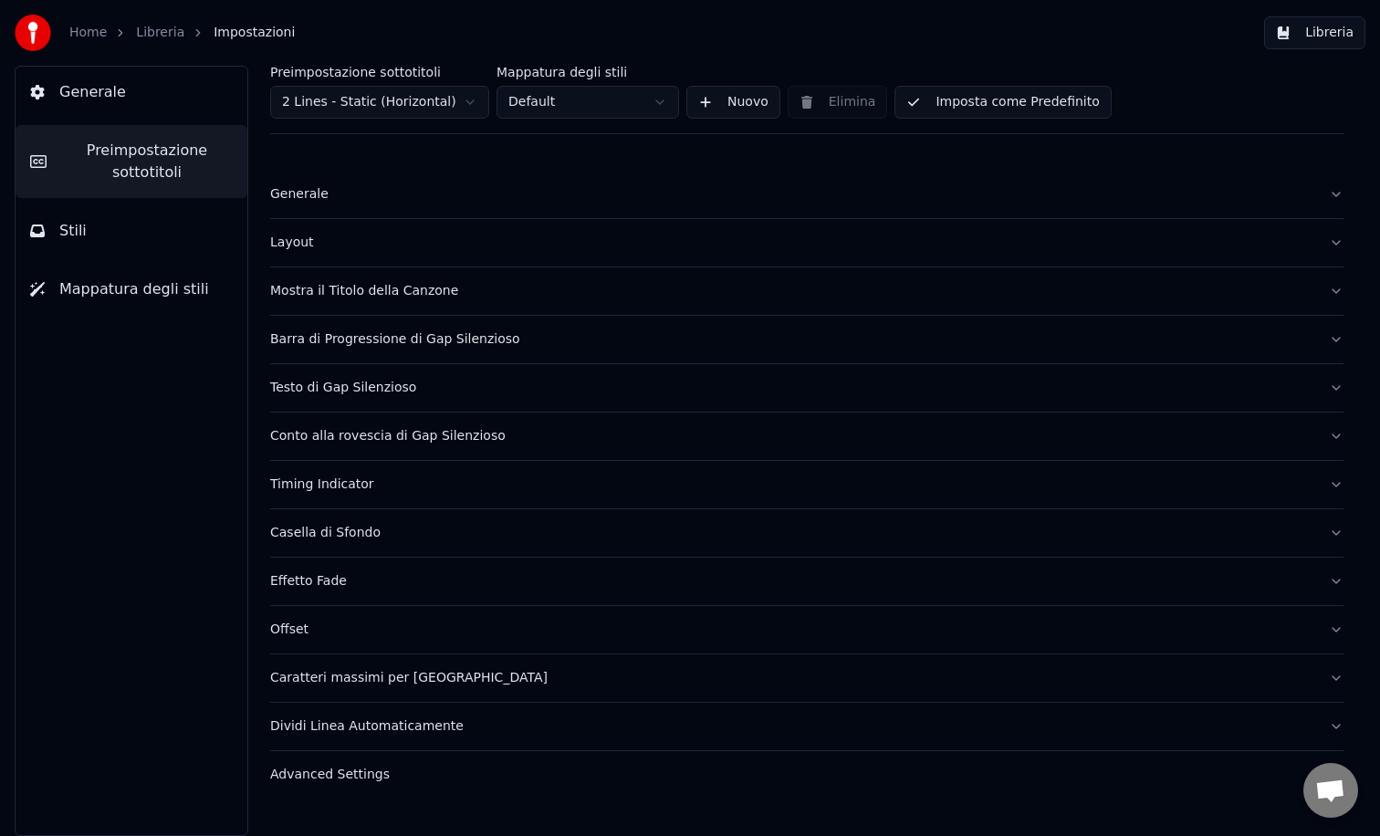
click at [316, 235] on div "Layout" at bounding box center [792, 243] width 1044 height 18
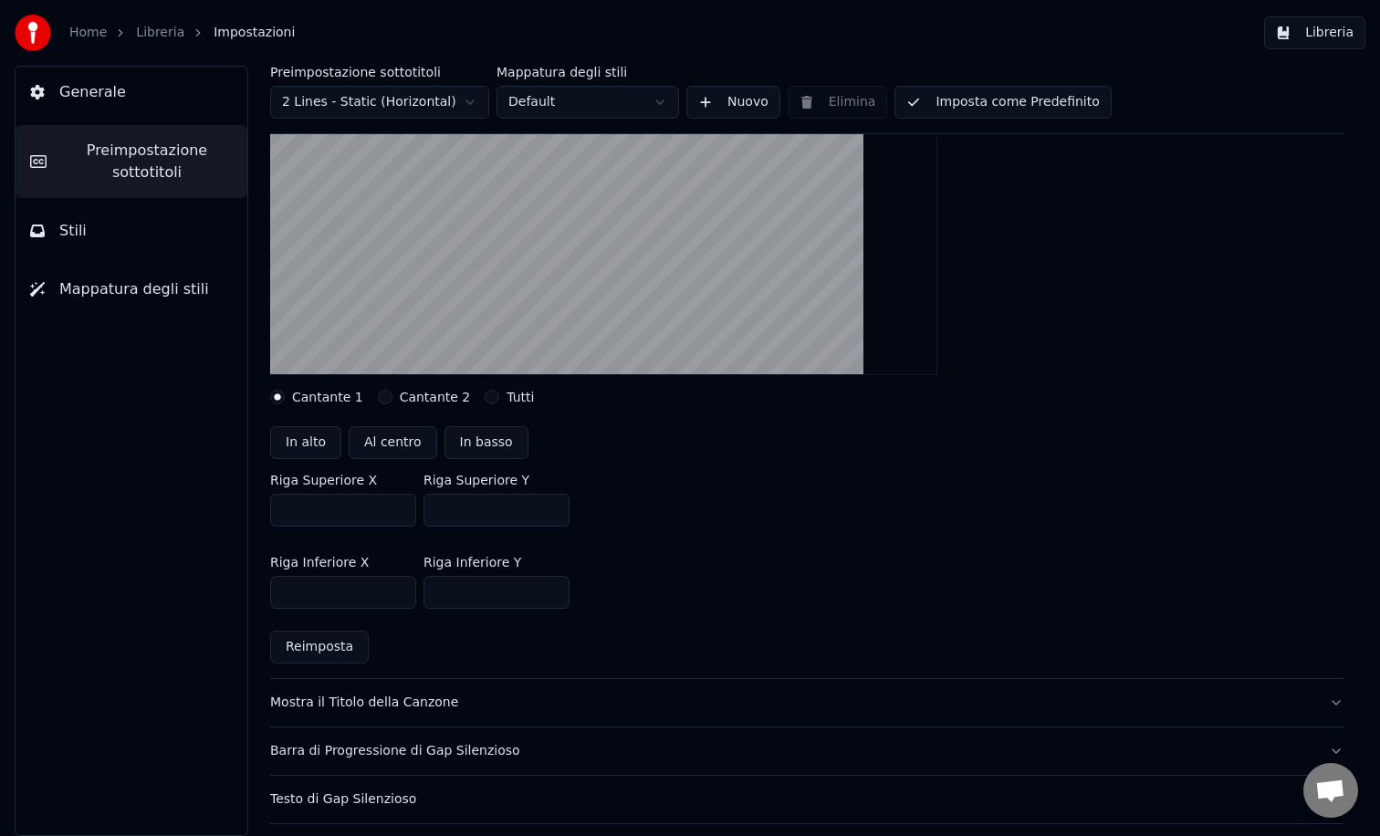
scroll to position [267, 0]
drag, startPoint x: 456, startPoint y: 509, endPoint x: 424, endPoint y: 508, distance: 31.1
click at [424, 508] on input "**" at bounding box center [497, 508] width 146 height 33
type input "**"
drag, startPoint x: 466, startPoint y: 592, endPoint x: 429, endPoint y: 589, distance: 37.6
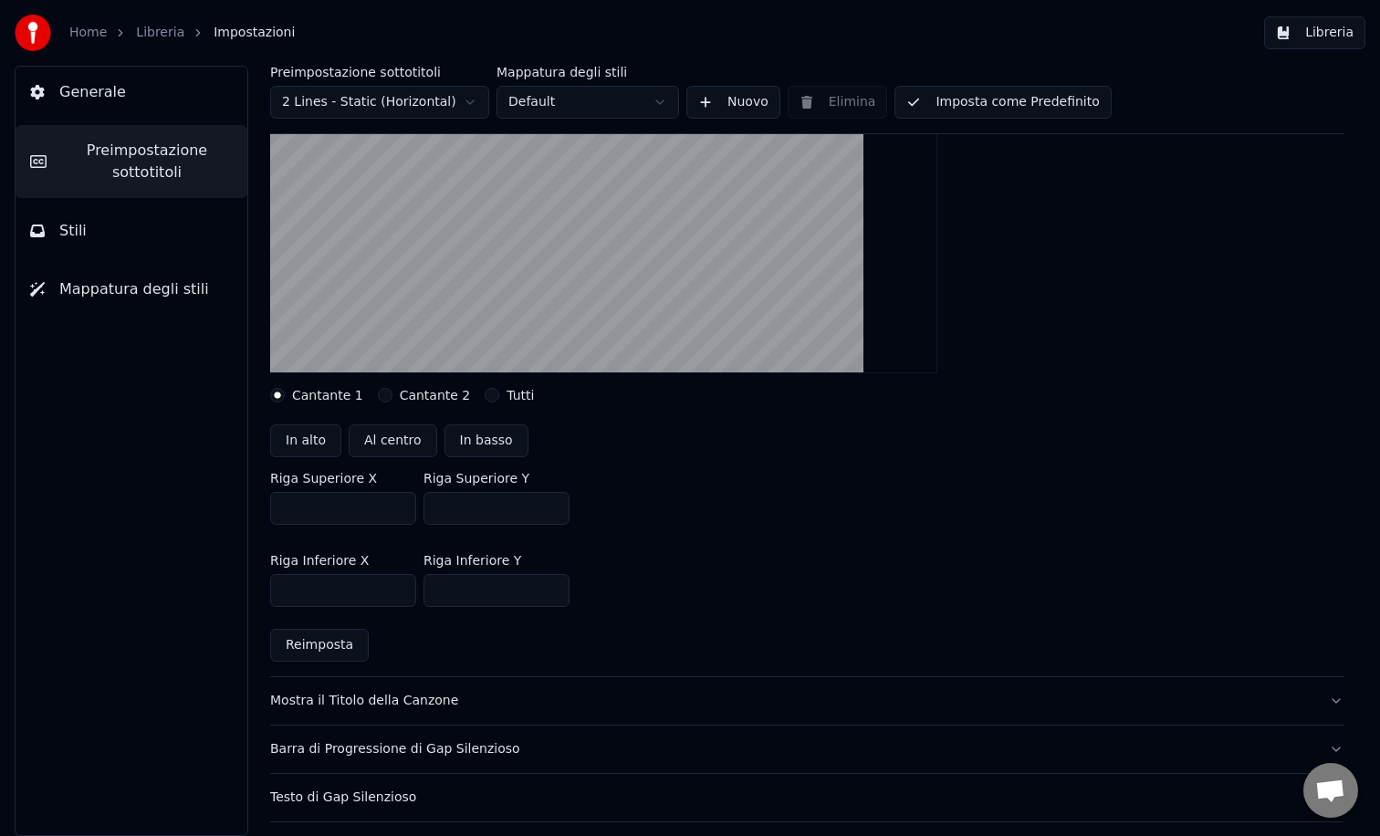
click at [430, 588] on input "***" at bounding box center [497, 590] width 146 height 33
type input "***"
click at [766, 538] on div "Riga Superiore X *** [GEOGRAPHIC_DATA] Y **" at bounding box center [807, 498] width 1074 height 82
click at [1312, 38] on button "Libreria" at bounding box center [1314, 32] width 101 height 33
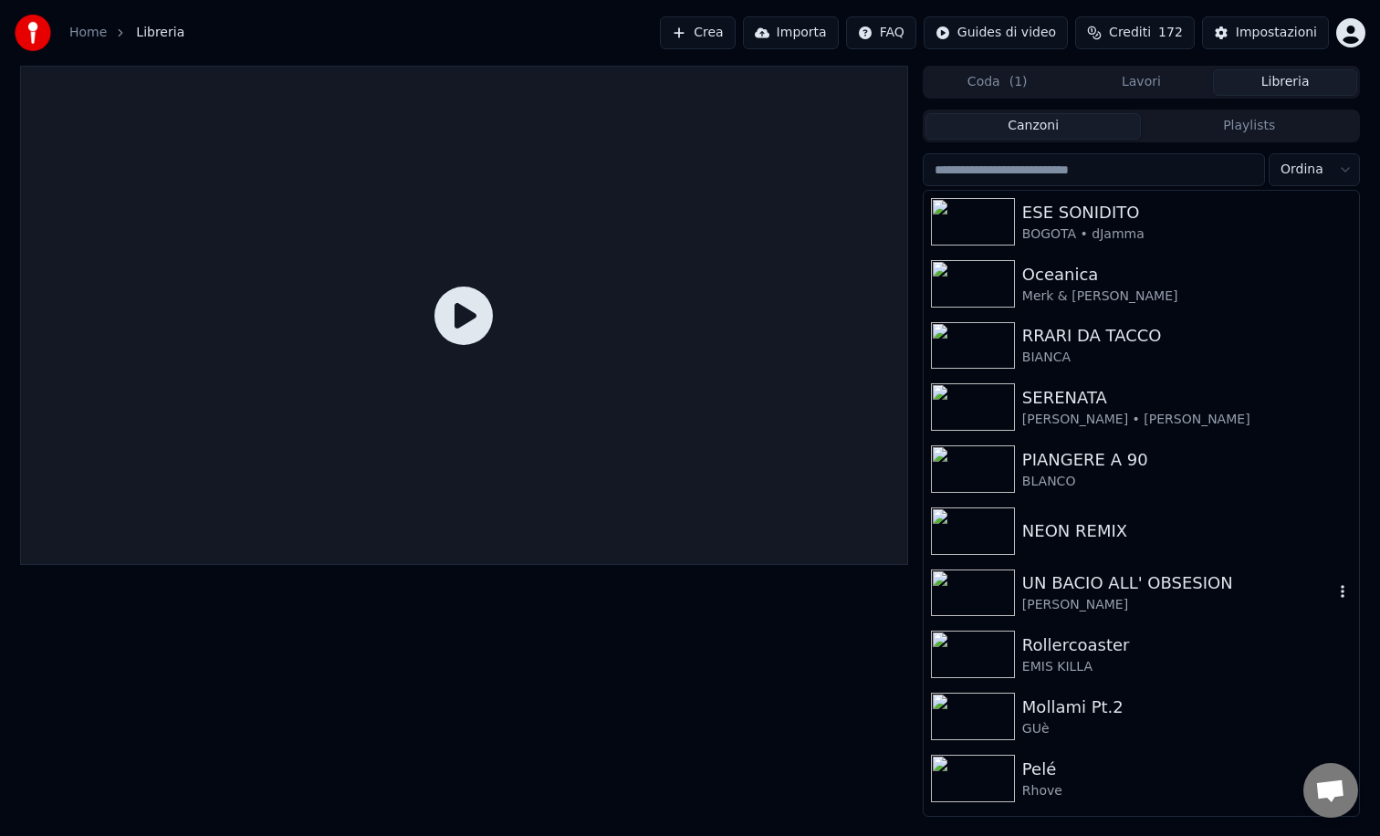
click at [991, 587] on img at bounding box center [973, 593] width 84 height 47
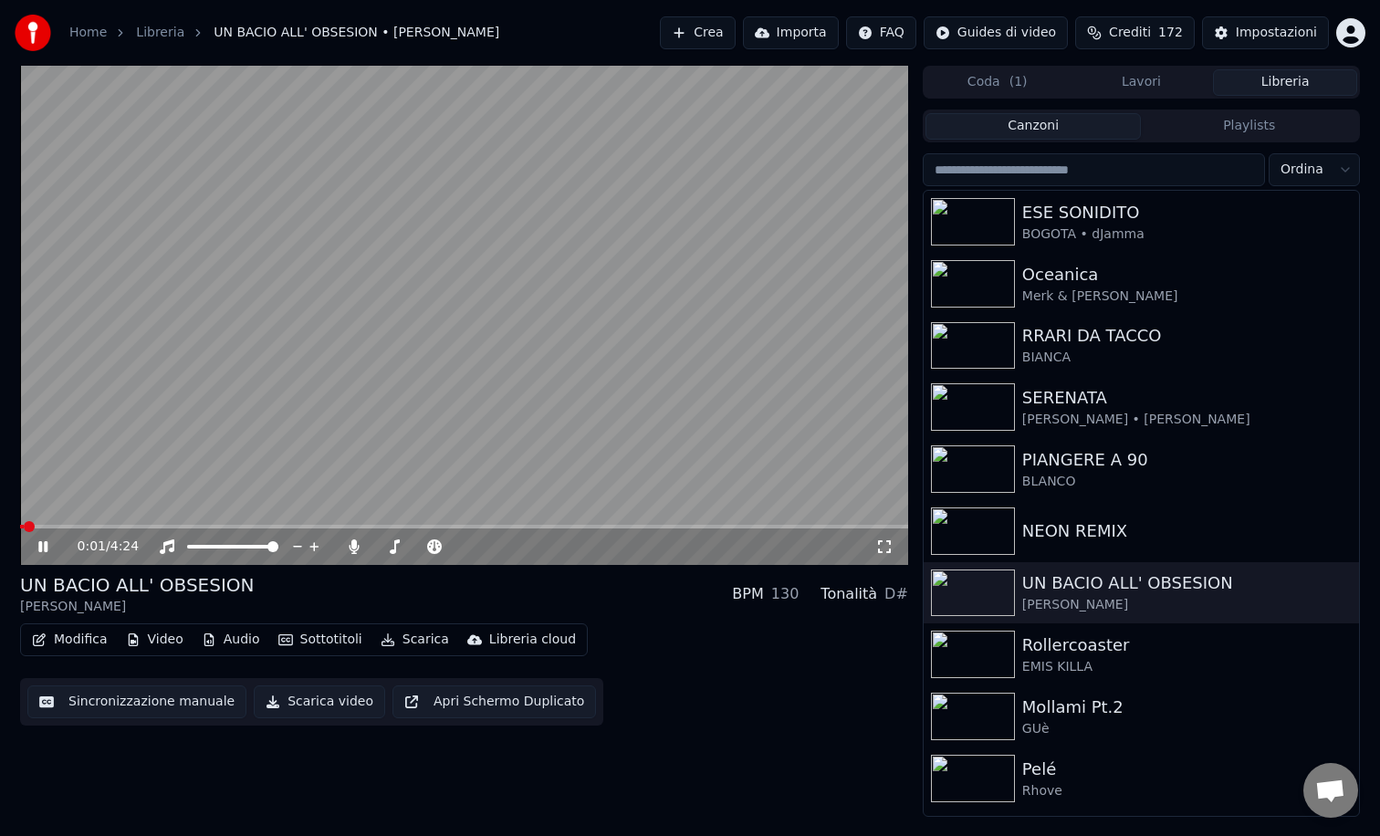
click at [199, 524] on video at bounding box center [464, 315] width 888 height 499
click at [194, 525] on span at bounding box center [464, 527] width 888 height 4
click at [37, 543] on icon at bounding box center [42, 546] width 11 height 13
click at [47, 547] on icon at bounding box center [56, 546] width 43 height 15
click at [1253, 26] on div "Impostazioni" at bounding box center [1276, 33] width 81 height 18
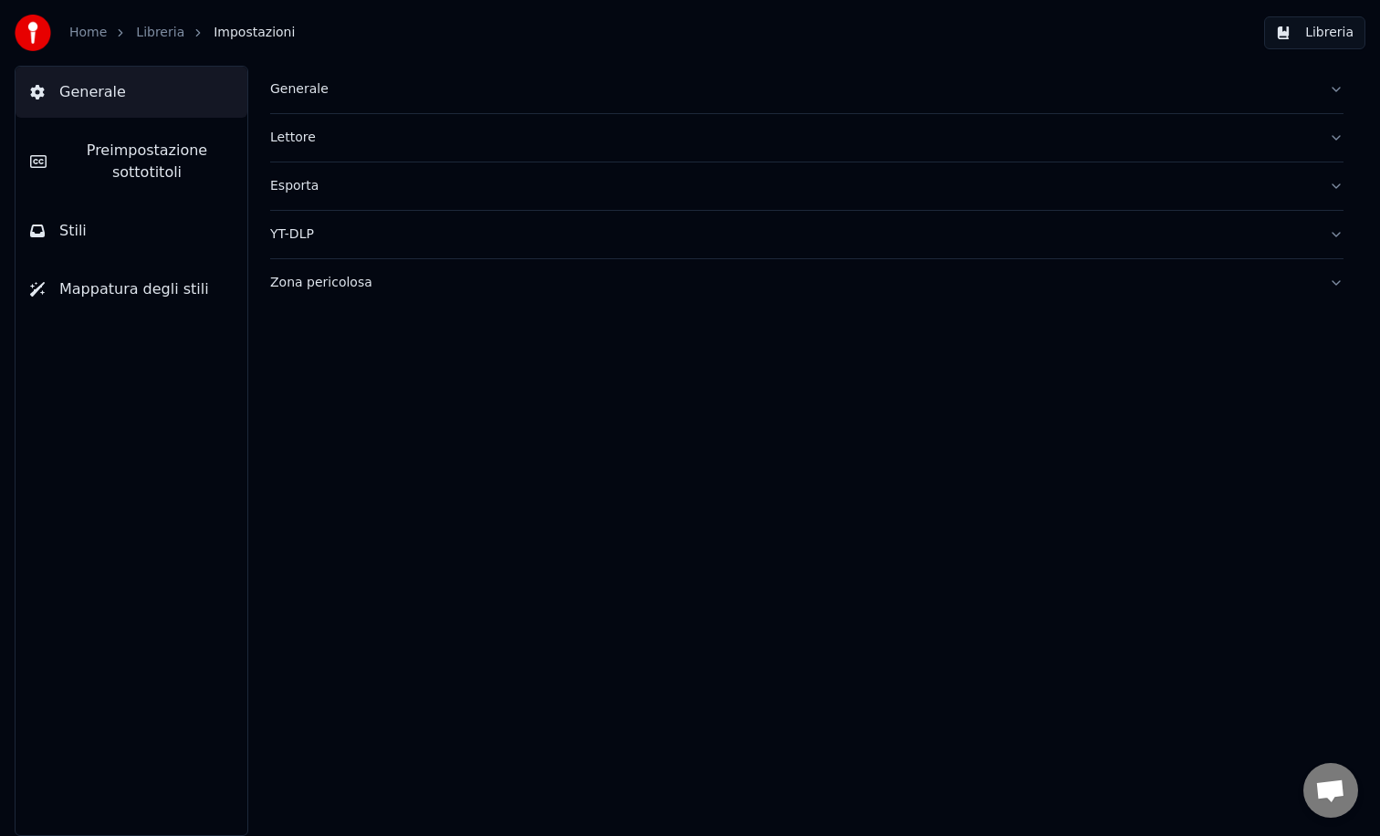
click at [130, 174] on span "Preimpostazione sottotitoli" at bounding box center [147, 162] width 172 height 44
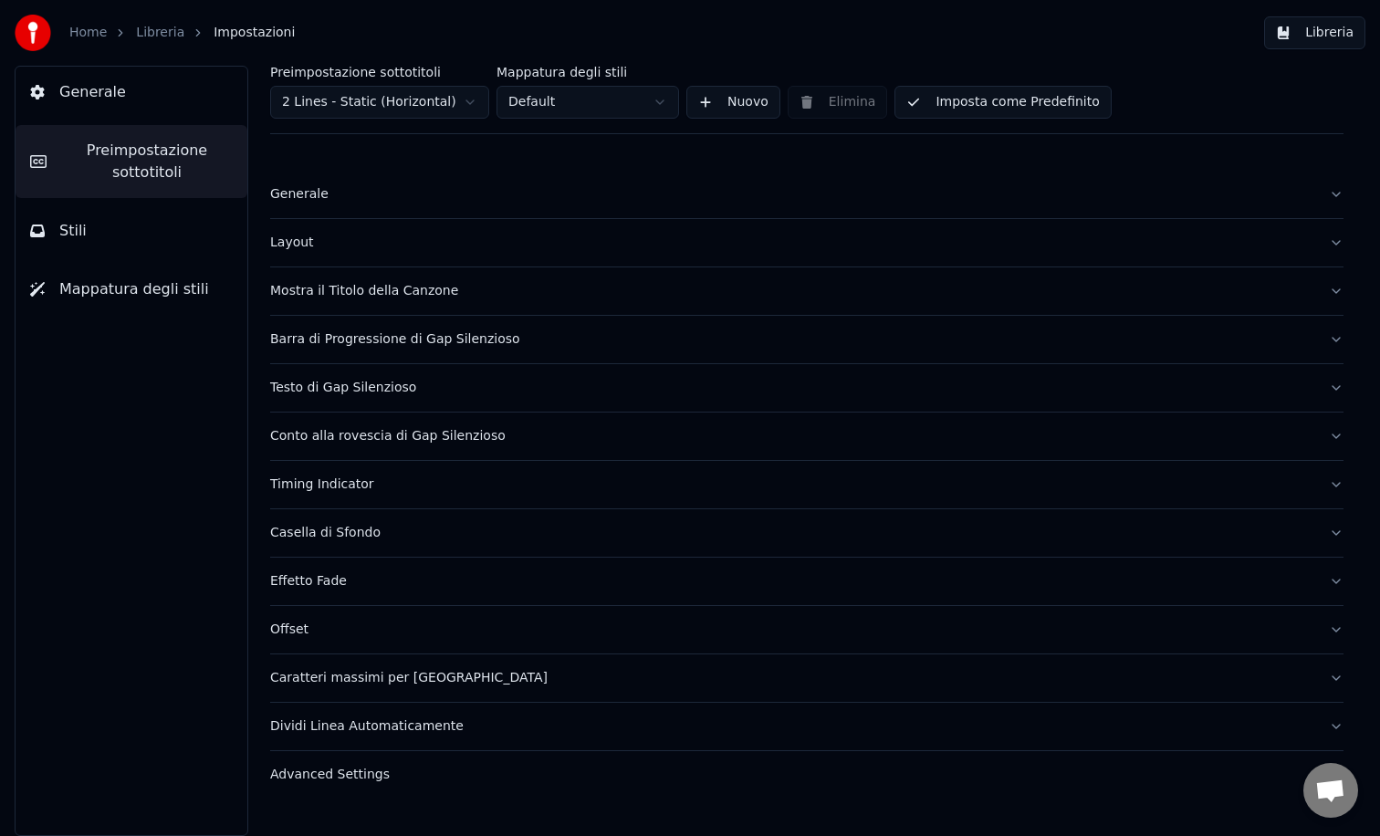
click at [280, 244] on div "Layout" at bounding box center [792, 243] width 1044 height 18
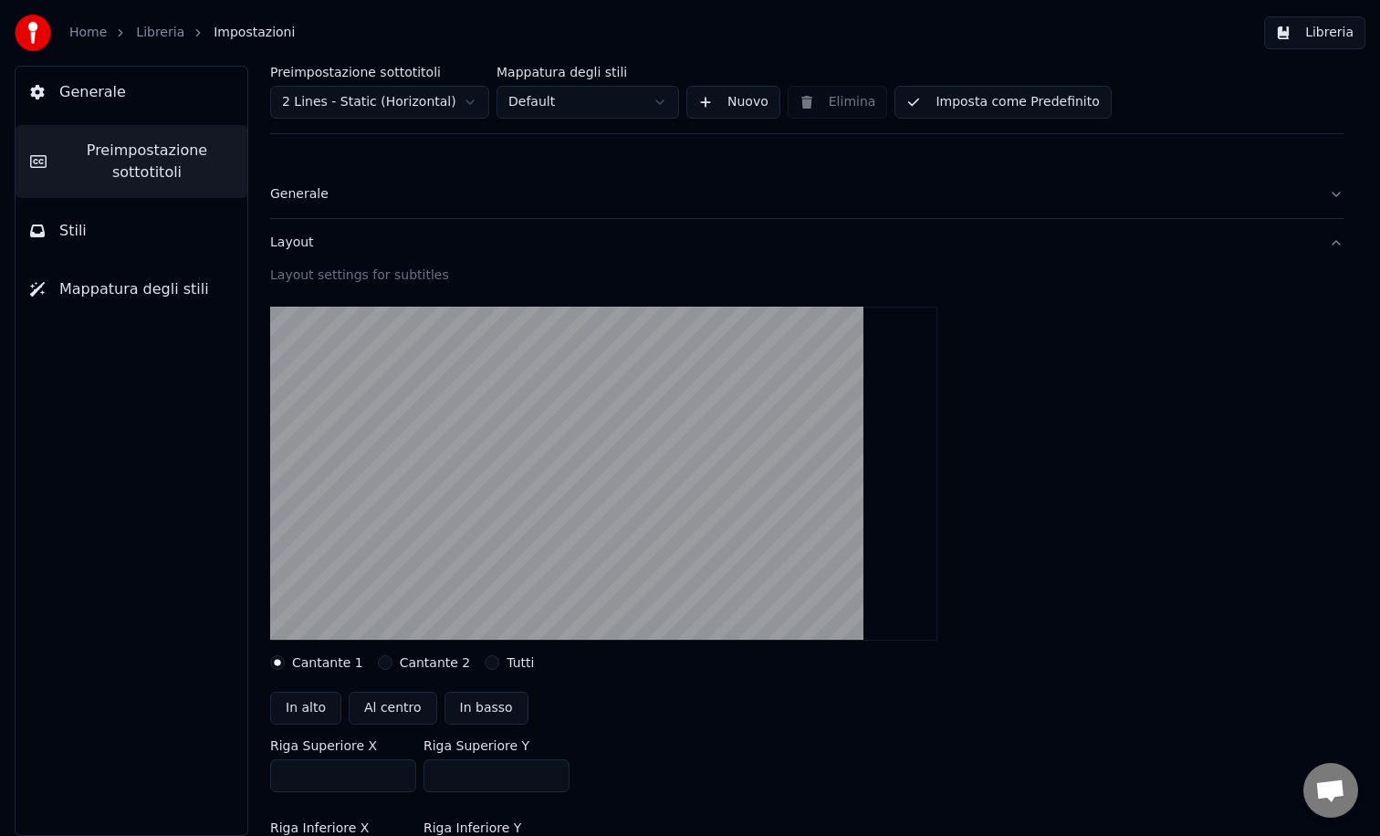
drag, startPoint x: 458, startPoint y: 778, endPoint x: 428, endPoint y: 771, distance: 30.8
click at [428, 771] on input "**" at bounding box center [497, 775] width 146 height 33
type input "**"
click at [1039, 517] on div at bounding box center [807, 473] width 1074 height 363
click at [1297, 43] on button "Libreria" at bounding box center [1314, 32] width 101 height 33
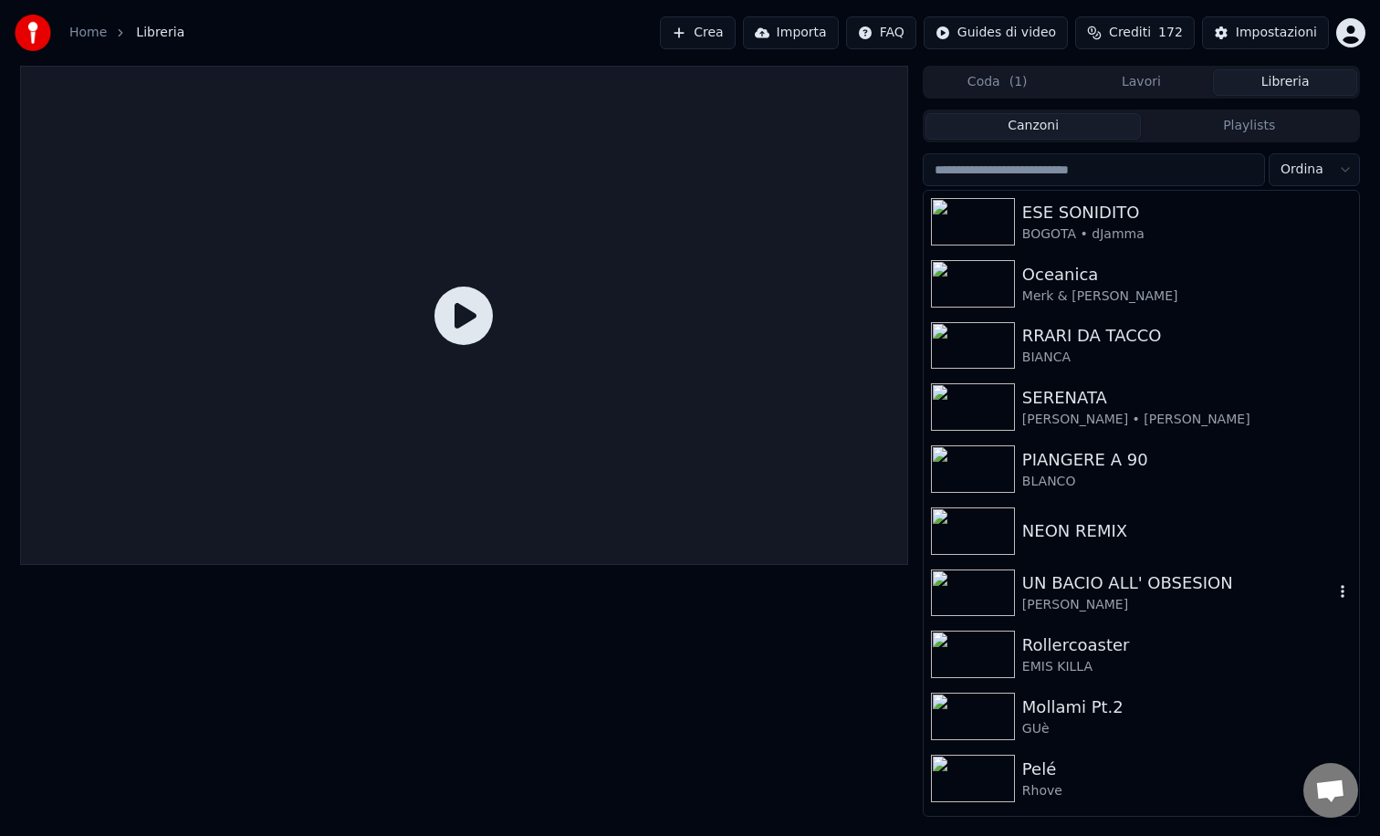
click at [982, 572] on img at bounding box center [973, 593] width 84 height 47
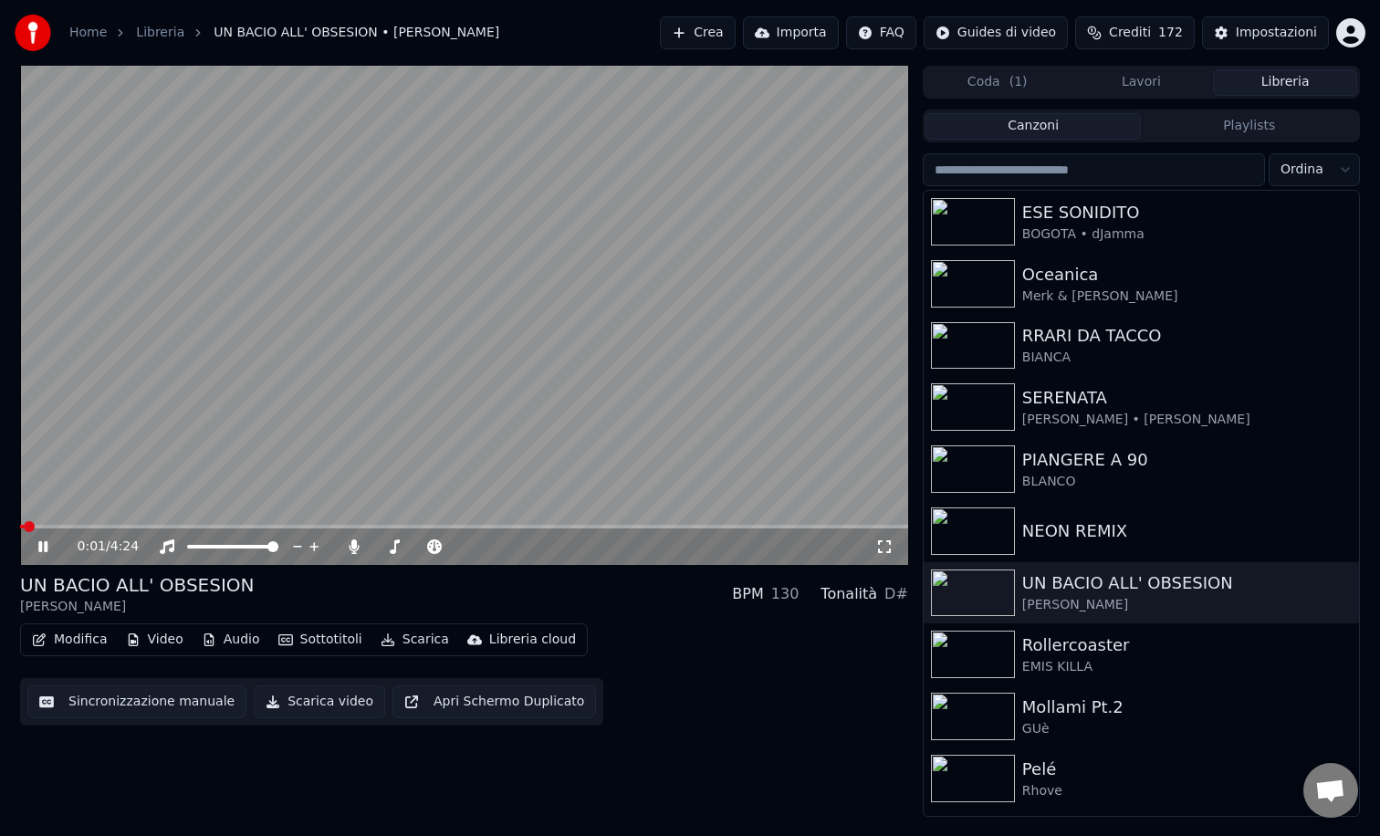
click at [100, 527] on span at bounding box center [464, 527] width 888 height 4
click at [43, 545] on icon at bounding box center [56, 546] width 43 height 15
click at [1254, 33] on div "Impostazioni" at bounding box center [1276, 33] width 81 height 18
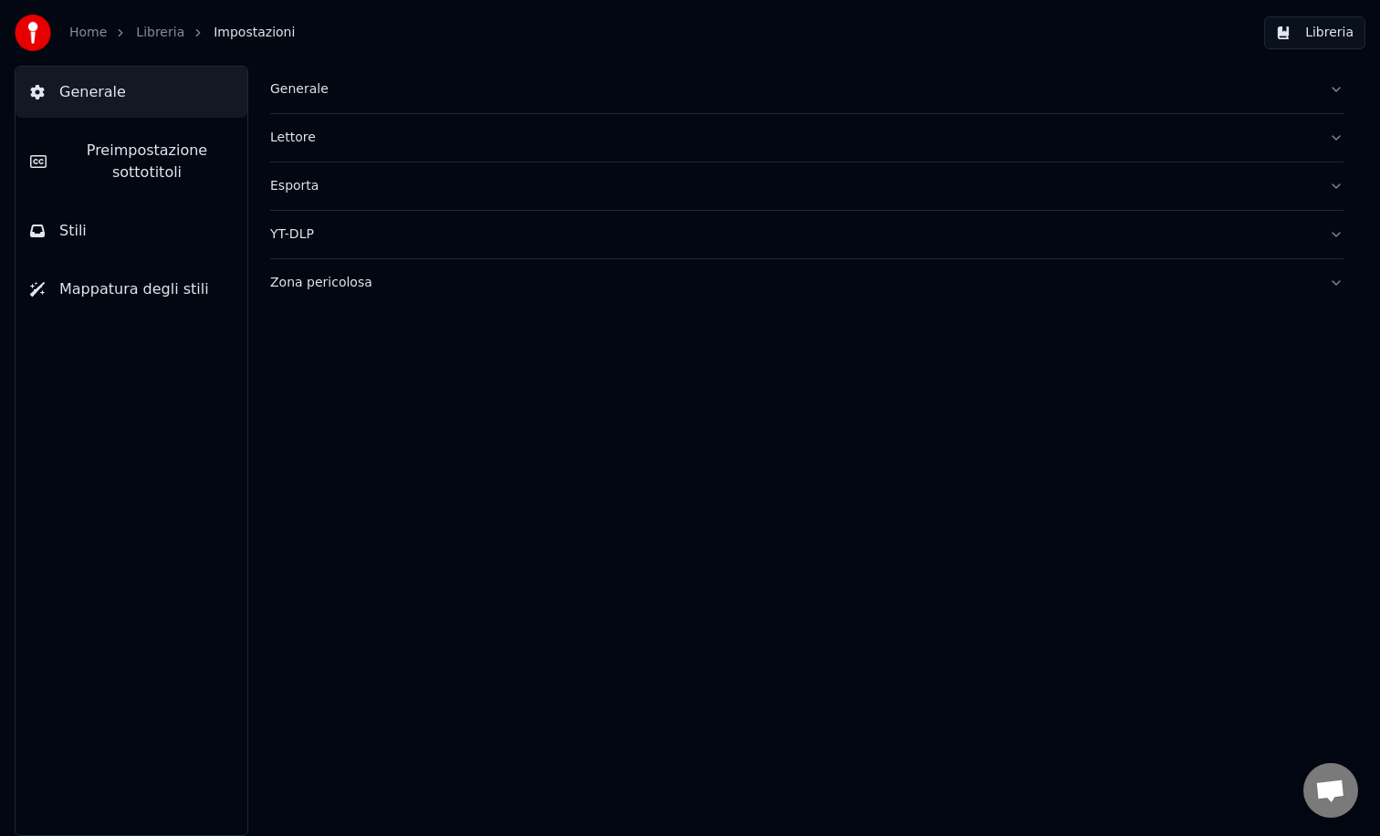
click at [174, 173] on span "Preimpostazione sottotitoli" at bounding box center [147, 162] width 172 height 44
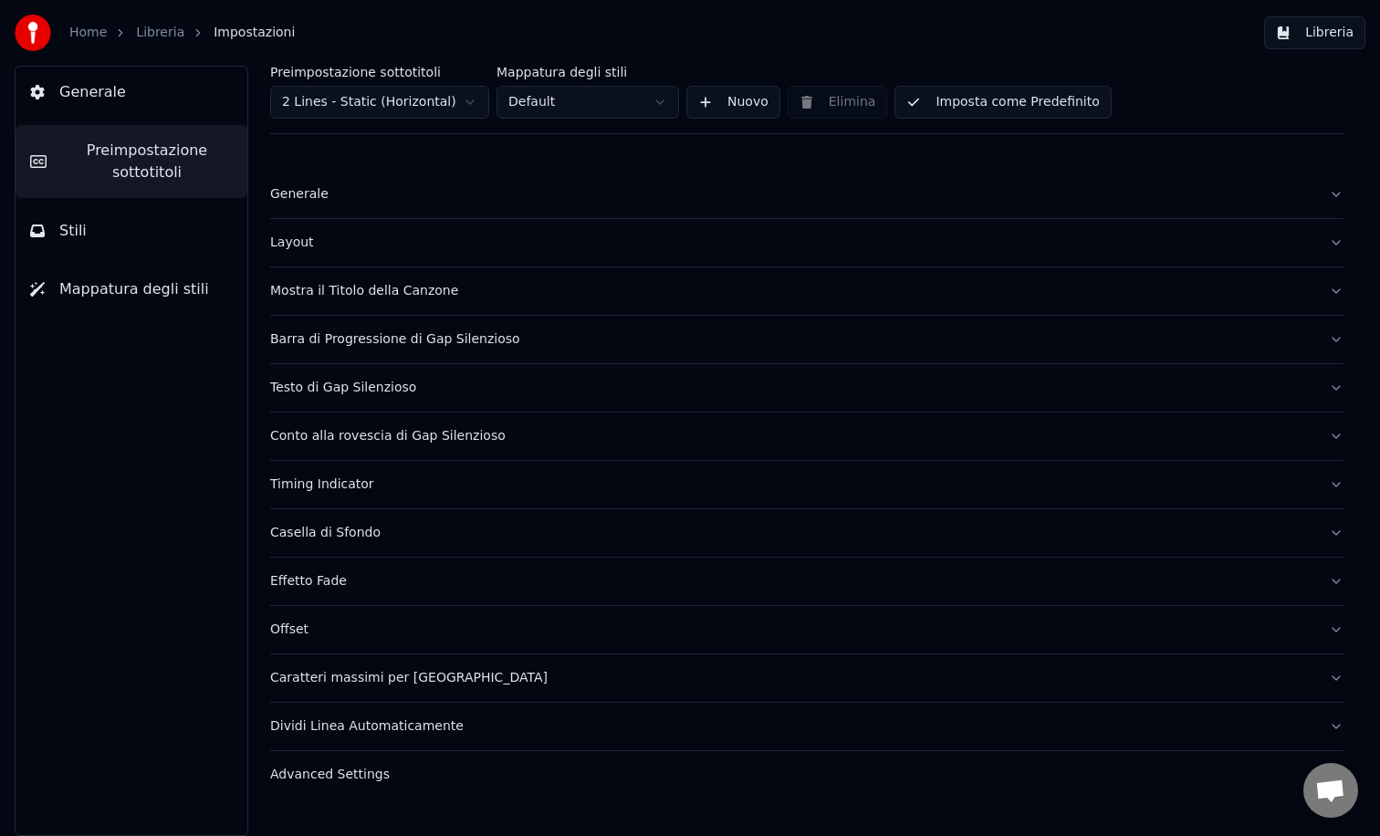
click at [299, 247] on div "Layout" at bounding box center [792, 243] width 1044 height 18
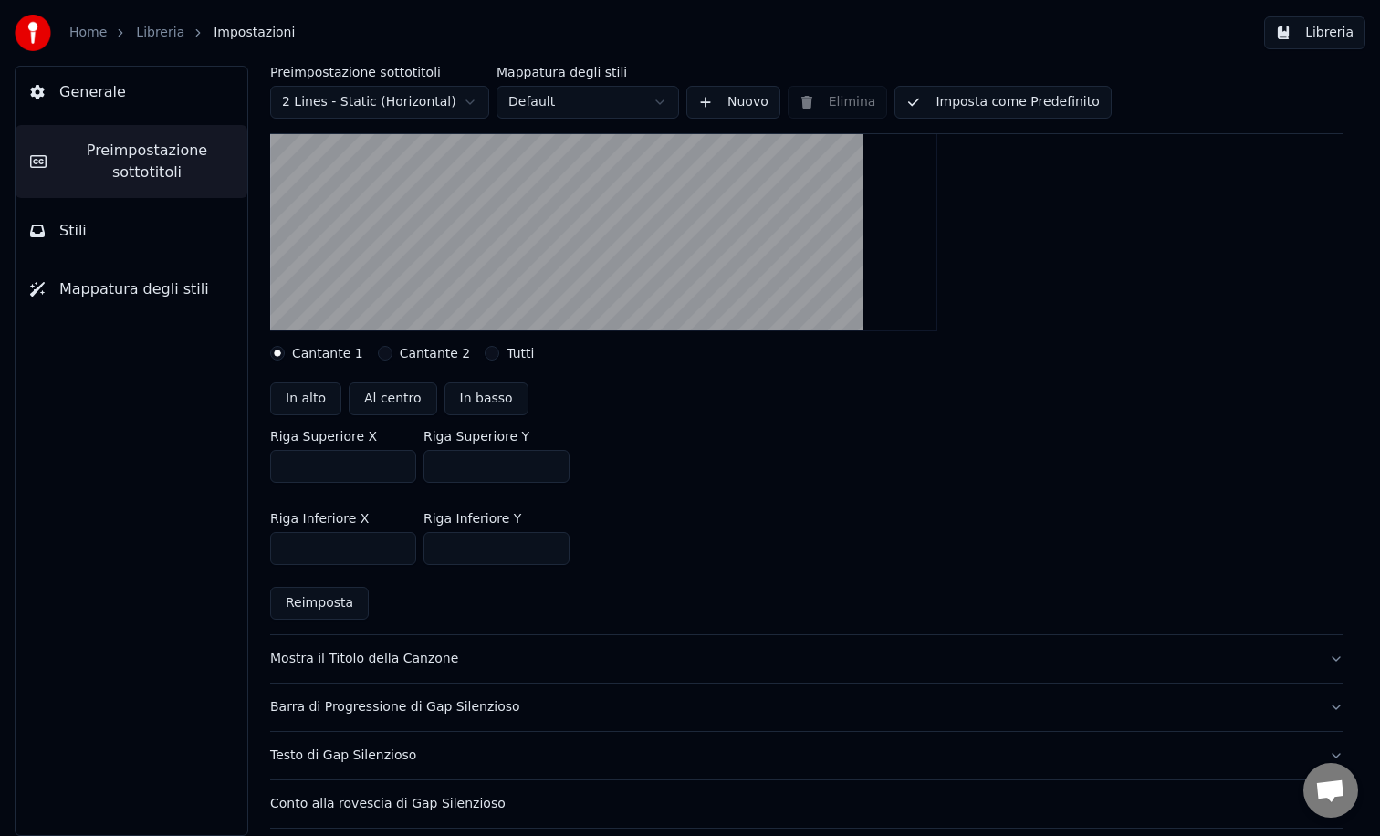
scroll to position [315, 0]
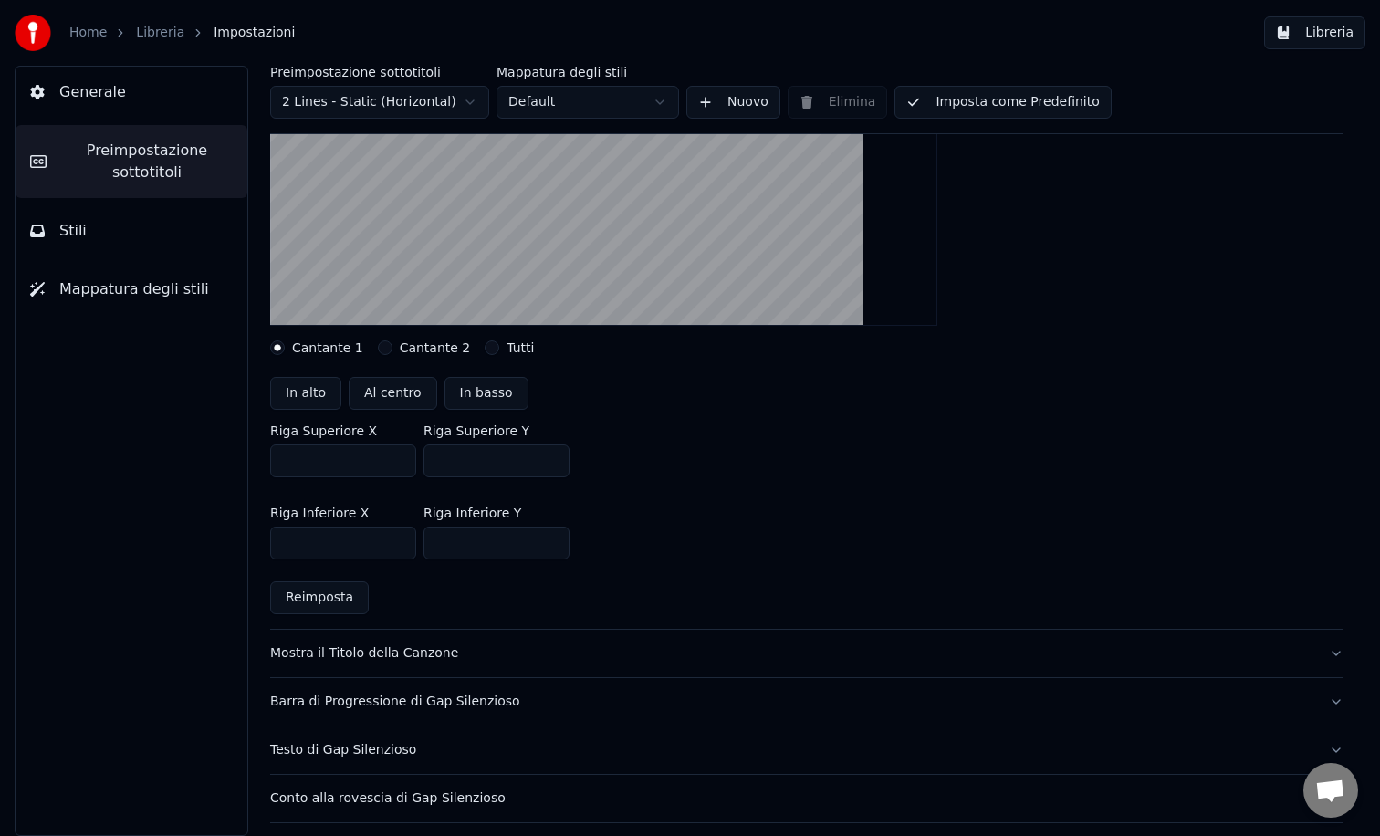
drag, startPoint x: 451, startPoint y: 456, endPoint x: 426, endPoint y: 455, distance: 24.7
click at [426, 455] on input "**" at bounding box center [497, 461] width 146 height 33
type input "***"
click at [461, 550] on input "***" at bounding box center [497, 543] width 146 height 33
type input "***"
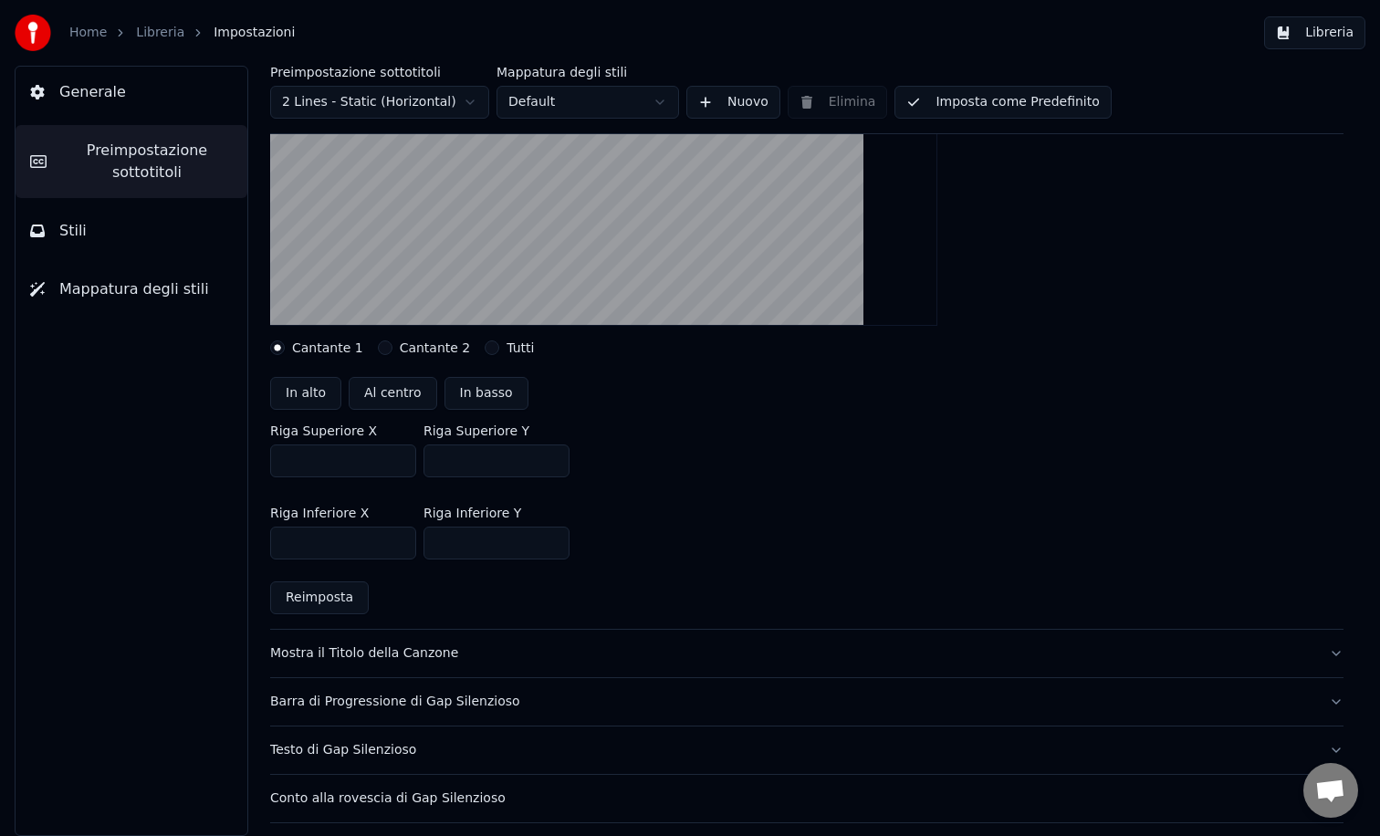
click at [923, 422] on div "Riga Superiore X *** [GEOGRAPHIC_DATA] Y ***" at bounding box center [807, 451] width 1074 height 82
click at [1327, 35] on button "Libreria" at bounding box center [1314, 32] width 101 height 33
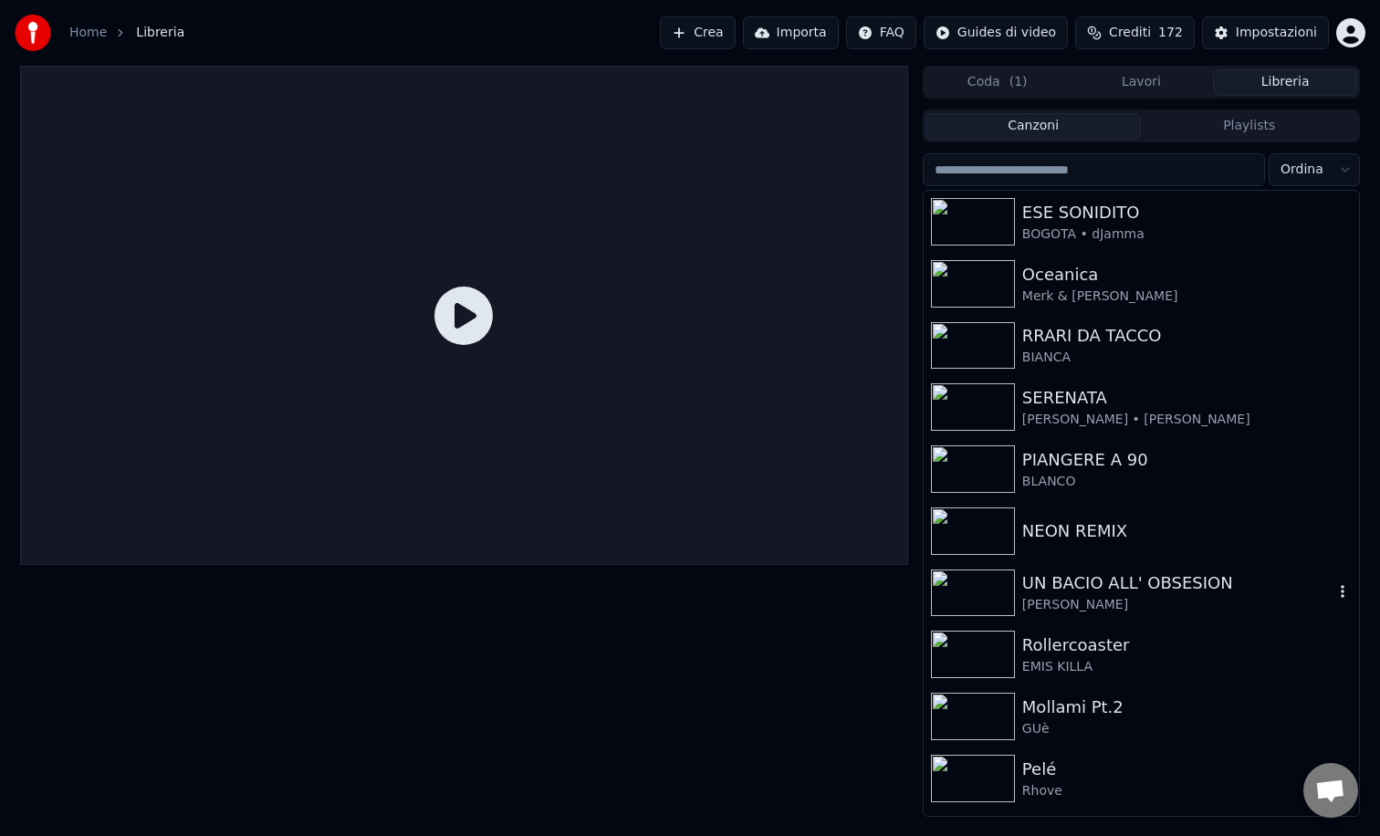
click at [955, 593] on img at bounding box center [973, 593] width 84 height 47
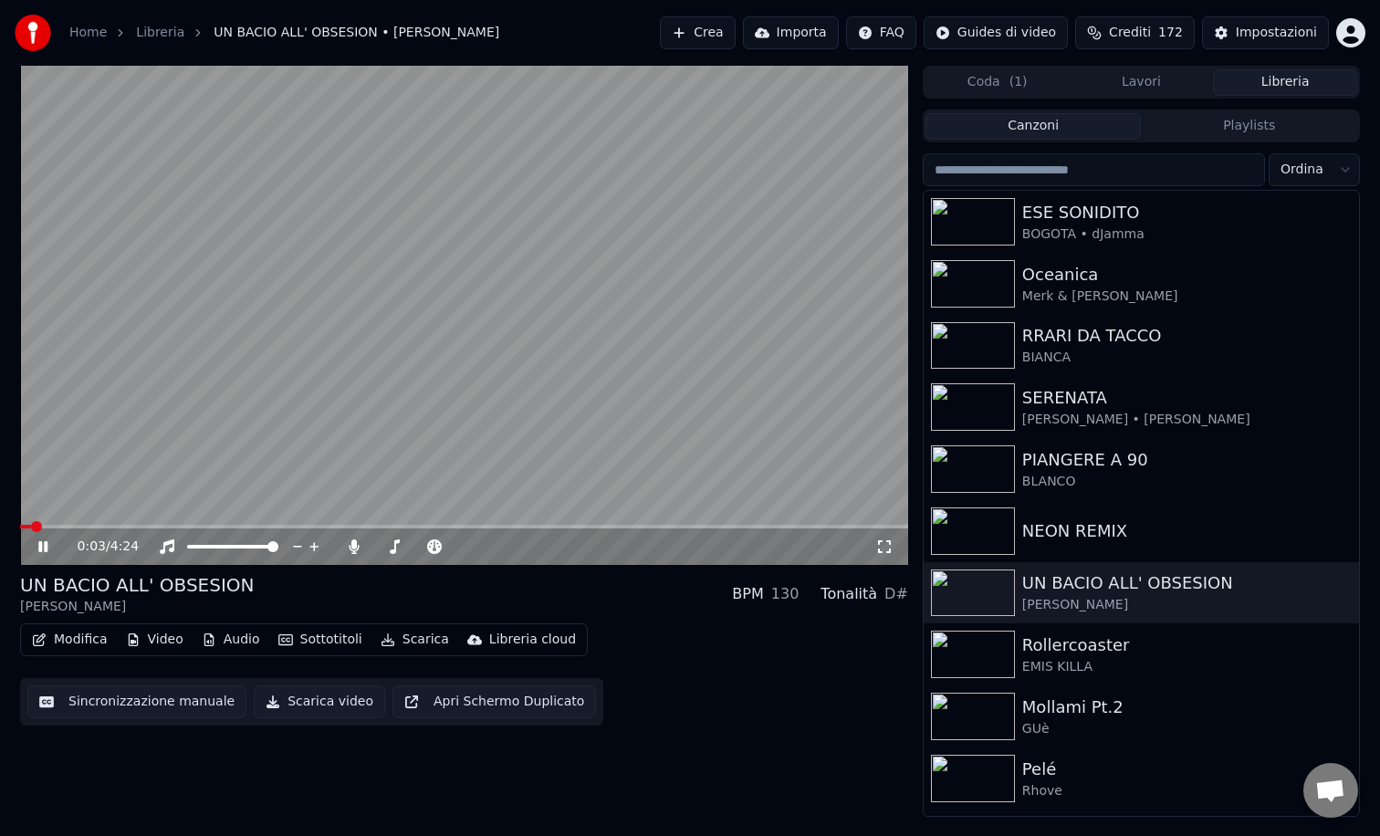
click at [110, 525] on span at bounding box center [464, 527] width 888 height 4
click at [45, 545] on icon at bounding box center [42, 546] width 9 height 11
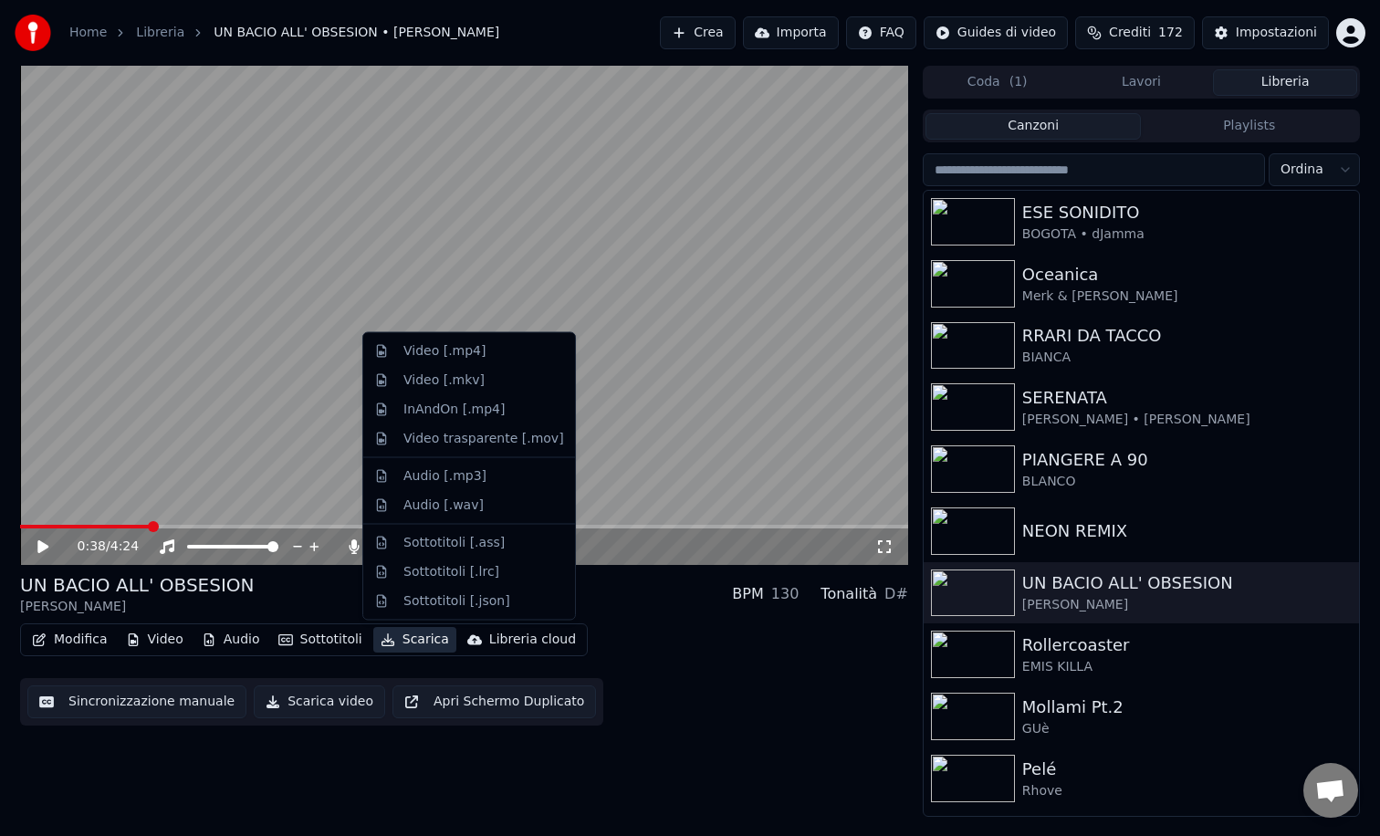
click at [413, 639] on button "Scarica" at bounding box center [414, 640] width 83 height 26
click at [463, 443] on div "Video trasparente [.mov]" at bounding box center [483, 438] width 161 height 18
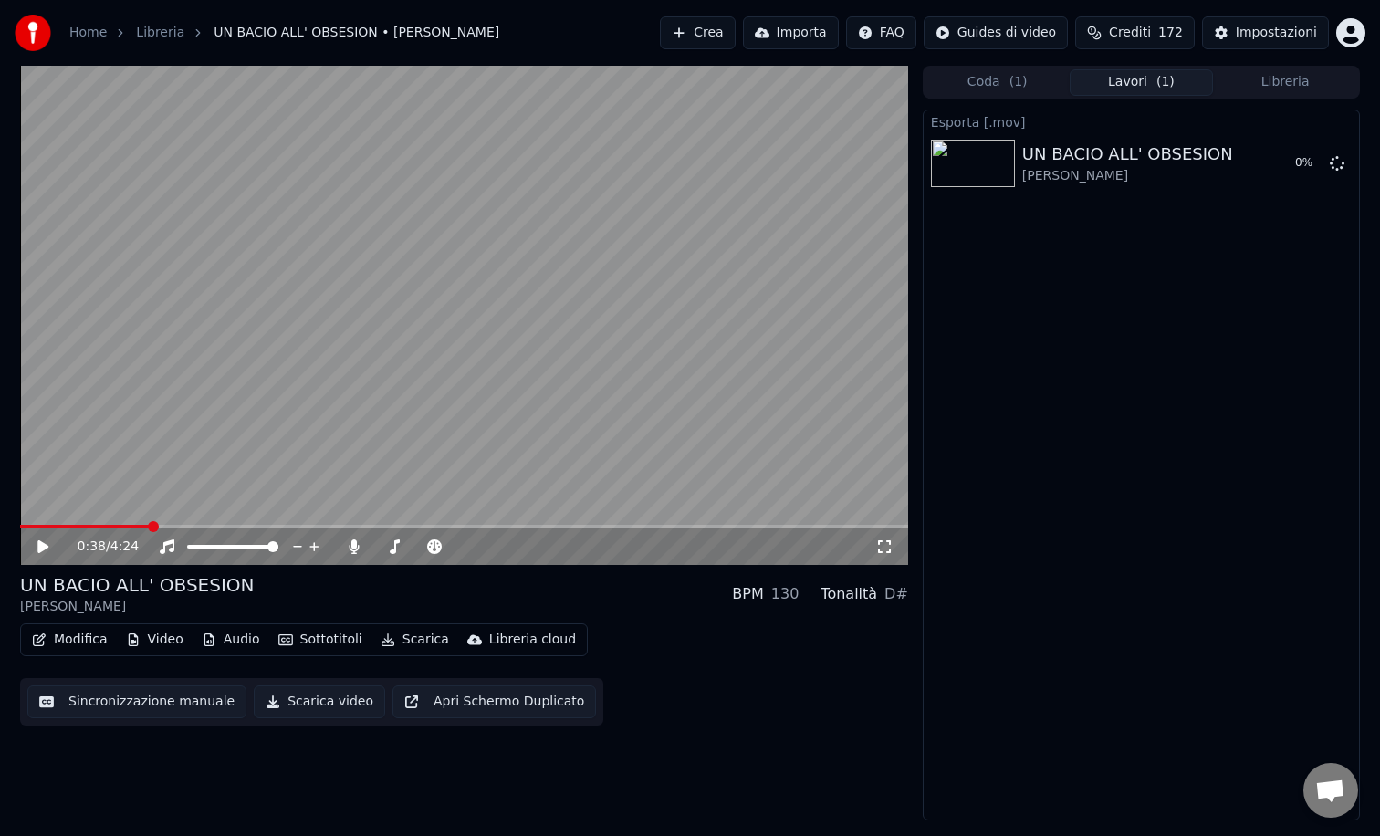
click at [1280, 81] on button "Libreria" at bounding box center [1285, 82] width 144 height 26
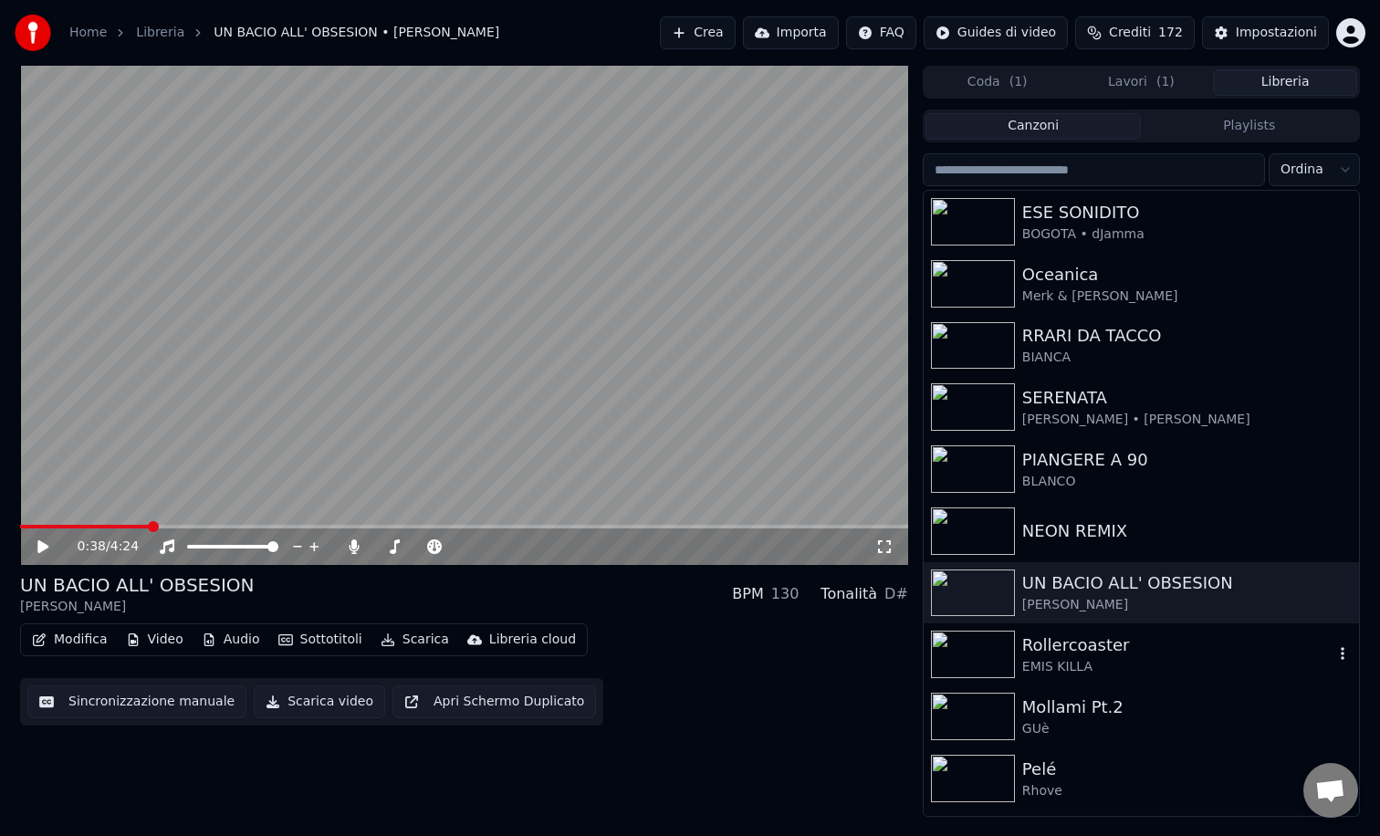
click at [988, 656] on img at bounding box center [973, 654] width 84 height 47
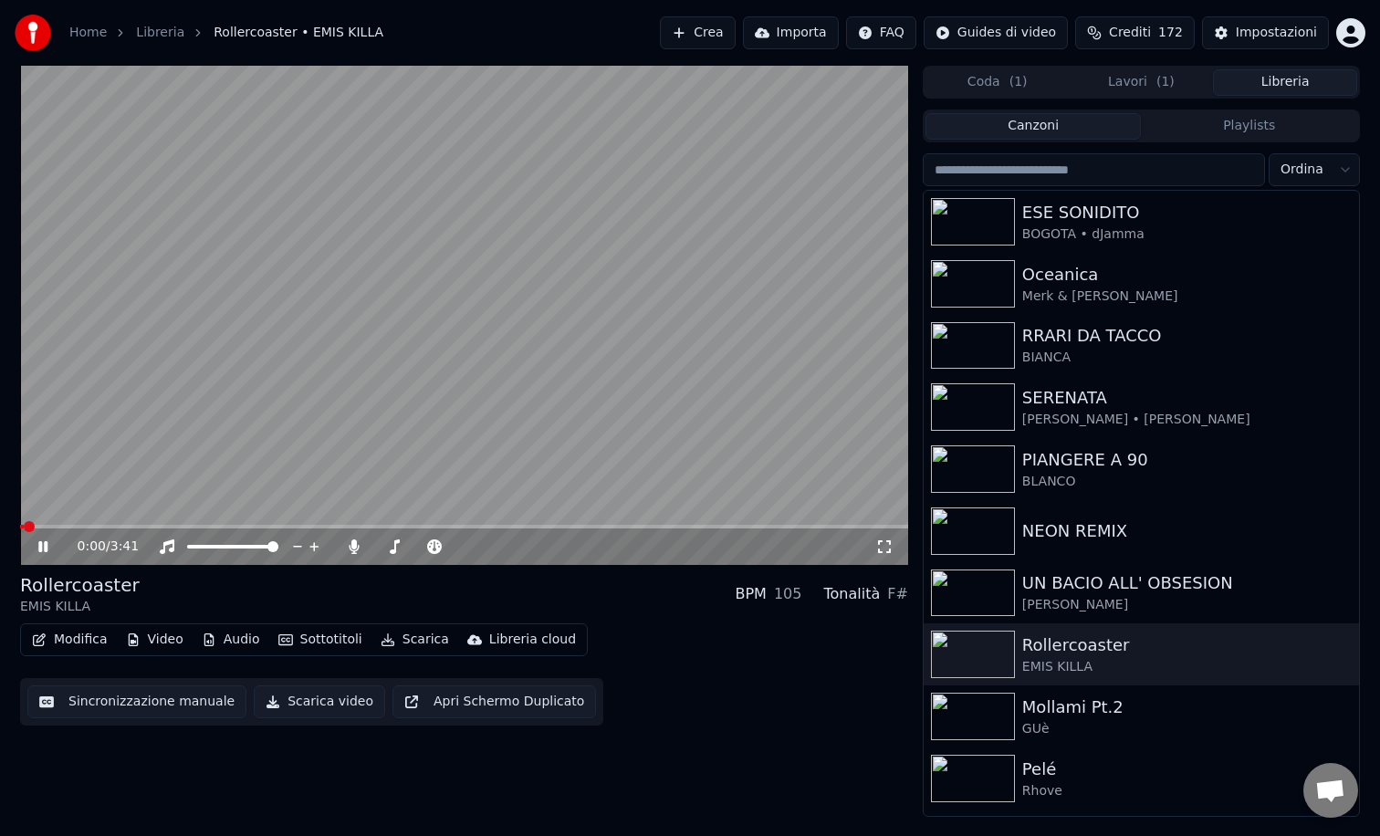
click at [152, 525] on span at bounding box center [464, 527] width 888 height 4
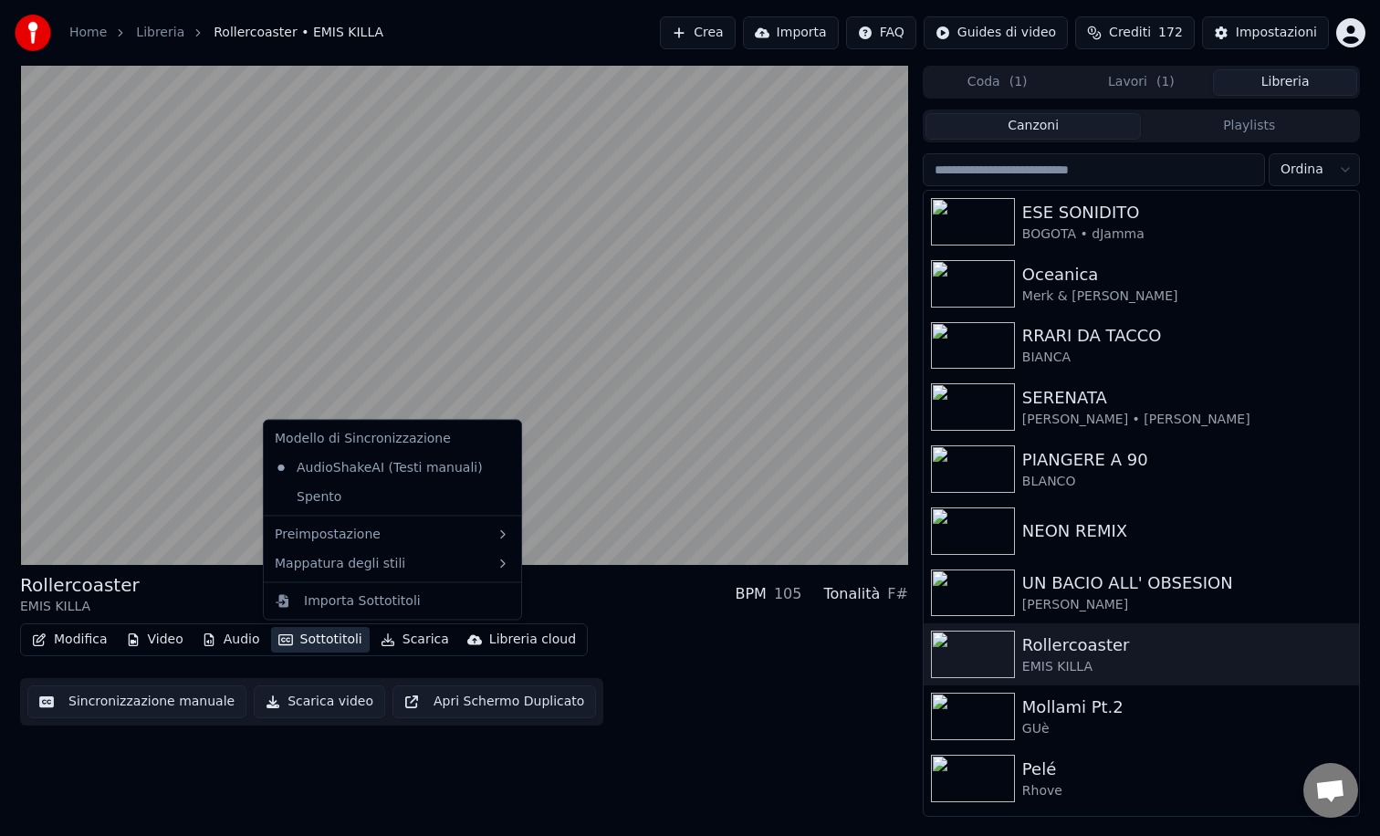
click at [311, 634] on button "Sottotitoli" at bounding box center [320, 640] width 99 height 26
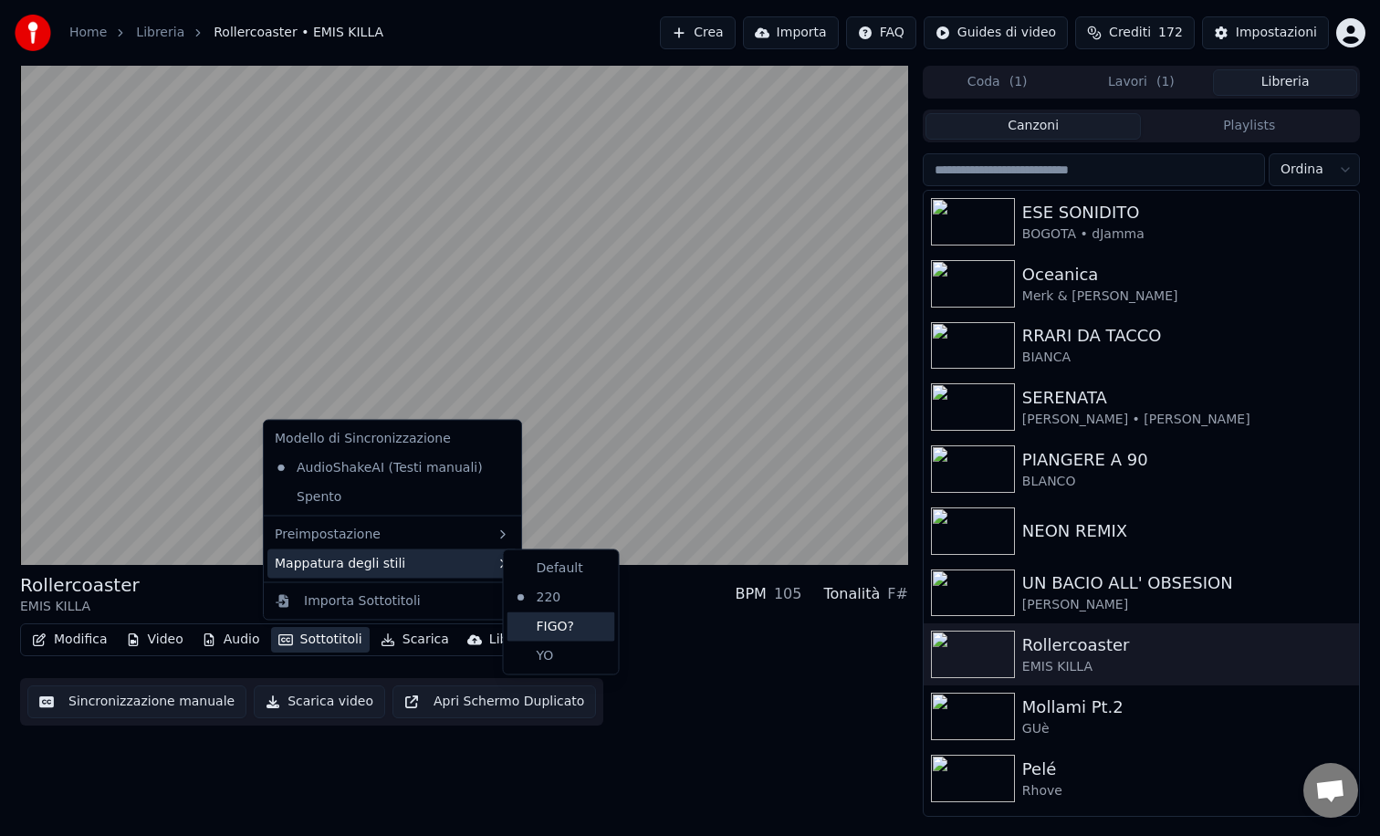
click at [555, 627] on div "FIGO?" at bounding box center [562, 626] width 108 height 29
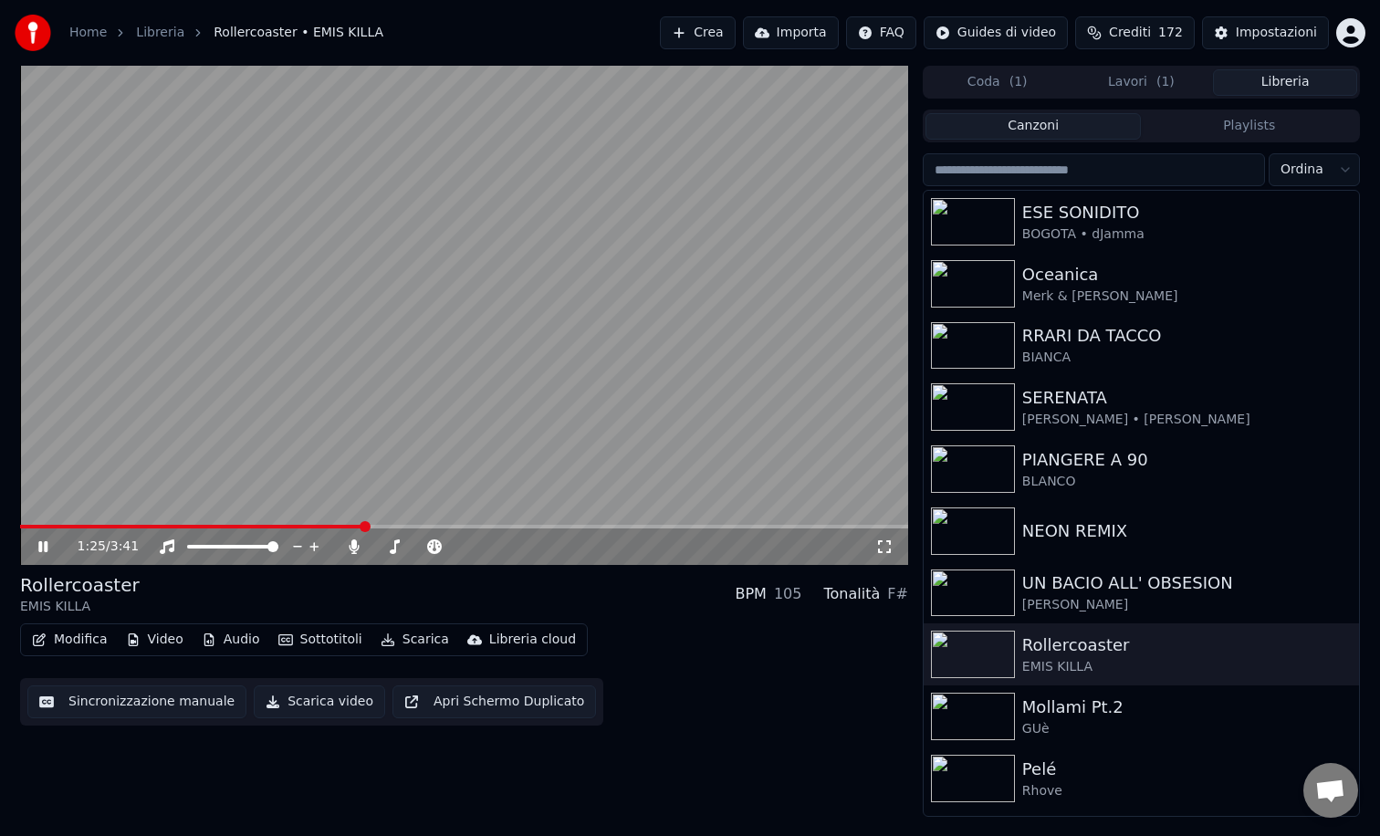
click at [43, 542] on icon at bounding box center [56, 546] width 43 height 15
click at [417, 641] on button "Scarica" at bounding box center [414, 640] width 83 height 26
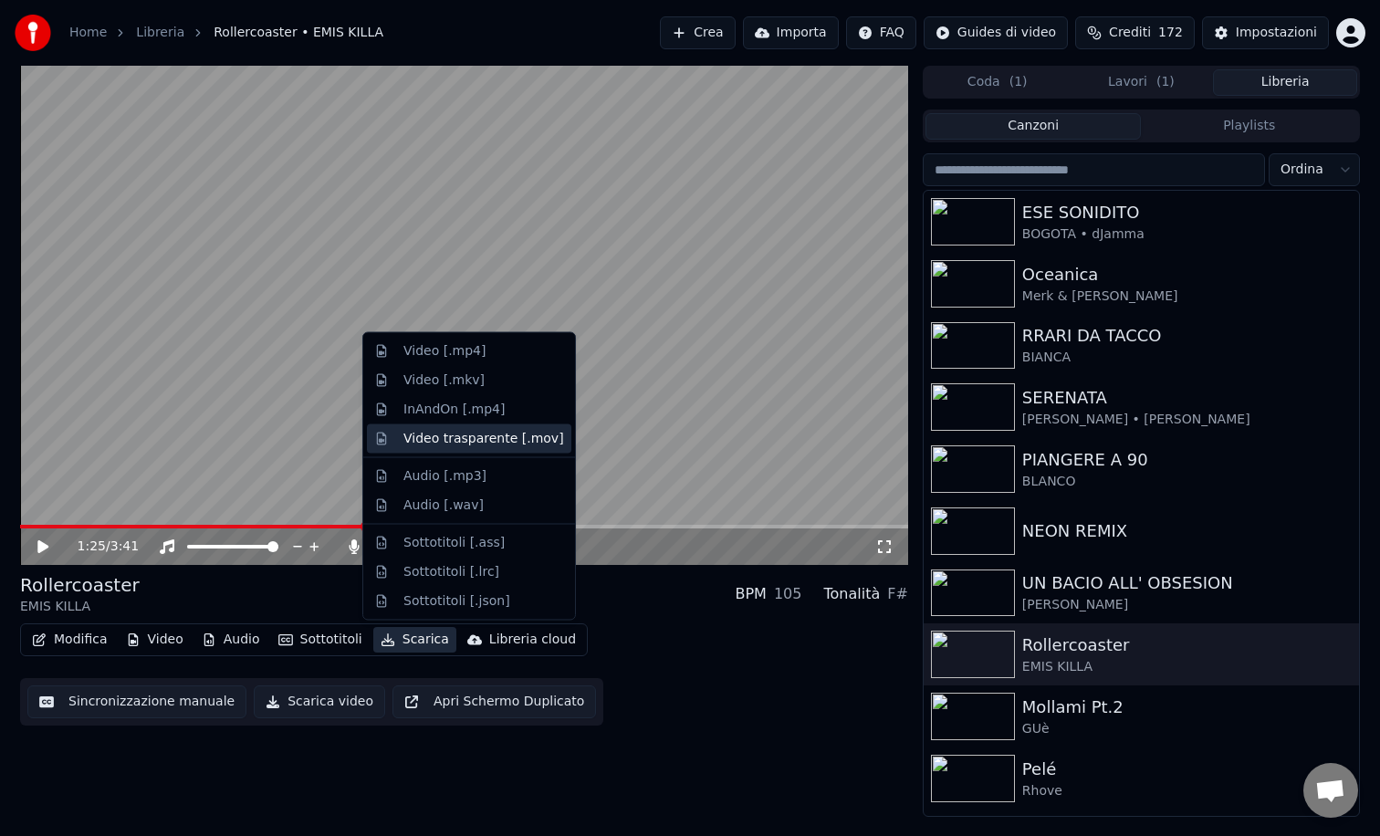
click at [456, 442] on div "Video trasparente [.mov]" at bounding box center [483, 438] width 161 height 18
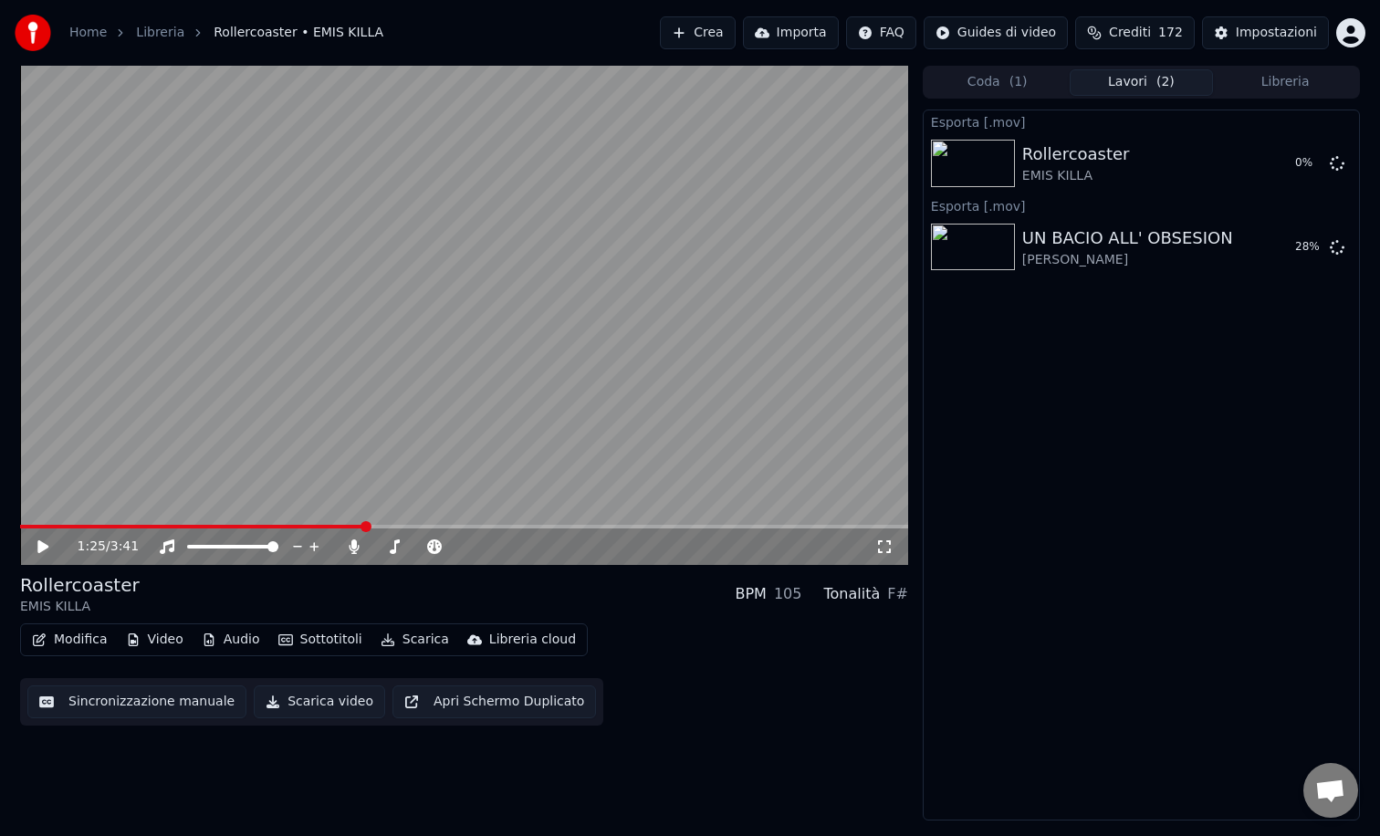
click at [1283, 79] on button "Libreria" at bounding box center [1285, 82] width 144 height 26
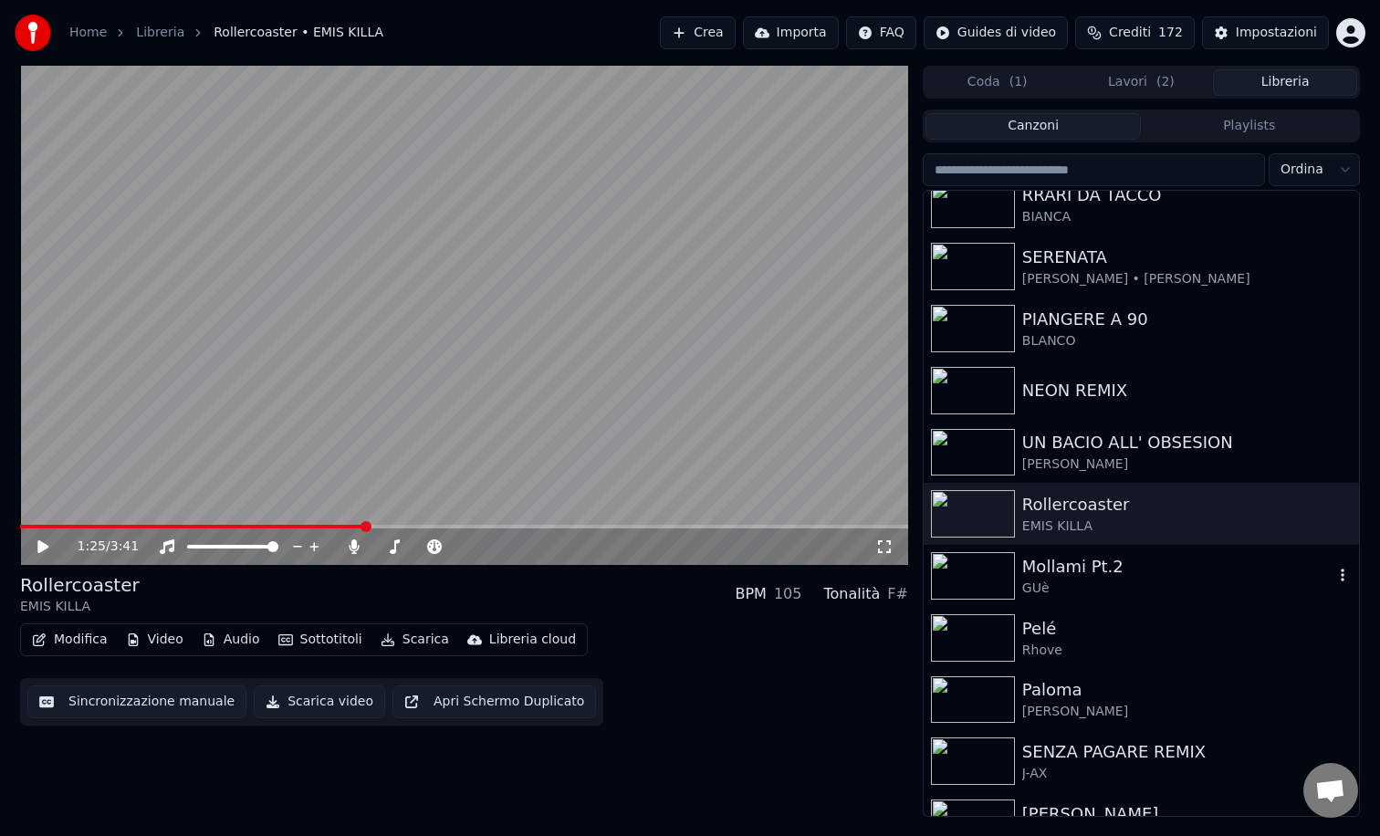
scroll to position [149, 0]
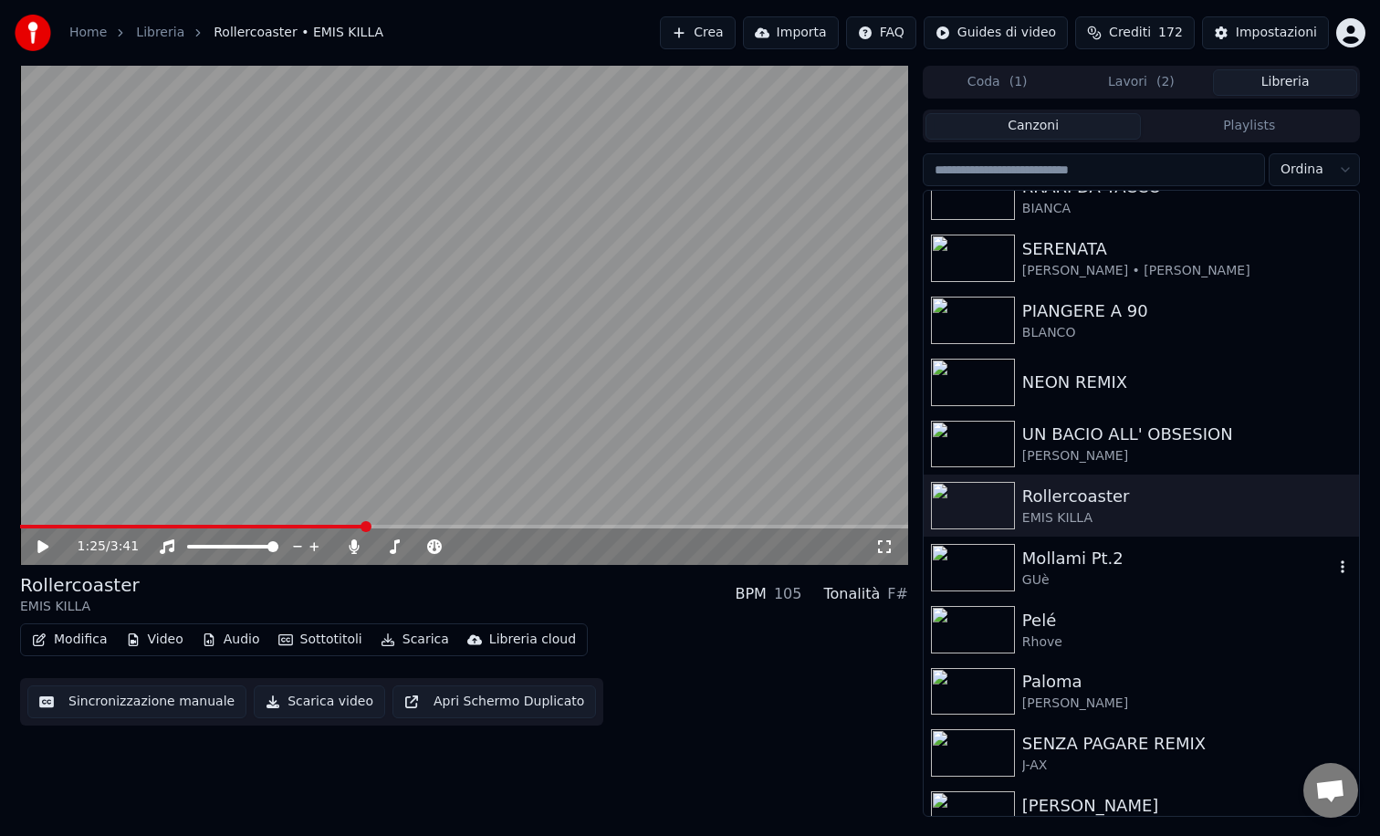
click at [979, 569] on img at bounding box center [973, 567] width 84 height 47
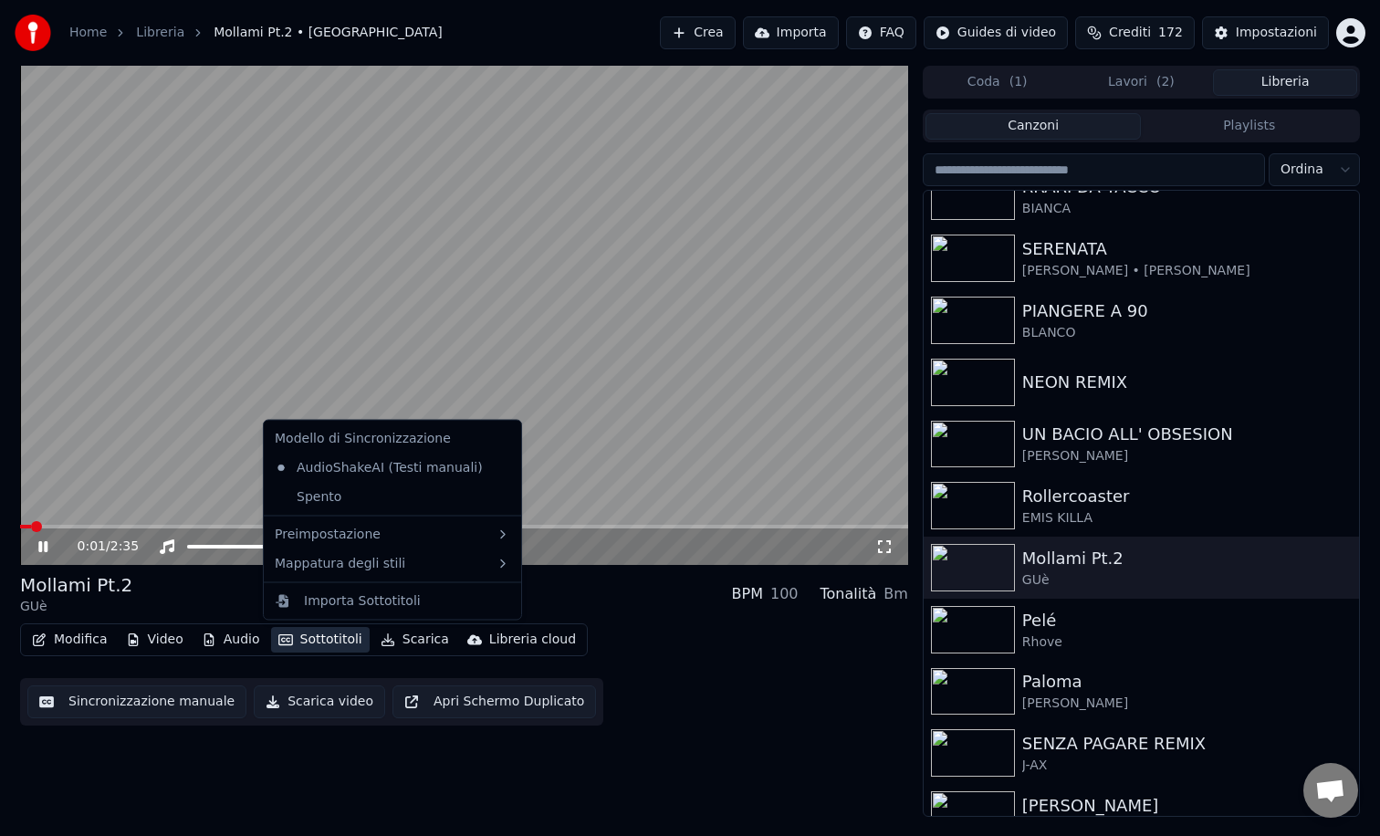
click at [313, 634] on button "Sottotitoli" at bounding box center [320, 640] width 99 height 26
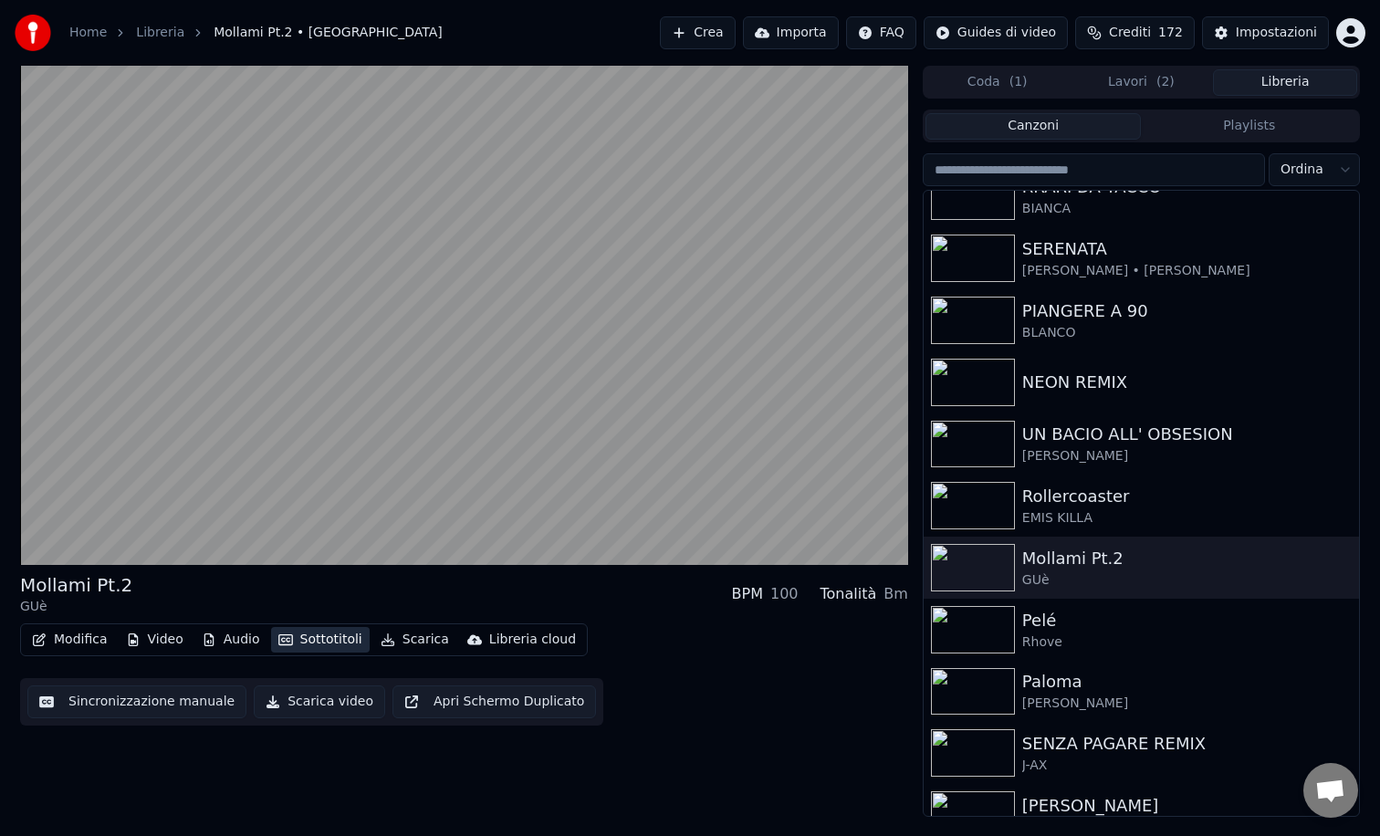
click at [327, 637] on button "Sottotitoli" at bounding box center [320, 640] width 99 height 26
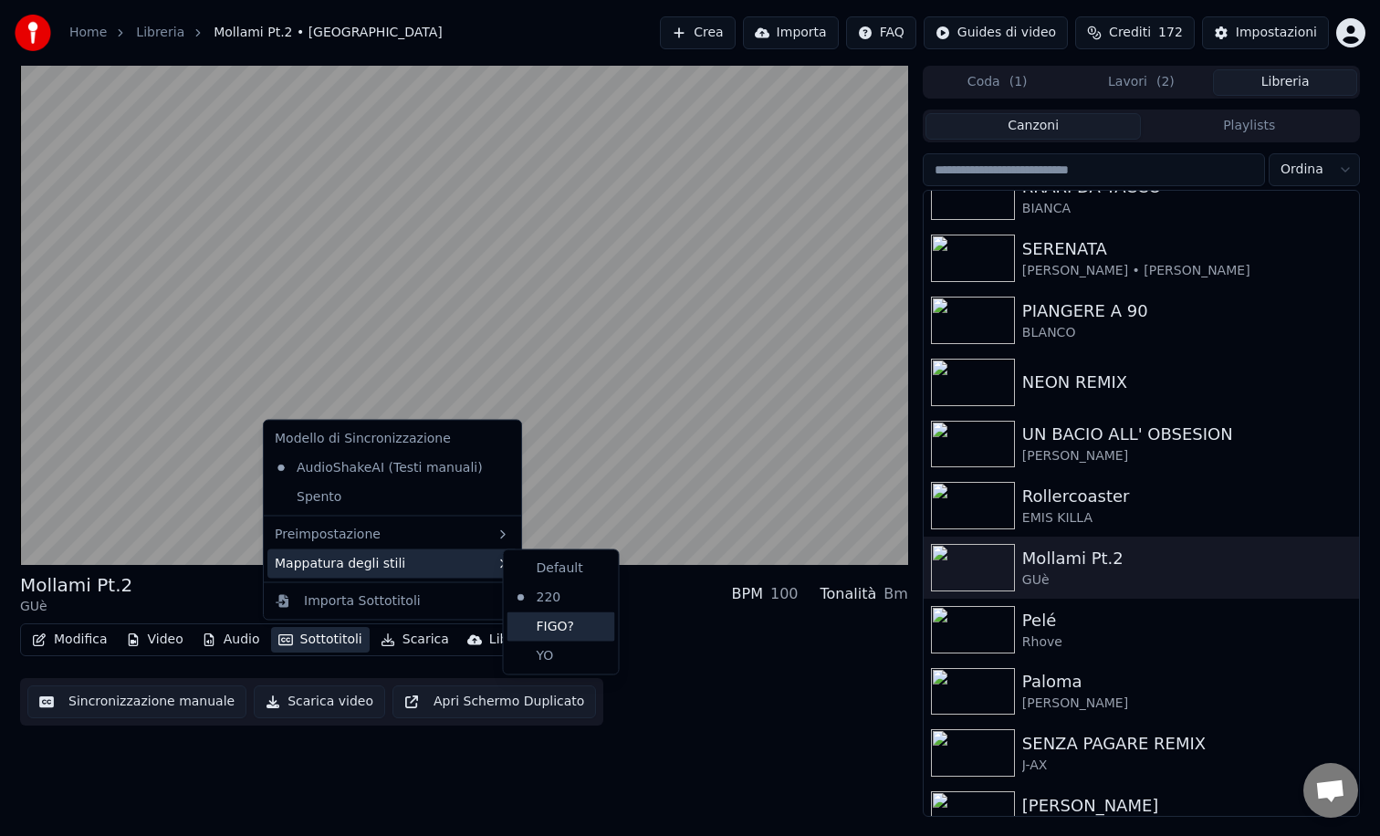
click at [540, 621] on div "FIGO?" at bounding box center [562, 626] width 108 height 29
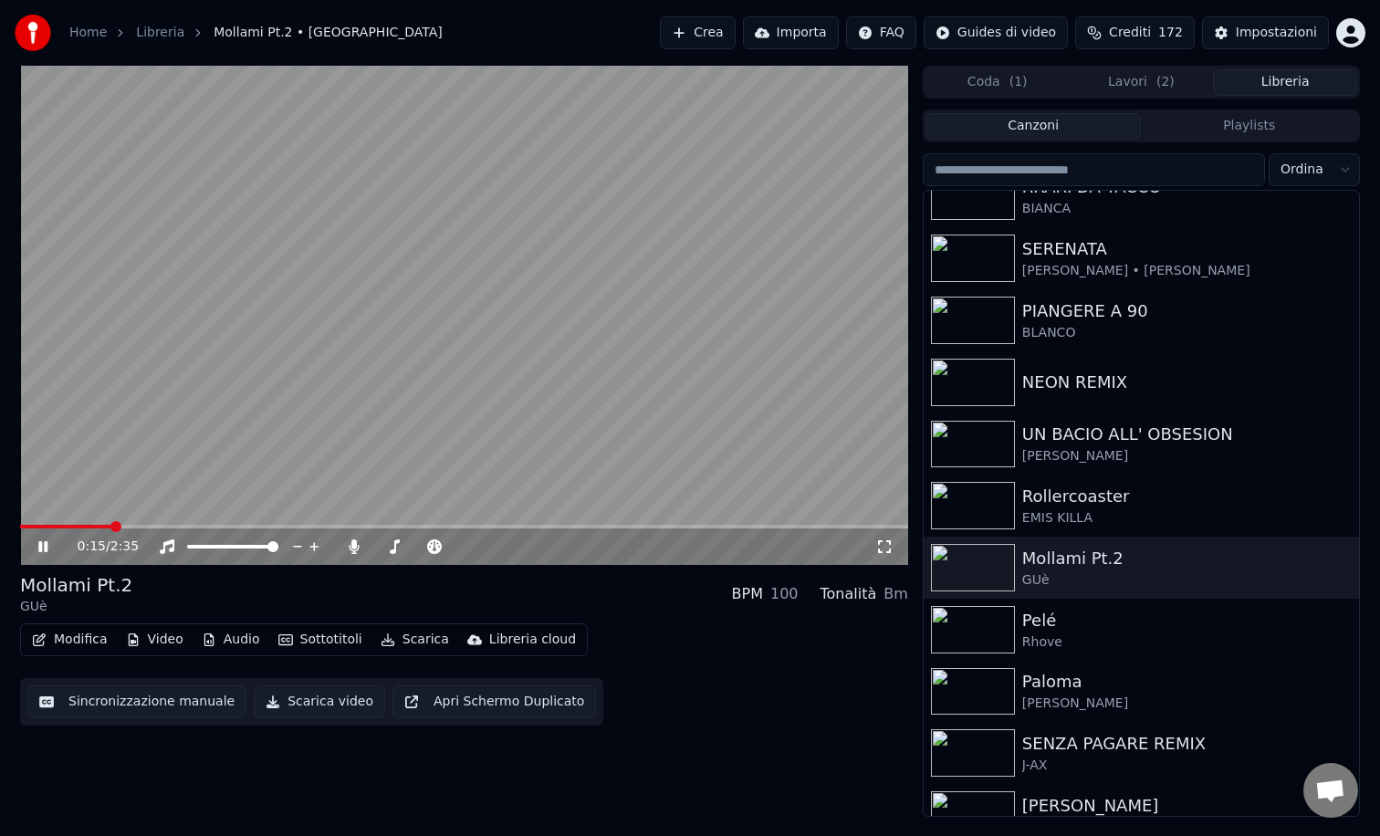
click at [197, 528] on span at bounding box center [464, 527] width 888 height 4
click at [47, 547] on icon at bounding box center [56, 546] width 43 height 15
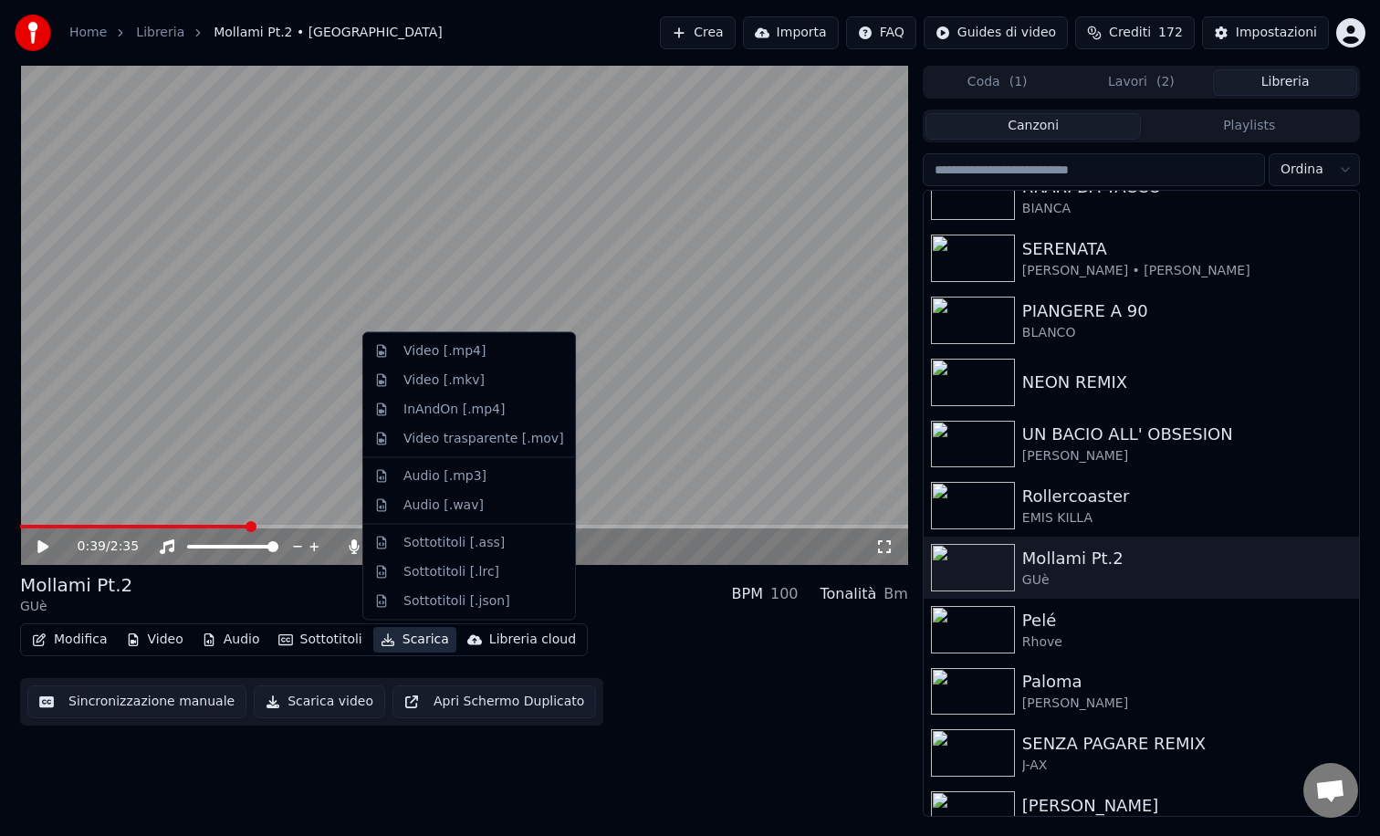
click at [403, 635] on button "Scarica" at bounding box center [414, 640] width 83 height 26
click at [460, 437] on div "Video trasparente [.mov]" at bounding box center [483, 438] width 161 height 18
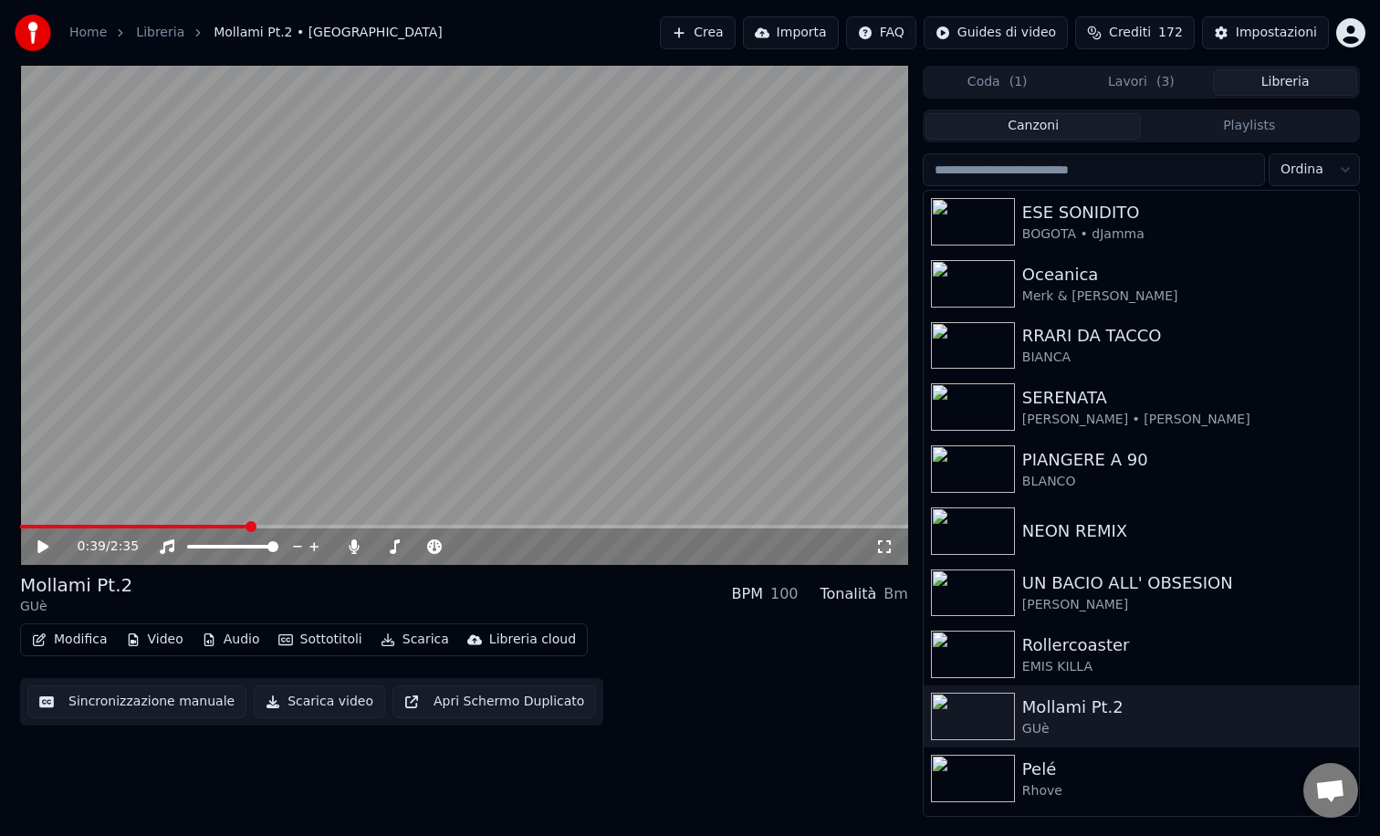
click at [1275, 84] on button "Libreria" at bounding box center [1285, 82] width 144 height 26
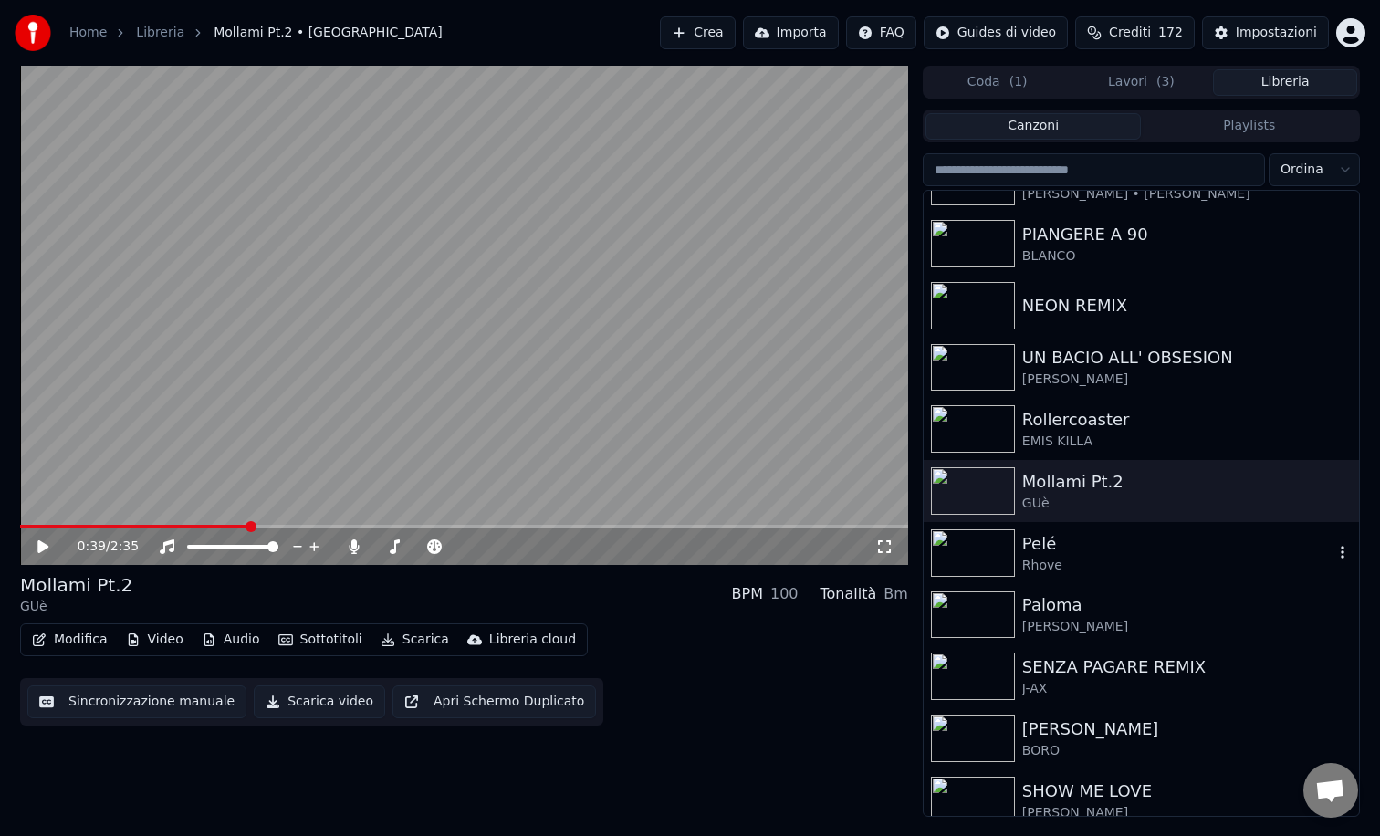
scroll to position [226, 0]
click at [983, 560] on img at bounding box center [973, 552] width 84 height 47
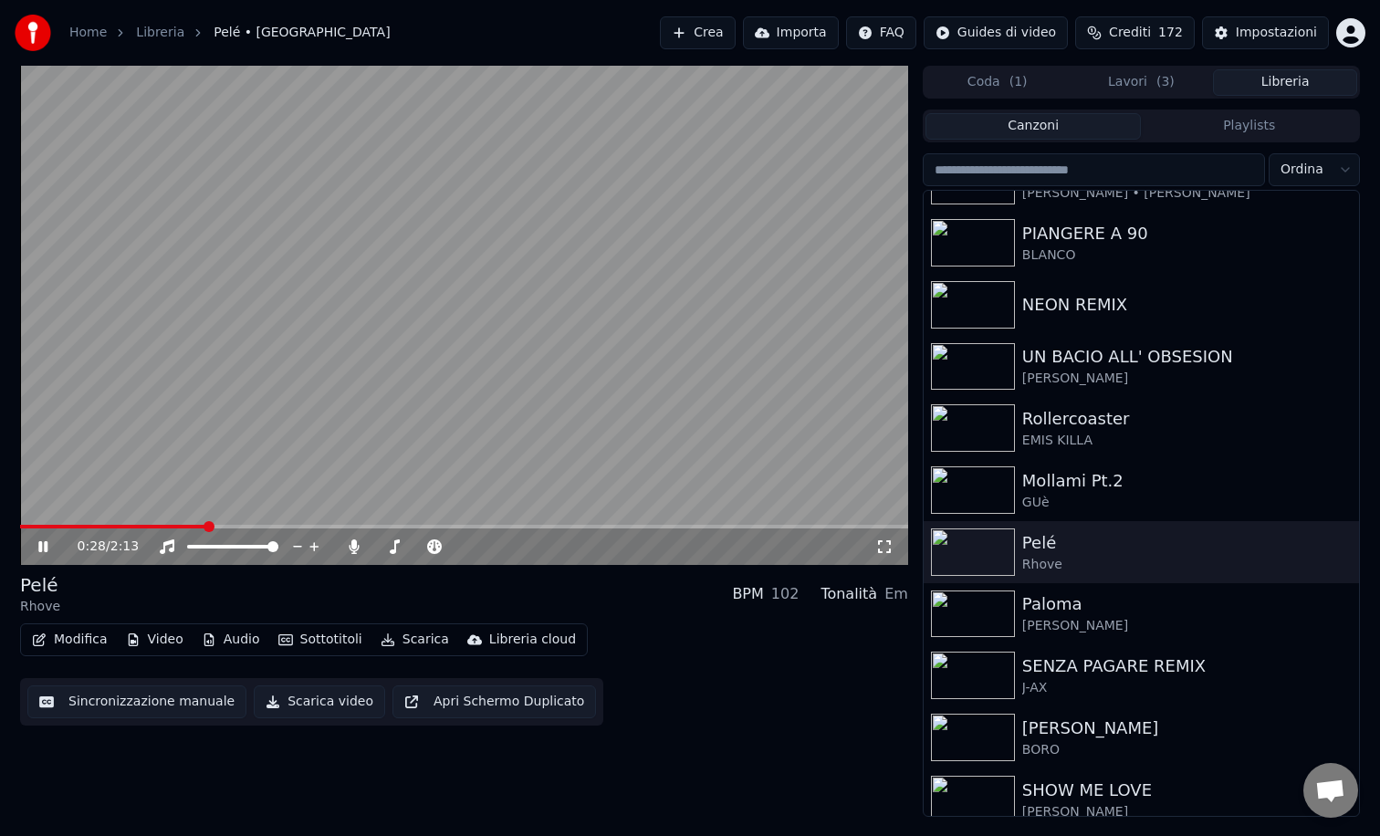
click at [207, 528] on span at bounding box center [464, 527] width 888 height 4
click at [46, 544] on icon at bounding box center [42, 546] width 9 height 11
click at [315, 634] on button "Sottotitoli" at bounding box center [320, 640] width 99 height 26
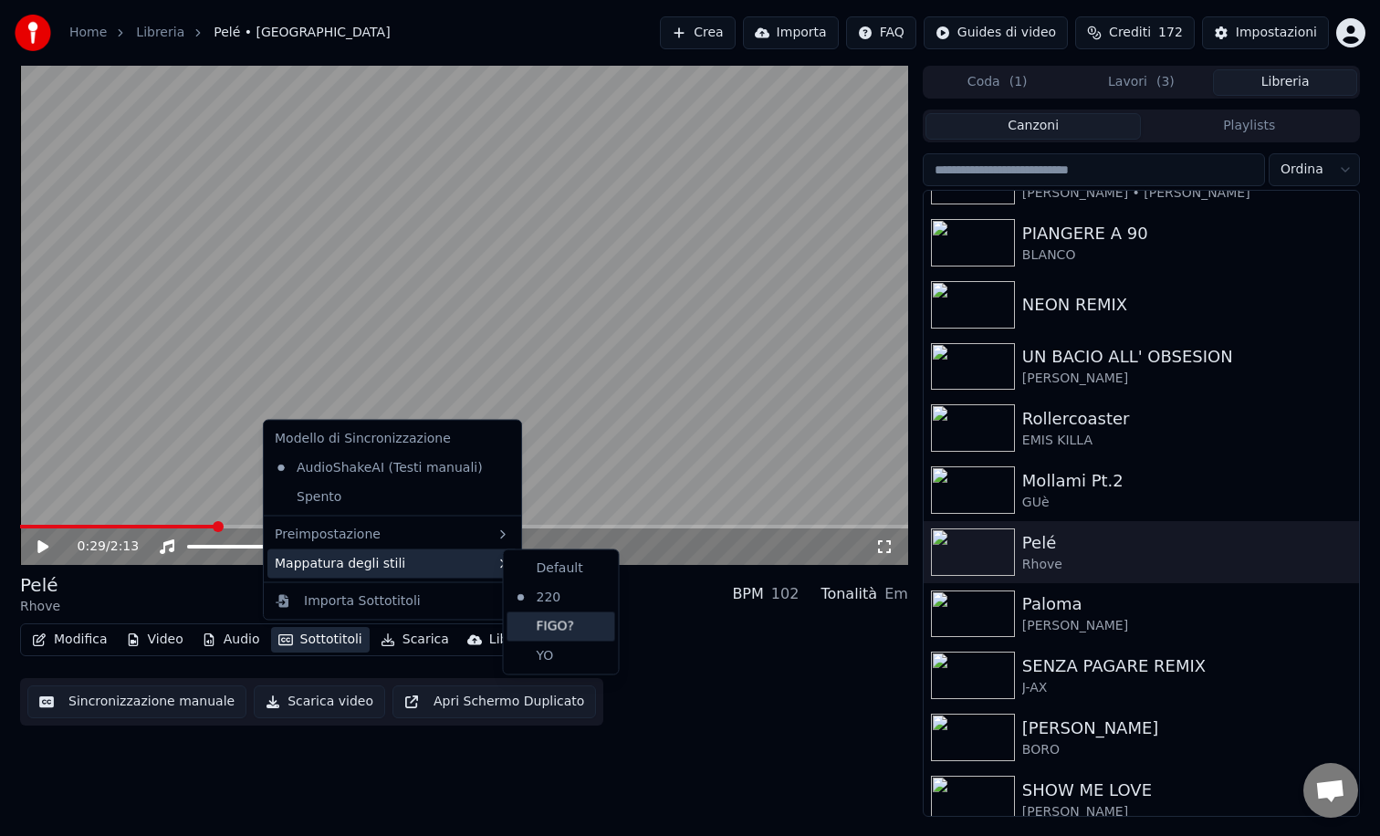
click at [529, 631] on div "FIGO?" at bounding box center [562, 626] width 108 height 29
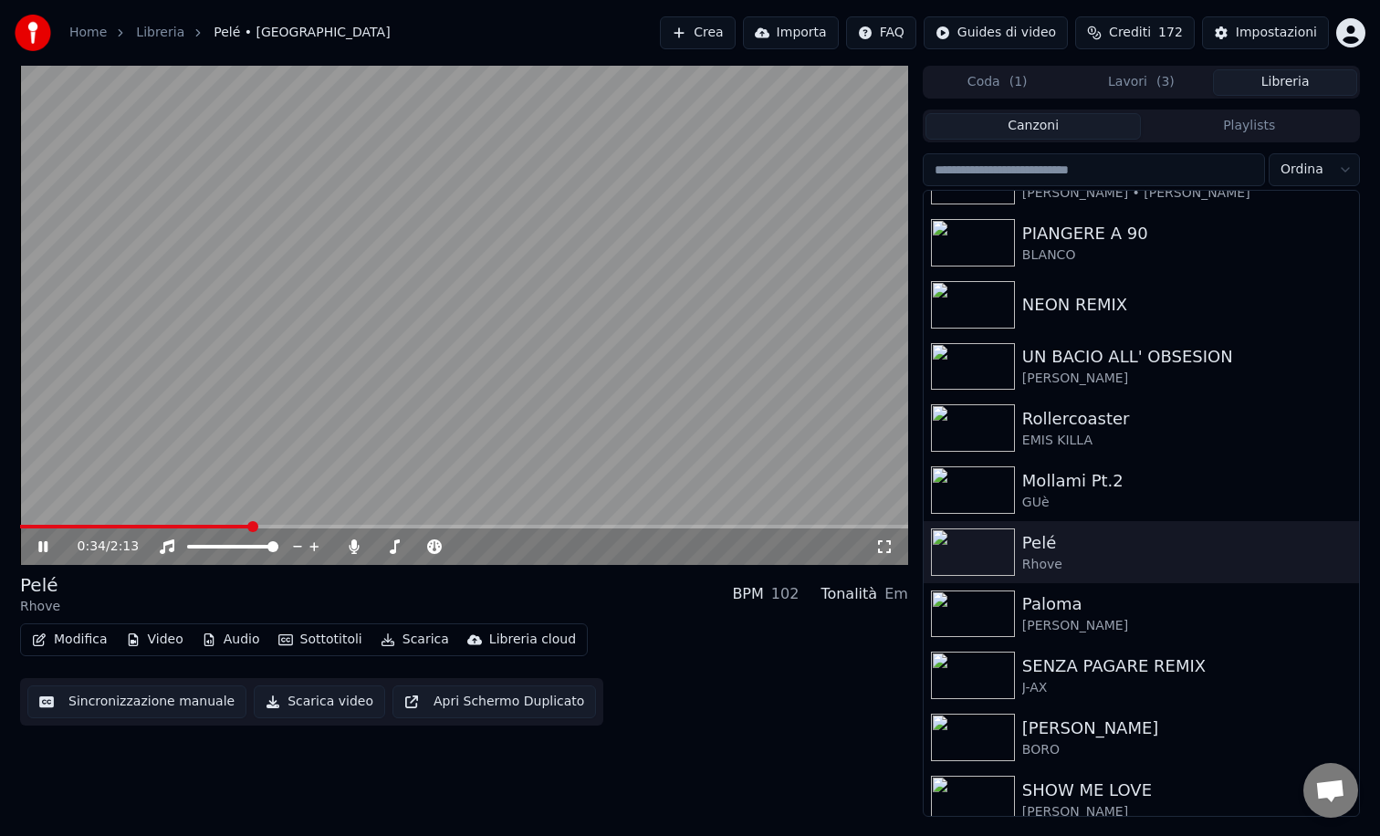
click at [47, 549] on icon at bounding box center [56, 546] width 43 height 15
click at [1248, 36] on div "Impostazioni" at bounding box center [1276, 33] width 81 height 18
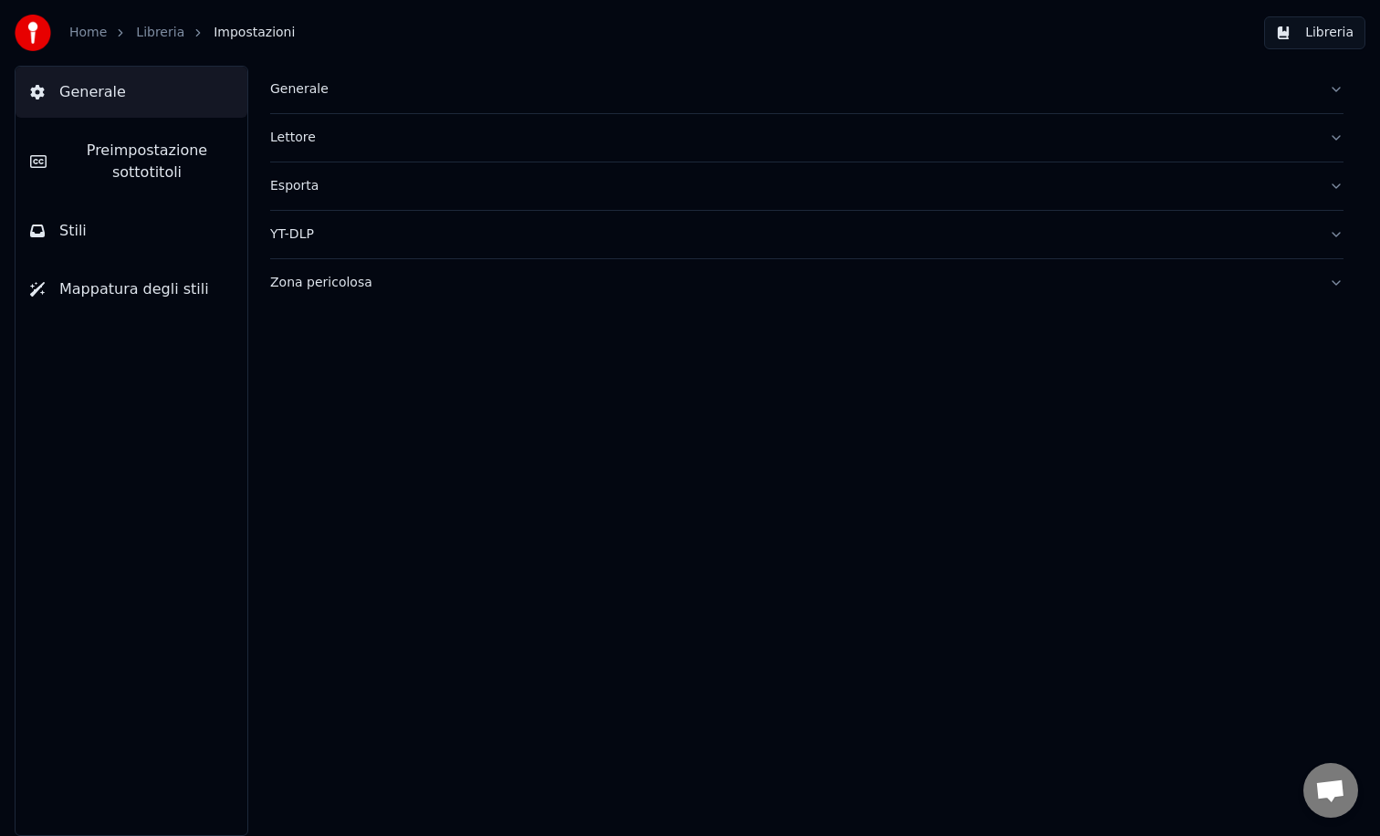
click at [42, 232] on icon at bounding box center [37, 231] width 15 height 13
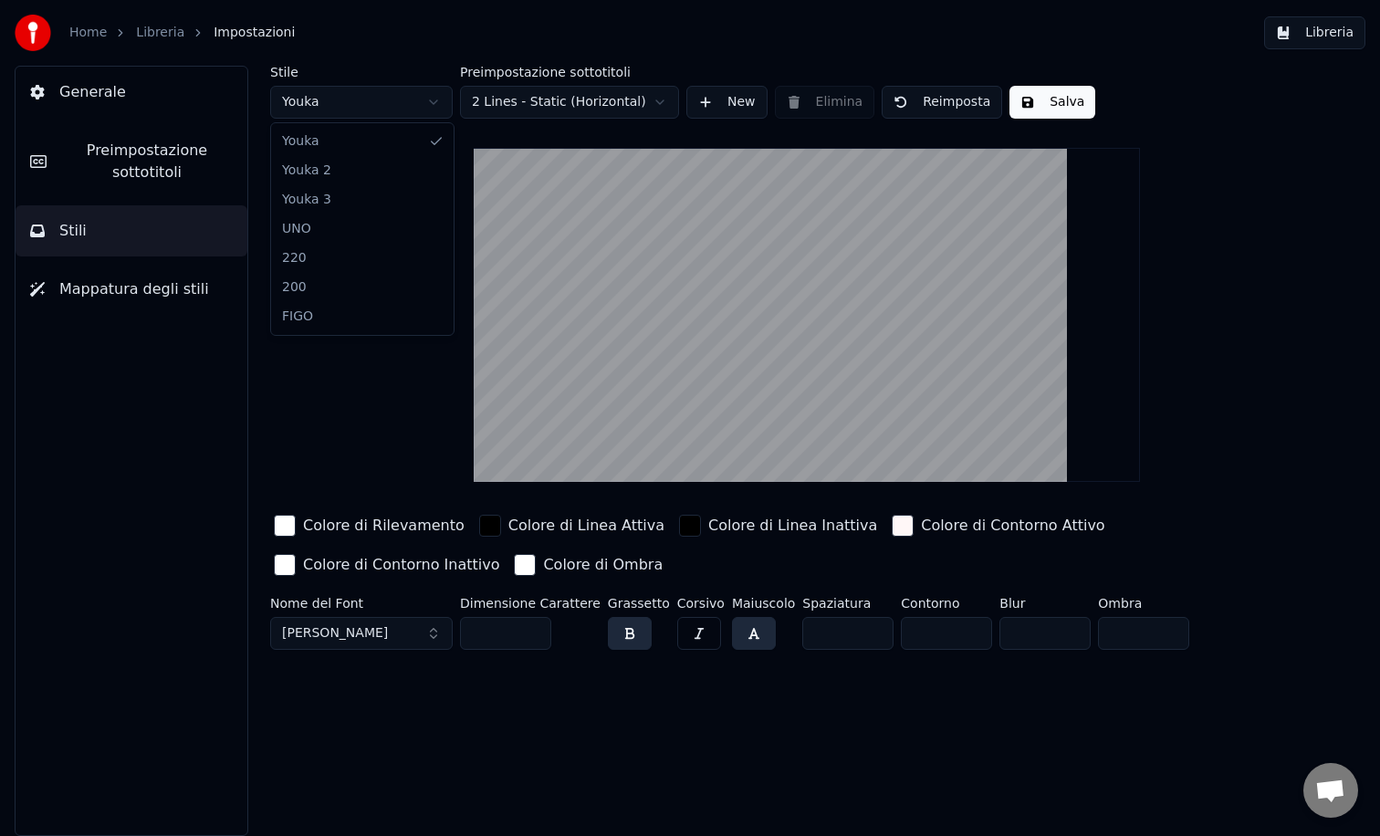
click at [378, 96] on html "Home Libreria Impostazioni Libreria Generale Preimpostazione sottotitoli Stili …" at bounding box center [690, 418] width 1380 height 836
type input "***"
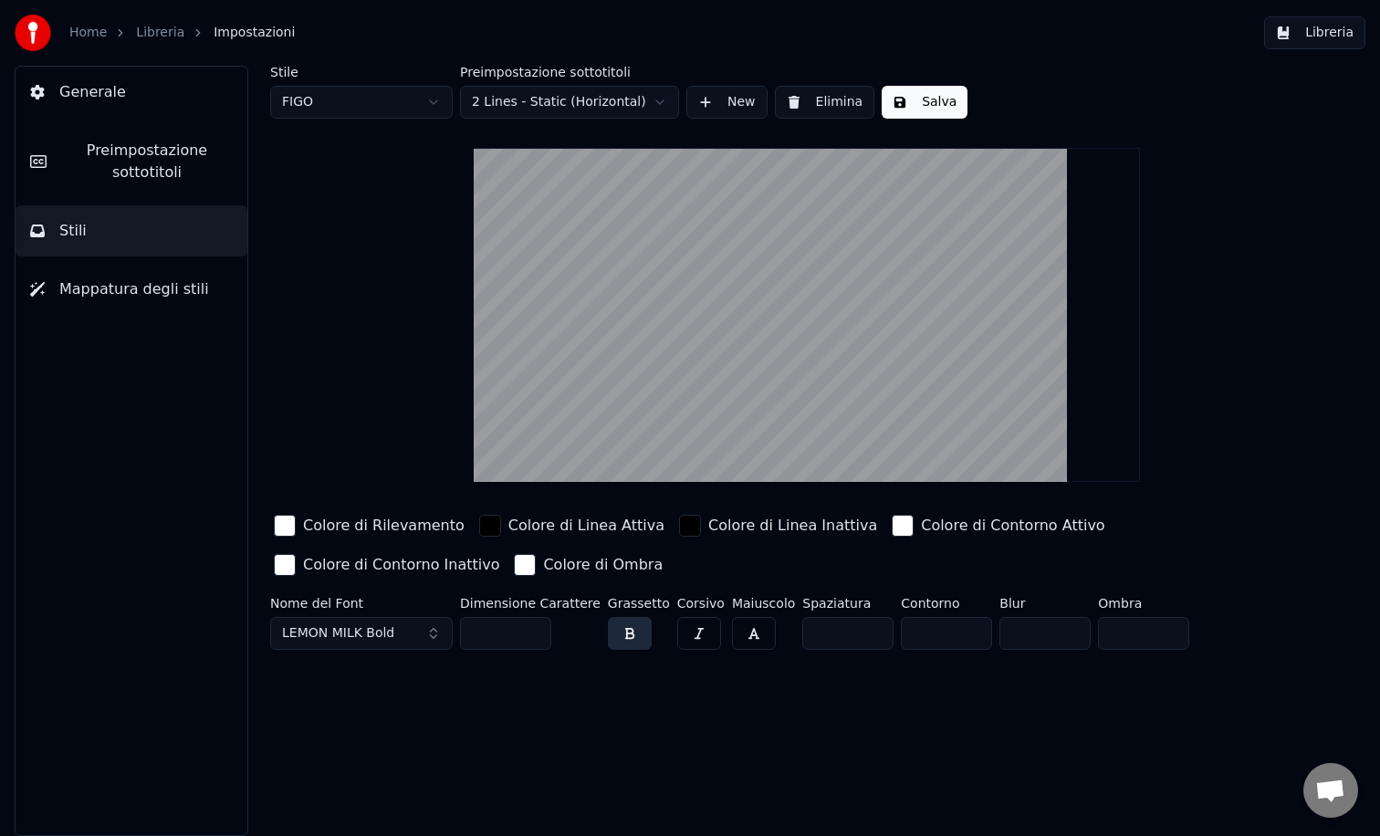
type input "*"
click at [958, 635] on input "*" at bounding box center [946, 633] width 91 height 33
click at [915, 102] on button "Salva" at bounding box center [925, 102] width 86 height 33
click at [1319, 32] on button "Libreria" at bounding box center [1314, 32] width 101 height 33
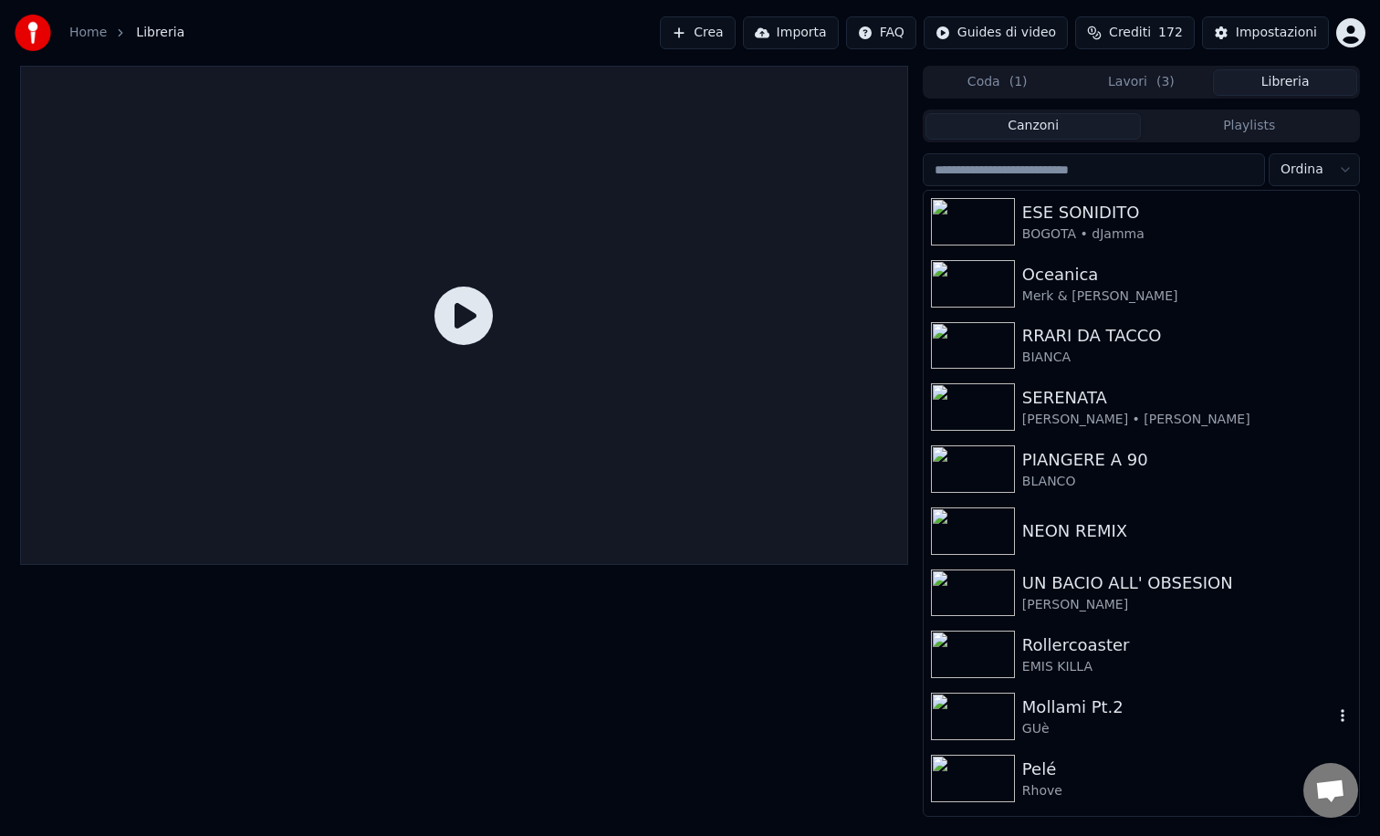
click at [977, 707] on img at bounding box center [973, 716] width 84 height 47
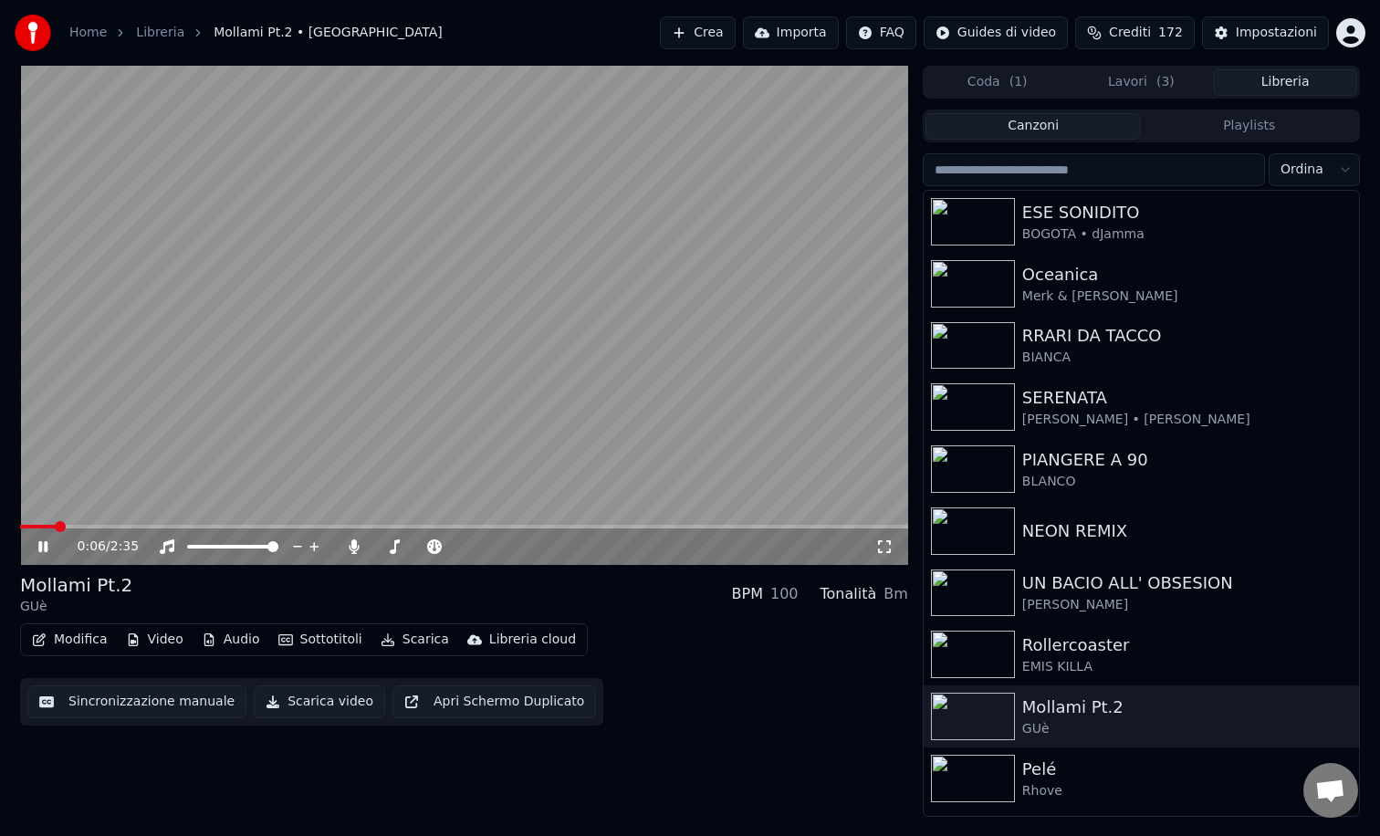
click at [966, 755] on img at bounding box center [973, 778] width 84 height 47
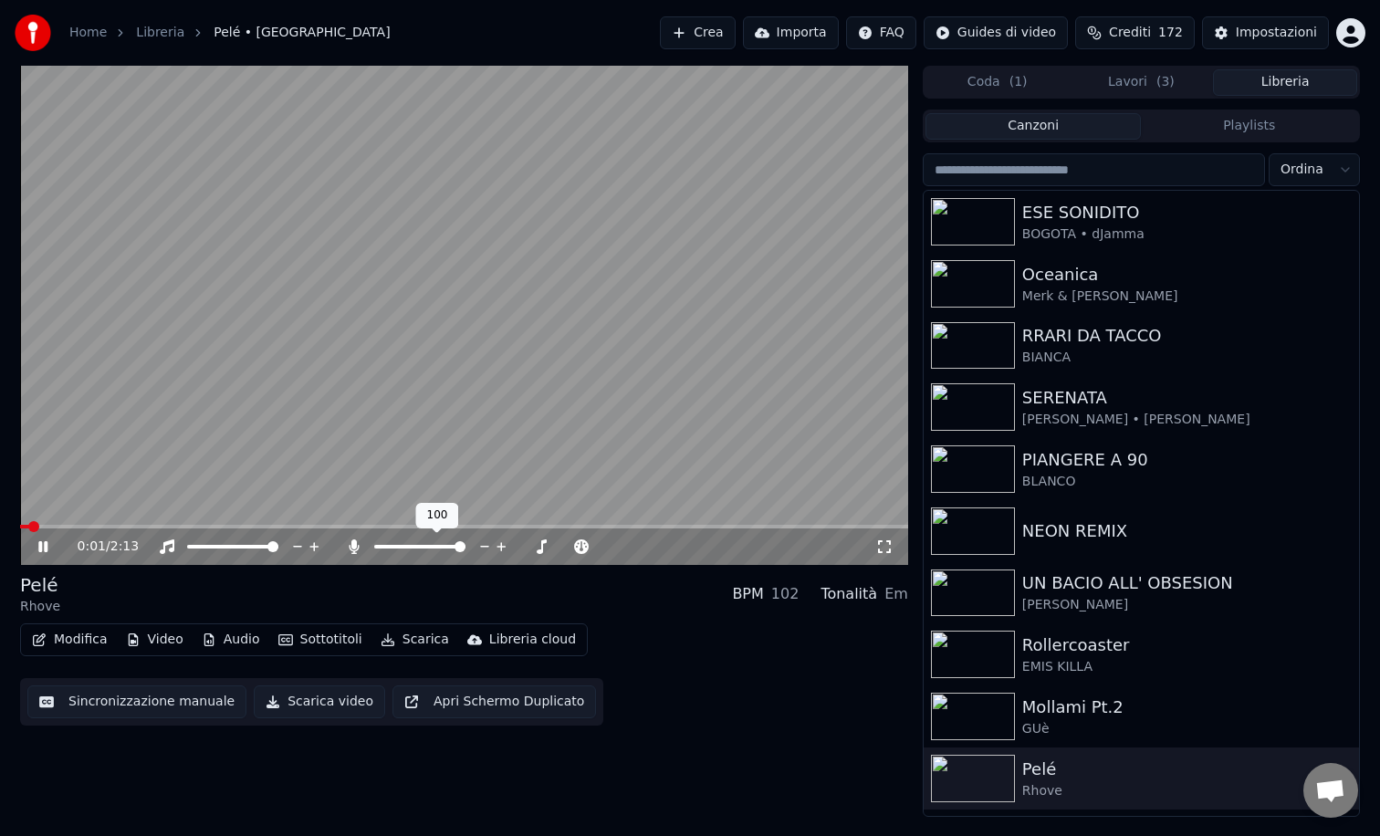
click at [283, 527] on span at bounding box center [464, 527] width 888 height 4
click at [46, 551] on icon at bounding box center [42, 546] width 9 height 11
click at [403, 638] on button "Scarica" at bounding box center [414, 640] width 83 height 26
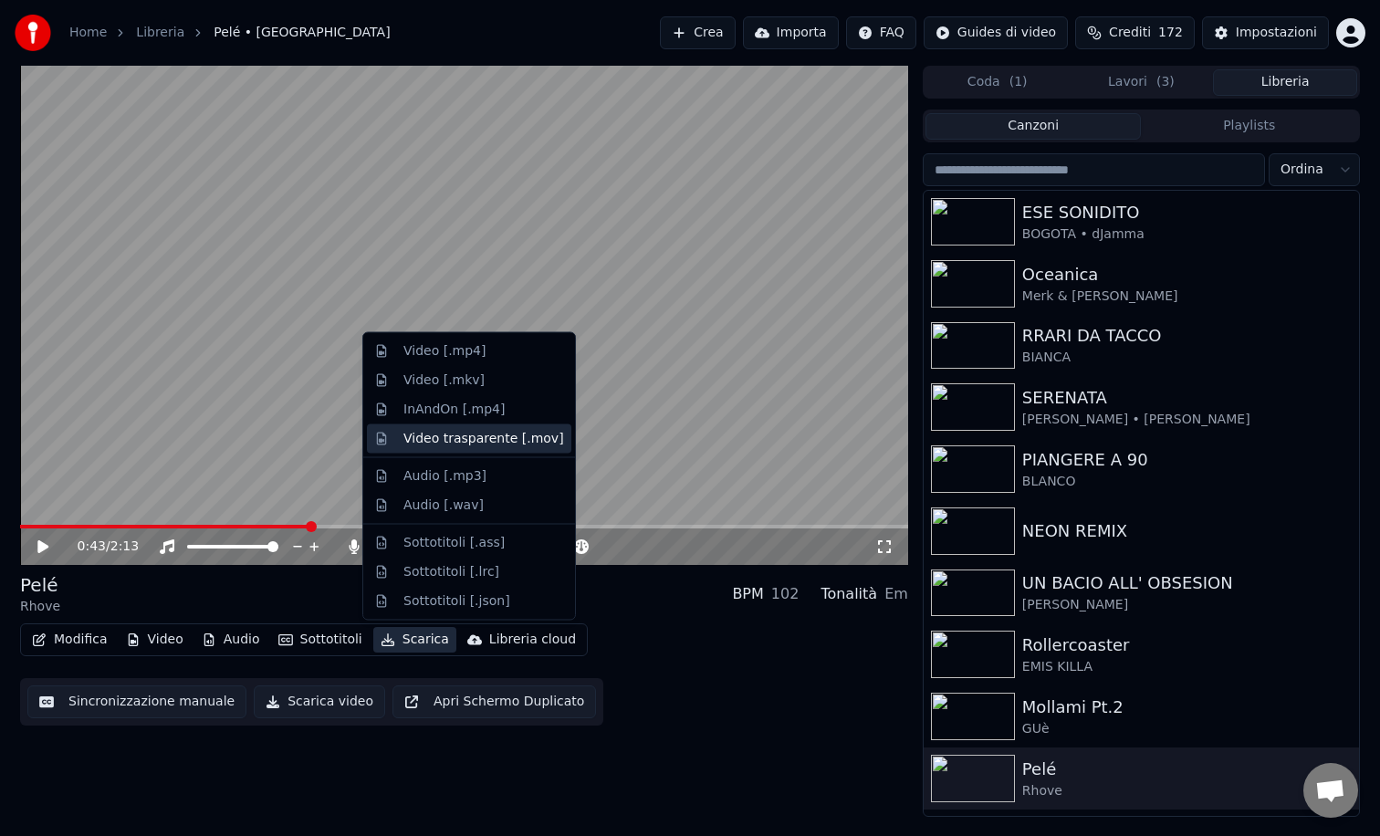
click at [467, 442] on div "Video trasparente [.mov]" at bounding box center [483, 438] width 161 height 18
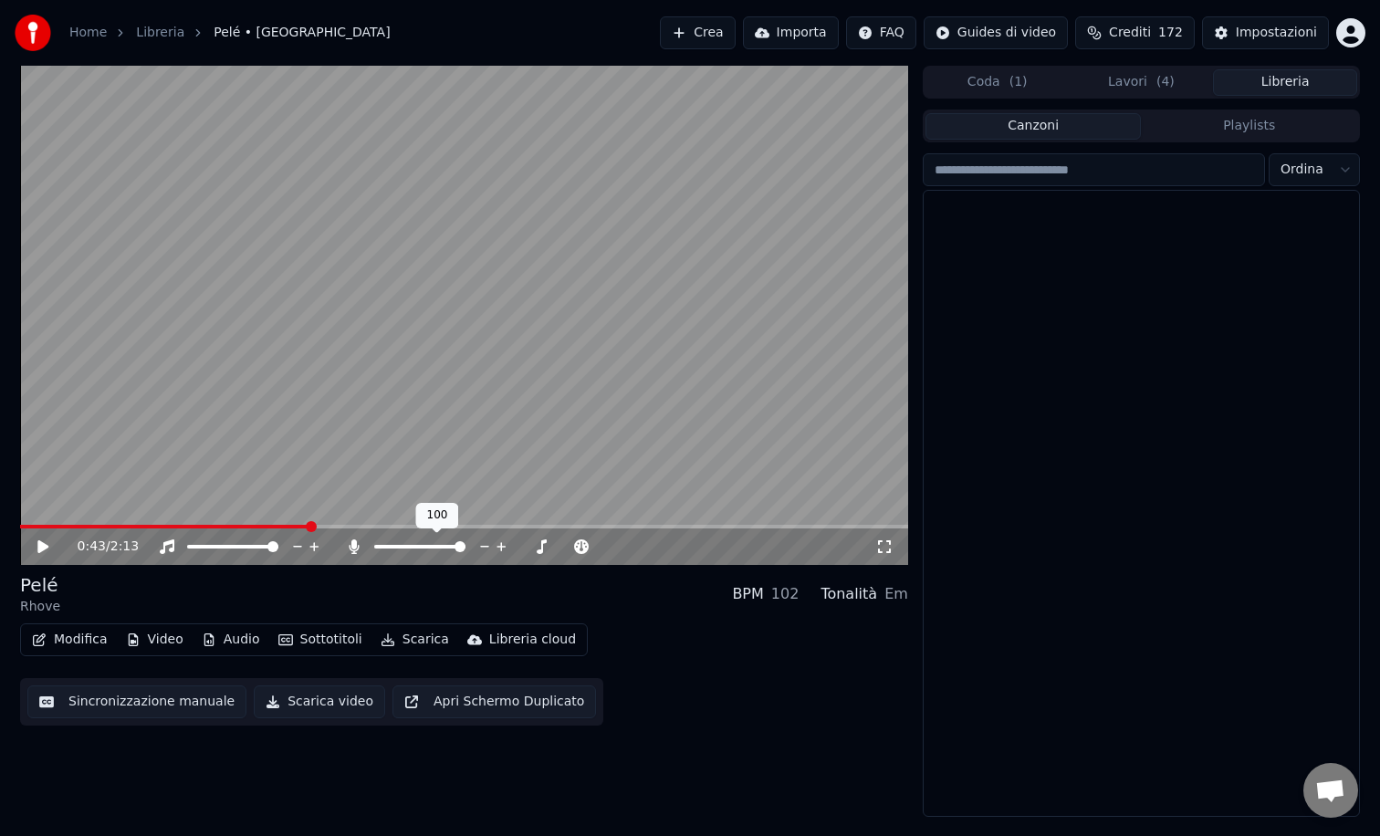
click at [1302, 84] on button "Libreria" at bounding box center [1285, 82] width 144 height 26
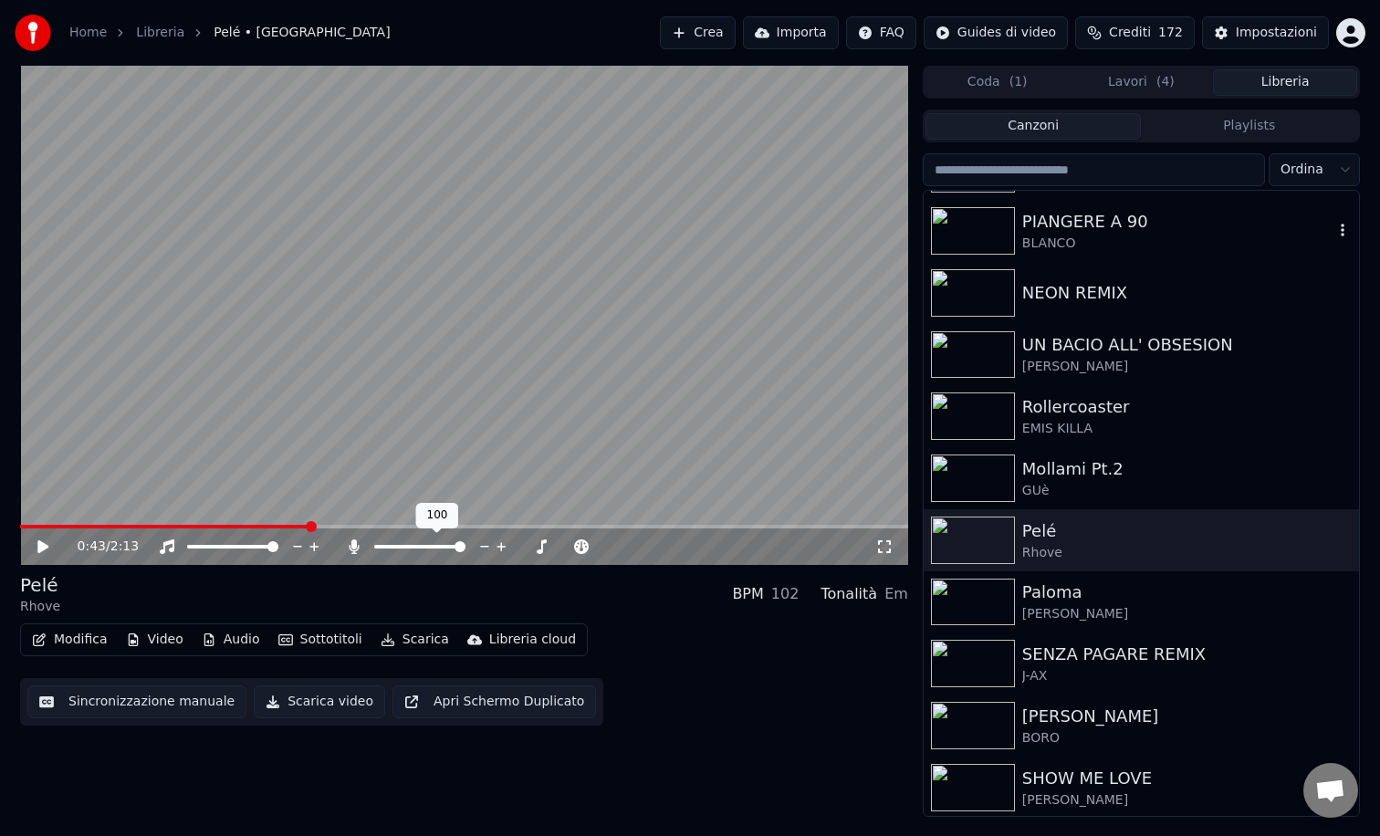
scroll to position [244, 0]
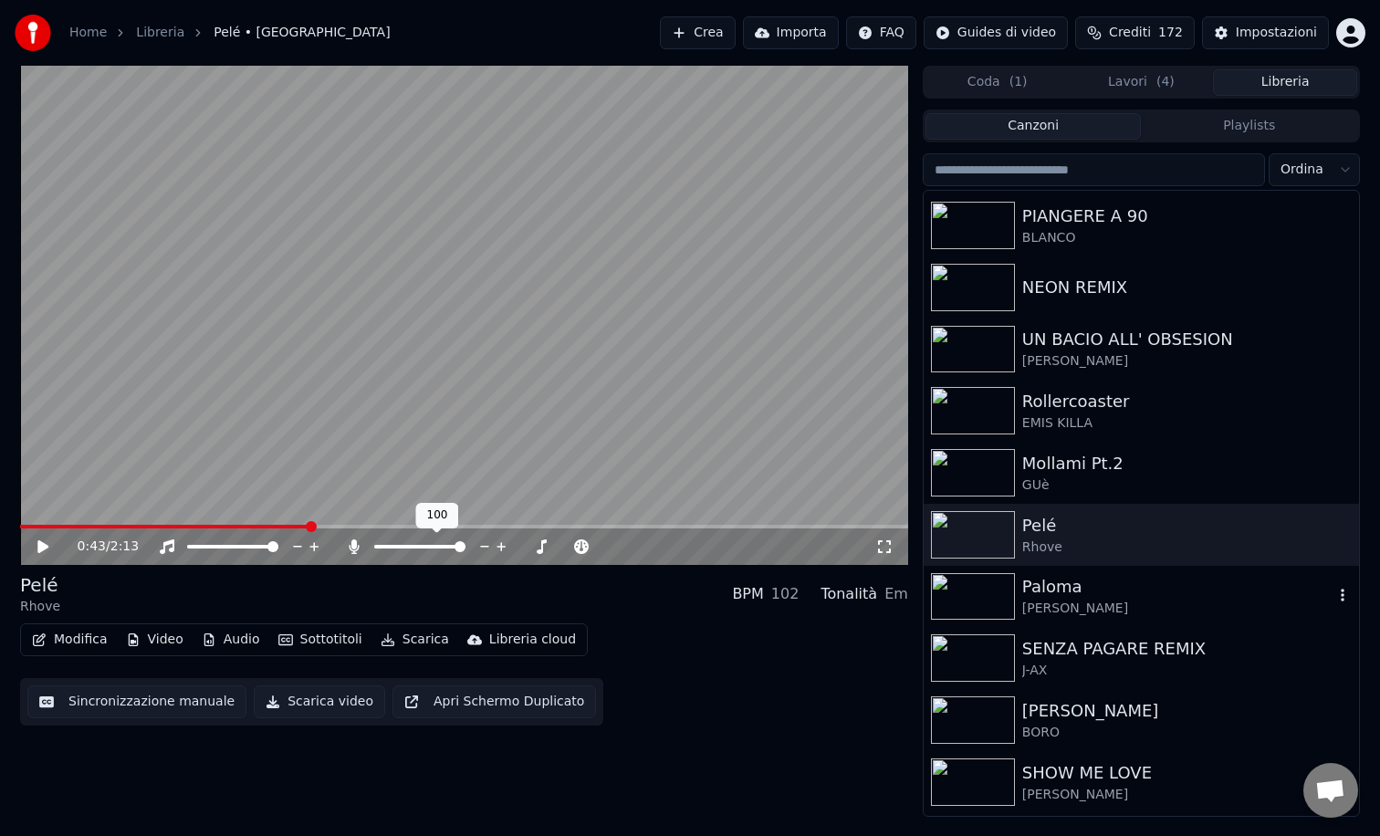
click at [979, 587] on img at bounding box center [973, 596] width 84 height 47
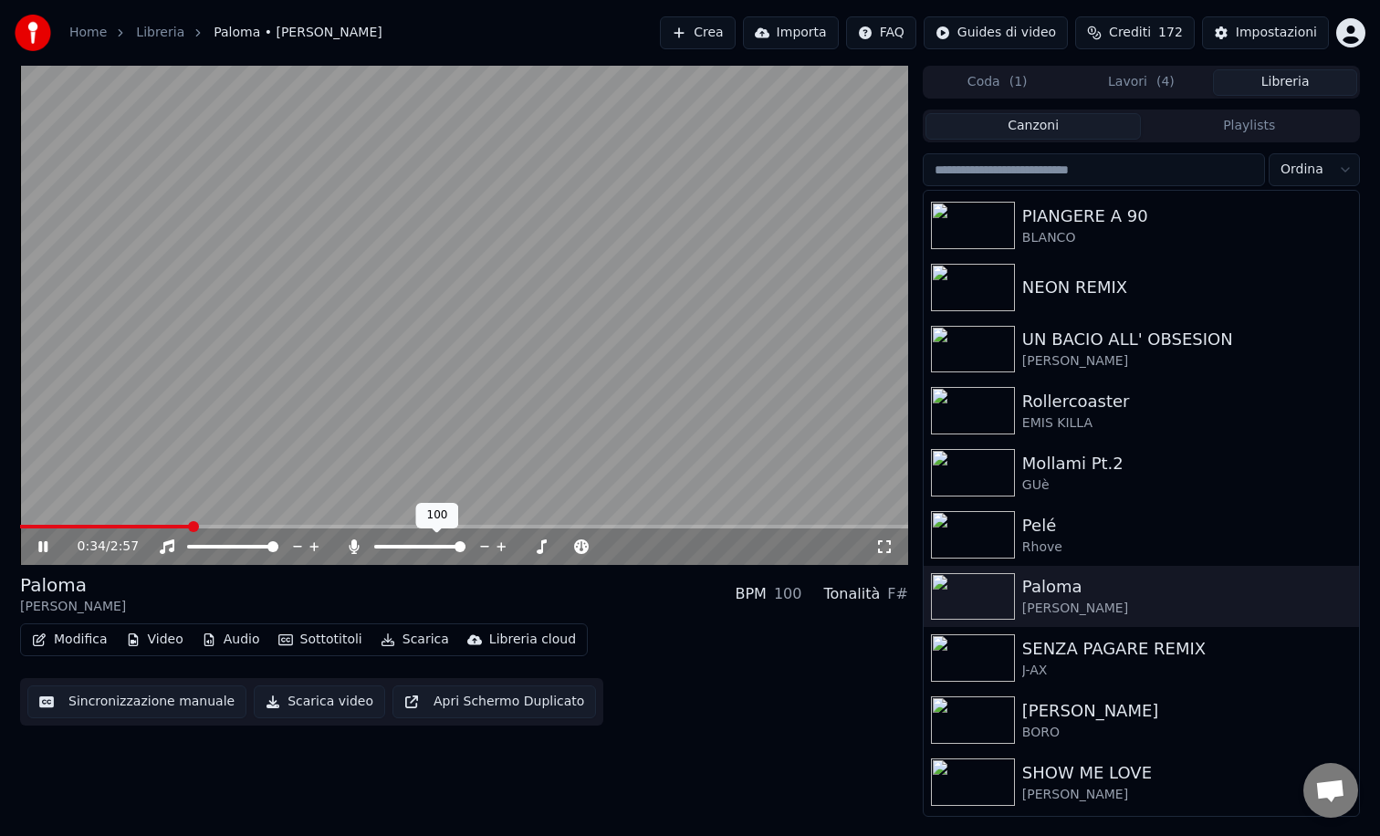
click at [192, 526] on span at bounding box center [464, 527] width 888 height 4
click at [319, 638] on button "Sottotitoli" at bounding box center [320, 640] width 99 height 26
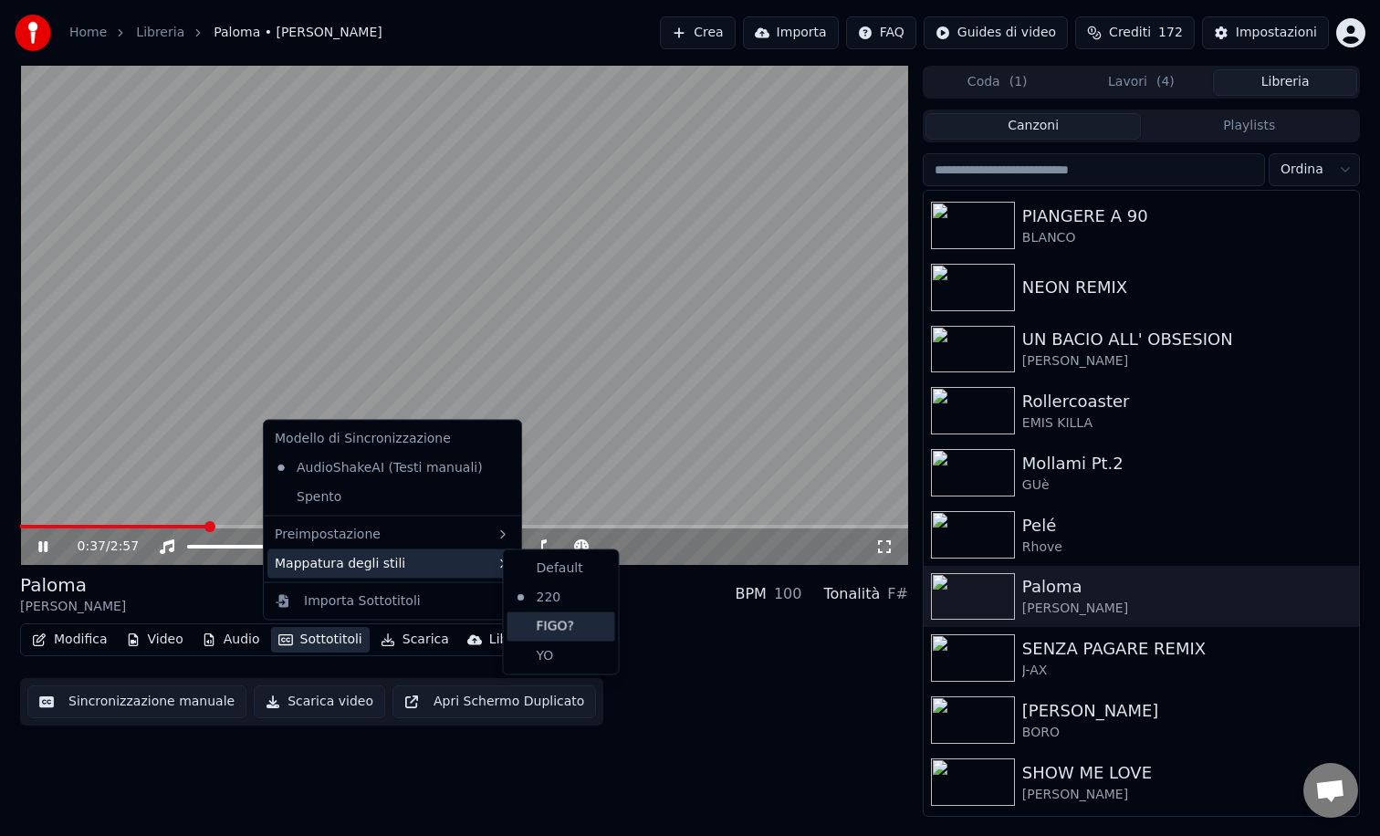
click at [540, 627] on div "FIGO?" at bounding box center [562, 626] width 108 height 29
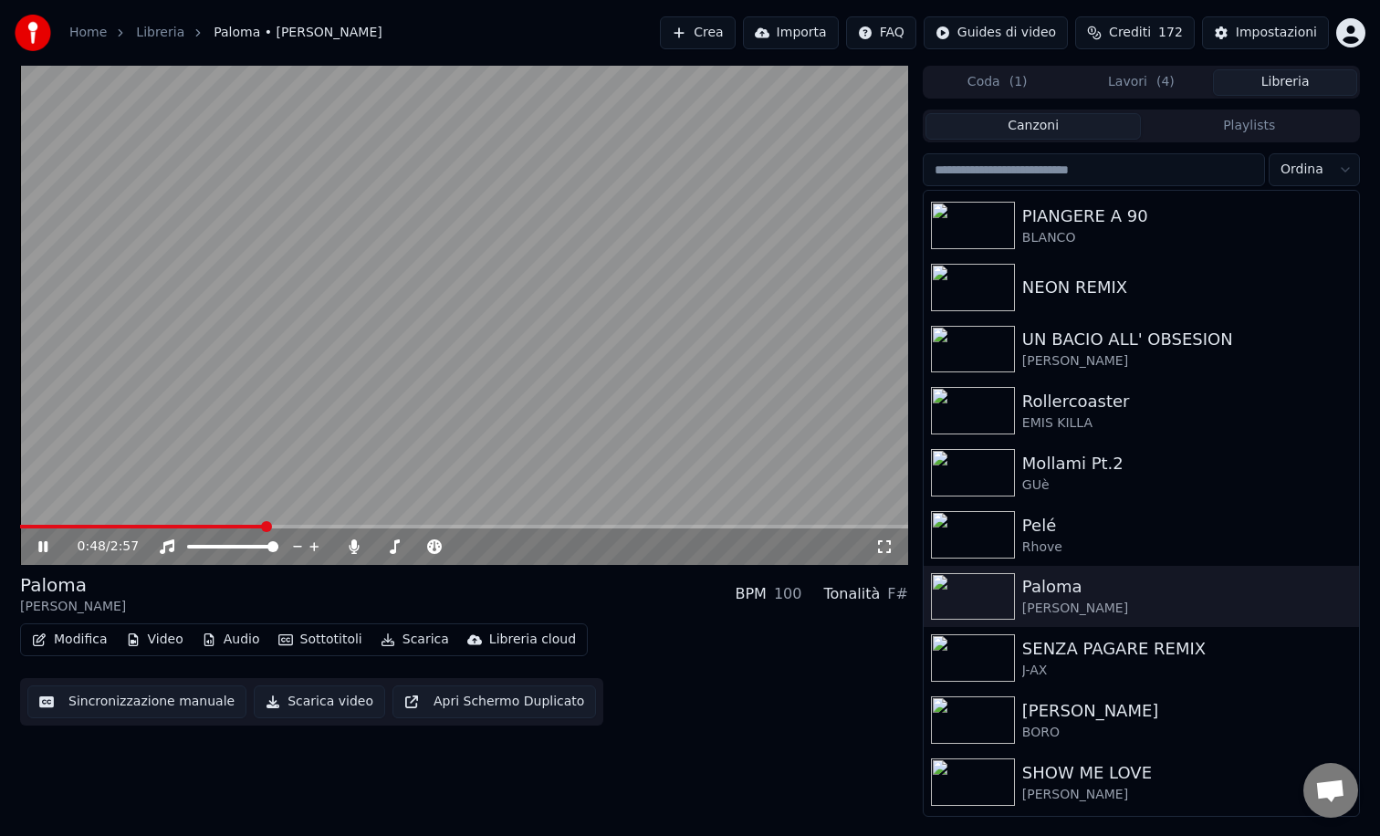
click at [43, 541] on icon at bounding box center [56, 546] width 43 height 15
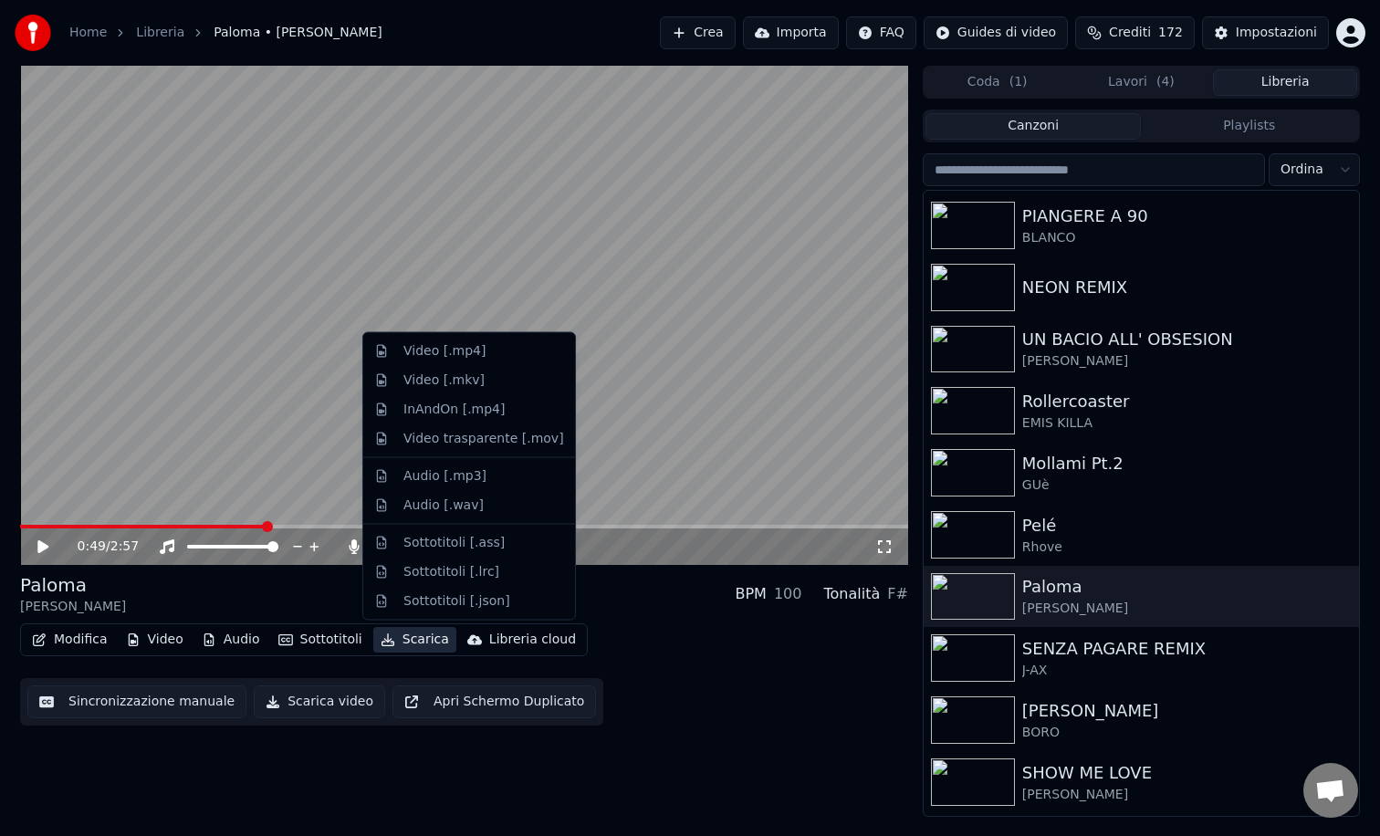
click at [414, 636] on button "Scarica" at bounding box center [414, 640] width 83 height 26
click at [469, 437] on div "Video trasparente [.mov]" at bounding box center [483, 438] width 161 height 18
